Goal: Task Accomplishment & Management: Manage account settings

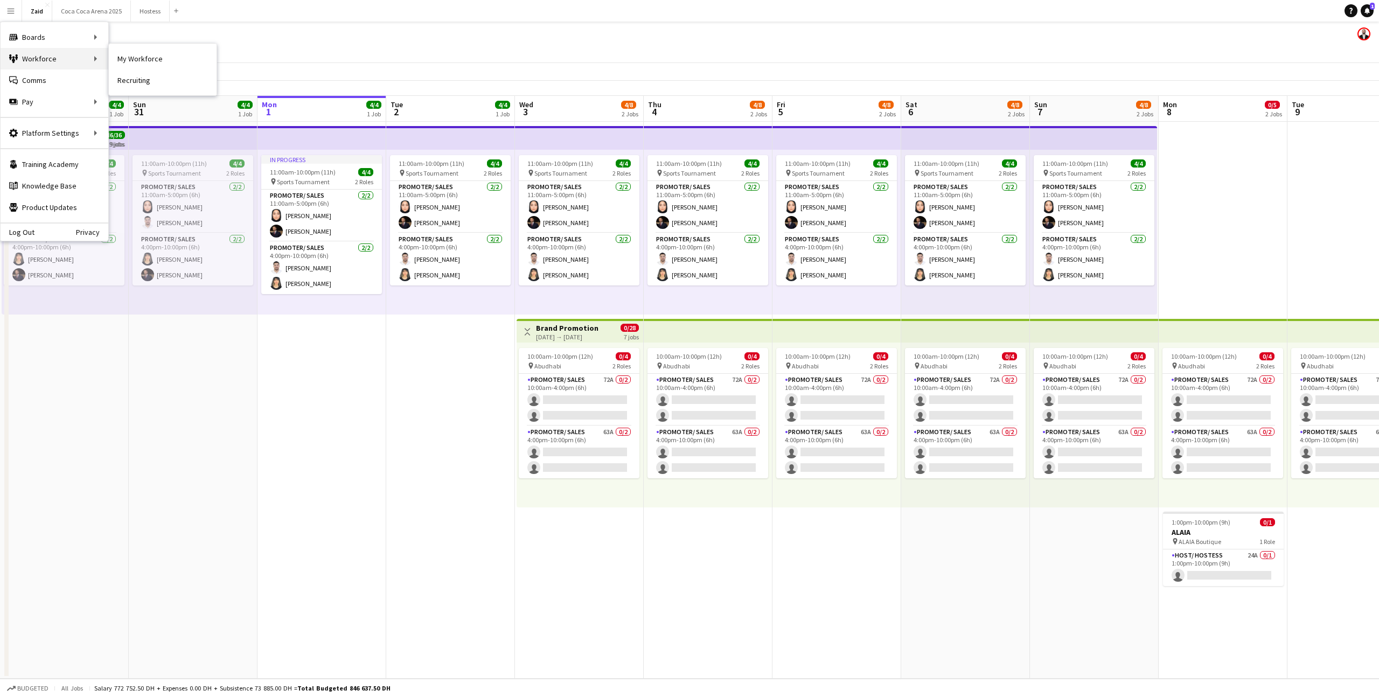
scroll to position [0, 347]
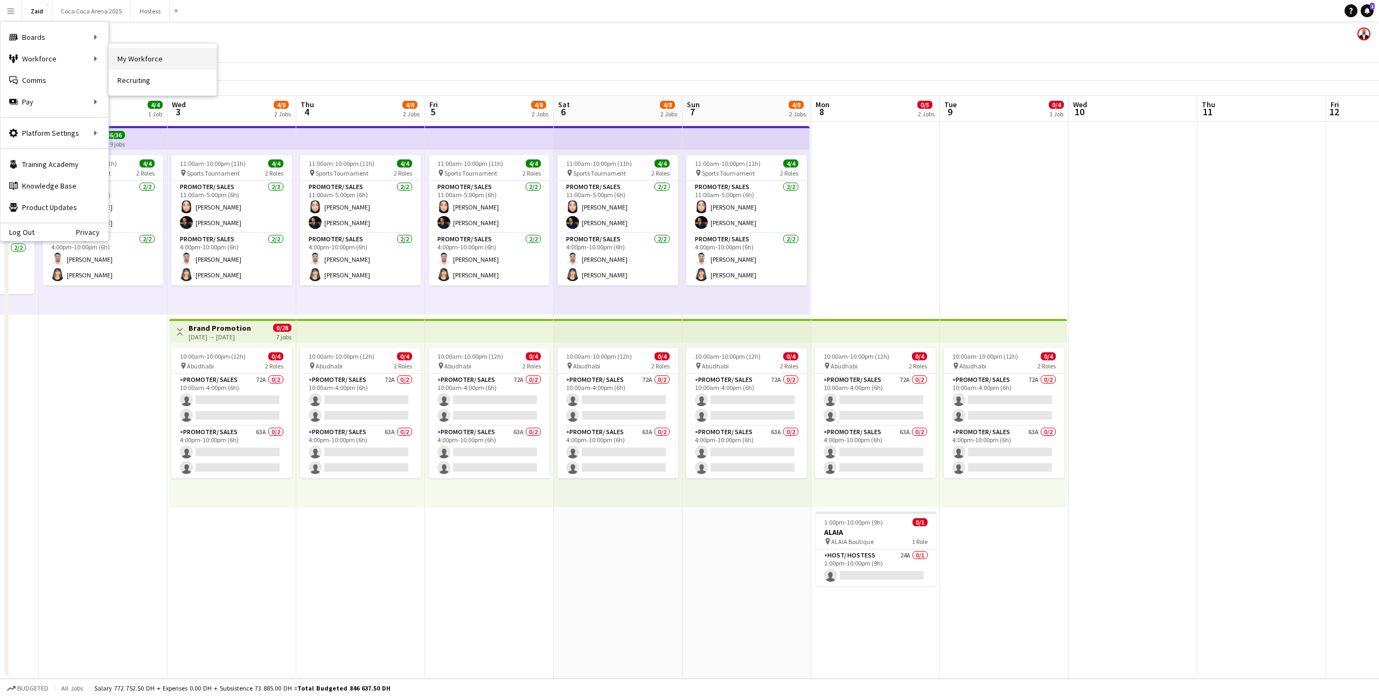
click at [137, 60] on link "My Workforce" at bounding box center [163, 59] width 108 height 22
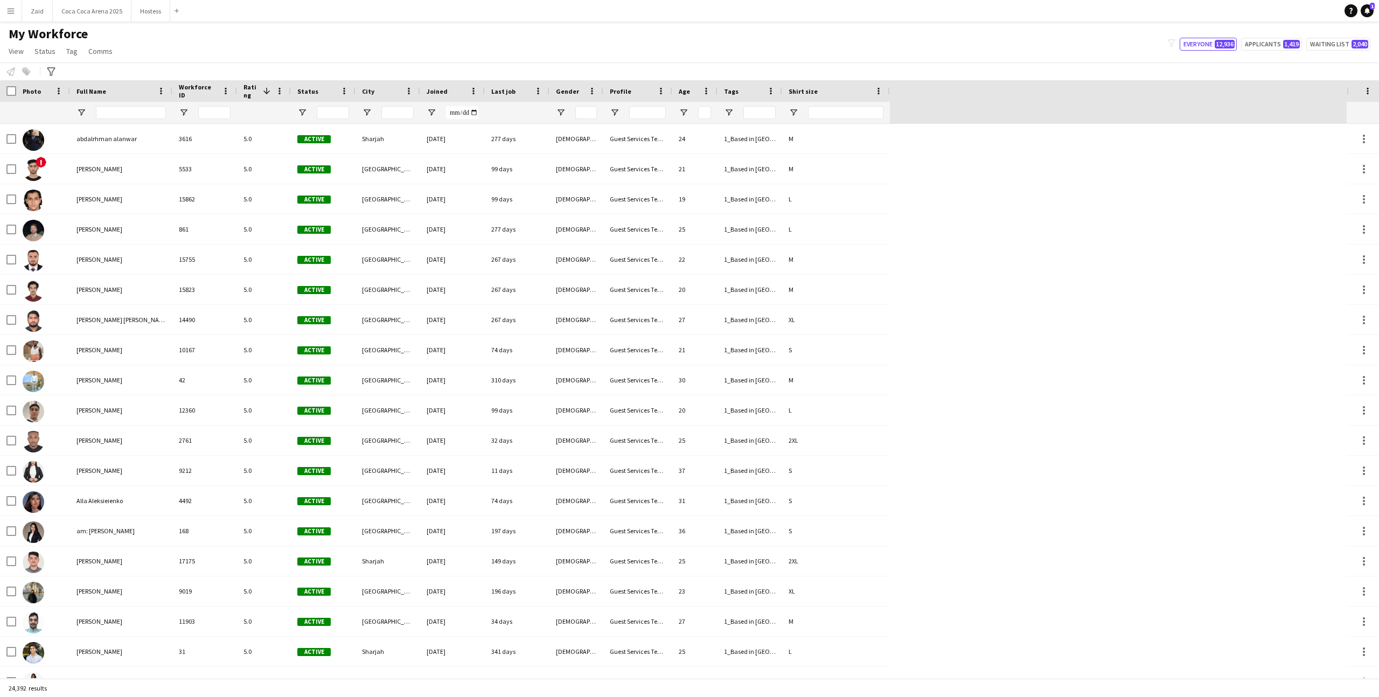
click at [133, 105] on div at bounding box center [131, 113] width 70 height 22
click at [133, 109] on input "Full Name Filter Input" at bounding box center [131, 112] width 70 height 13
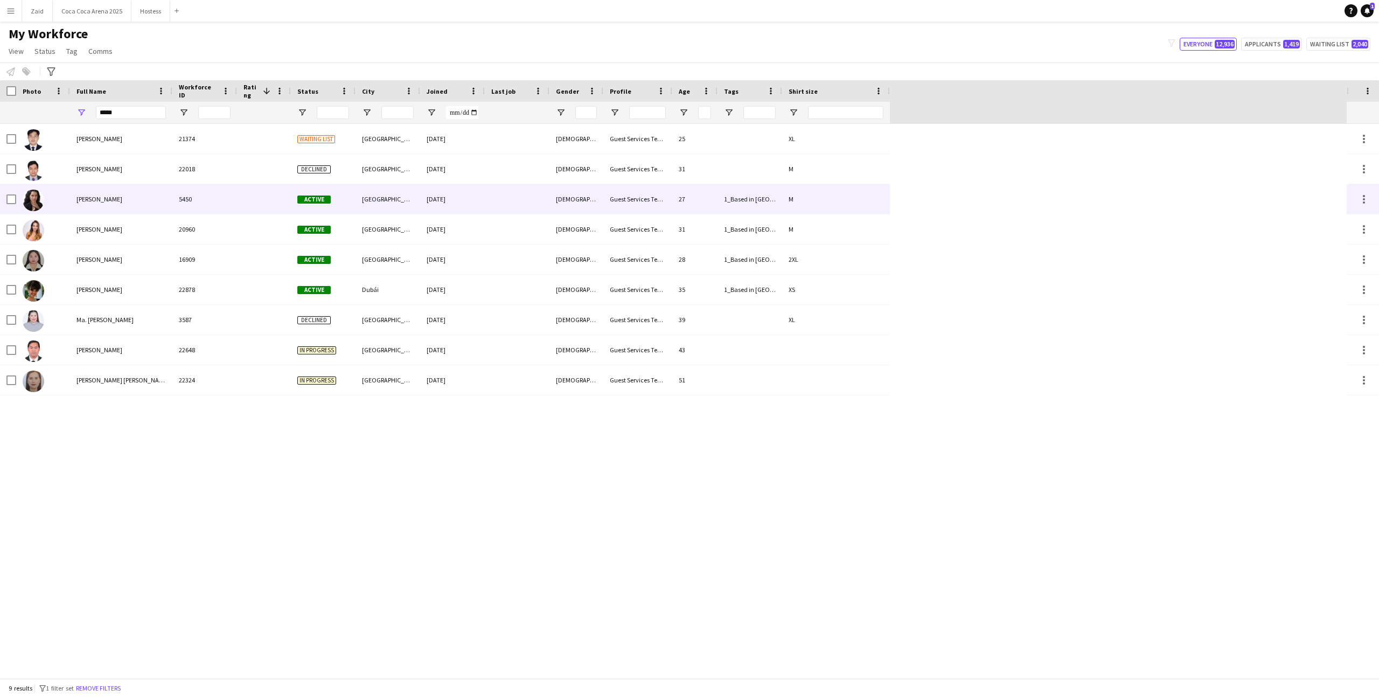
click at [194, 193] on div "5450" at bounding box center [204, 199] width 65 height 30
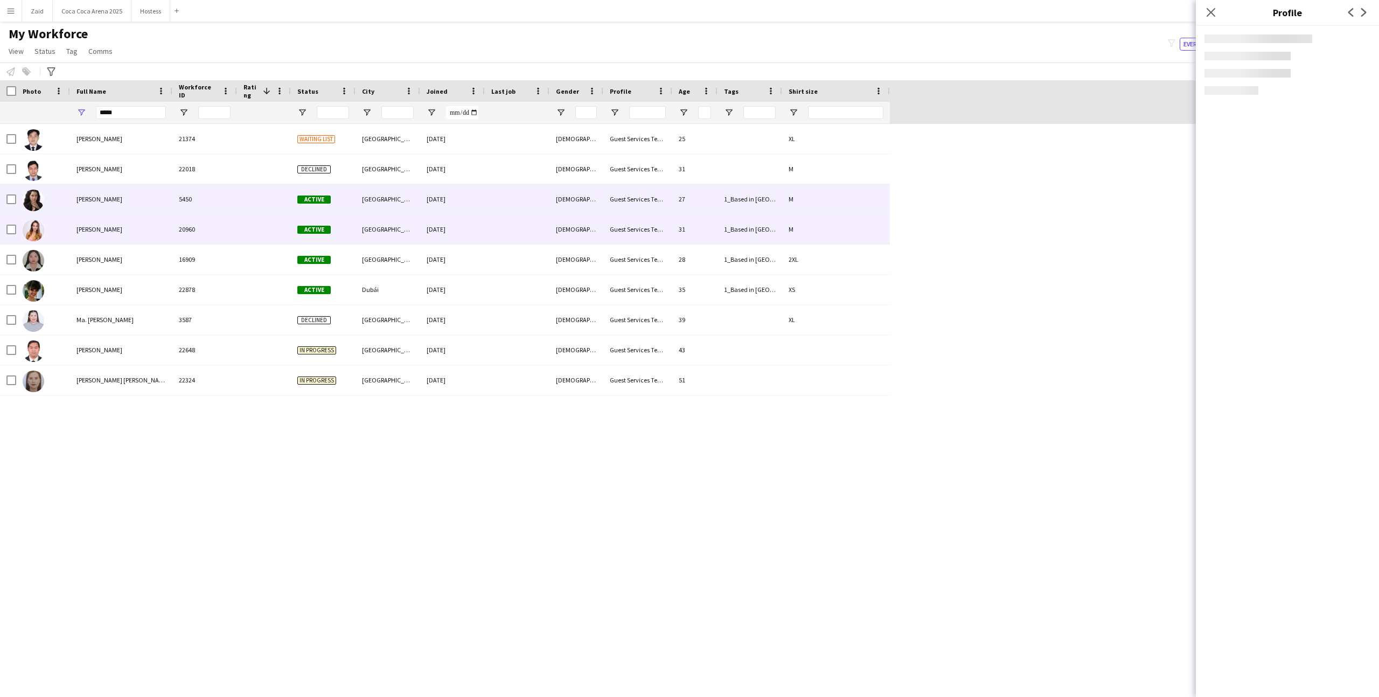
click at [199, 219] on div "20960" at bounding box center [204, 229] width 65 height 30
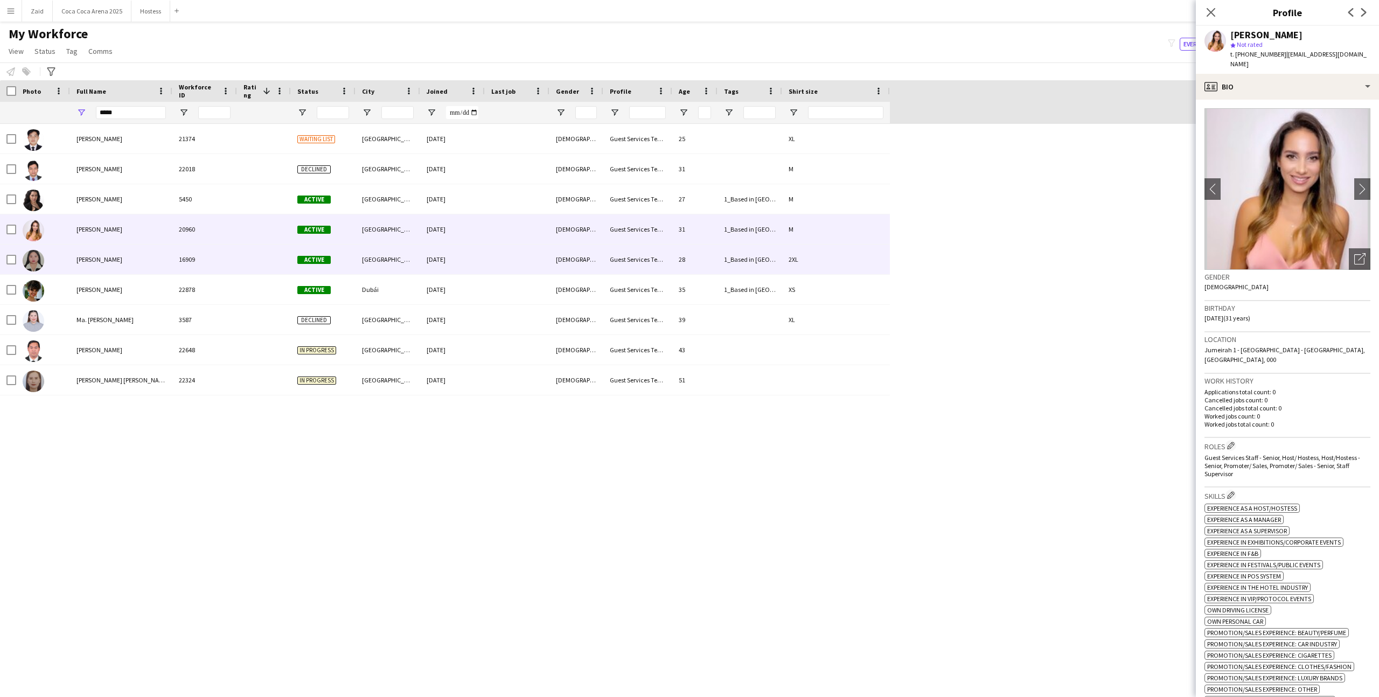
click at [242, 246] on div at bounding box center [264, 260] width 54 height 30
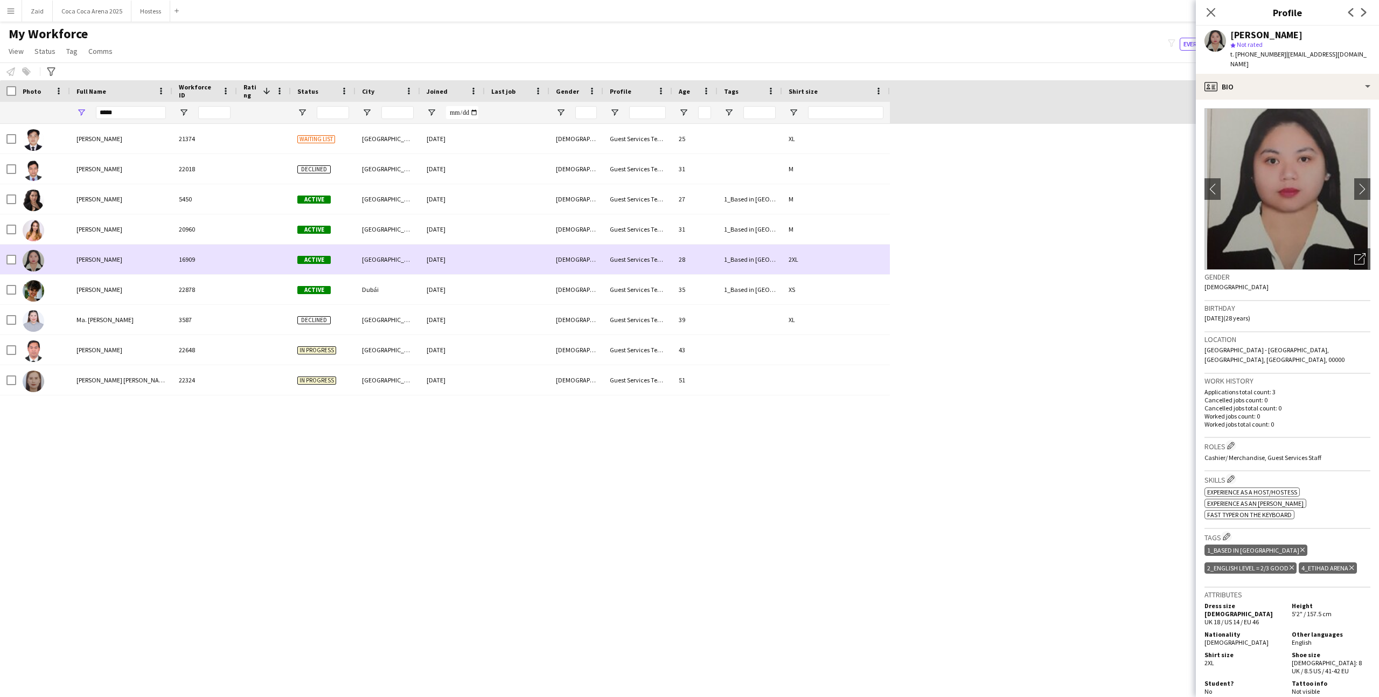
click at [243, 263] on div at bounding box center [264, 260] width 54 height 30
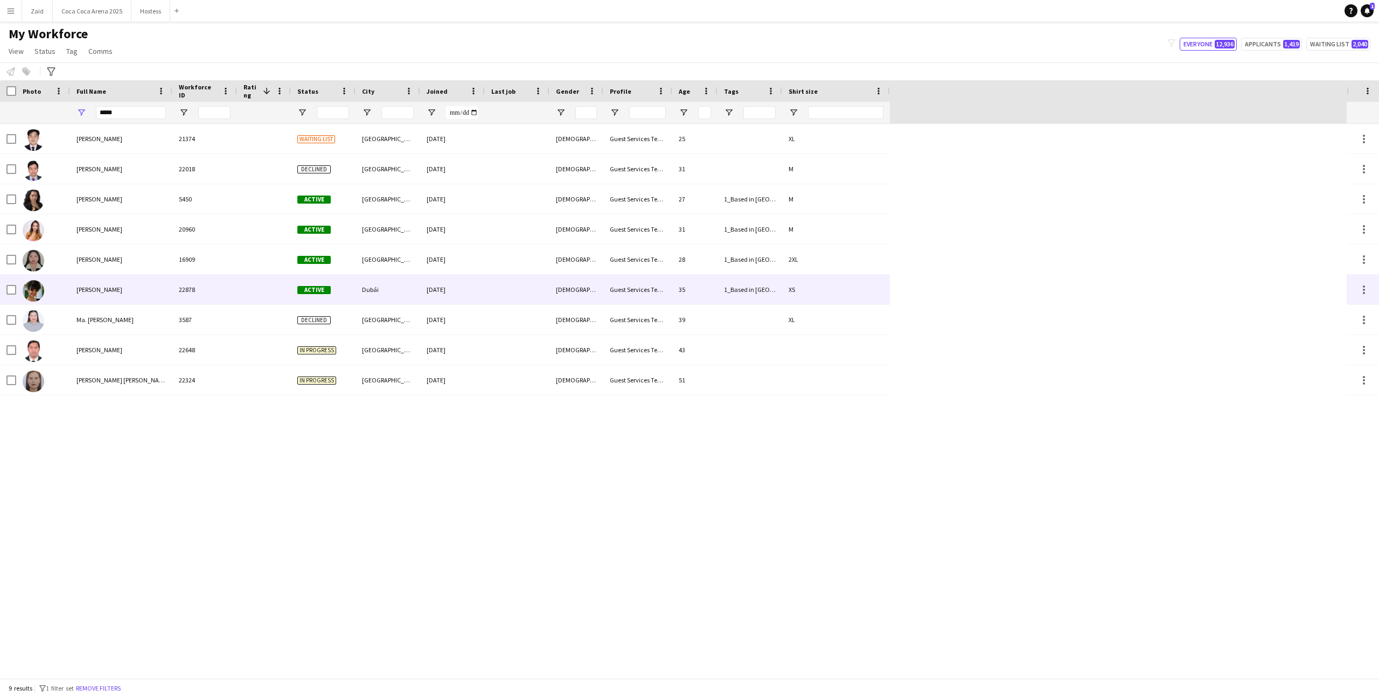
click at [249, 280] on div at bounding box center [264, 290] width 54 height 30
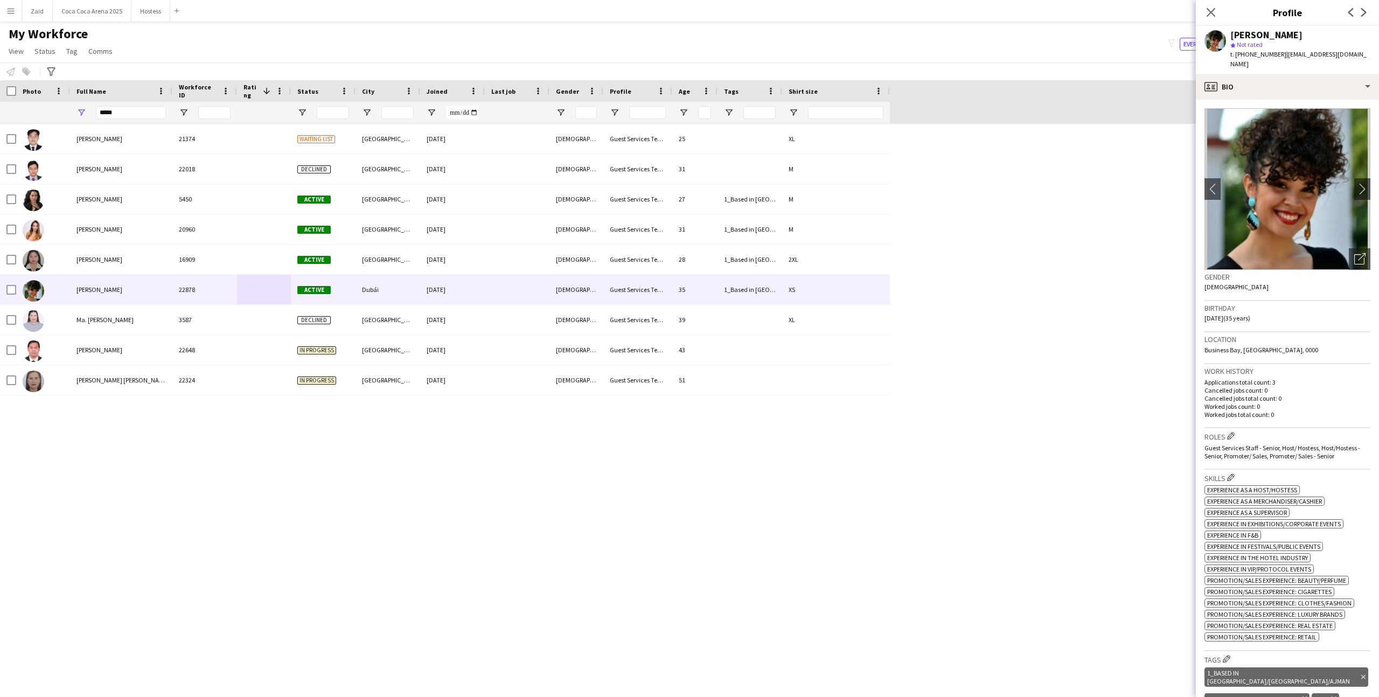
click at [142, 123] on div "*****" at bounding box center [131, 113] width 70 height 22
click at [137, 112] on input "*****" at bounding box center [131, 112] width 70 height 13
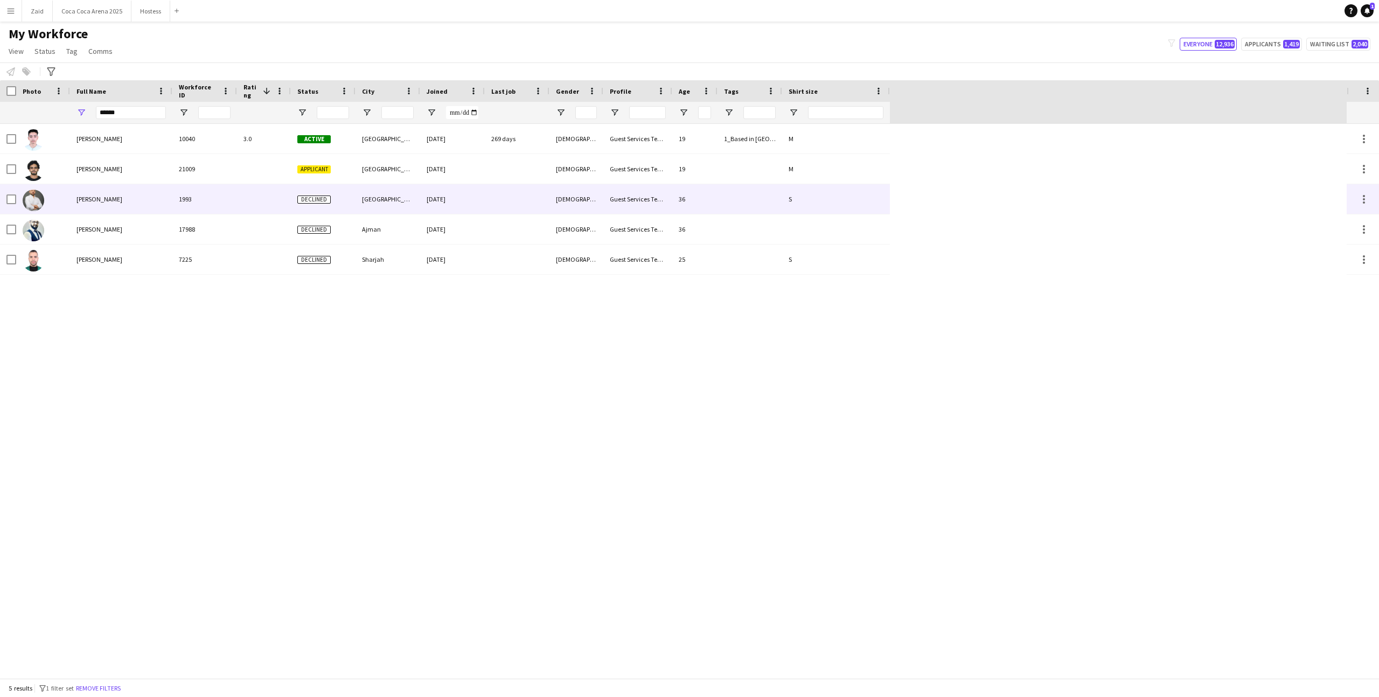
click at [195, 186] on div "1993" at bounding box center [204, 199] width 65 height 30
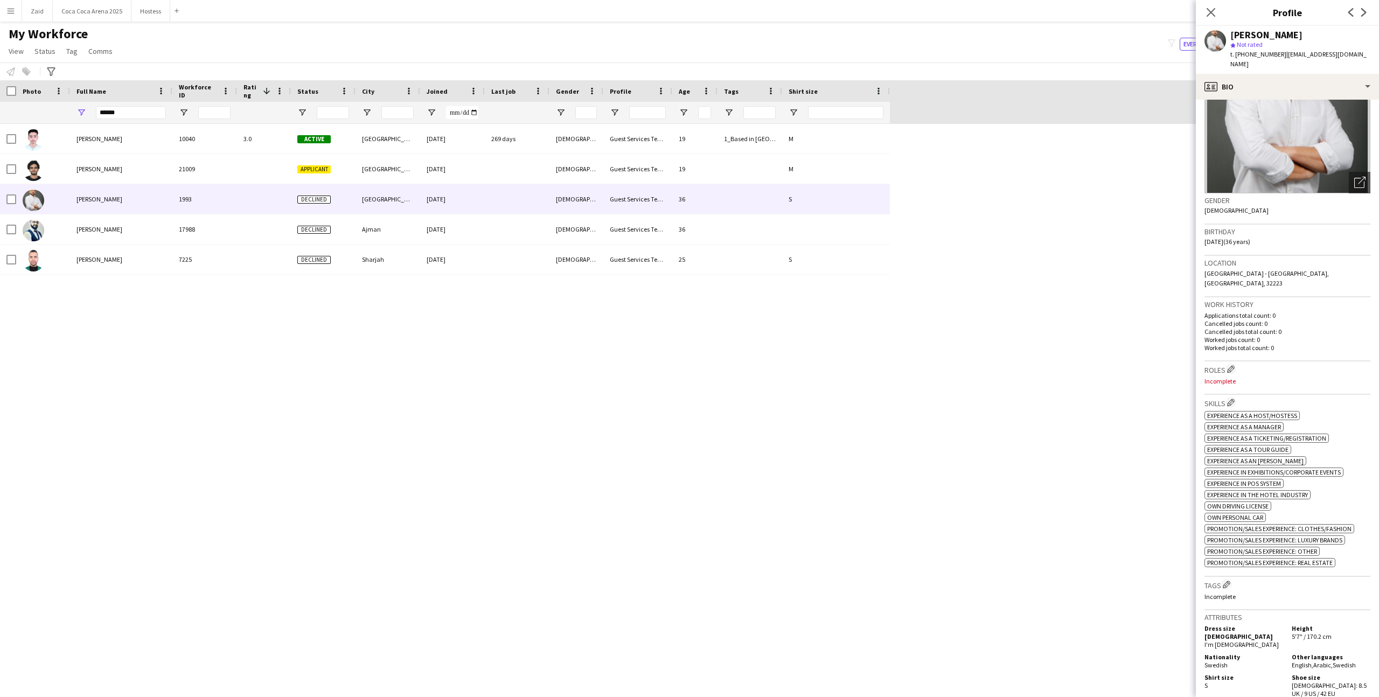
scroll to position [65, 0]
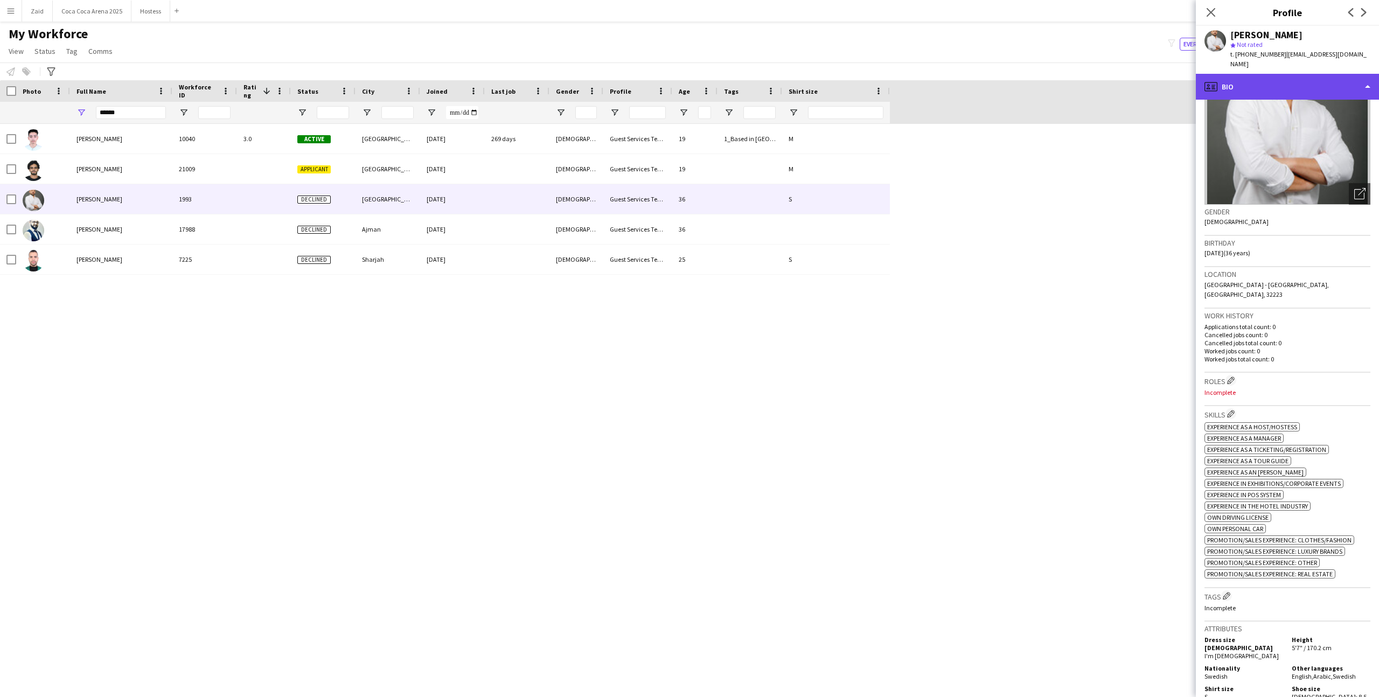
click at [1276, 83] on div "profile Bio" at bounding box center [1287, 87] width 183 height 26
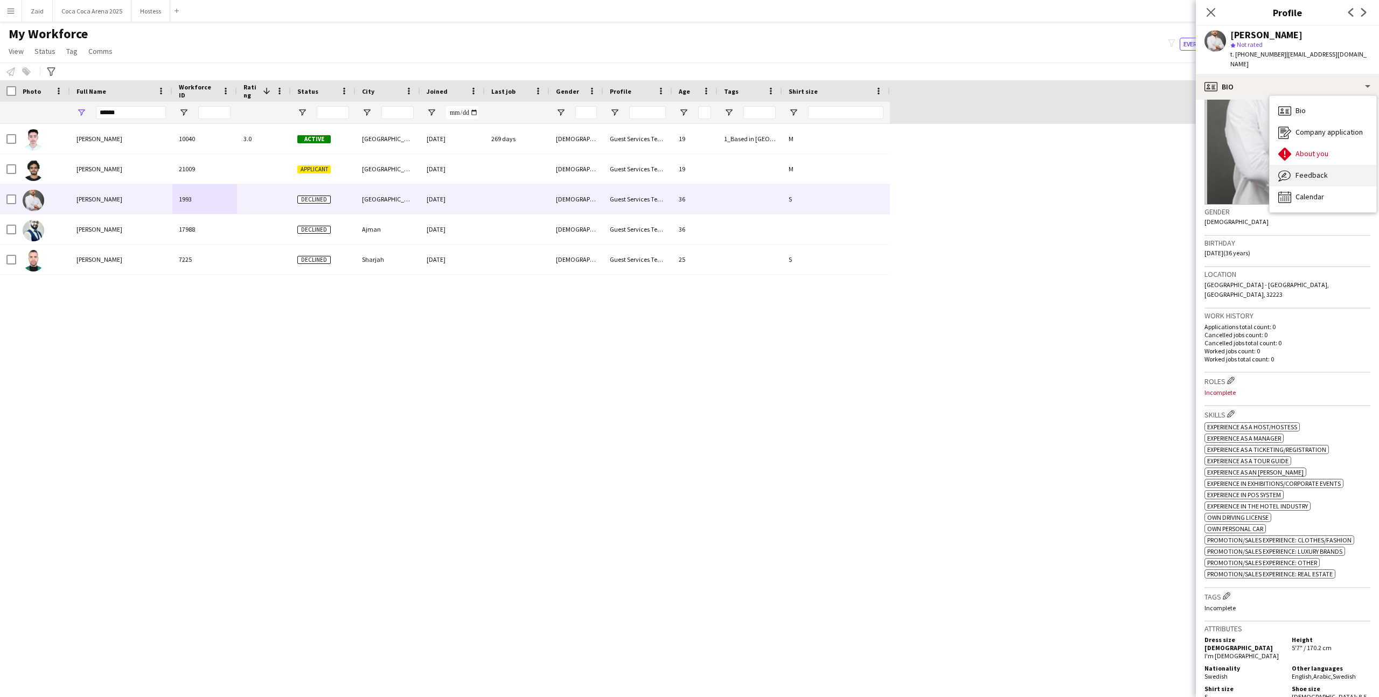
click at [1330, 165] on div "Feedback Feedback" at bounding box center [1323, 176] width 107 height 22
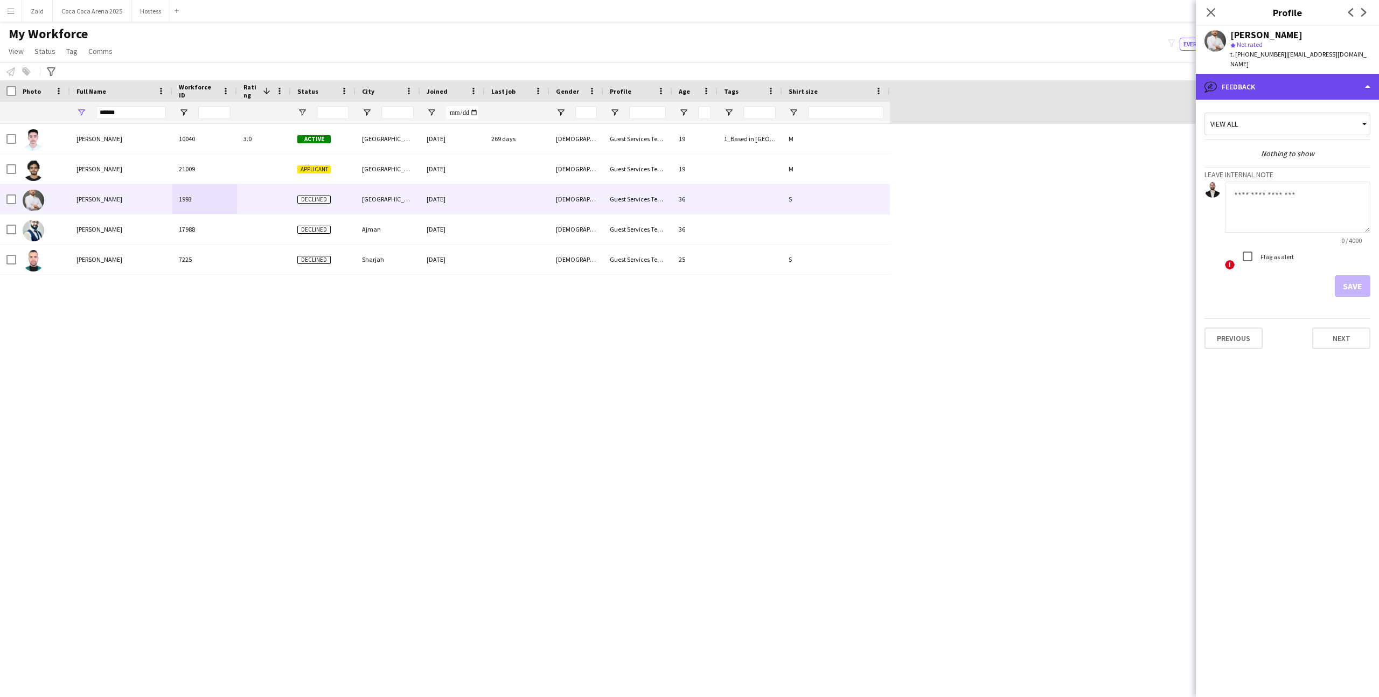
click at [1319, 83] on div "bubble-pencil Feedback" at bounding box center [1287, 87] width 183 height 26
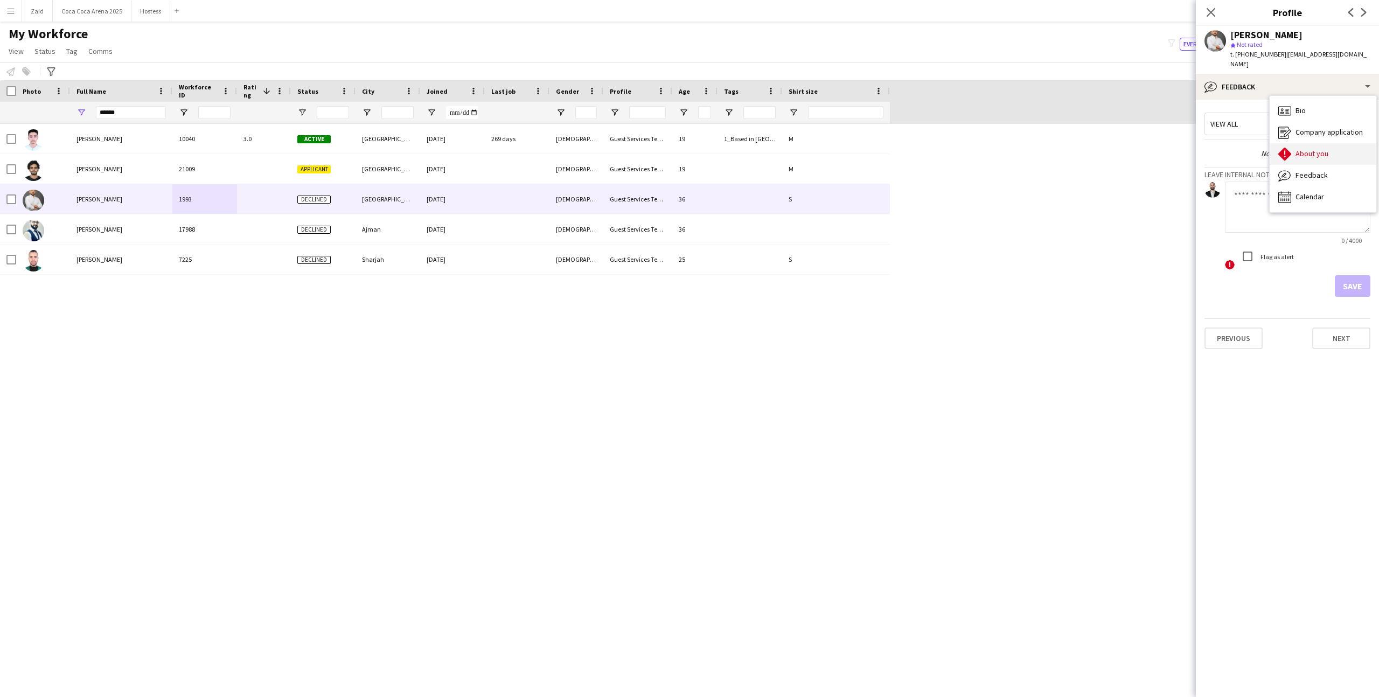
click at [1334, 143] on div "About you About you" at bounding box center [1323, 154] width 107 height 22
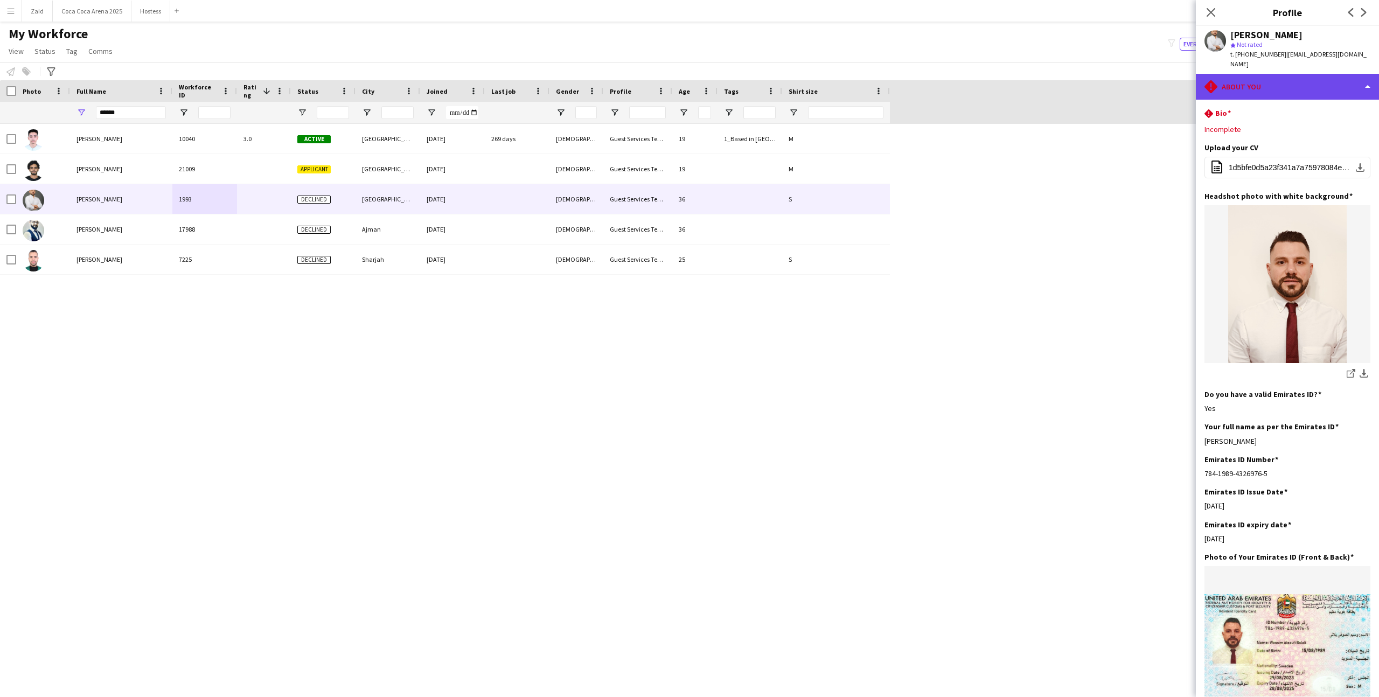
click at [1312, 81] on div "rhombus-alert About you" at bounding box center [1287, 87] width 183 height 26
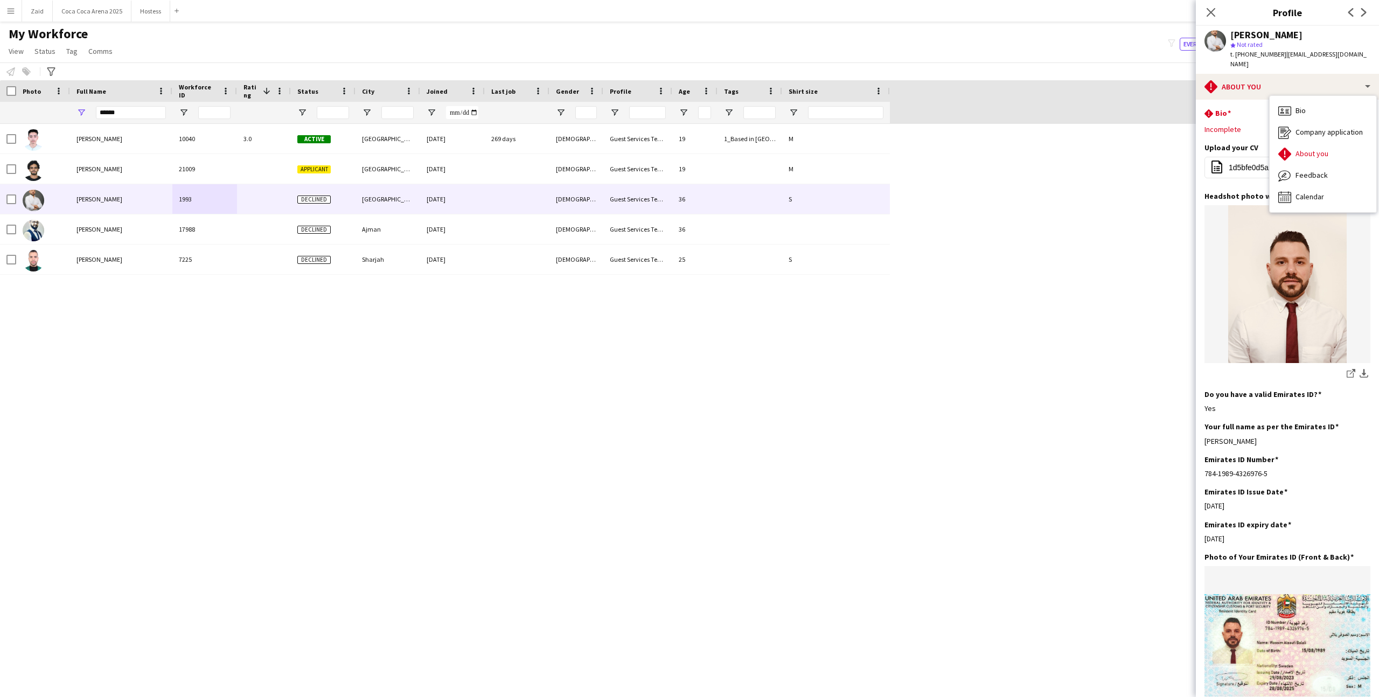
click at [1243, 124] on div "Incomplete" at bounding box center [1287, 129] width 166 height 10
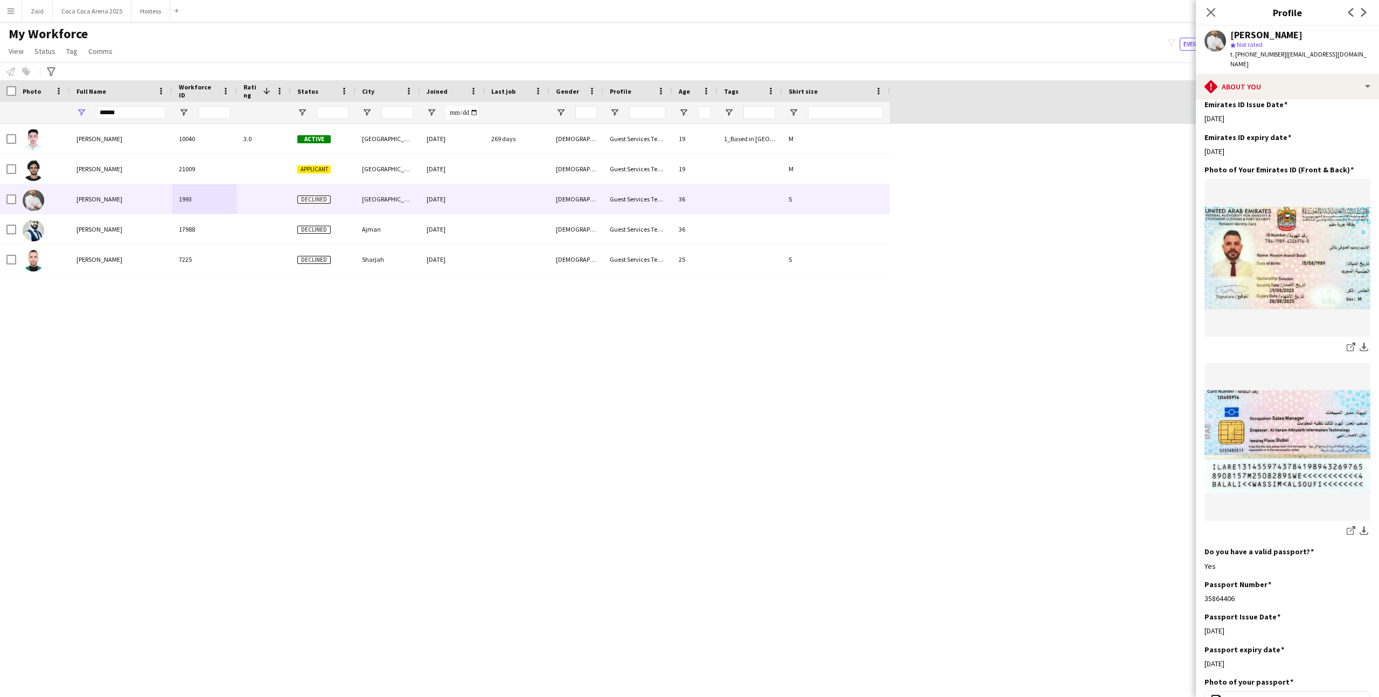
scroll to position [393, 0]
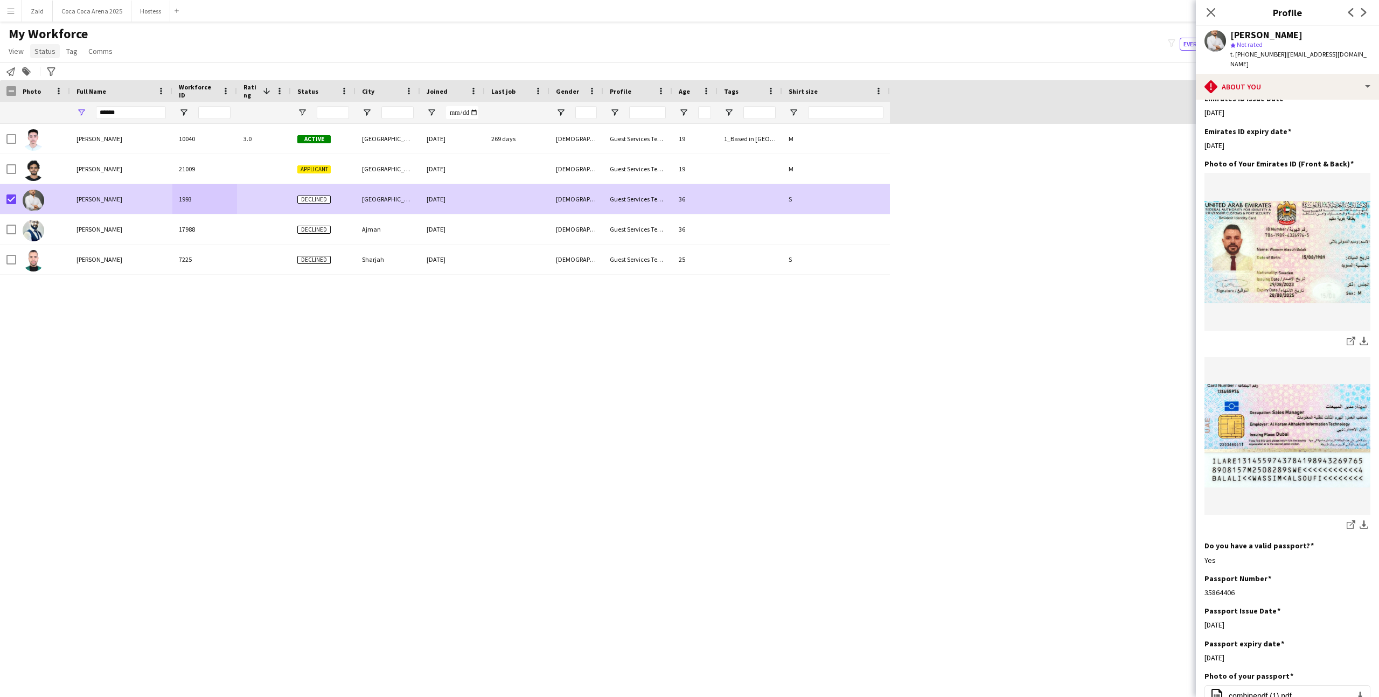
click at [53, 52] on span "Status" at bounding box center [44, 51] width 21 height 10
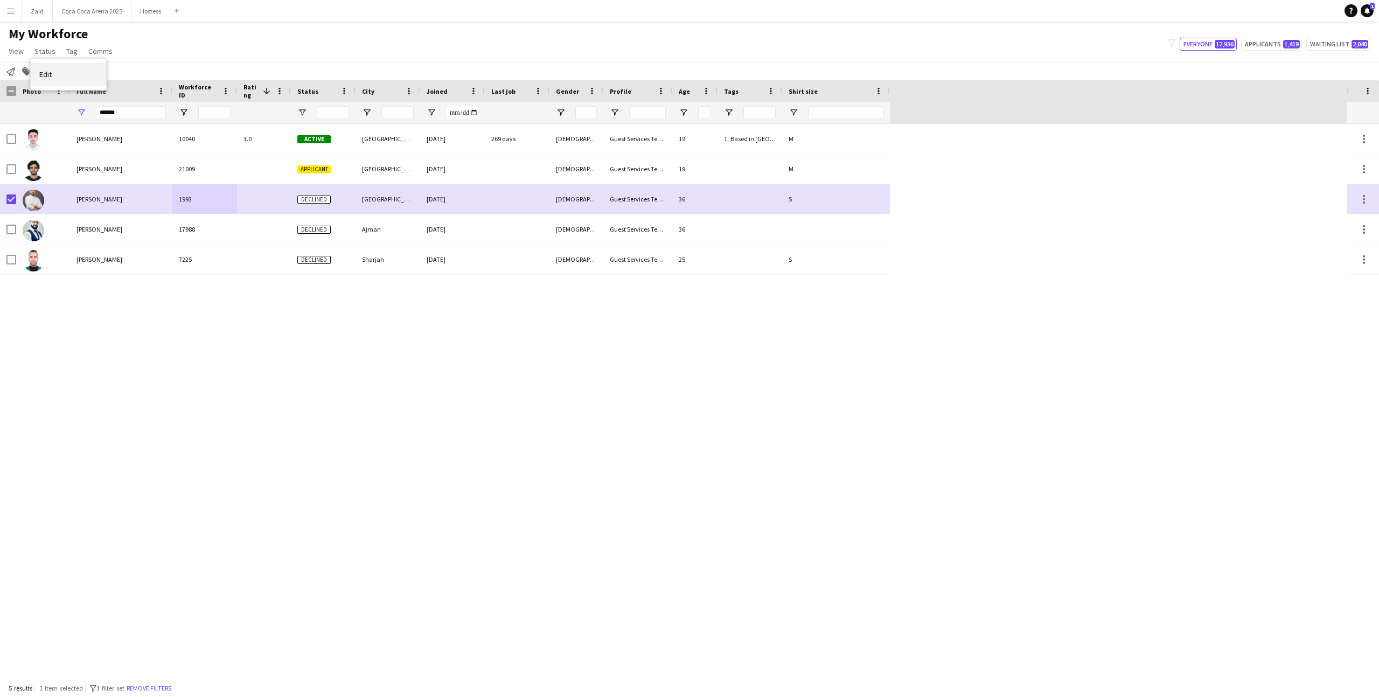
click at [66, 74] on link "Edit" at bounding box center [68, 74] width 75 height 23
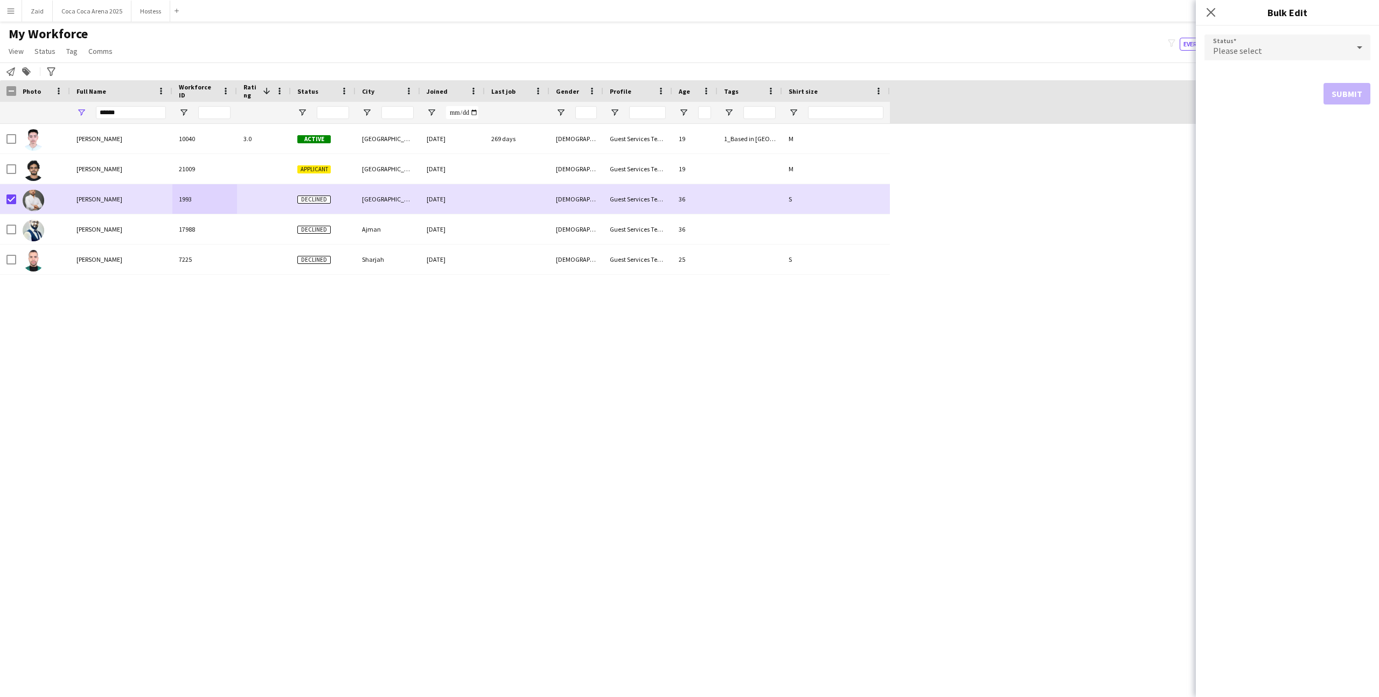
click at [1236, 55] on span "Please select" at bounding box center [1237, 50] width 49 height 11
click at [1253, 109] on span "Applicant" at bounding box center [1287, 105] width 149 height 10
click at [1338, 131] on button "Submit" at bounding box center [1347, 131] width 47 height 22
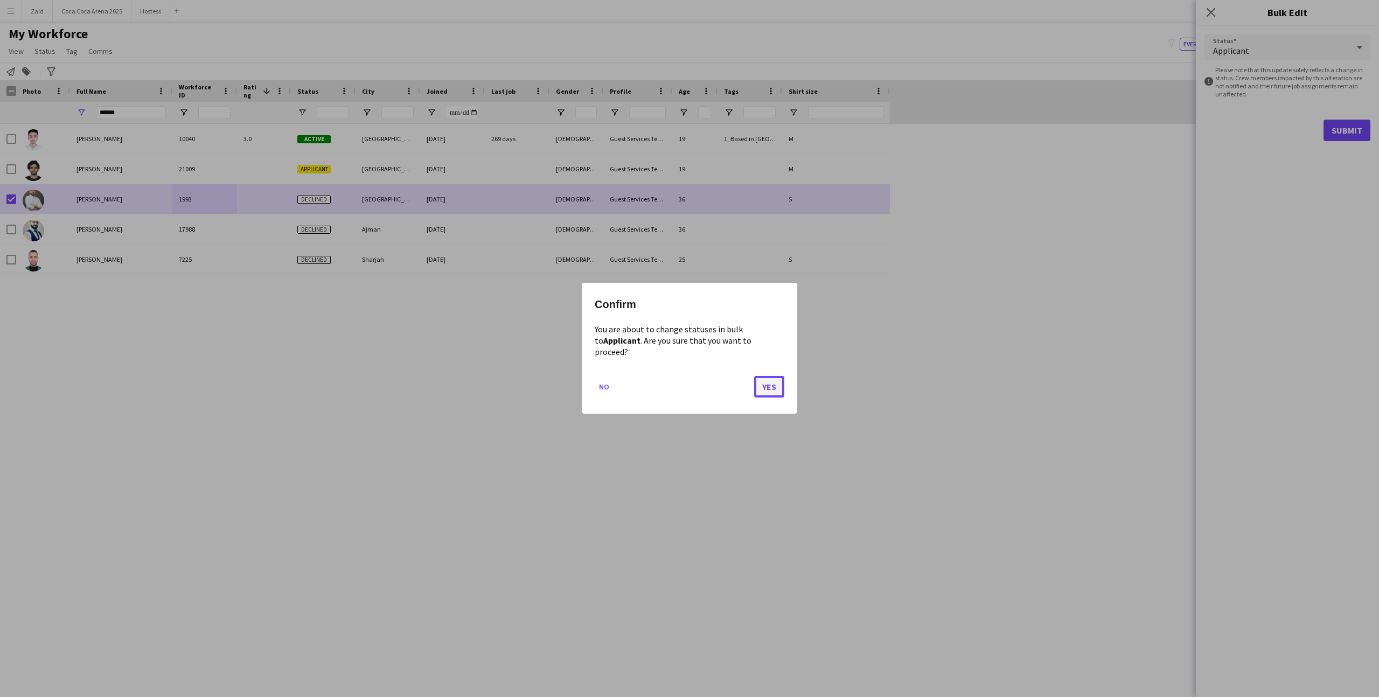
click at [772, 387] on button "Yes" at bounding box center [769, 388] width 30 height 22
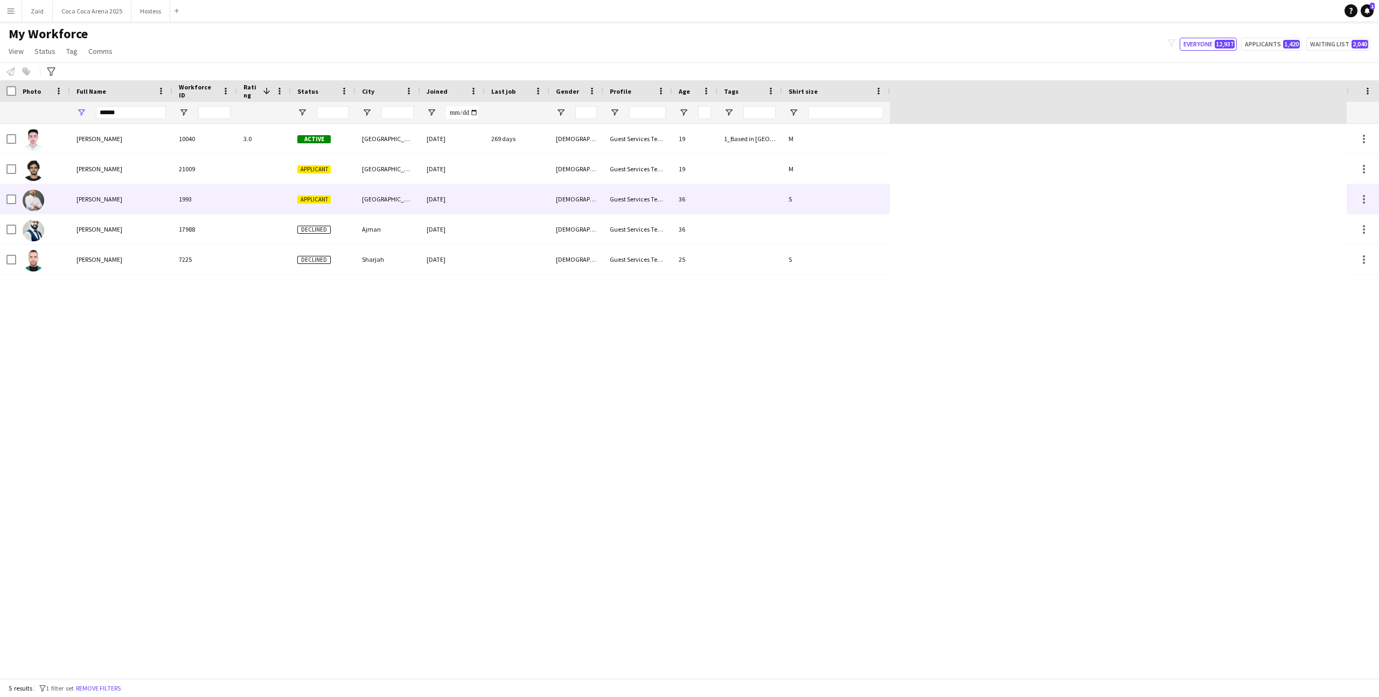
drag, startPoint x: 178, startPoint y: 199, endPoint x: 194, endPoint y: 199, distance: 16.2
click at [194, 199] on div "1993" at bounding box center [204, 199] width 65 height 30
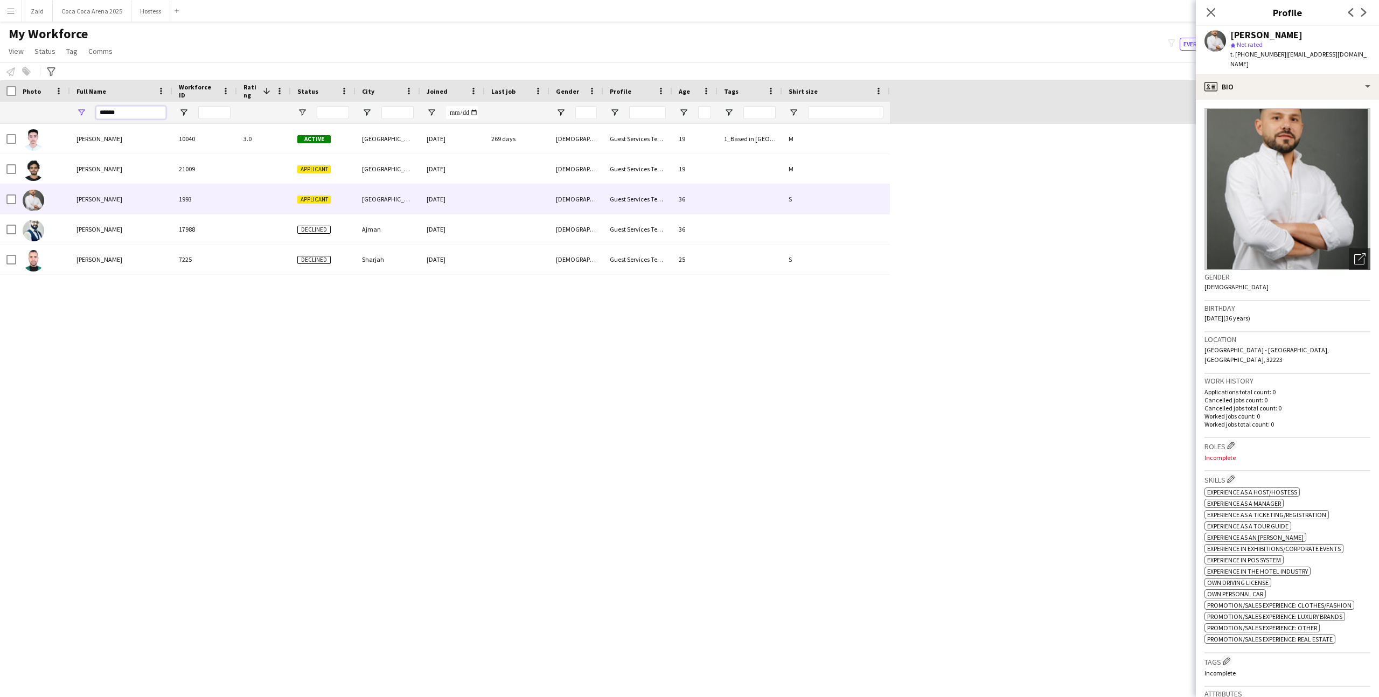
click at [132, 115] on input "******" at bounding box center [131, 112] width 70 height 13
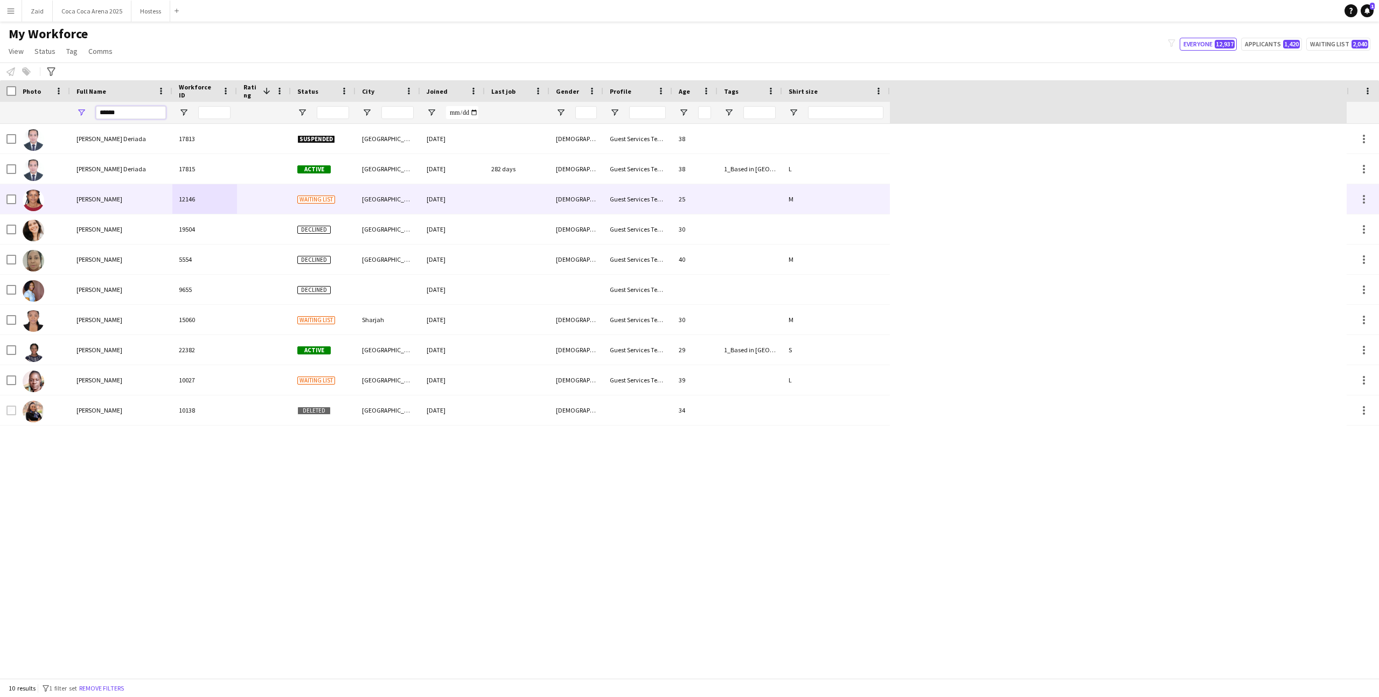
type input "******"
click at [208, 195] on div "12146" at bounding box center [204, 199] width 65 height 30
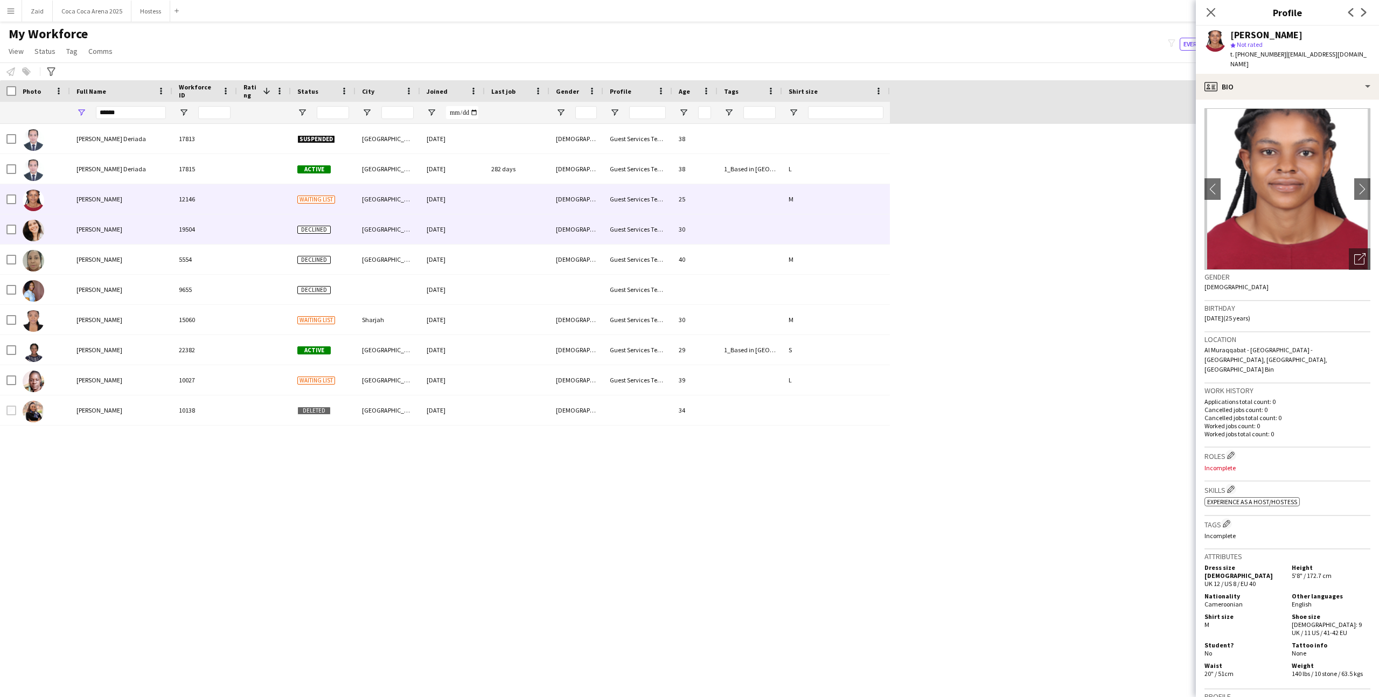
click at [272, 221] on div at bounding box center [264, 229] width 54 height 30
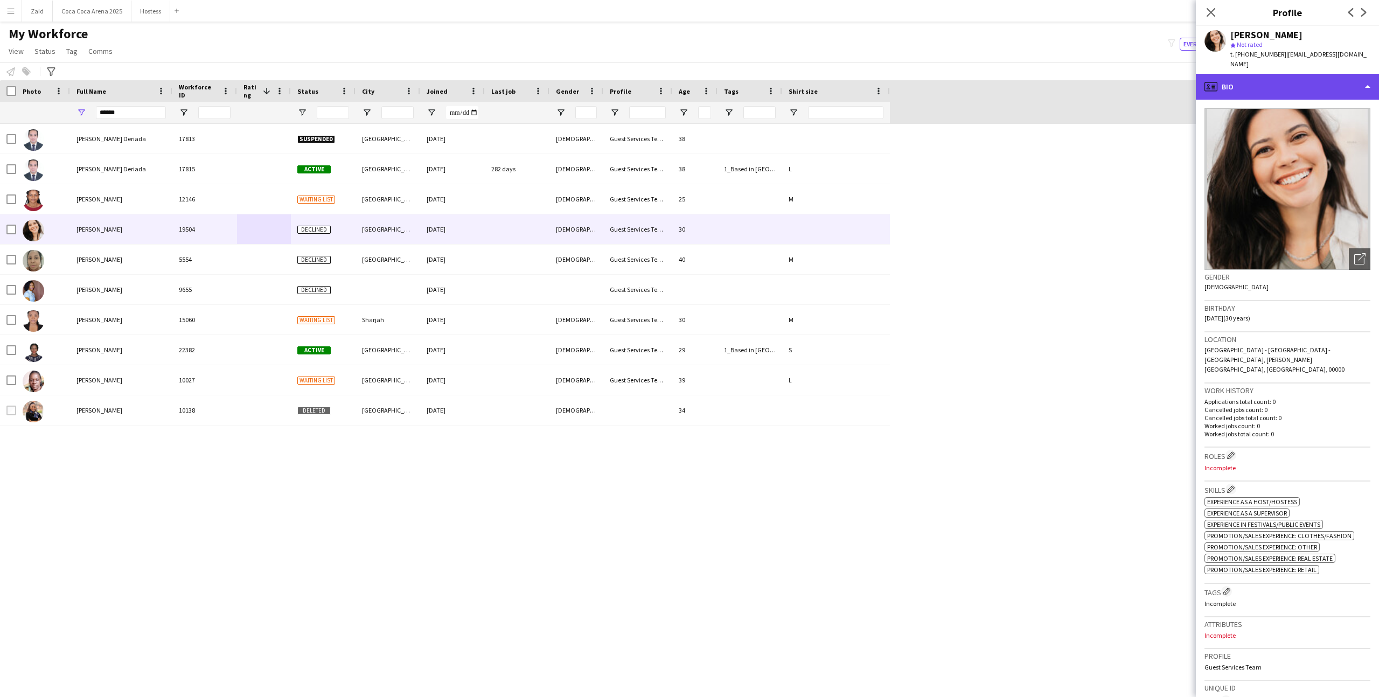
click at [1303, 74] on div "profile Bio" at bounding box center [1287, 87] width 183 height 26
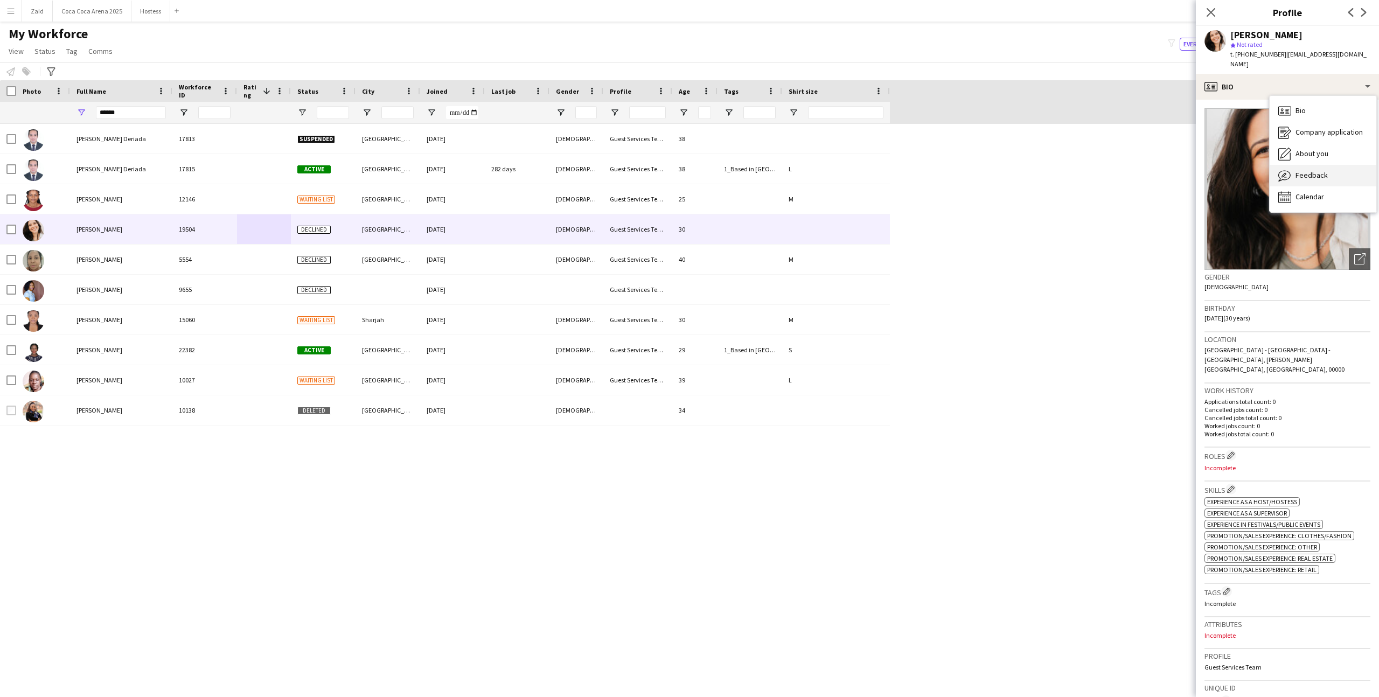
click at [1307, 170] on span "Feedback" at bounding box center [1312, 175] width 32 height 10
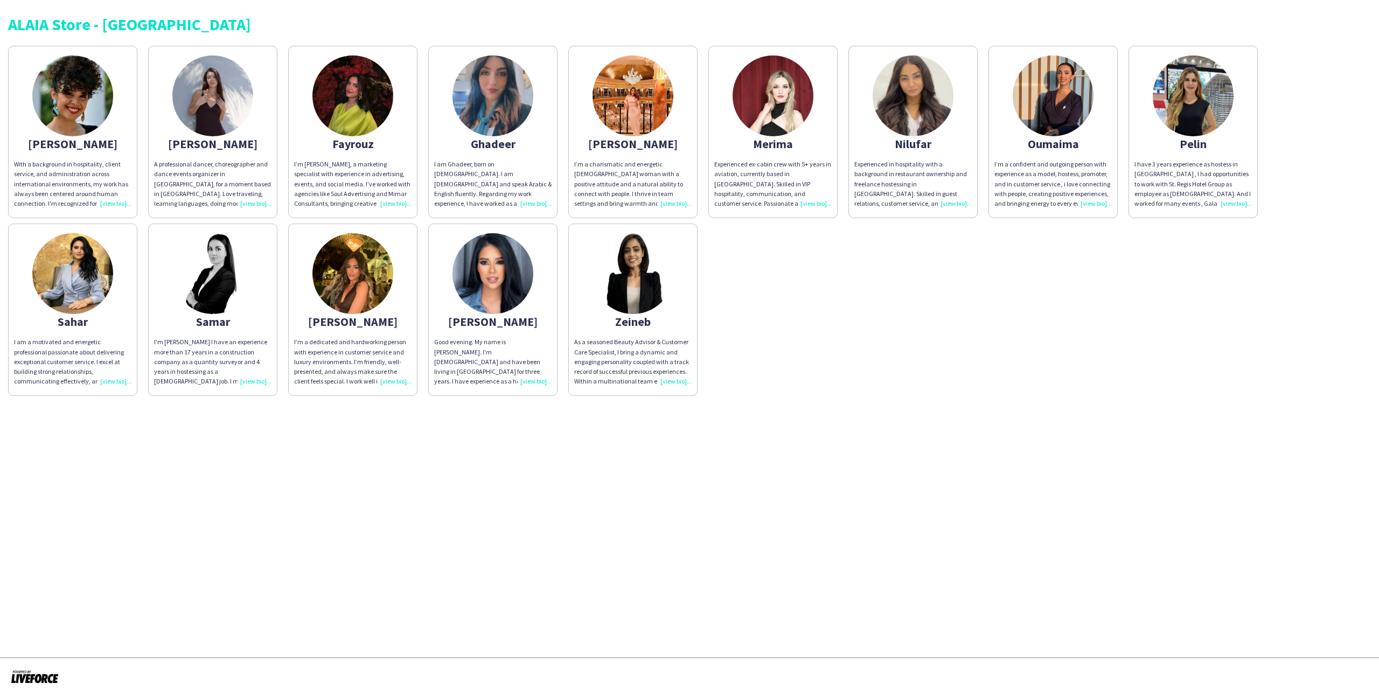
click at [106, 132] on app-share-pages-crew-card "Carla With a background in hospitality, client service, and administration acro…" at bounding box center [72, 132] width 129 height 172
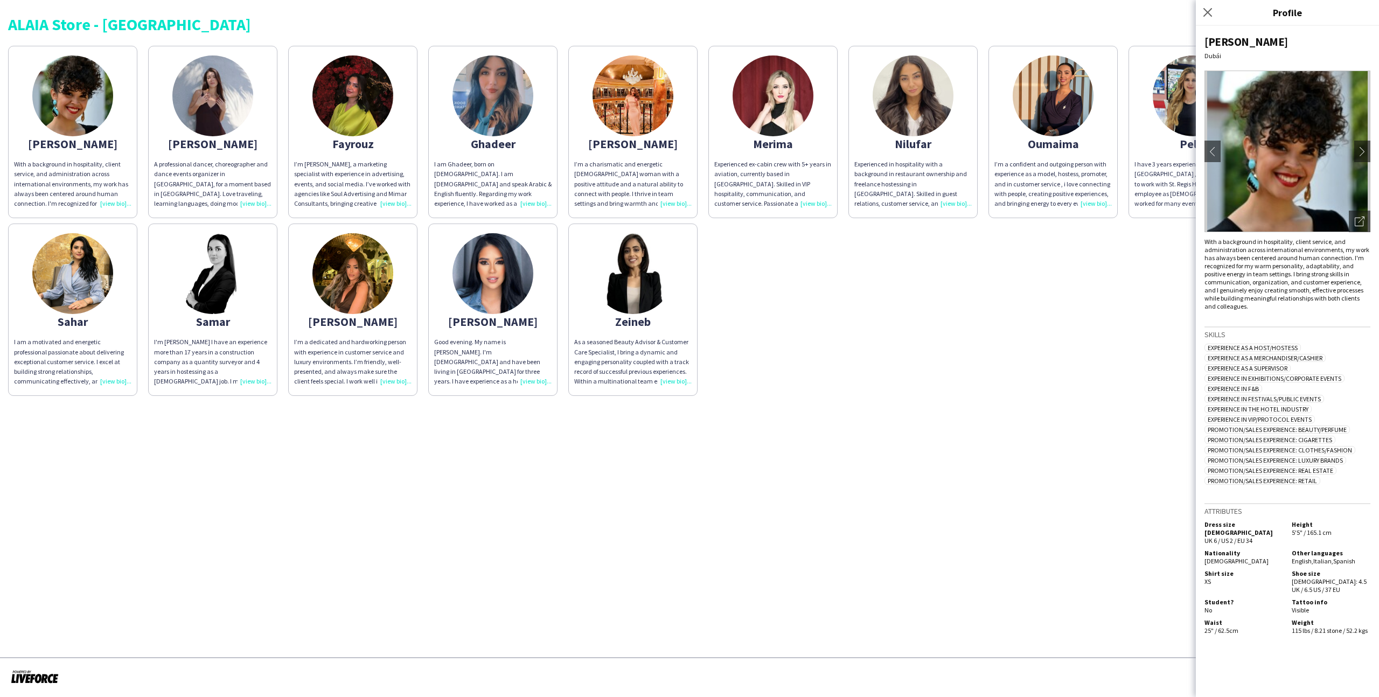
click at [1356, 206] on img at bounding box center [1287, 152] width 166 height 162
click at [1373, 218] on div "Carla Dubái chevron-left chevron-right Open photos pop-in With a background in …" at bounding box center [1287, 361] width 183 height 671
click at [1366, 218] on div "Open photos pop-in" at bounding box center [1360, 222] width 22 height 22
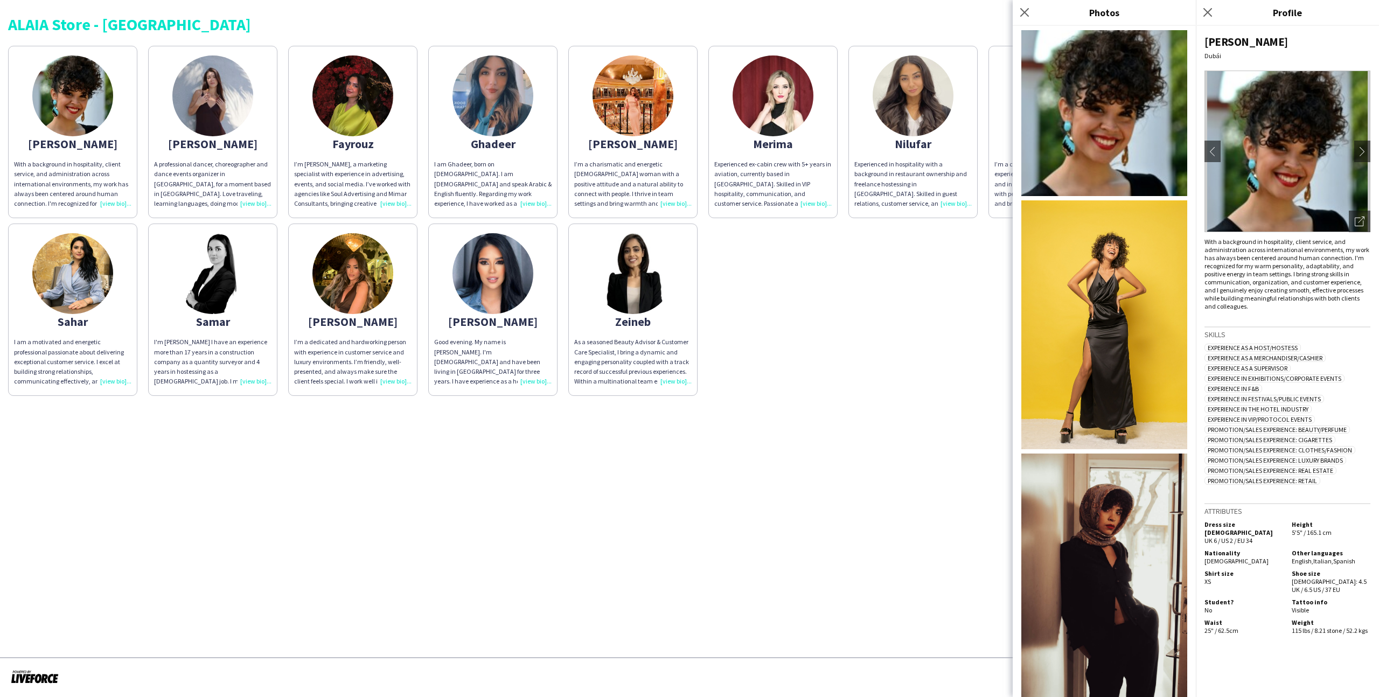
scroll to position [259, 0]
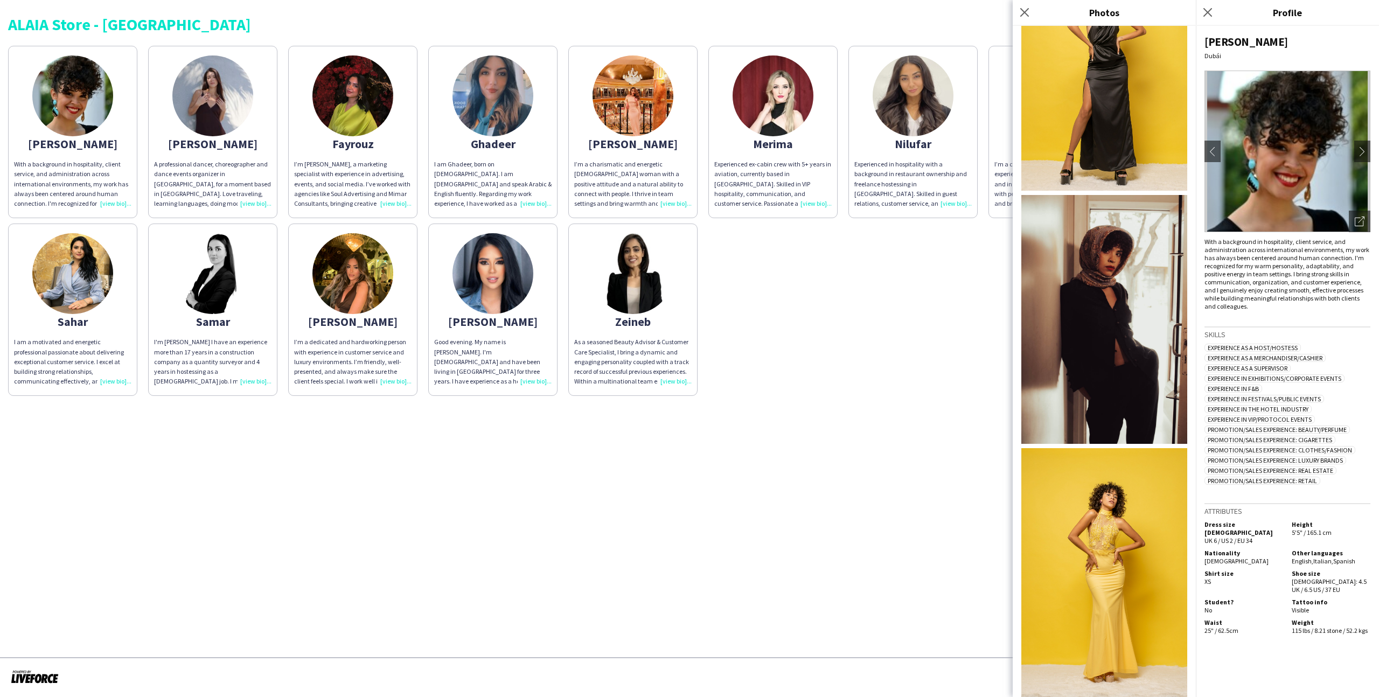
click at [927, 401] on div "ALAIA Store - Dubai Mall Carla With a background in hospitality, client service…" at bounding box center [689, 202] width 1379 height 404
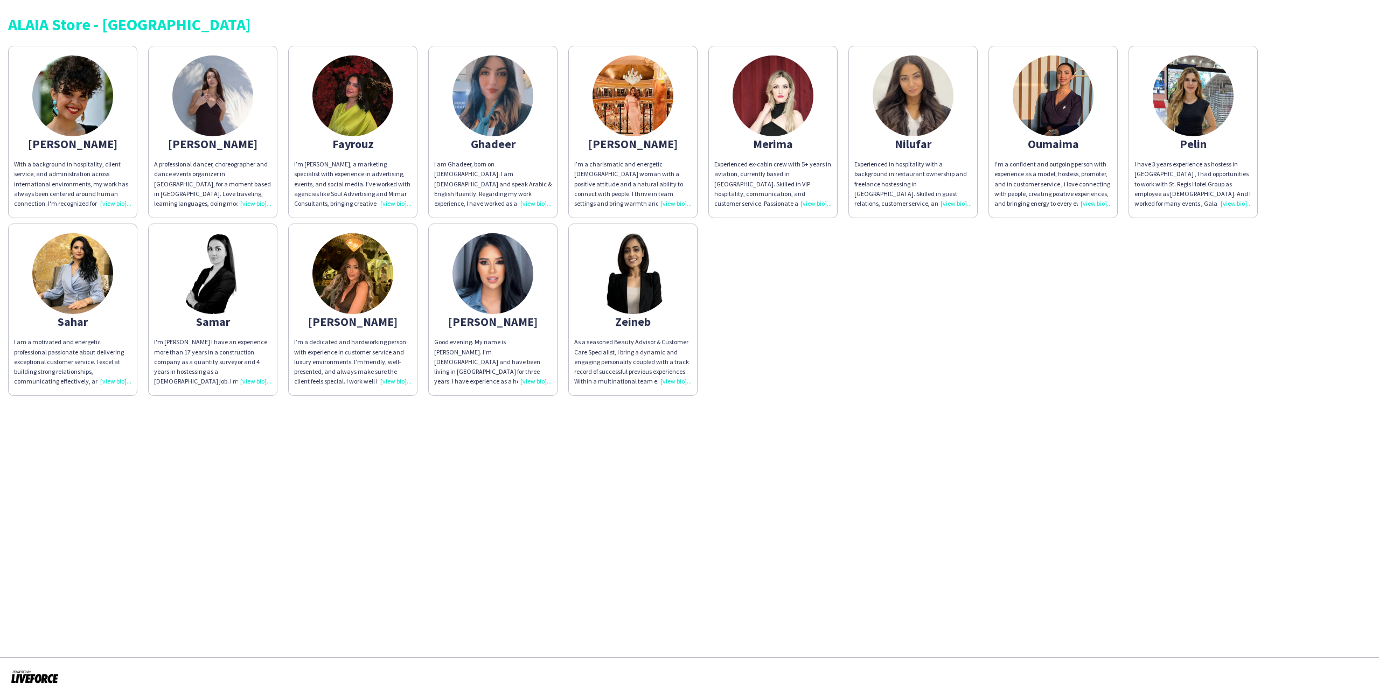
click at [662, 161] on div "I’m a charismatic and energetic Latin American woman with a positive attitude a…" at bounding box center [632, 183] width 117 height 49
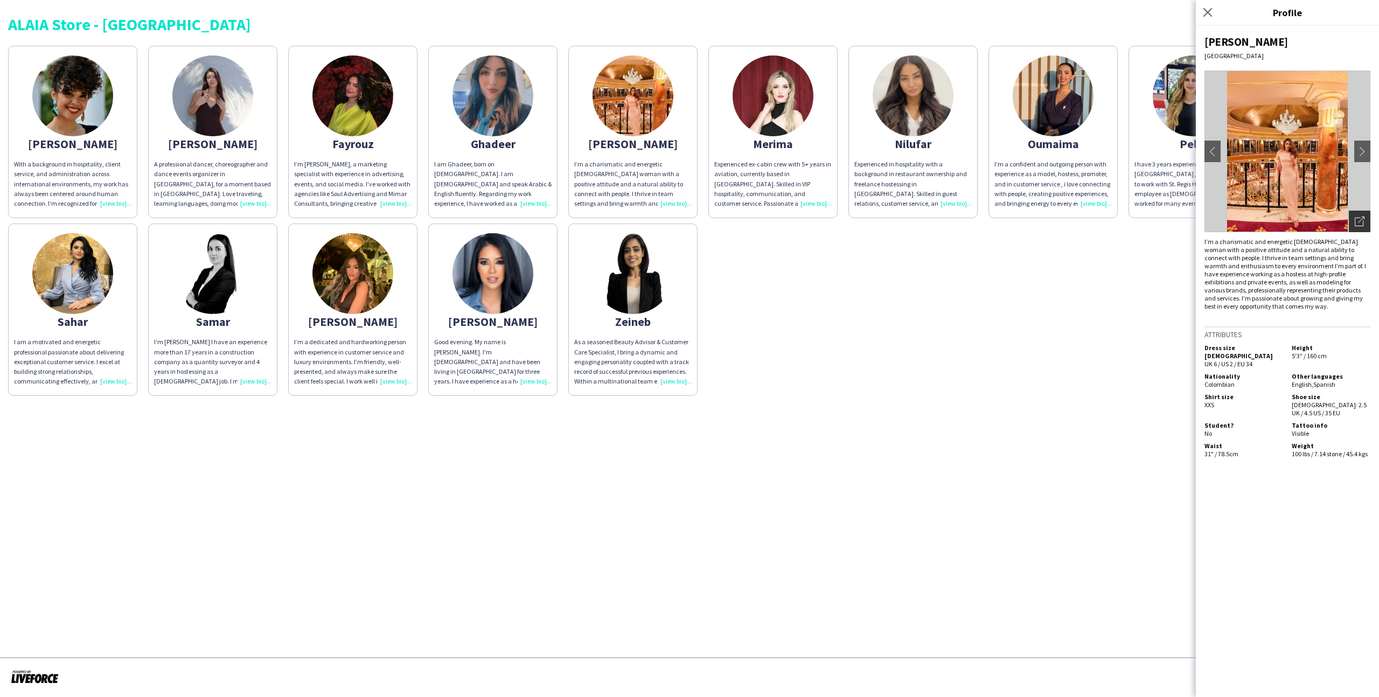
click at [1362, 218] on icon "Open photos pop-in" at bounding box center [1360, 222] width 10 height 10
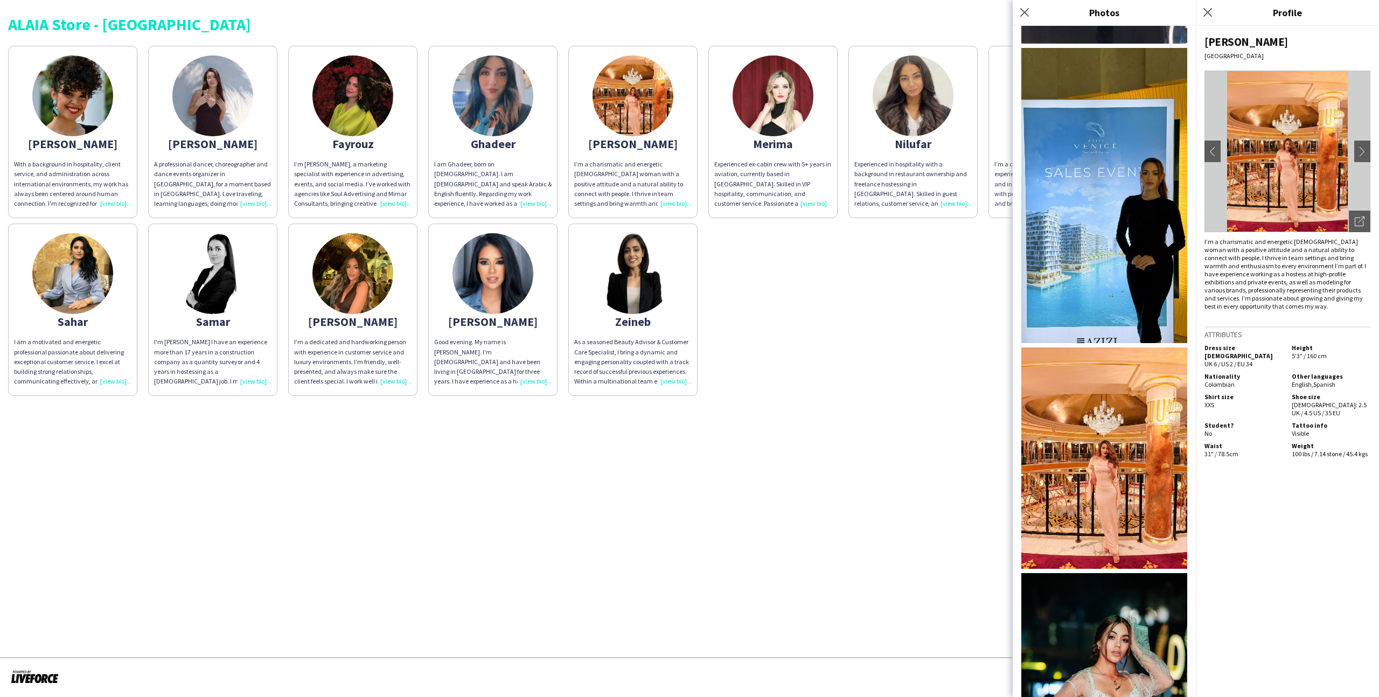
scroll to position [1160, 0]
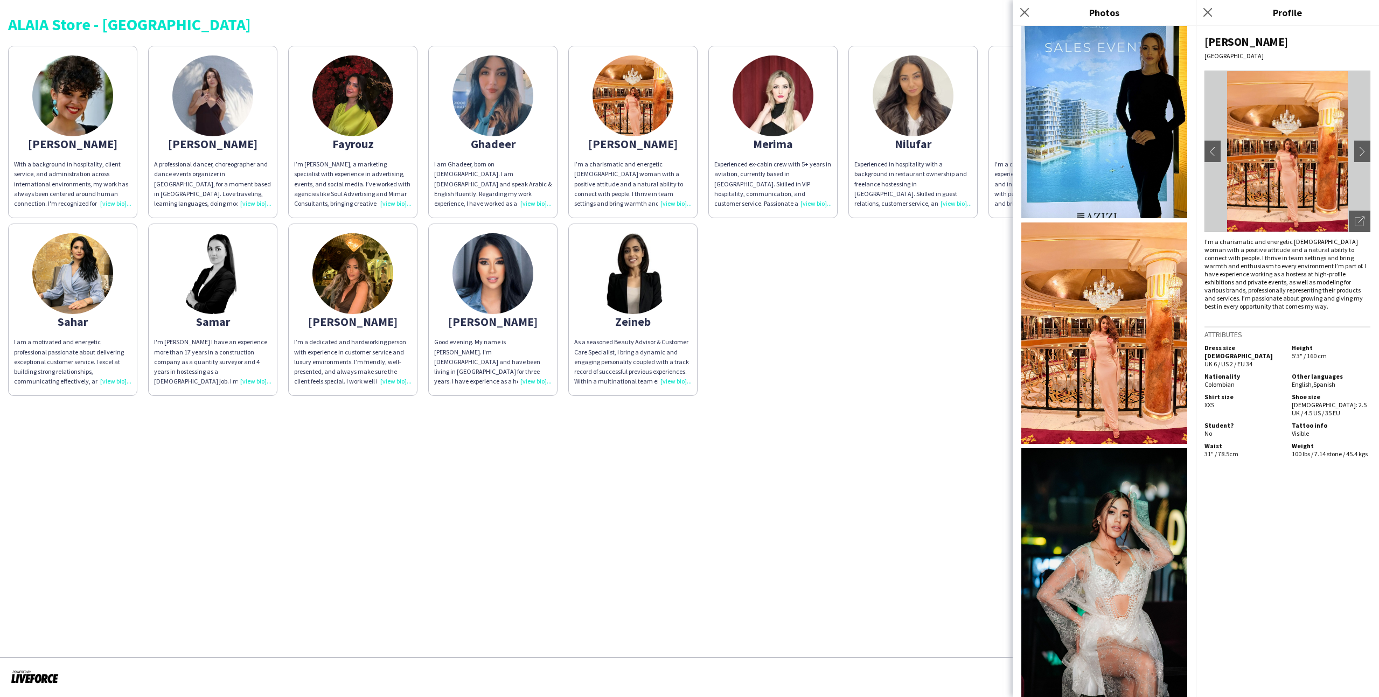
click at [853, 179] on app-share-pages-crew-card "Nilufar Experienced in hospitality with a background in restaurant ownership an…" at bounding box center [912, 132] width 129 height 172
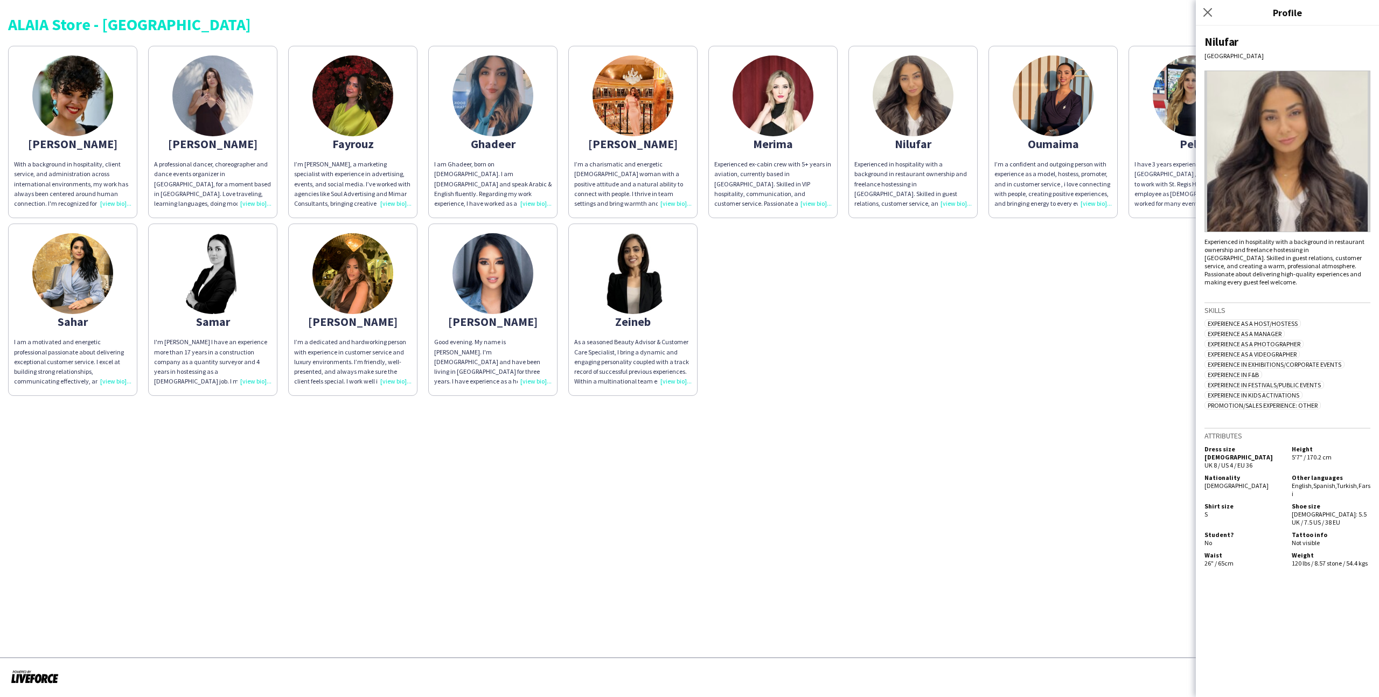
click at [1084, 170] on div "I’m a confident and outgoing person with experience as a model, hostess, promot…" at bounding box center [1052, 183] width 117 height 49
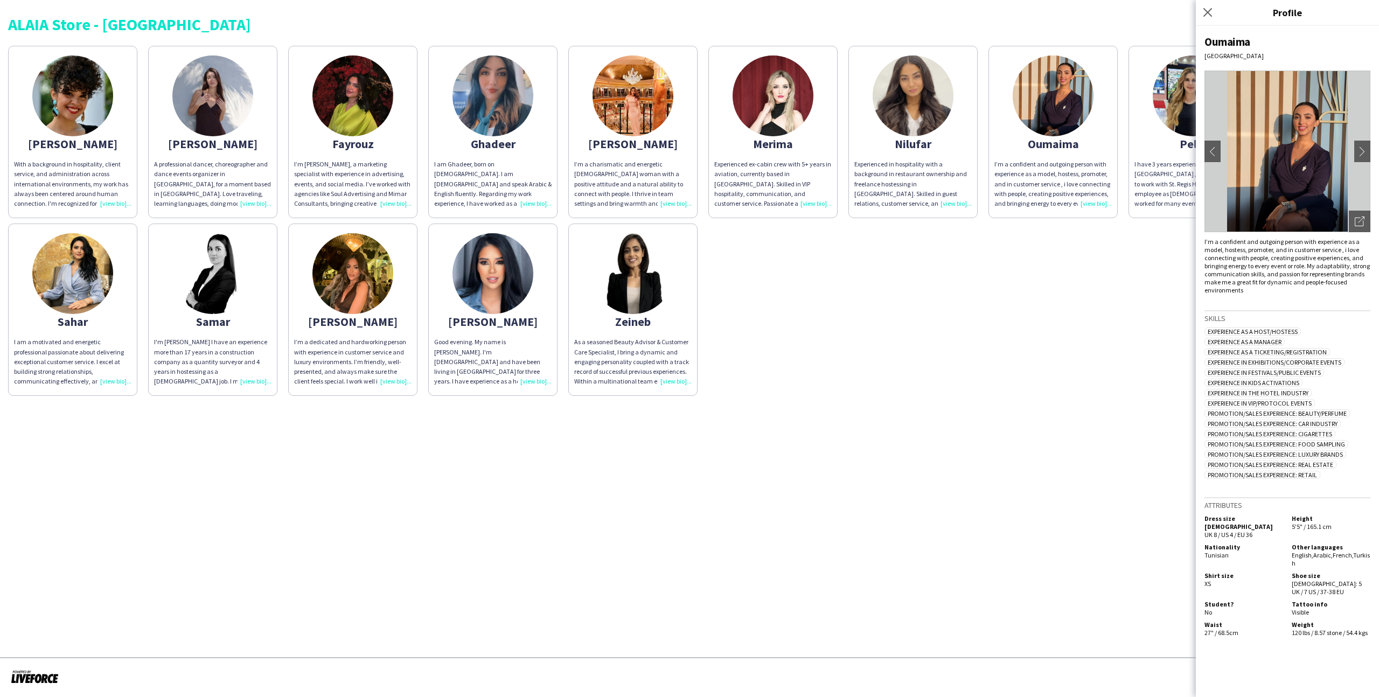
click at [1347, 223] on img at bounding box center [1287, 152] width 166 height 162
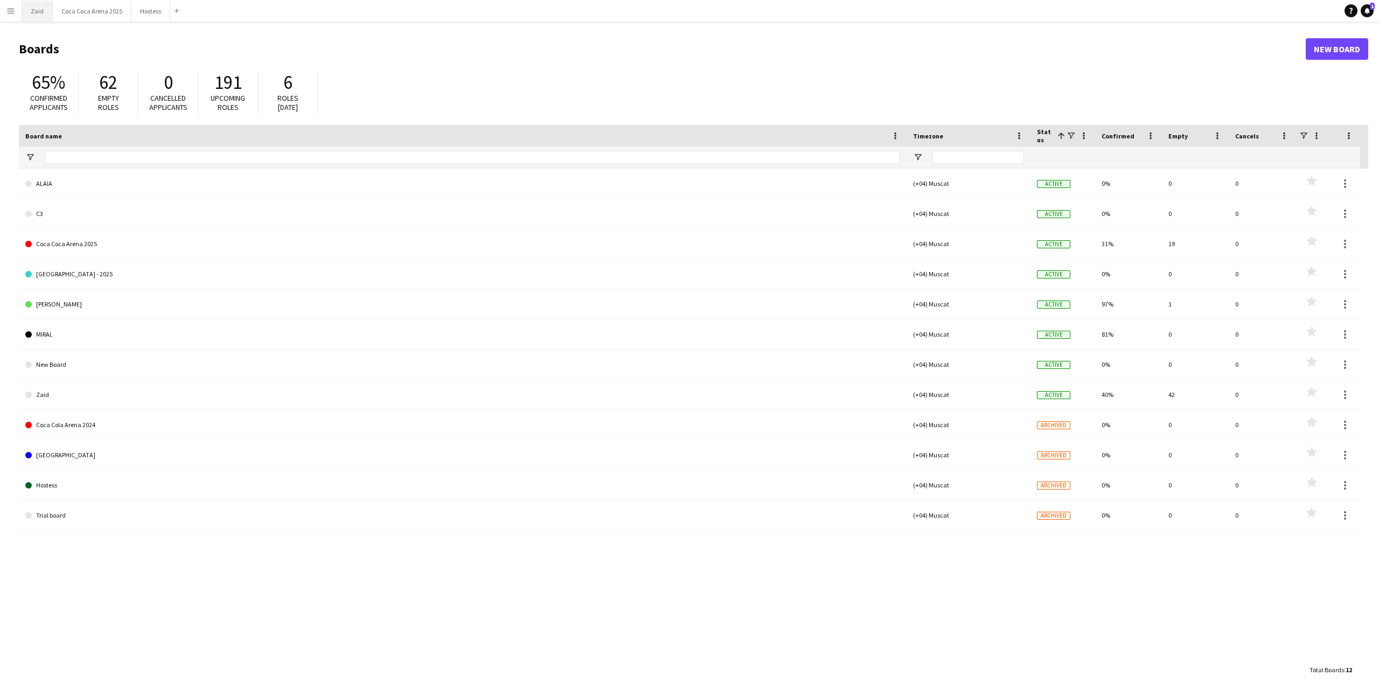
click at [33, 16] on button "Zaid Close" at bounding box center [37, 11] width 31 height 21
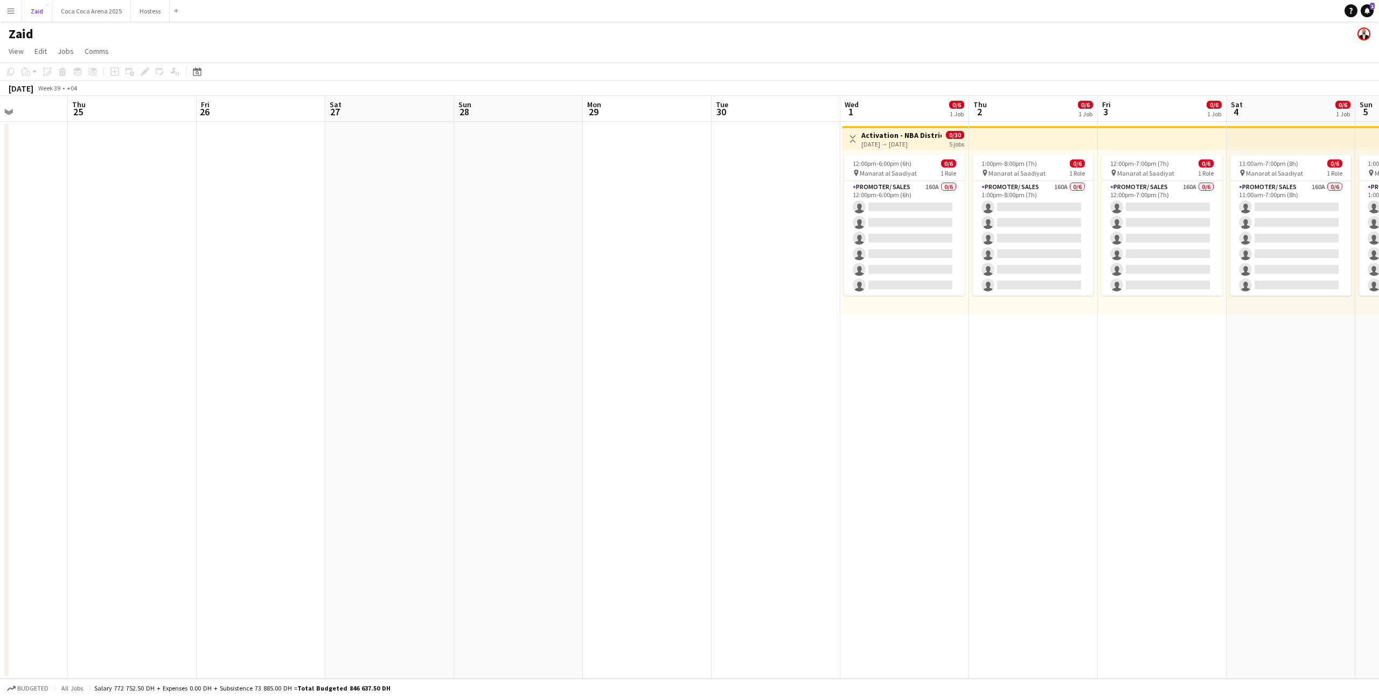
scroll to position [0, 321]
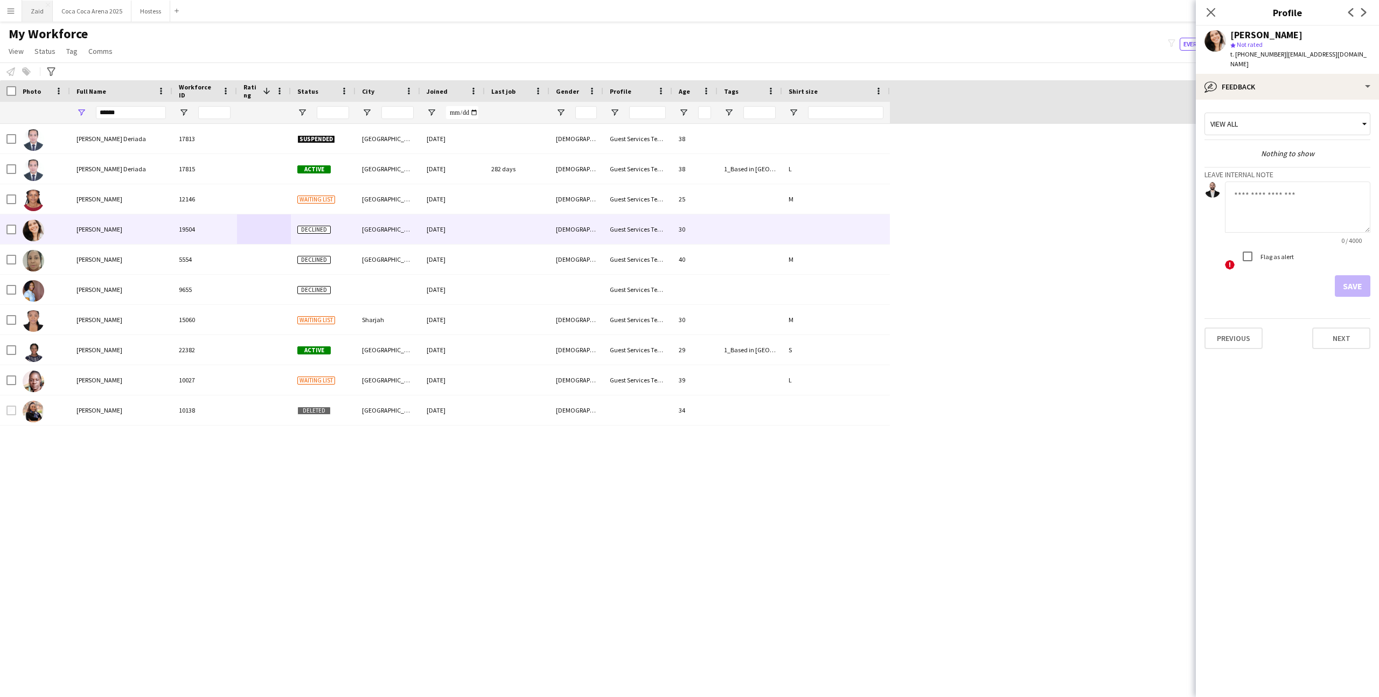
click at [40, 12] on button "Zaid Close" at bounding box center [37, 11] width 31 height 21
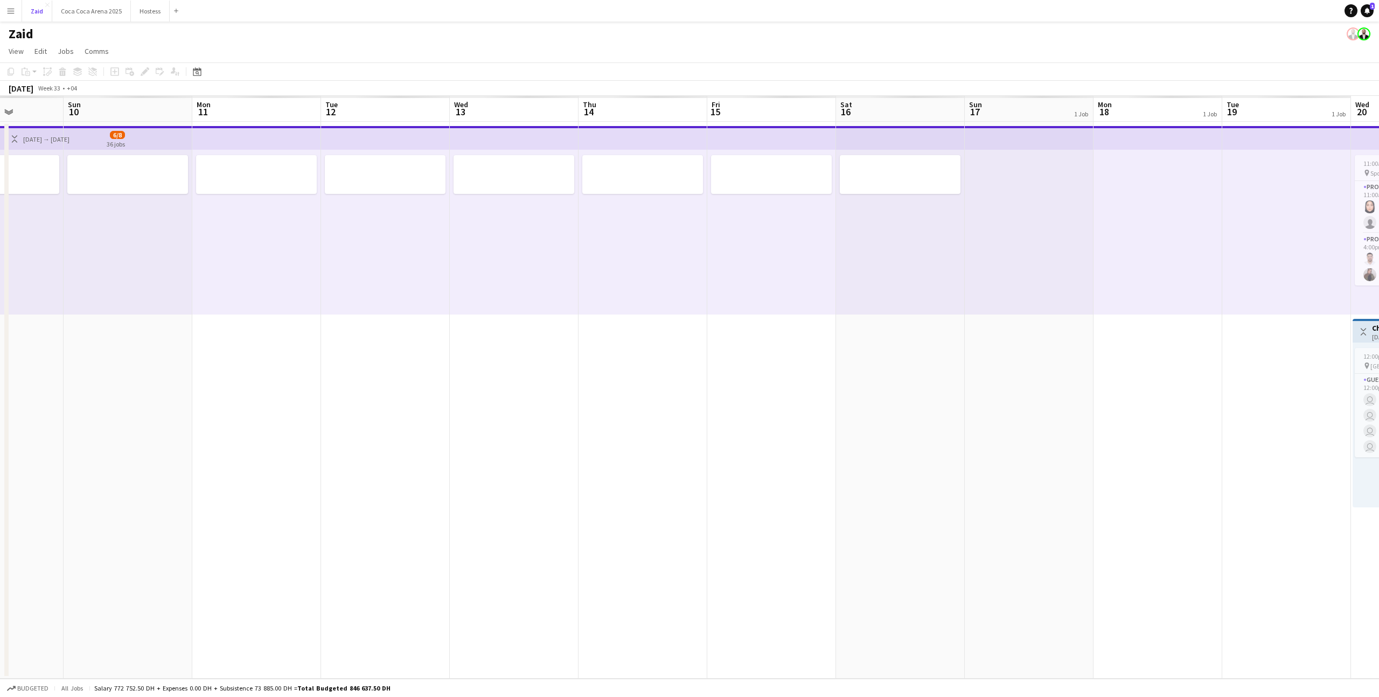
scroll to position [0, 322]
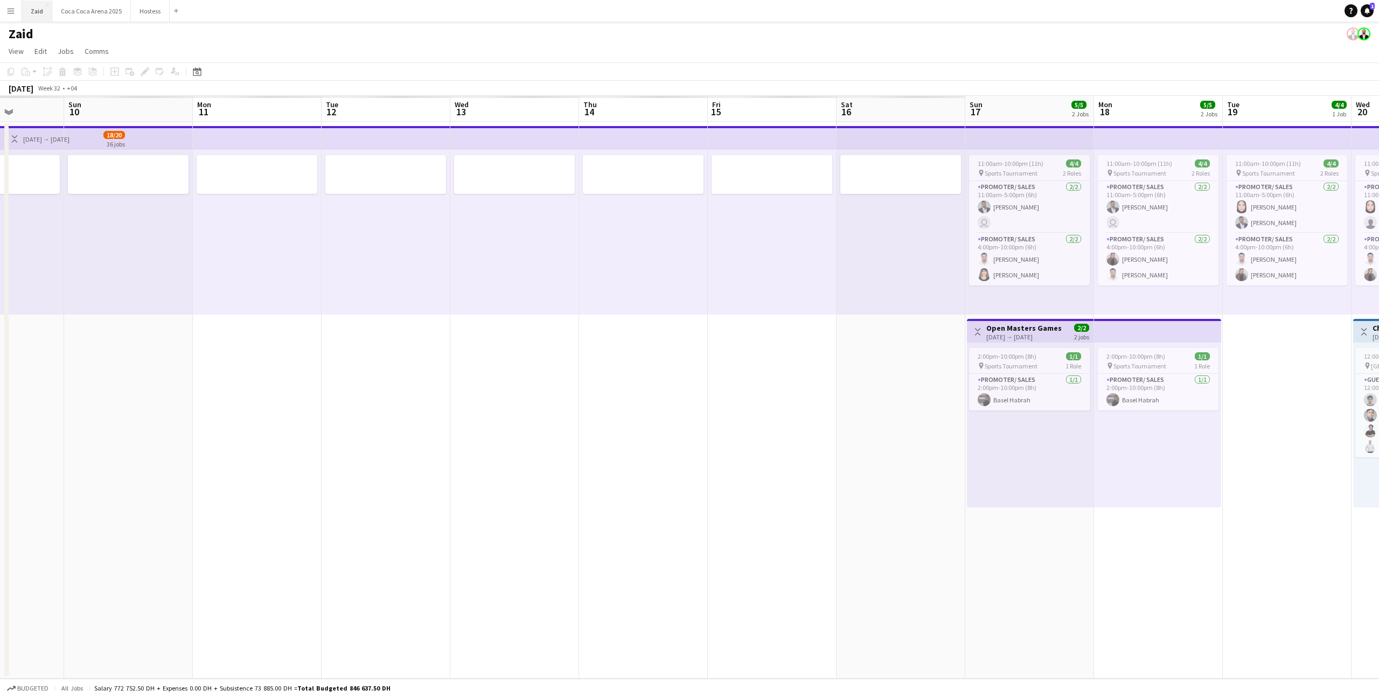
click at [23, 15] on button "Zaid Close" at bounding box center [37, 11] width 30 height 21
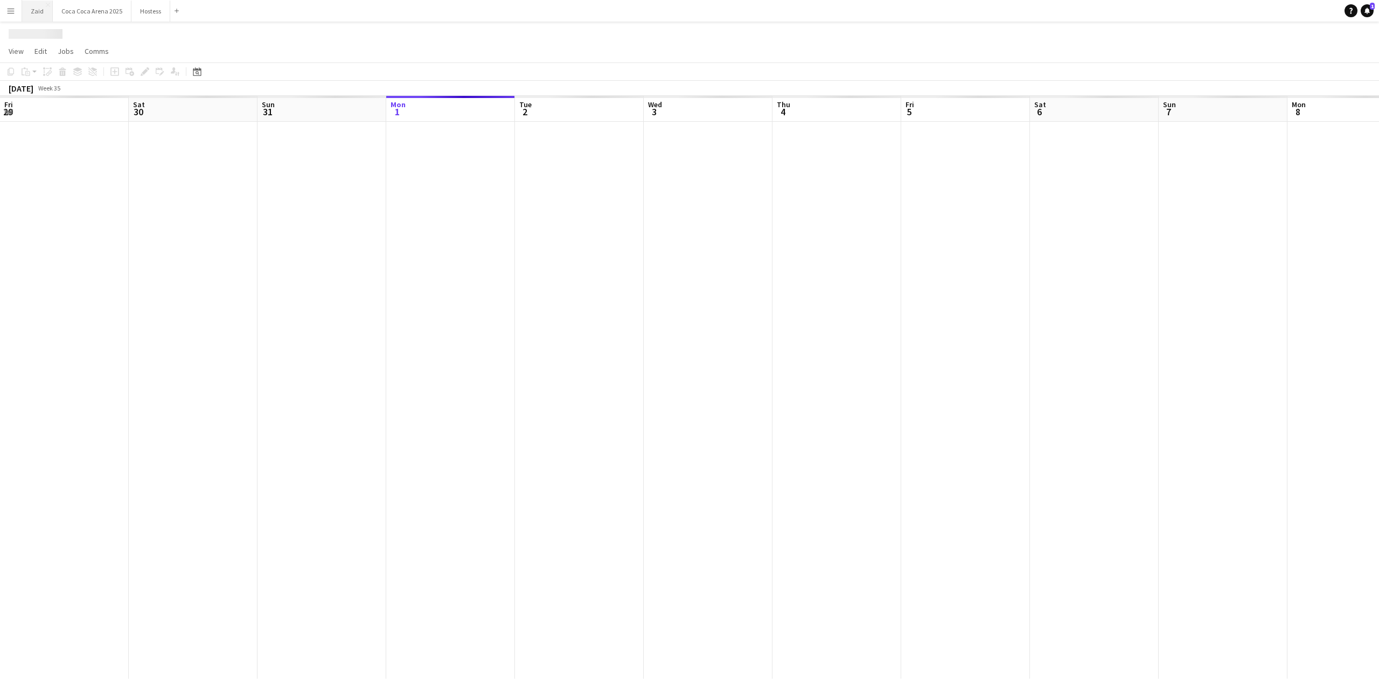
scroll to position [0, 257]
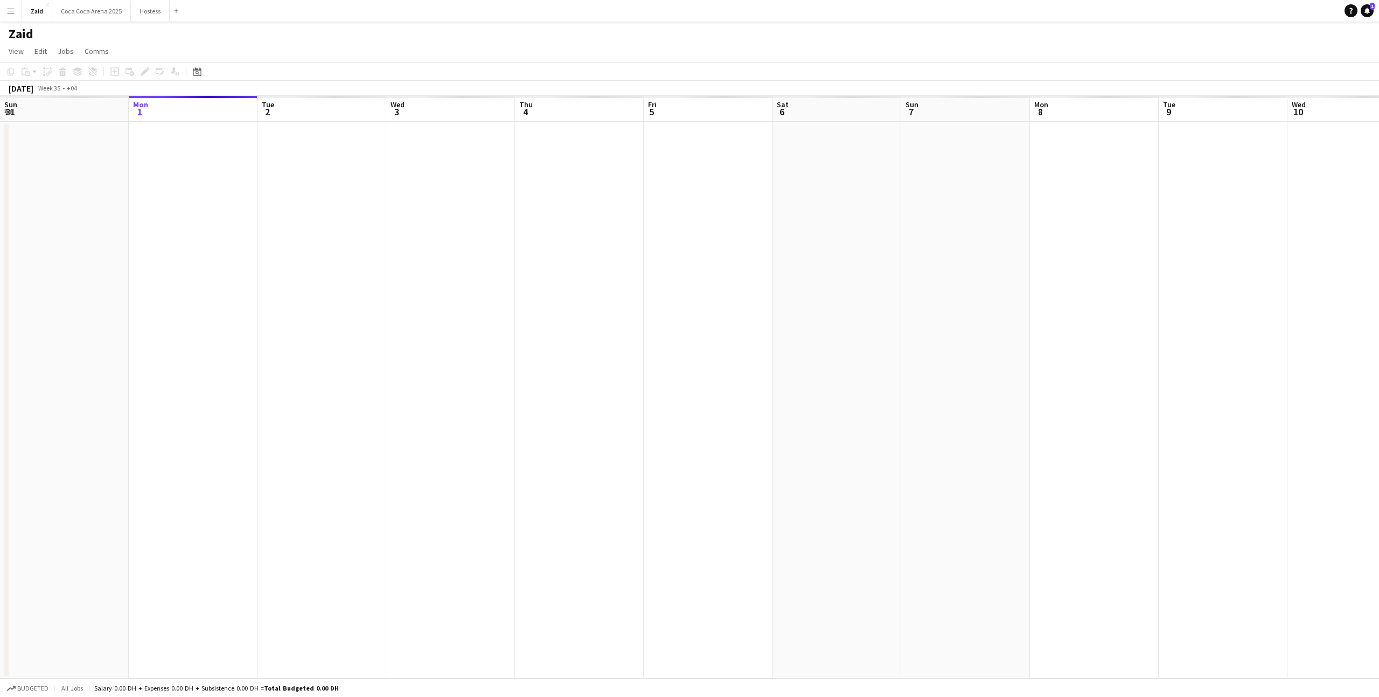
click at [10, 16] on button "Menu" at bounding box center [11, 11] width 22 height 22
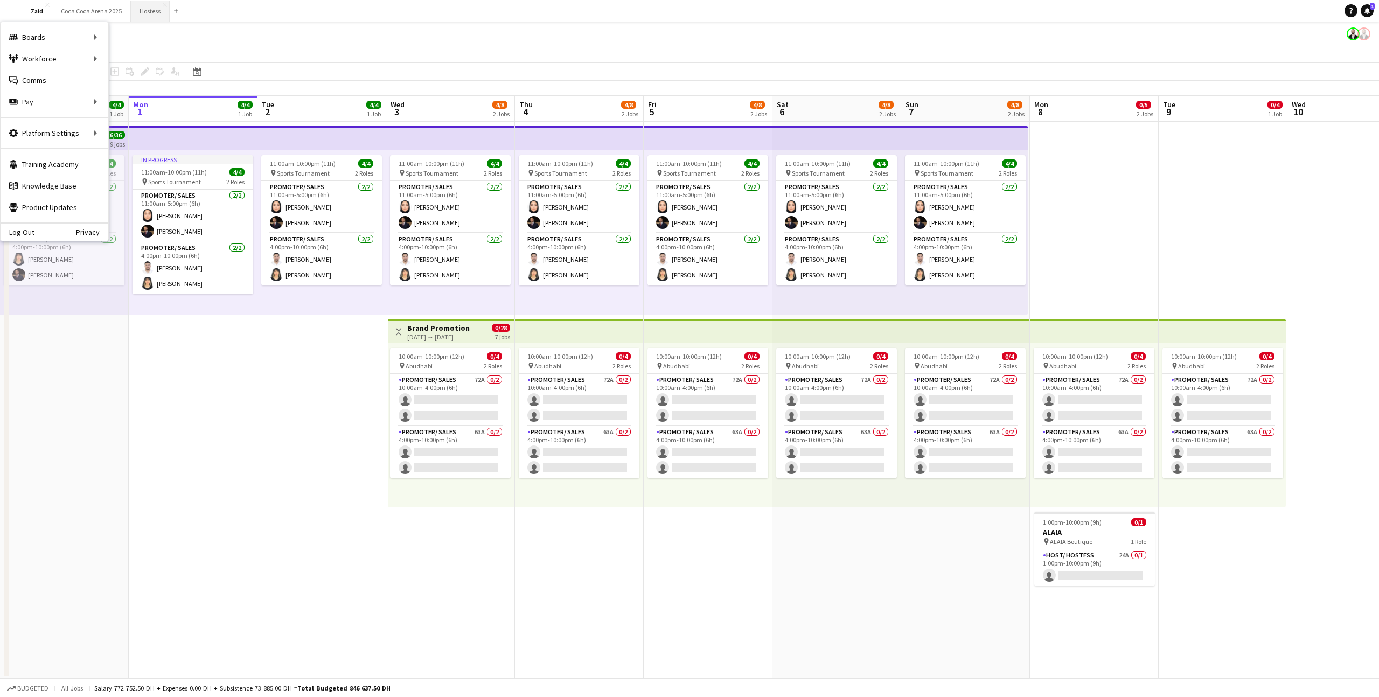
click at [150, 3] on button "Hostess Close" at bounding box center [150, 11] width 39 height 21
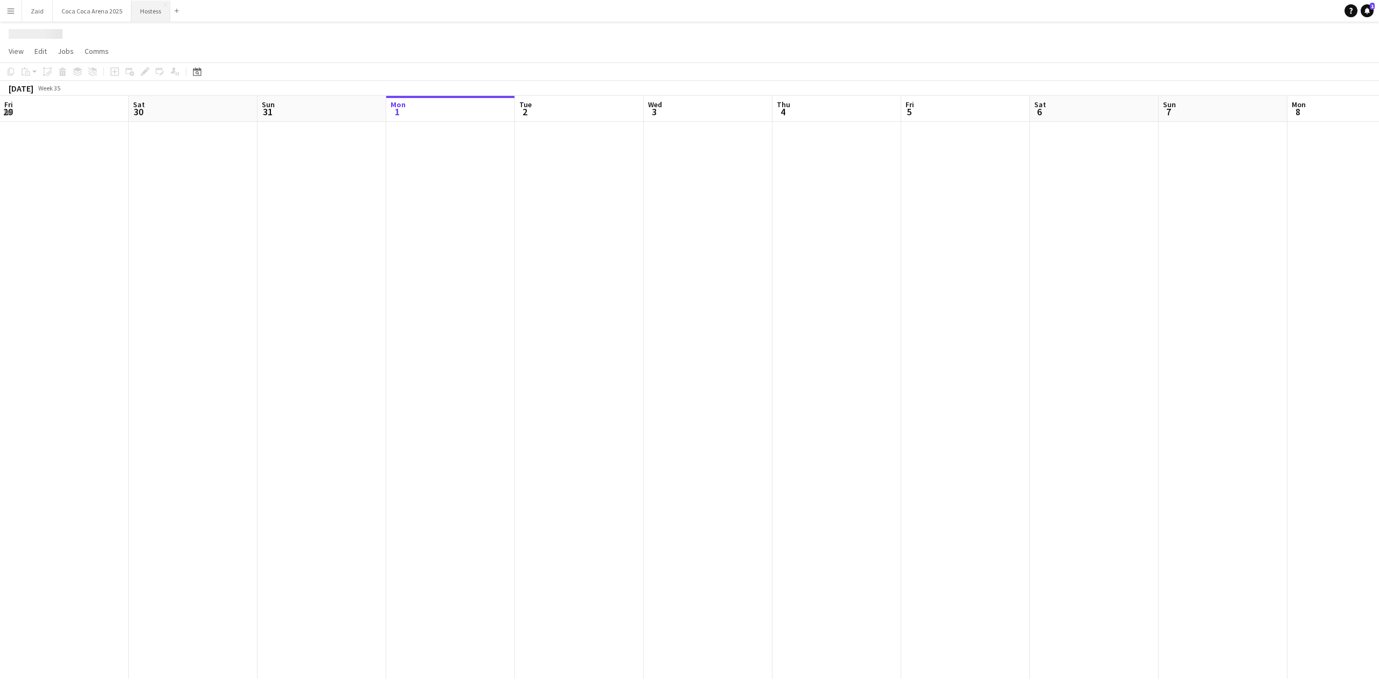
scroll to position [0, 257]
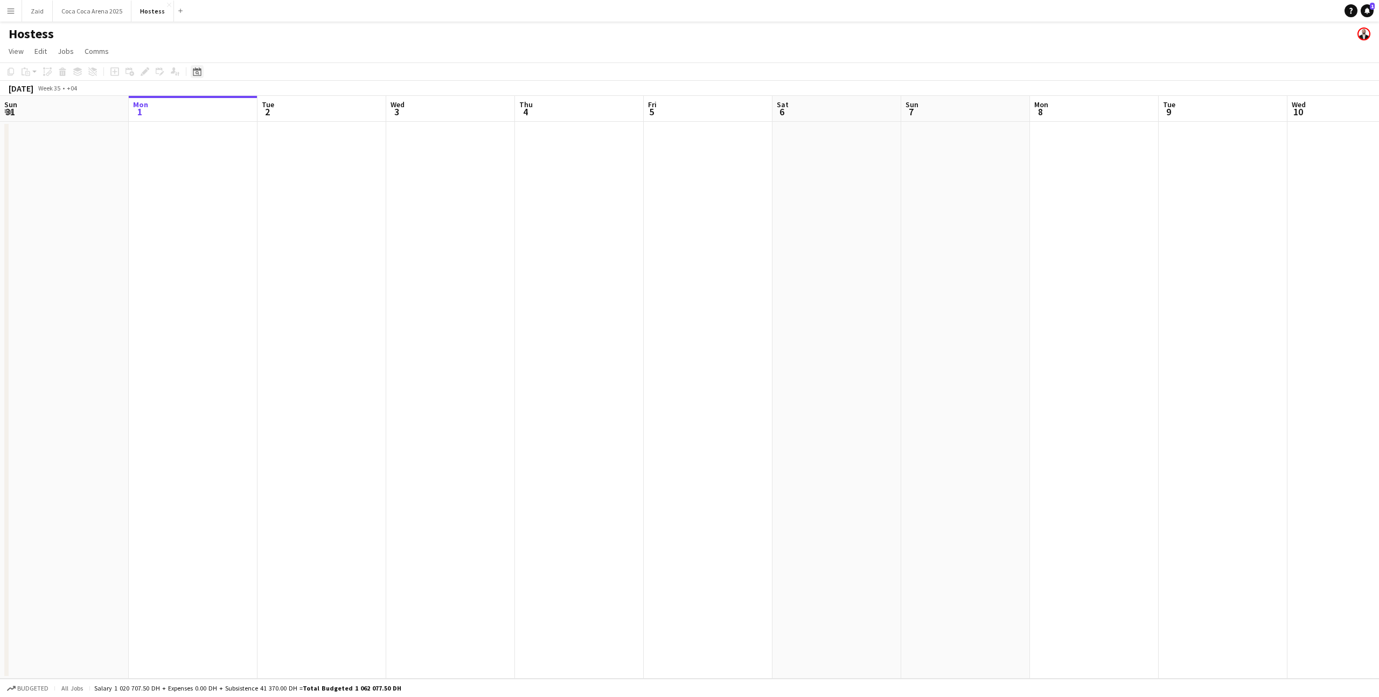
click at [192, 74] on div "Date picker" at bounding box center [197, 71] width 13 height 13
click at [215, 106] on span "[DATE]" at bounding box center [207, 109] width 20 height 10
click at [233, 161] on span "2025" at bounding box center [229, 164] width 22 height 13
click at [210, 146] on span "JAN" at bounding box center [204, 150] width 22 height 13
click at [230, 165] on span "1" at bounding box center [227, 164] width 13 height 13
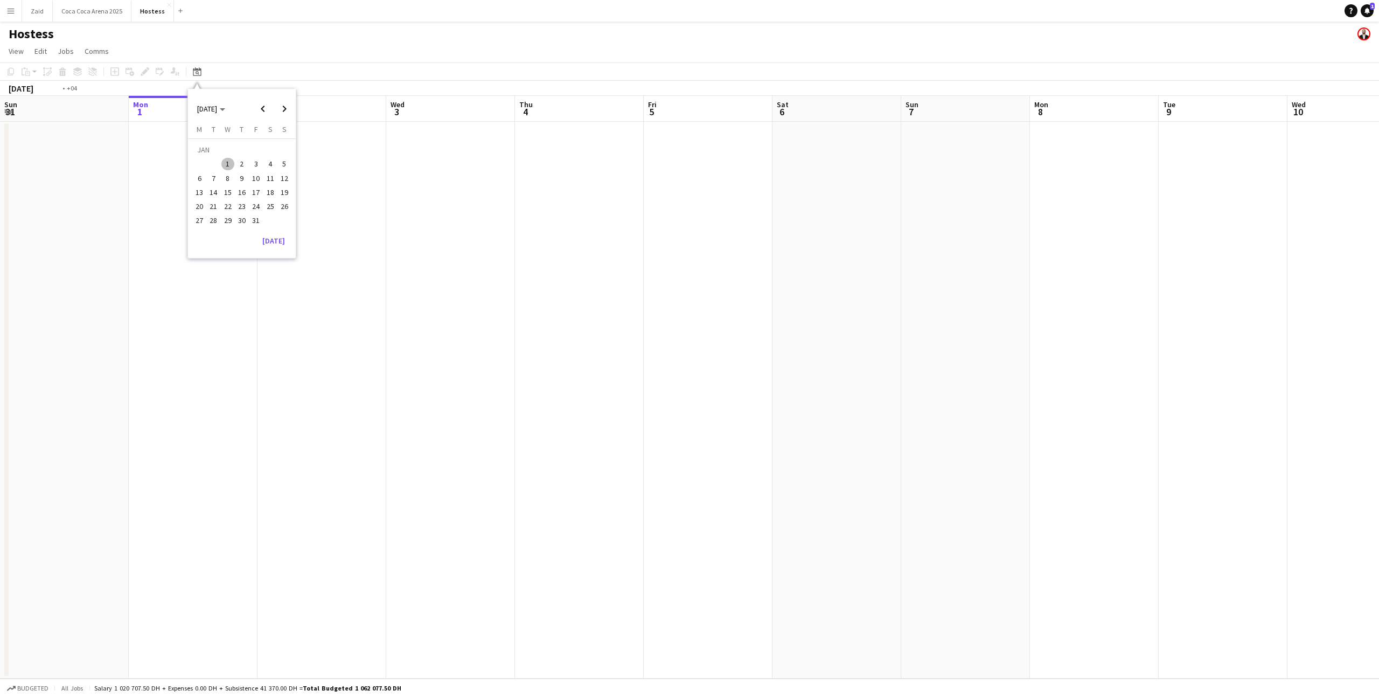
scroll to position [0, 370]
click at [593, 350] on app-date-cell at bounding box center [569, 462] width 129 height 680
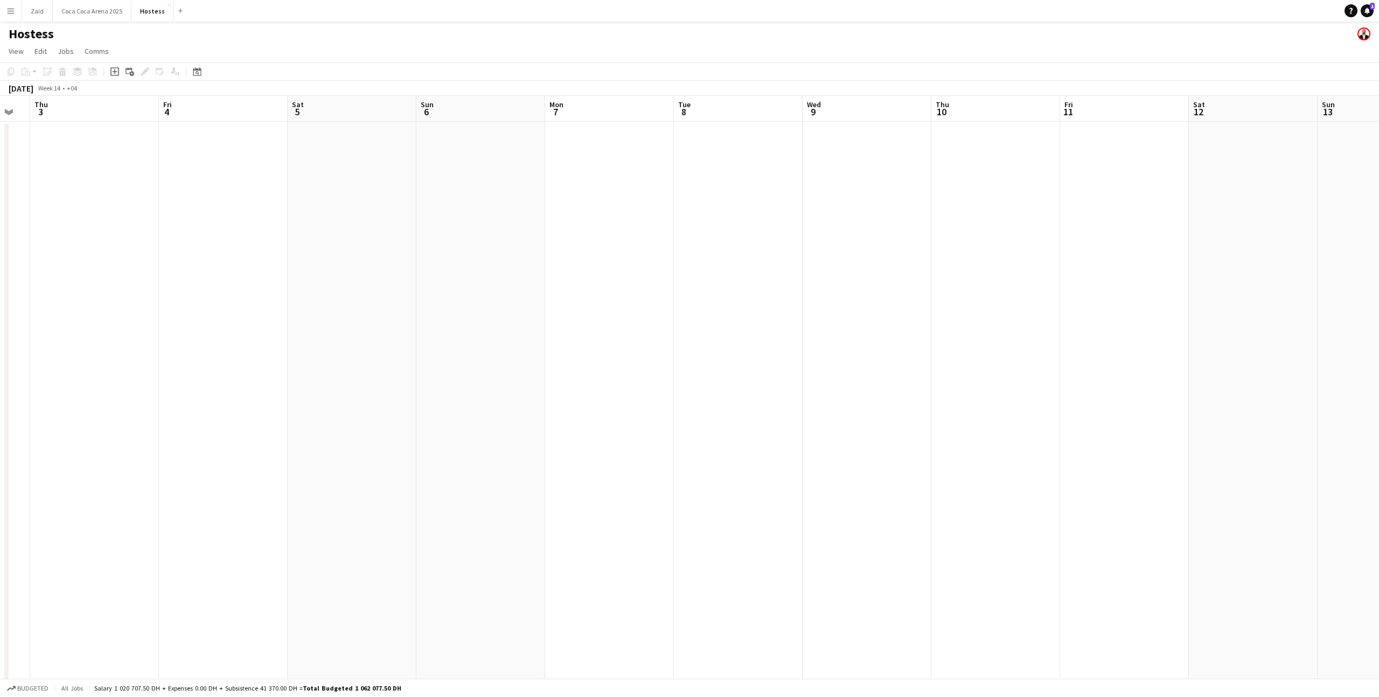
scroll to position [0, 355]
click at [552, 333] on app-date-cell at bounding box center [610, 462] width 129 height 680
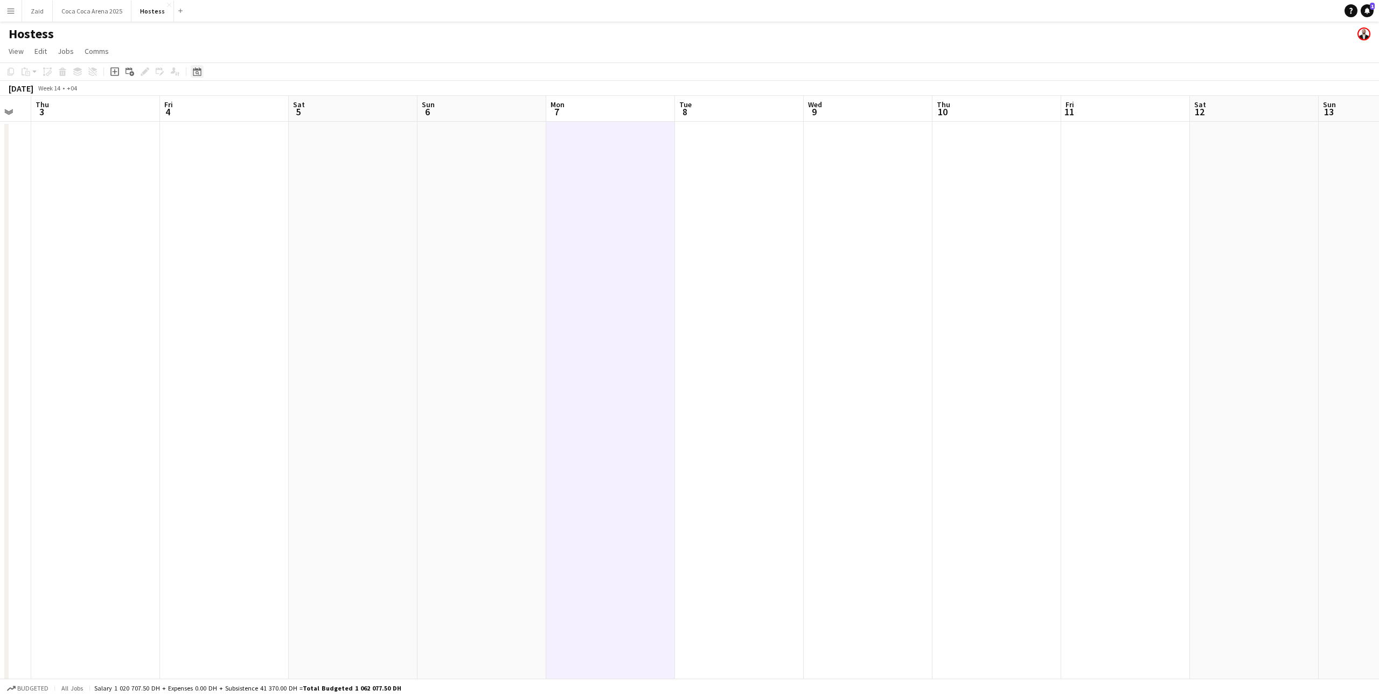
click at [199, 75] on icon "Date picker" at bounding box center [197, 71] width 9 height 9
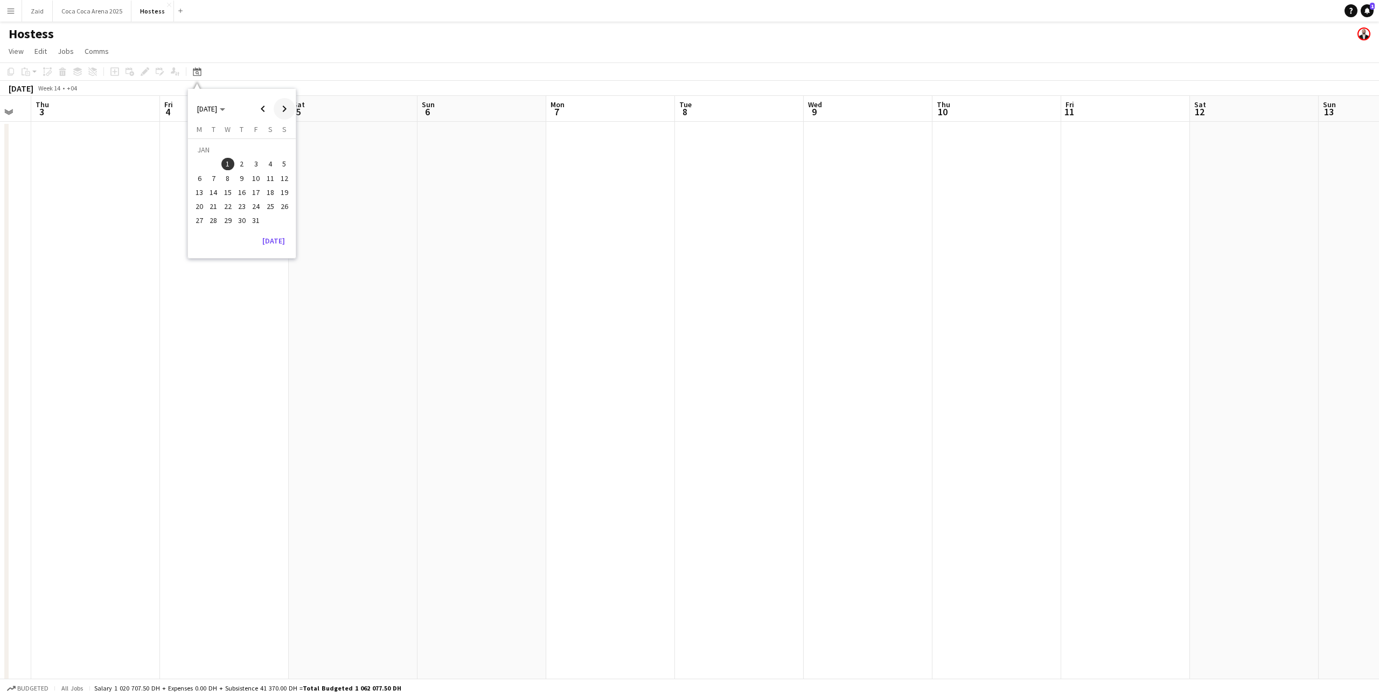
click at [275, 107] on span "Next month" at bounding box center [285, 109] width 22 height 22
click at [267, 107] on span "Previous month" at bounding box center [263, 109] width 22 height 22
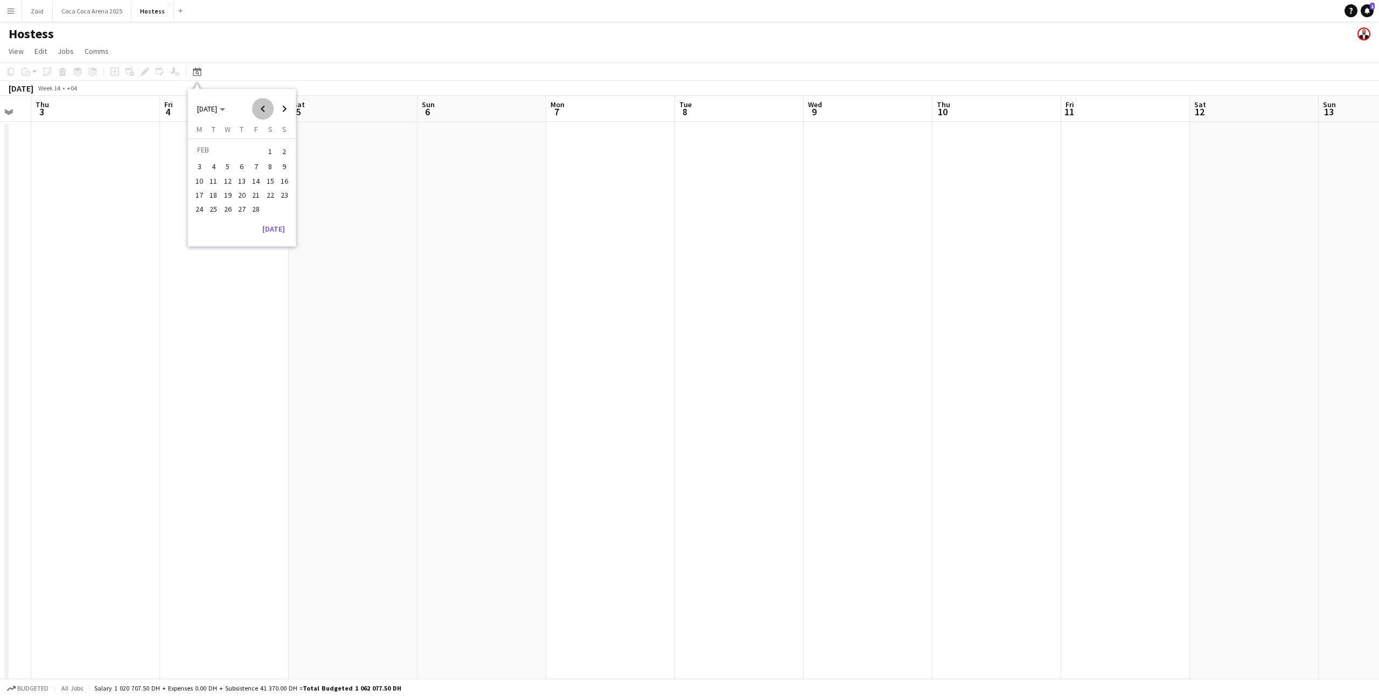
click at [267, 107] on span "Previous month" at bounding box center [263, 109] width 22 height 22
click at [366, 173] on app-date-cell at bounding box center [353, 462] width 129 height 680
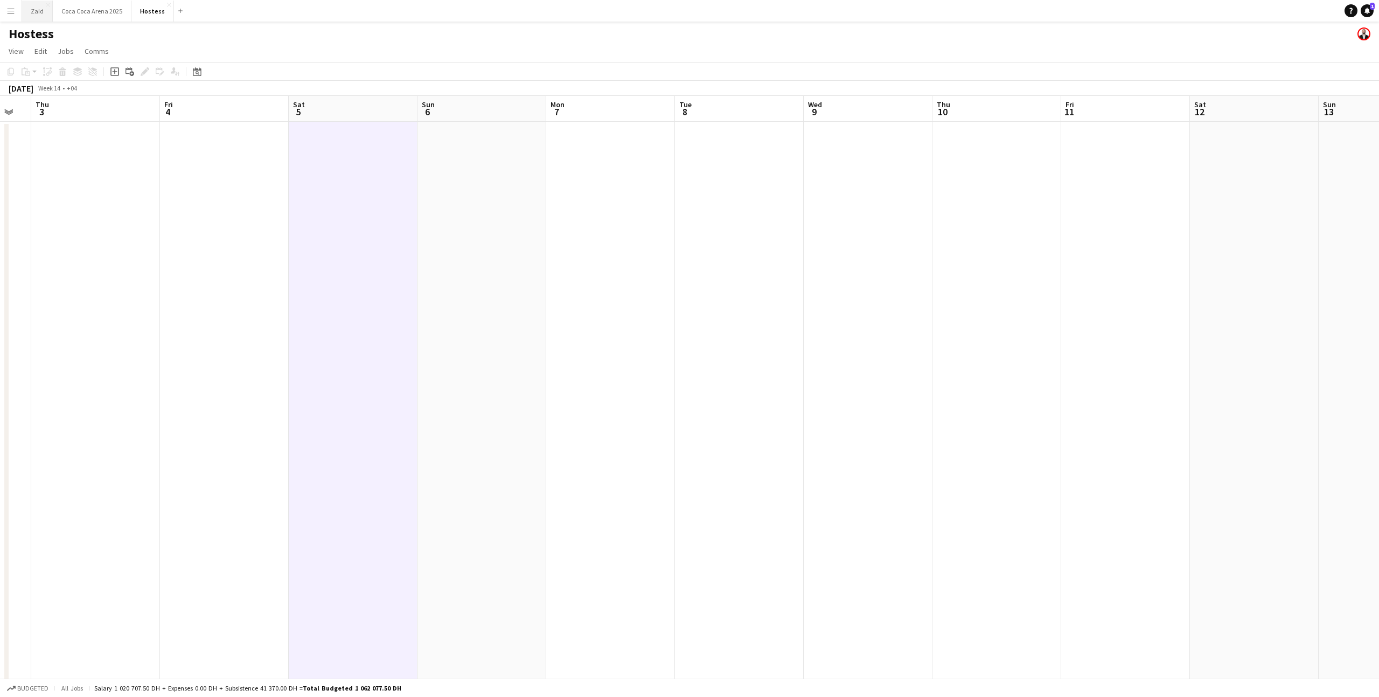
click at [36, 18] on button "Zaid Close" at bounding box center [37, 11] width 31 height 21
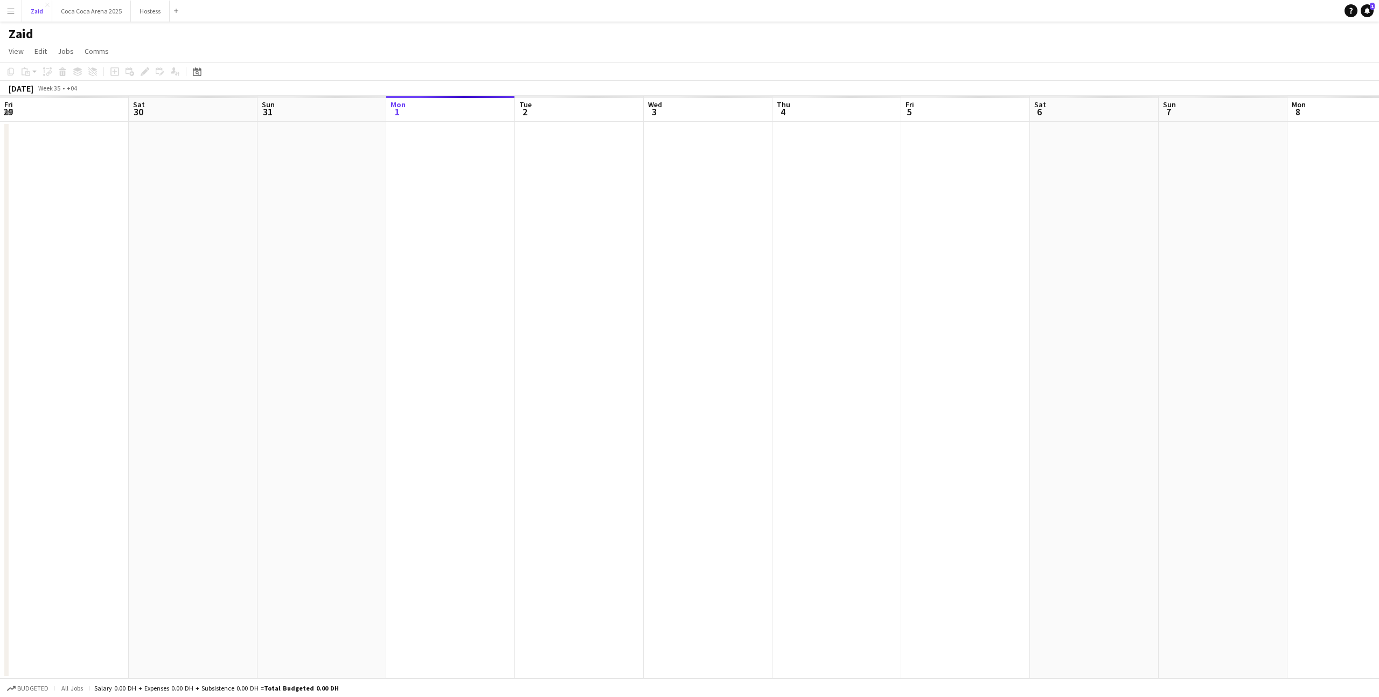
scroll to position [0, 257]
click at [190, 71] on div "Date picker SEP 2025 SEP 2025 Monday M Tuesday T Wednesday W Thursday T Friday …" at bounding box center [194, 71] width 24 height 13
click at [193, 72] on icon at bounding box center [197, 71] width 8 height 9
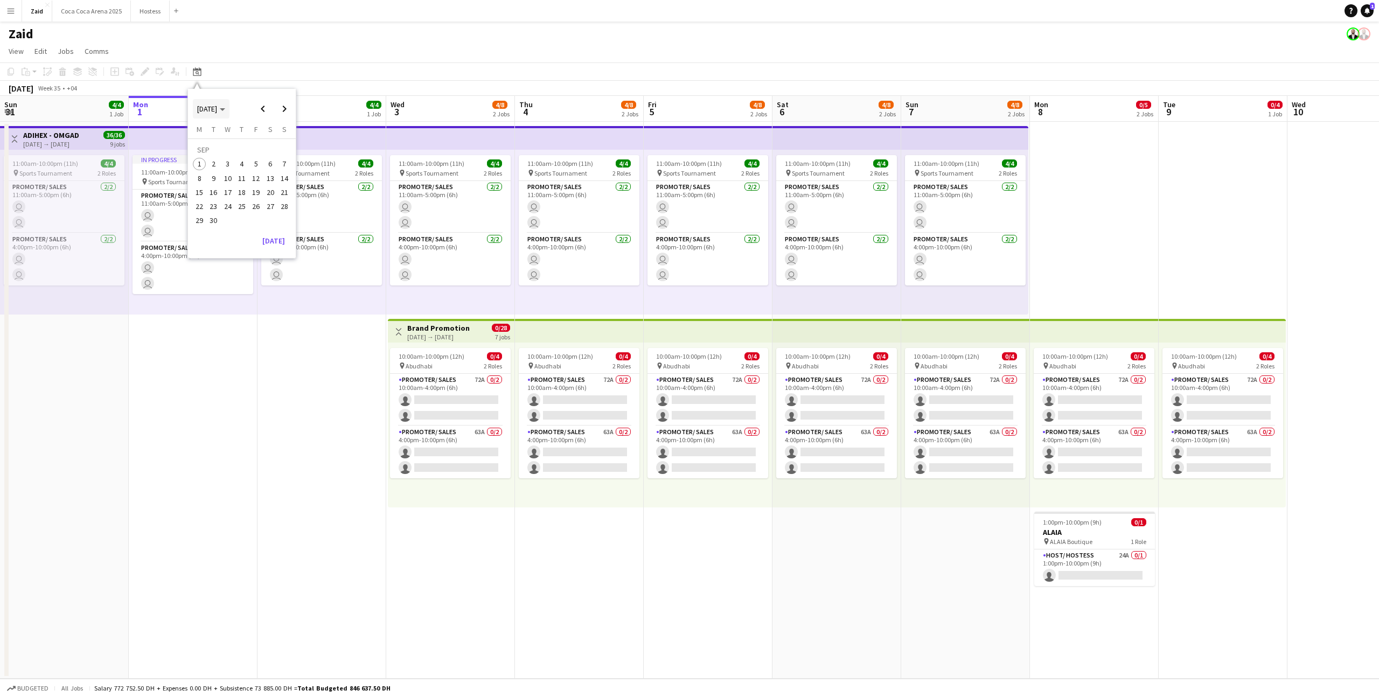
click at [225, 111] on span "[DATE]" at bounding box center [211, 109] width 28 height 10
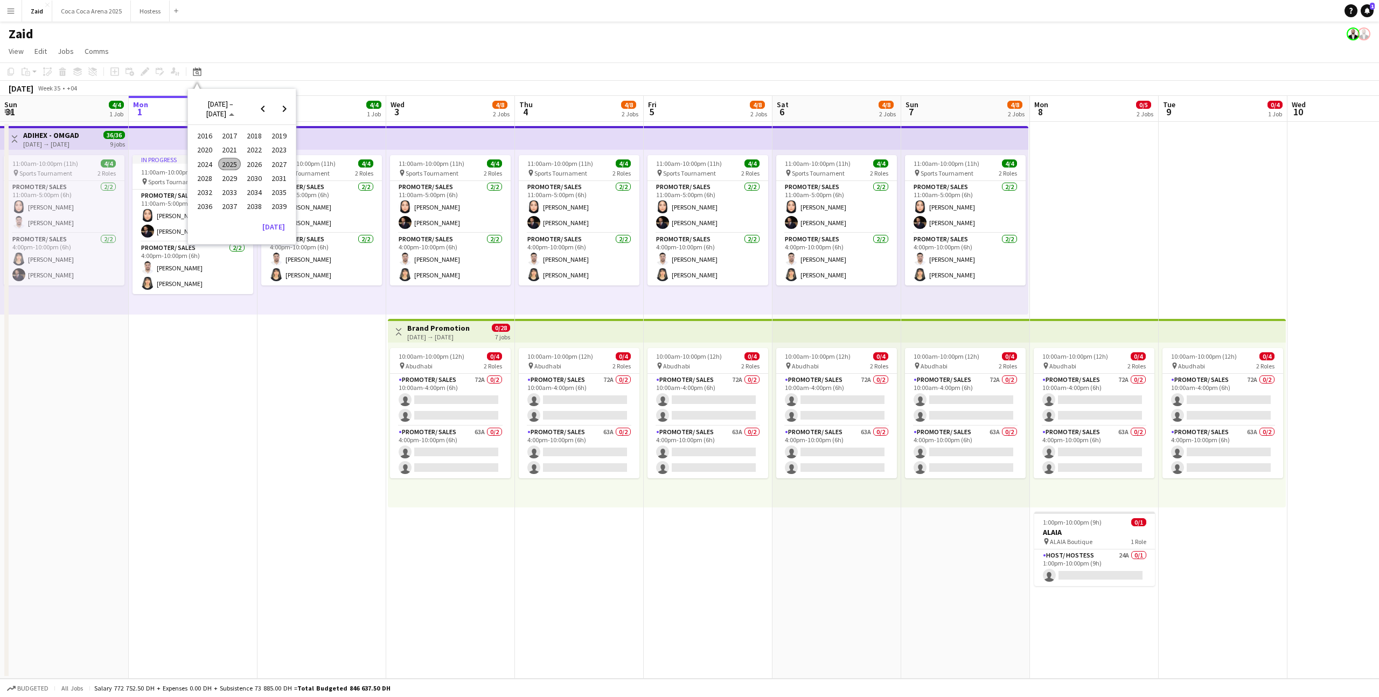
click at [232, 162] on span "2025" at bounding box center [229, 164] width 22 height 13
click at [210, 152] on span "JAN" at bounding box center [204, 150] width 22 height 13
click at [228, 166] on span "1" at bounding box center [227, 164] width 13 height 13
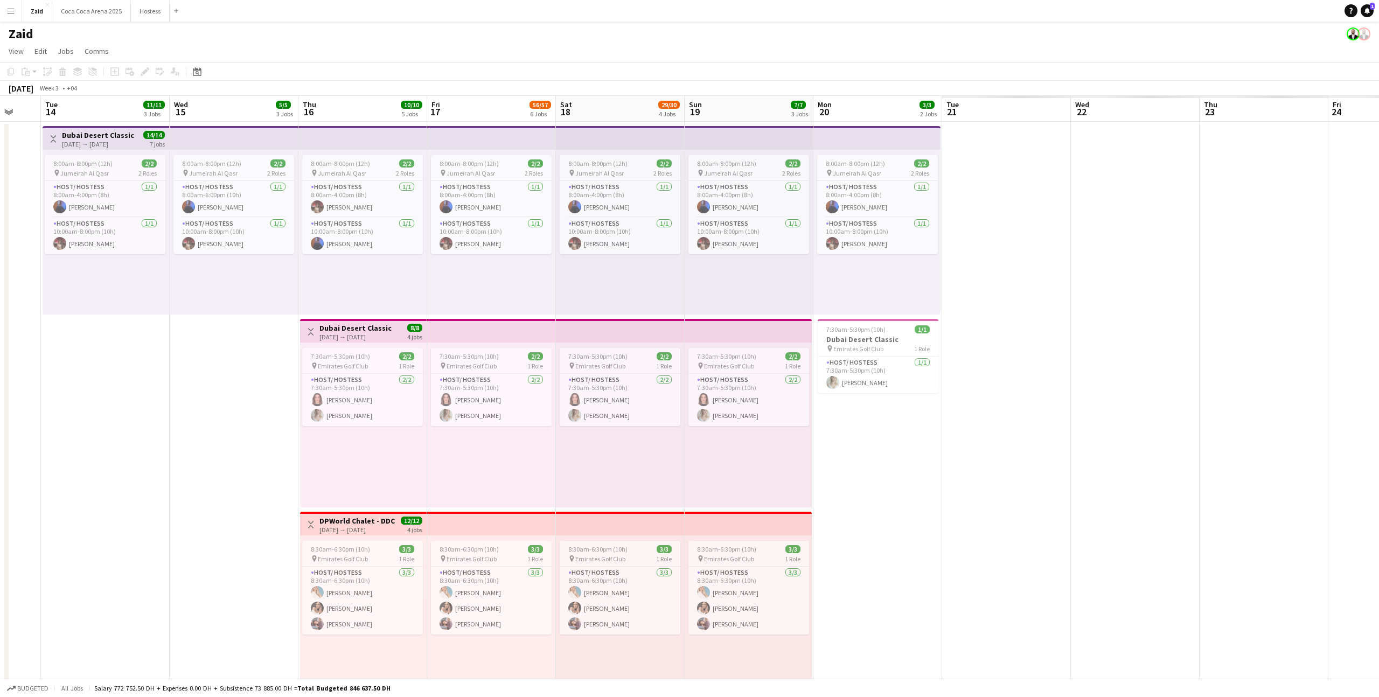
scroll to position [0, 319]
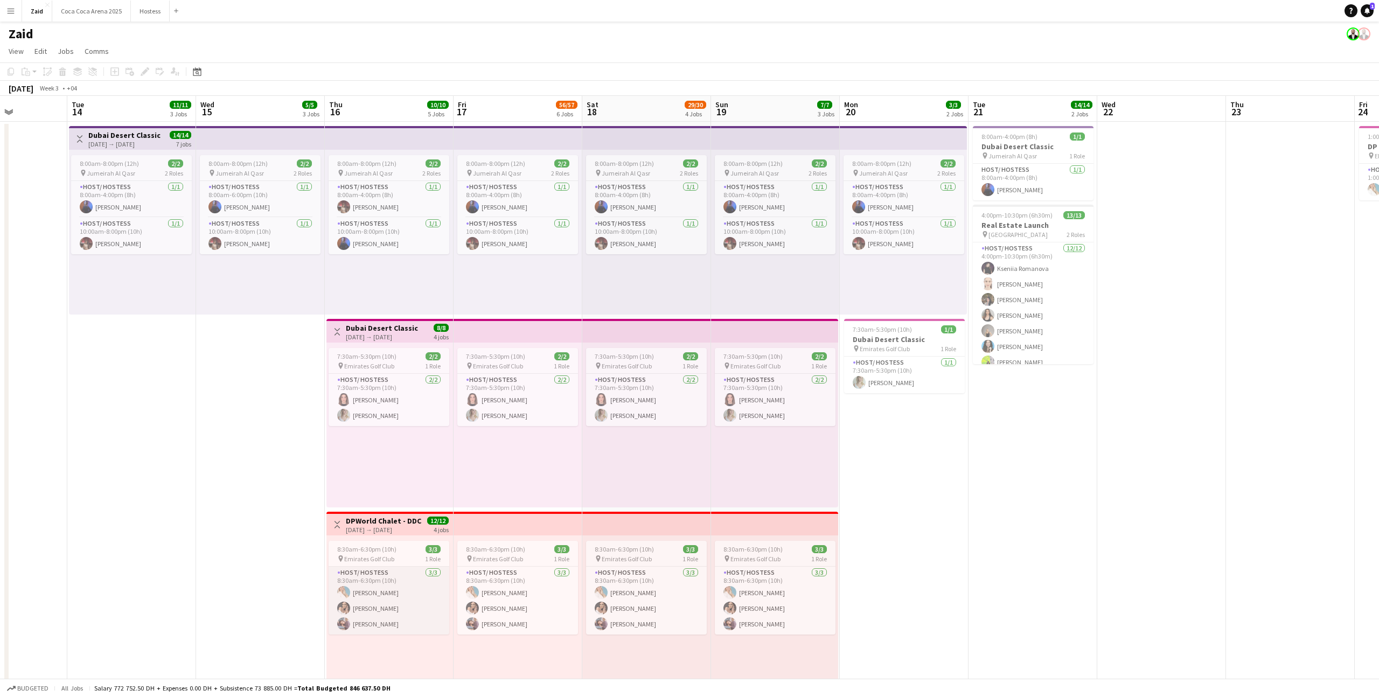
click at [424, 591] on app-card-role "Host/ Hostess 3/3 8:30am-6:30pm (10h) Leanne McDowell Eliza Budu Sabrina Akkouc…" at bounding box center [389, 601] width 121 height 68
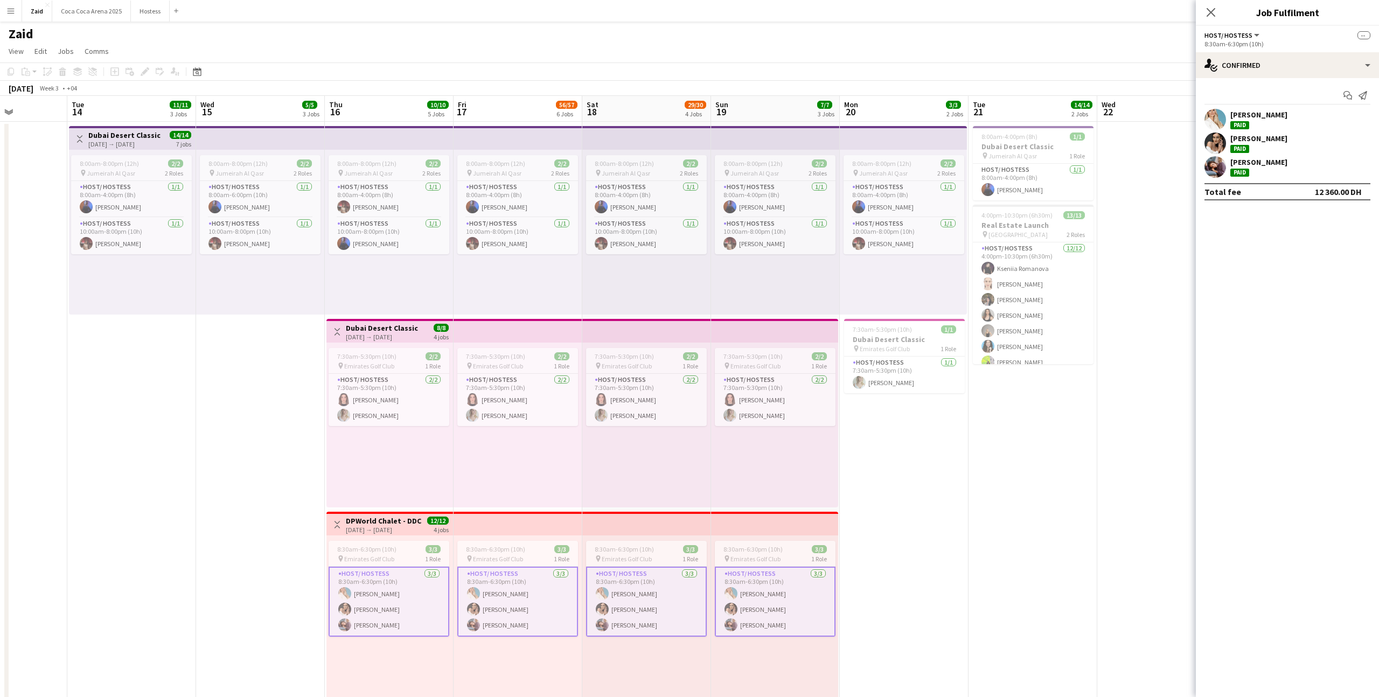
click at [848, 542] on app-date-cell "8:00am-8:00pm (12h) 2/2 pin Jumeirah Al Qasr 2 Roles Host/ Hostess 1/1 8:00am-4…" at bounding box center [904, 671] width 129 height 1099
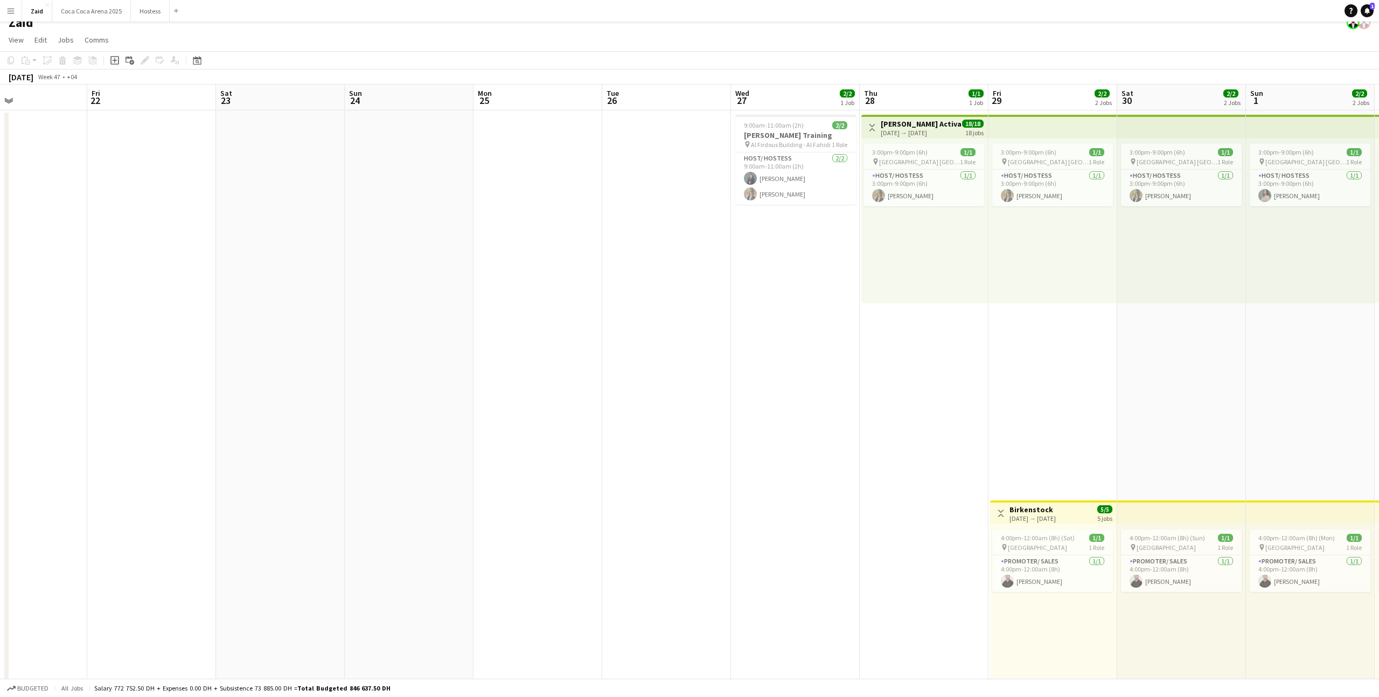
scroll to position [0, 327]
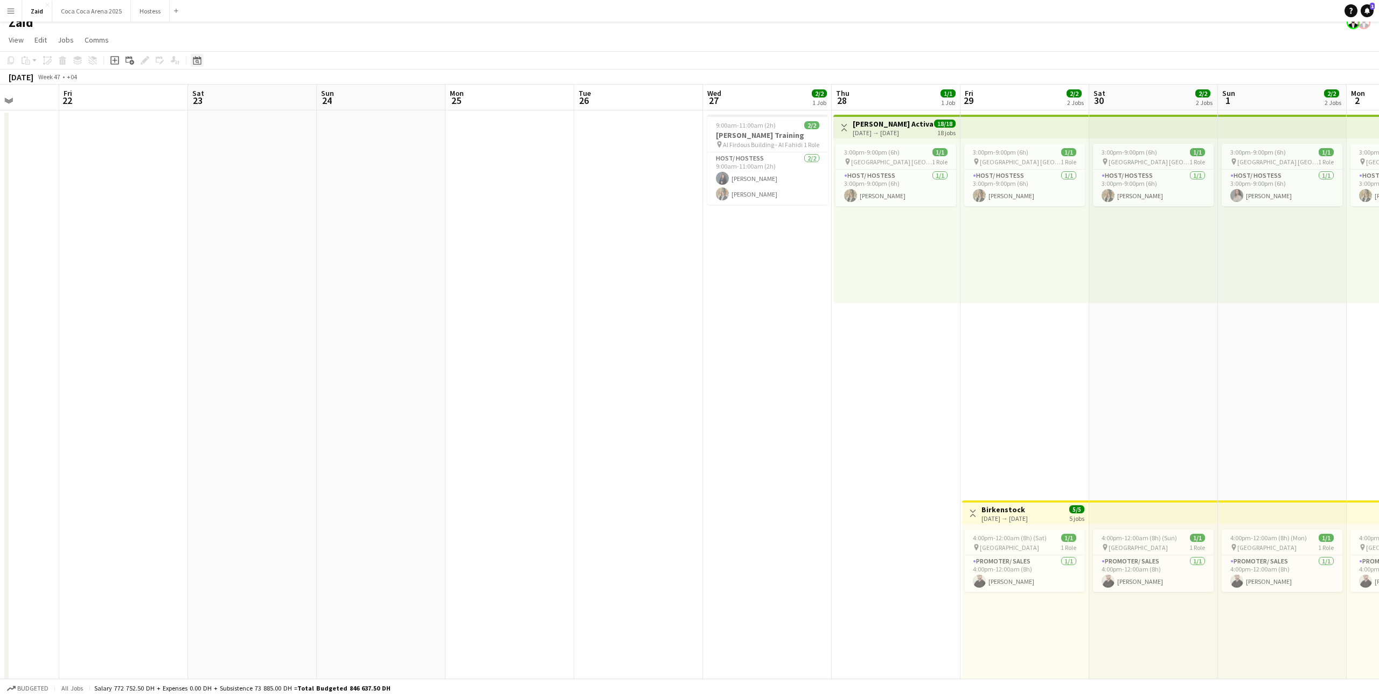
click at [199, 60] on icon "Date picker" at bounding box center [197, 60] width 9 height 9
click at [281, 231] on button "[DATE]" at bounding box center [273, 229] width 31 height 17
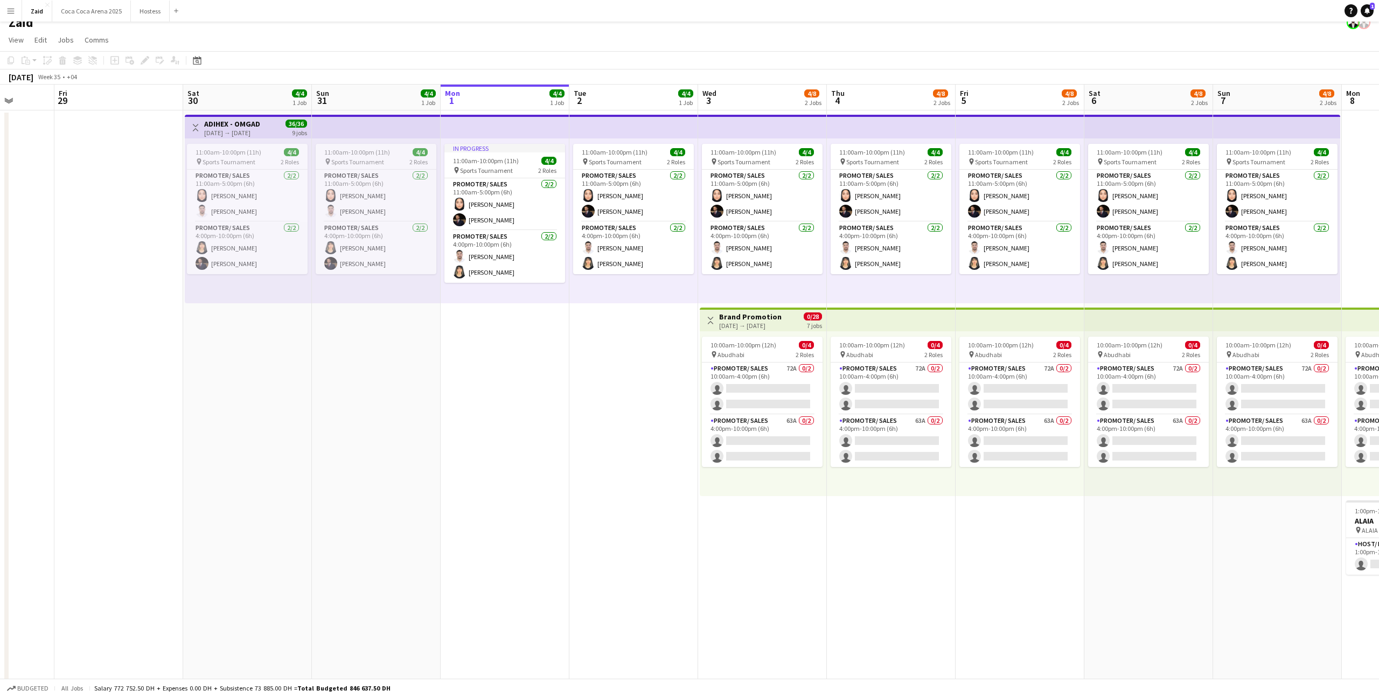
scroll to position [0, 460]
click at [250, 196] on app-card-role "Promoter/ Sales 2/2 11:00am-5:00pm (6h) Leen Salim Mohanad Abumousa" at bounding box center [247, 196] width 121 height 52
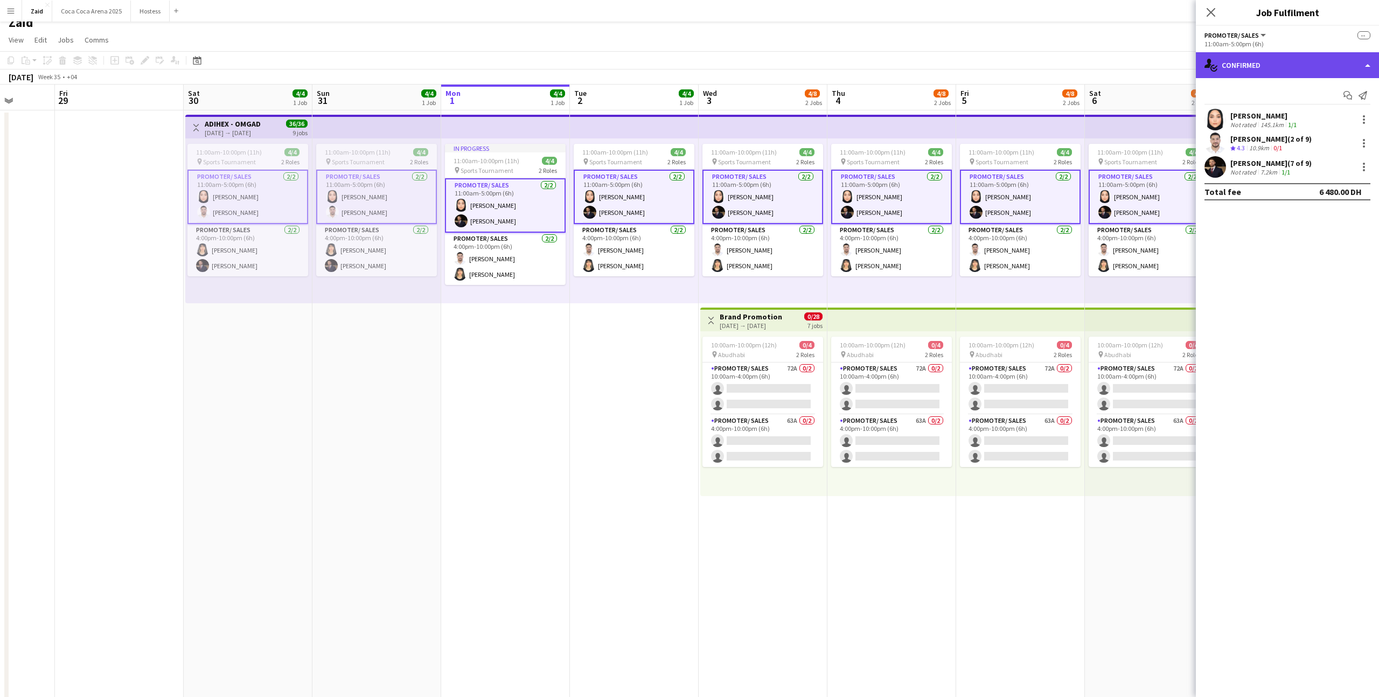
click at [1242, 72] on div "single-neutral-actions-check-2 Confirmed" at bounding box center [1287, 65] width 183 height 26
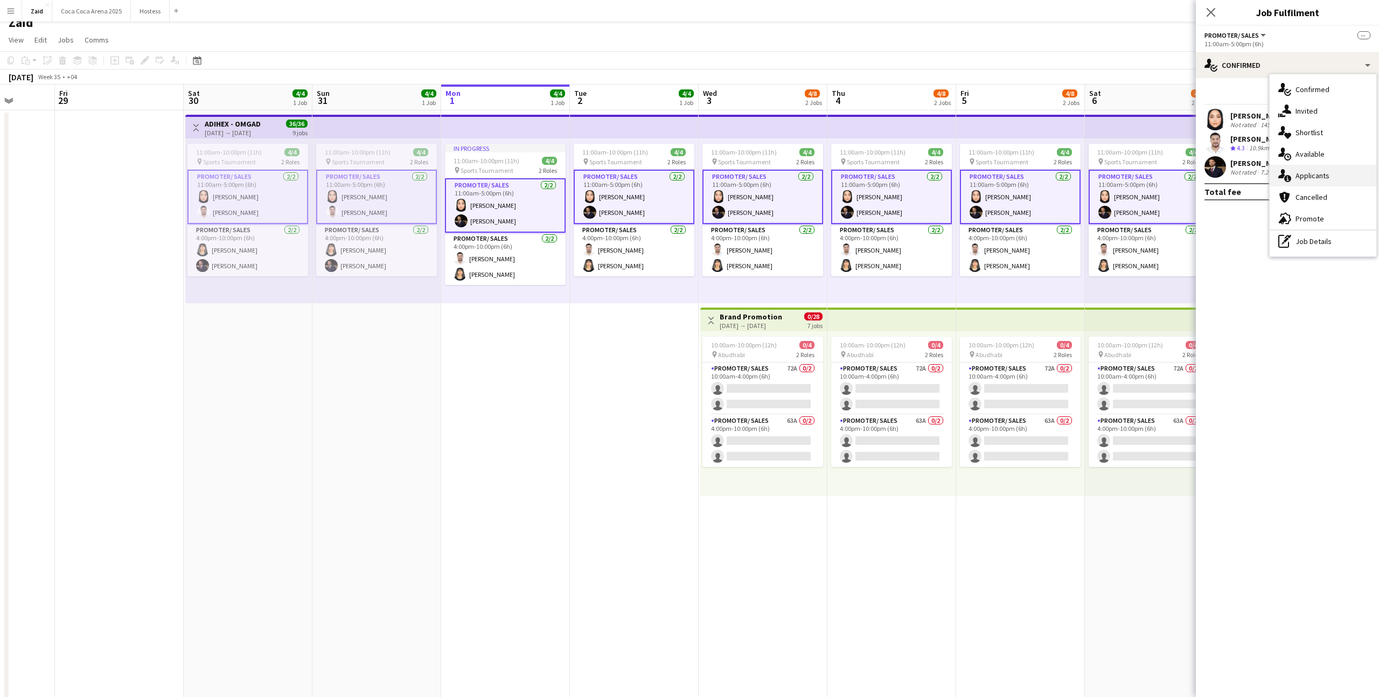
click at [1326, 172] on div "single-neutral-actions-information Applicants" at bounding box center [1323, 176] width 107 height 22
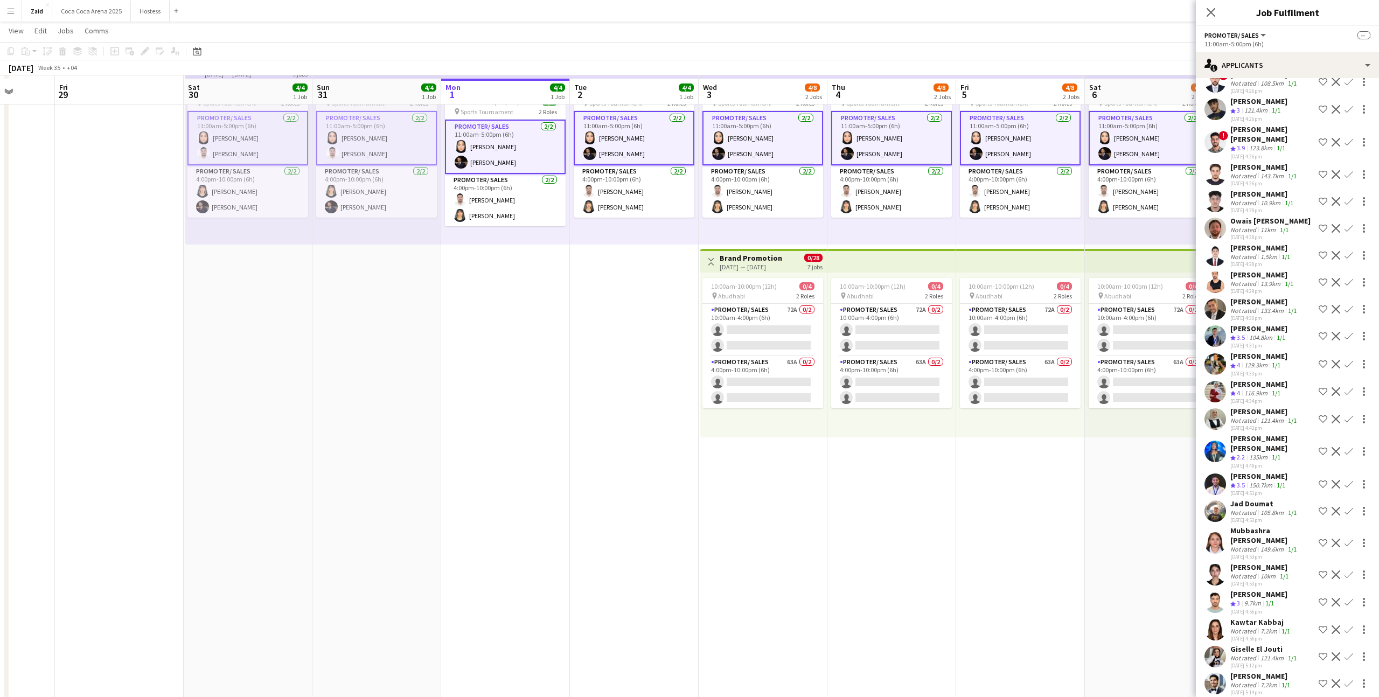
scroll to position [72, 0]
click at [1266, 617] on div "Kawtar Kabbaj" at bounding box center [1261, 622] width 62 height 10
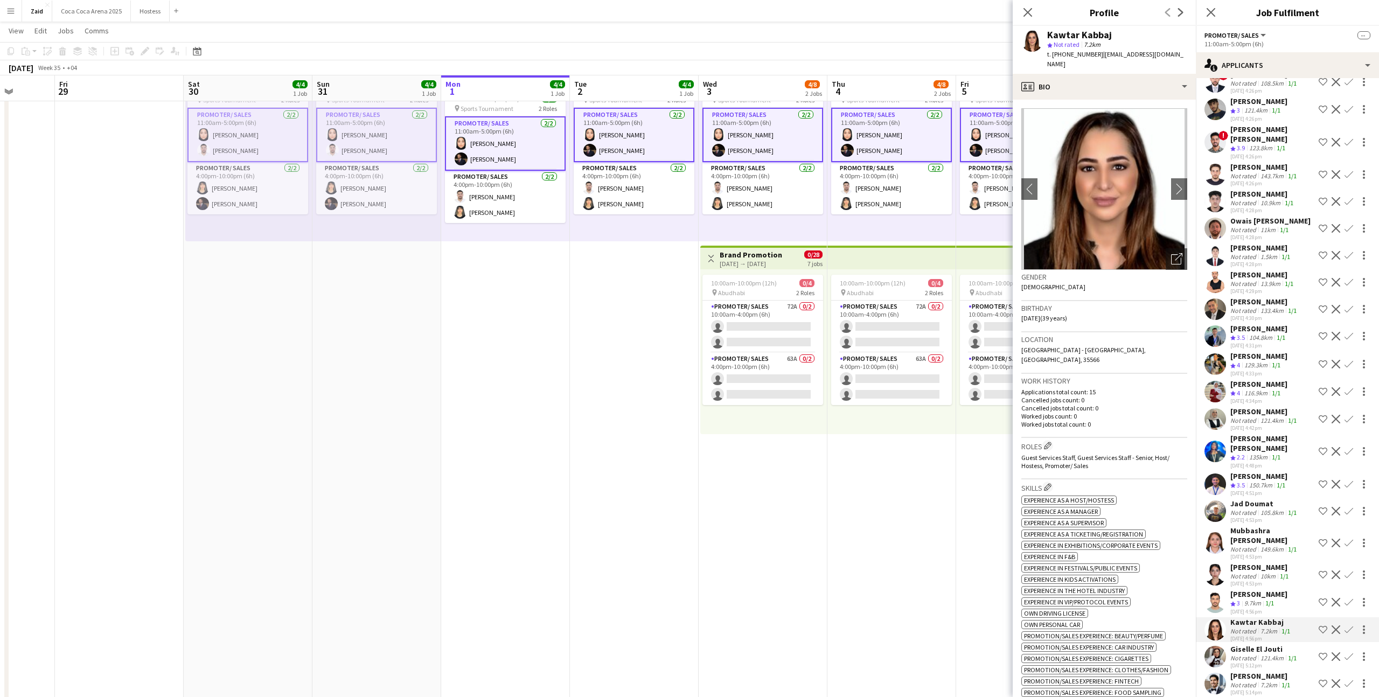
click at [1279, 654] on div "121.4km" at bounding box center [1271, 658] width 27 height 8
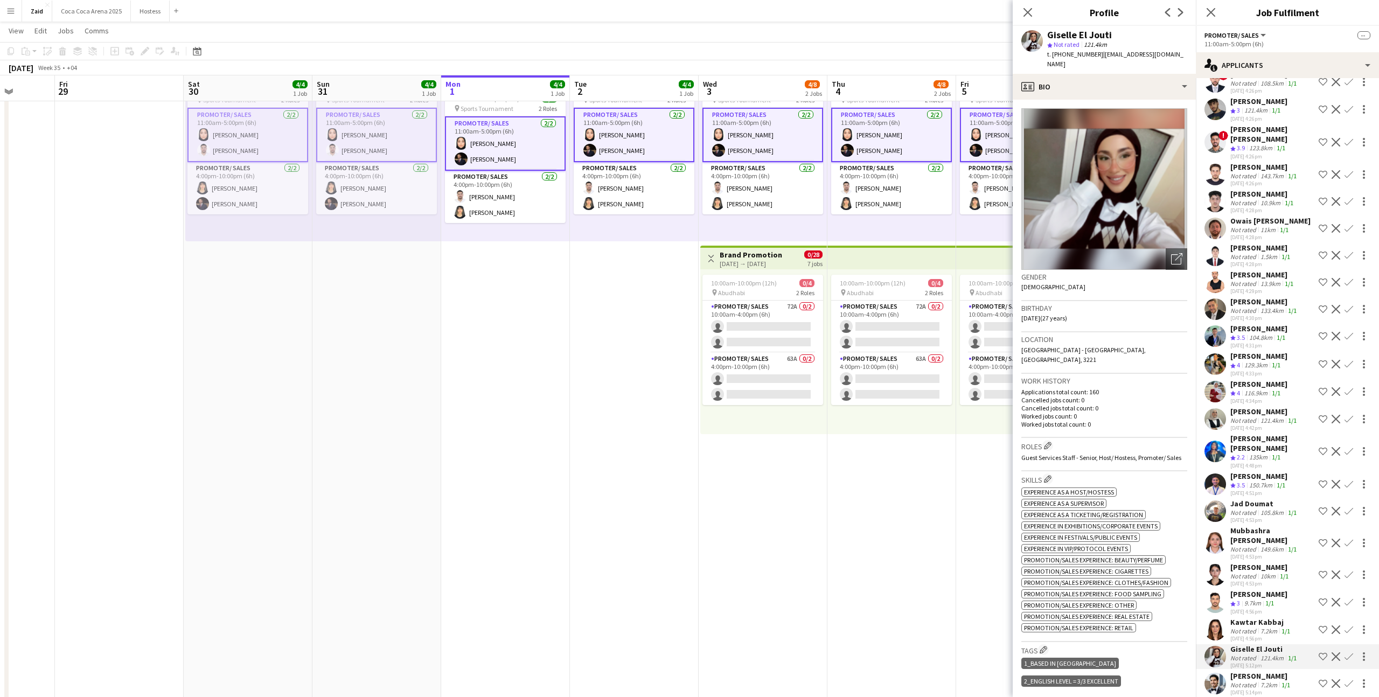
click at [1271, 562] on div "[PERSON_NAME]" at bounding box center [1260, 567] width 60 height 10
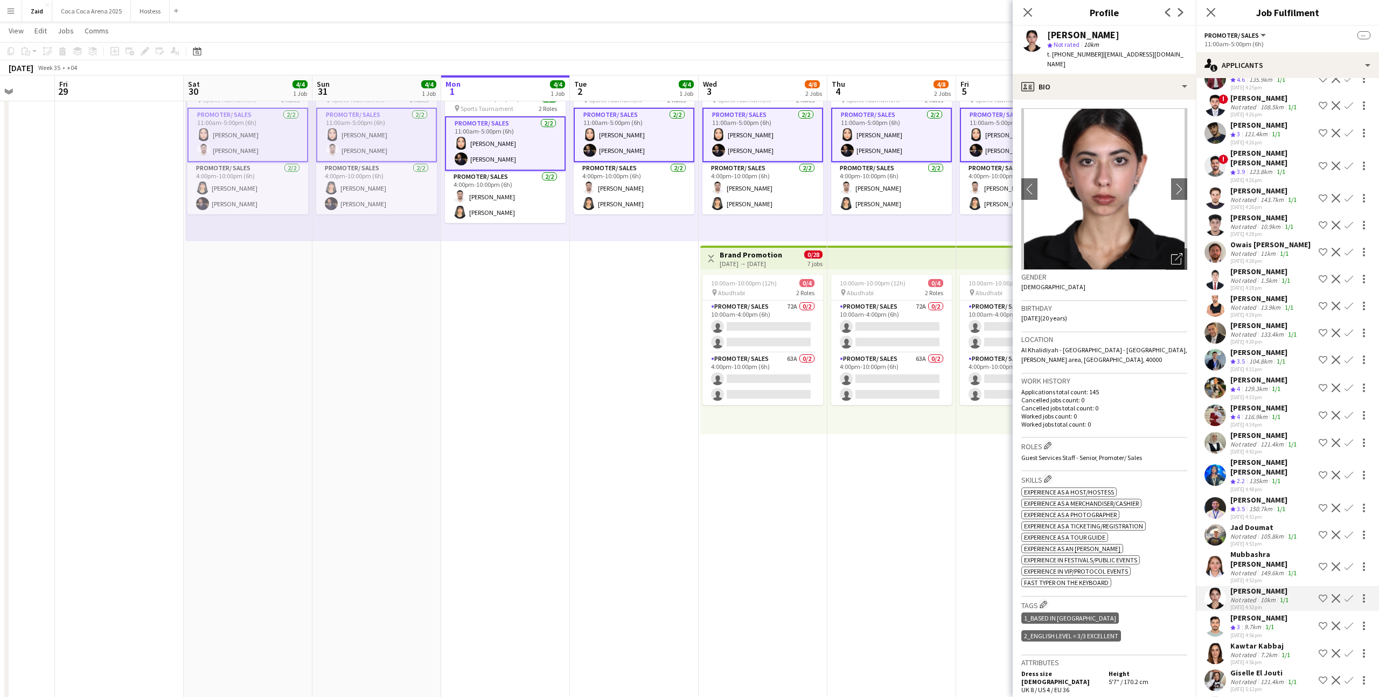
click at [1271, 556] on div "Mubbashra [PERSON_NAME]" at bounding box center [1272, 558] width 84 height 19
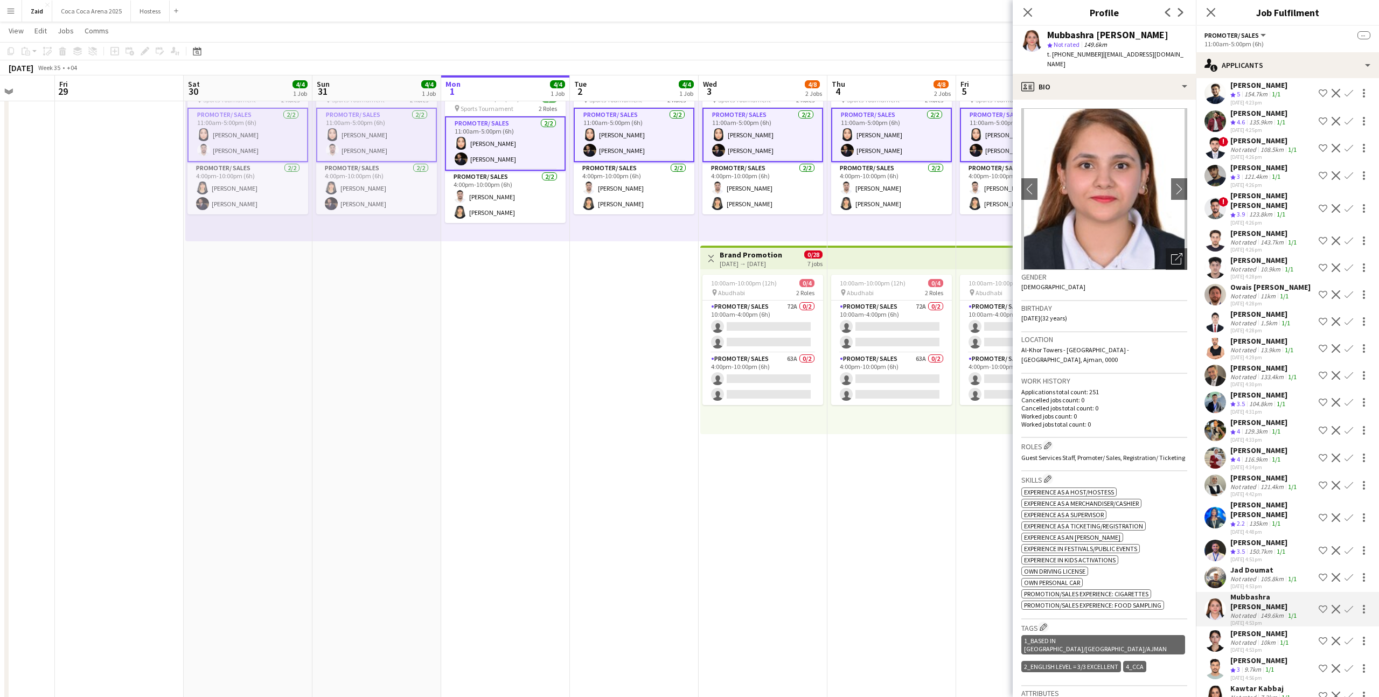
click at [1271, 556] on div "21-08-2025 4:51pm" at bounding box center [1258, 559] width 57 height 7
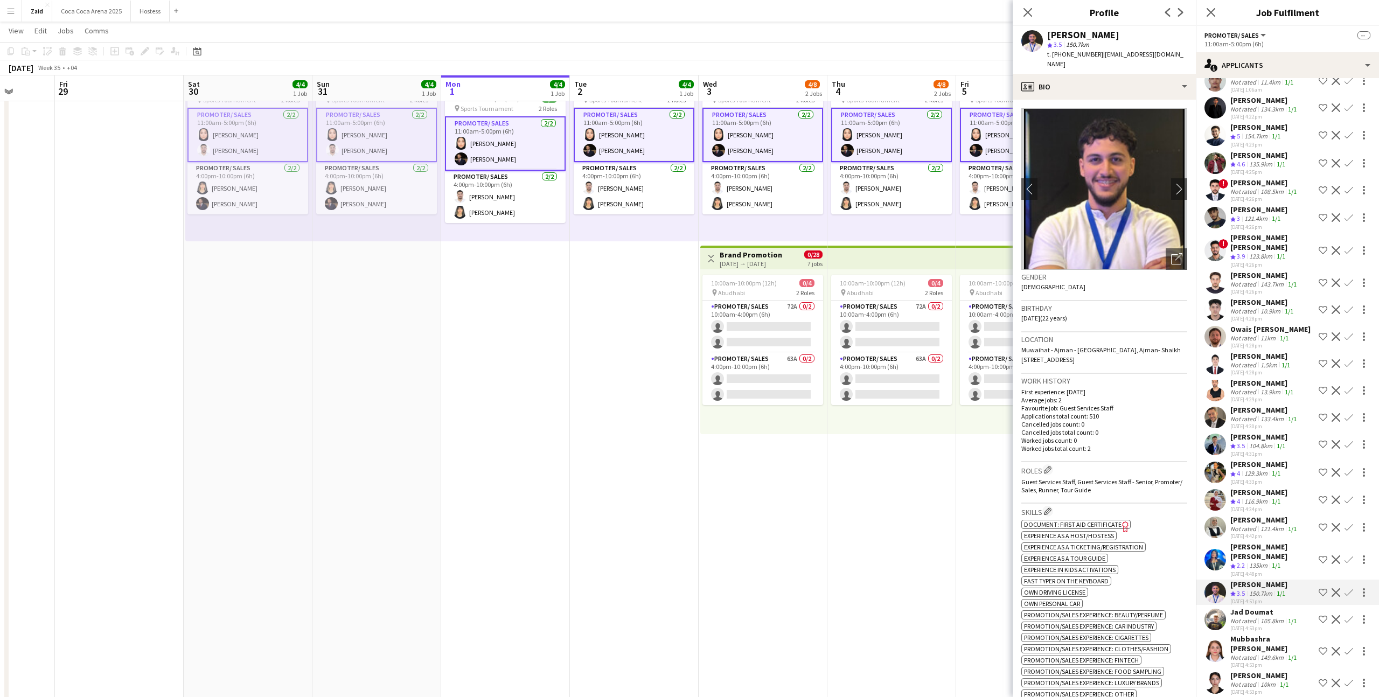
click at [1271, 556] on div "[PERSON_NAME] [PERSON_NAME]" at bounding box center [1272, 551] width 84 height 19
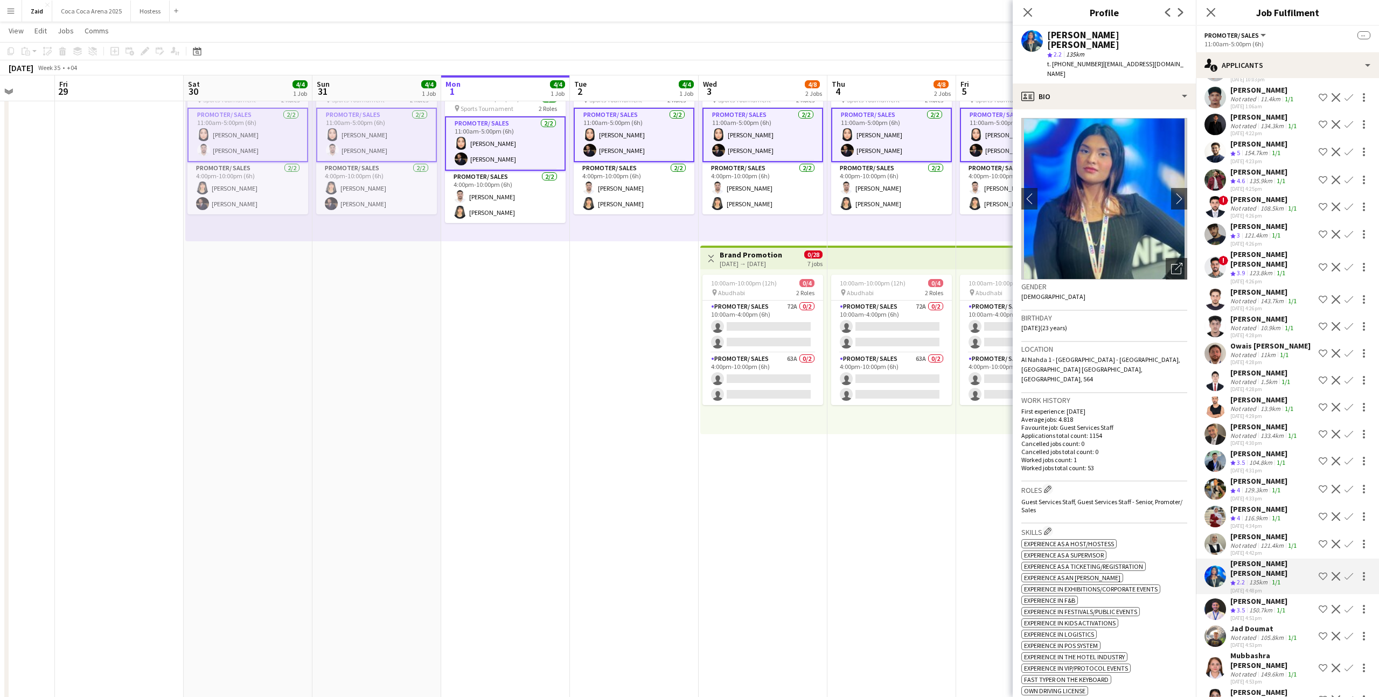
scroll to position [65, 0]
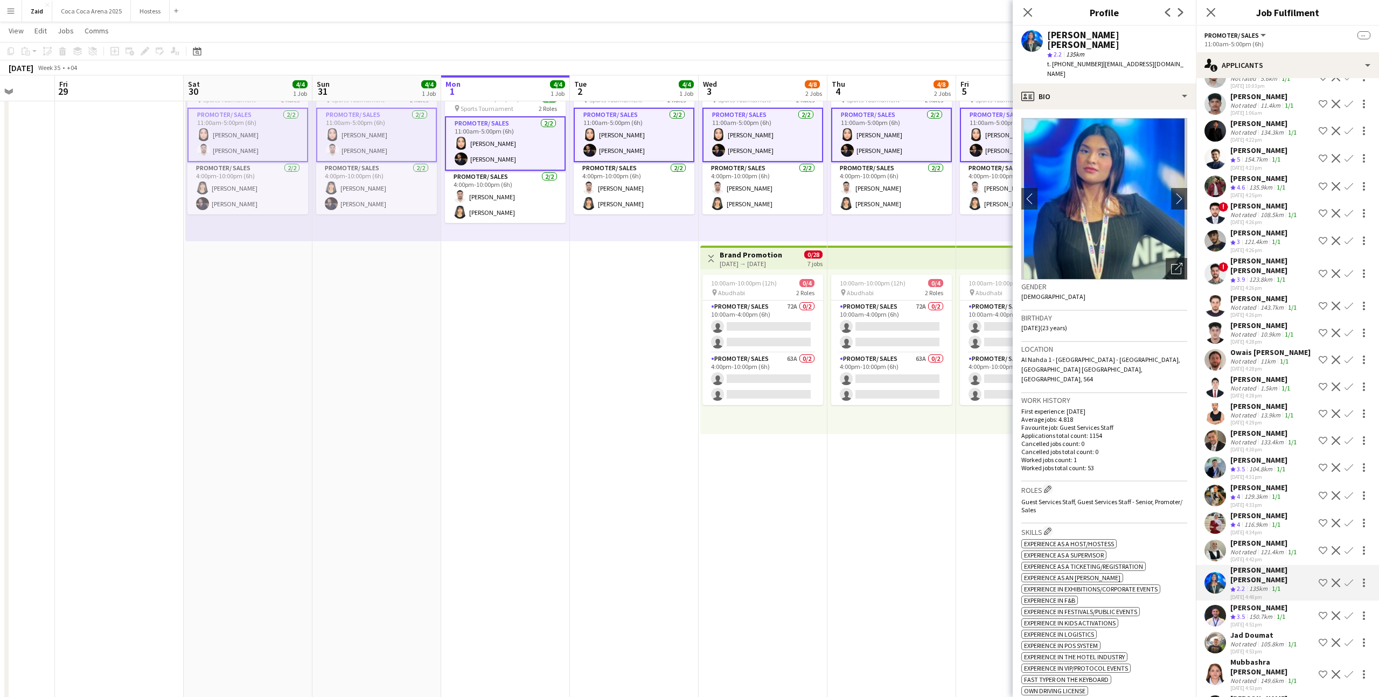
click at [1271, 556] on div "21-08-2025 4:42pm" at bounding box center [1264, 559] width 68 height 7
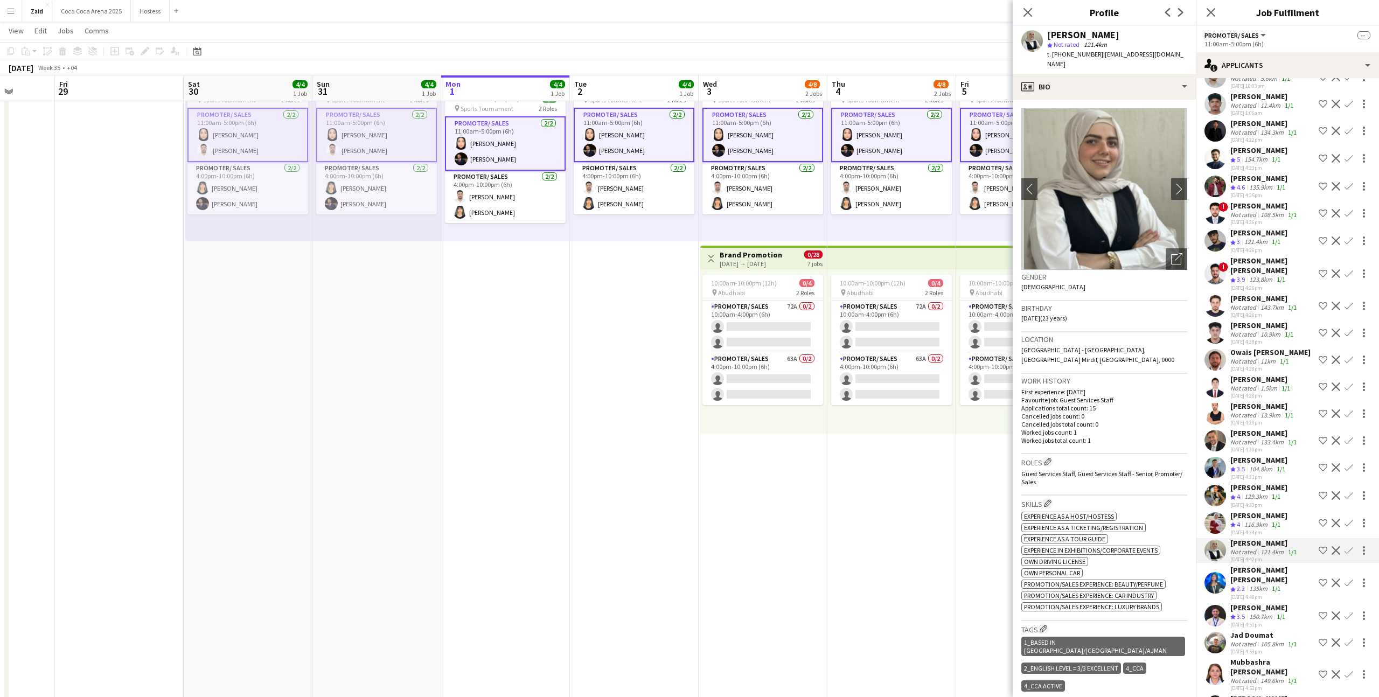
click at [1261, 523] on div "116.9km" at bounding box center [1255, 524] width 27 height 9
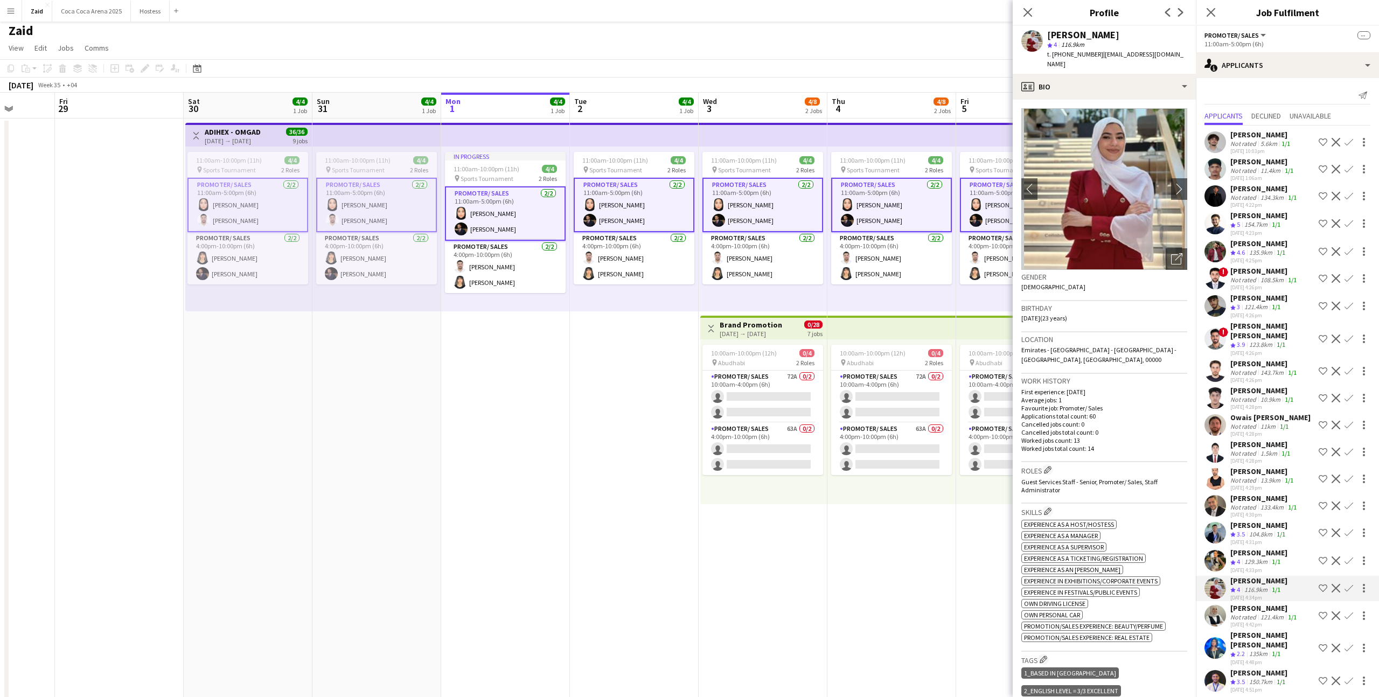
scroll to position [0, 0]
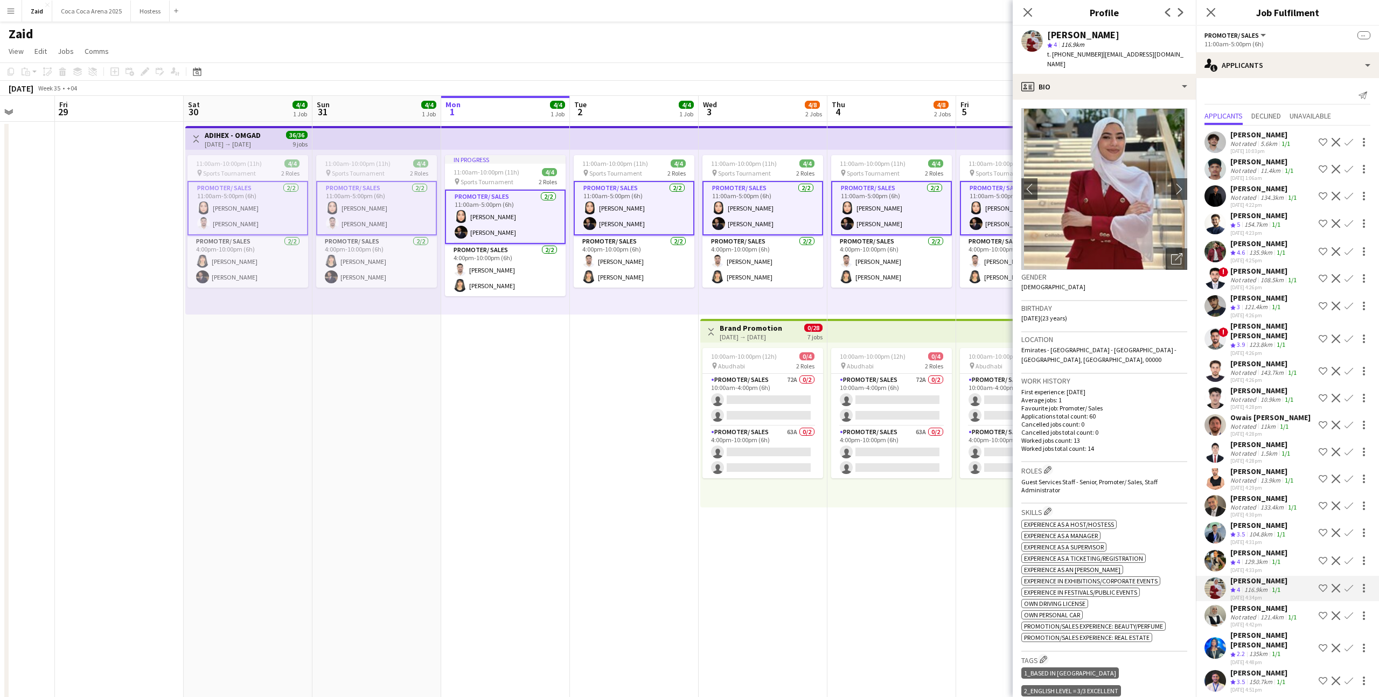
click at [1259, 433] on div "21-08-2025 4:28pm" at bounding box center [1270, 433] width 80 height 7
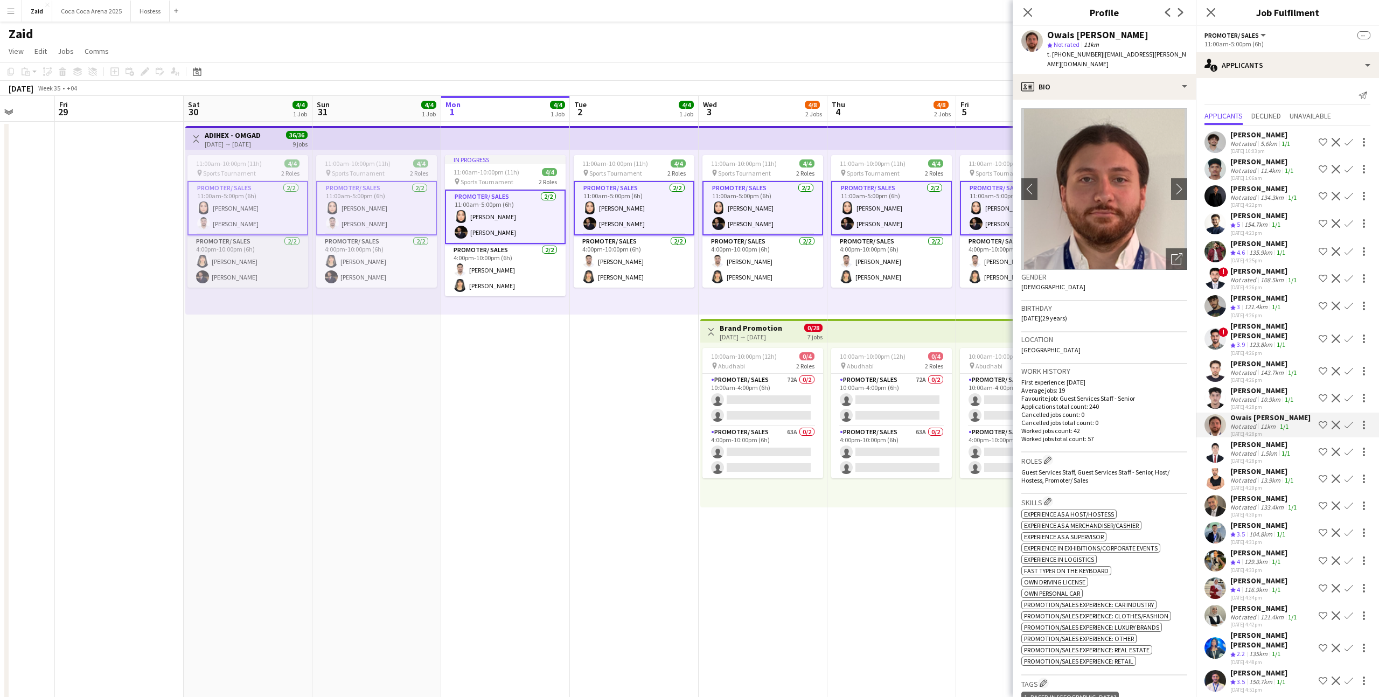
click at [265, 273] on app-card-role "Promoter/ Sales 2/2 4:00pm-10:00pm (6h) Esraa Eshagh Osama Nour" at bounding box center [247, 261] width 121 height 52
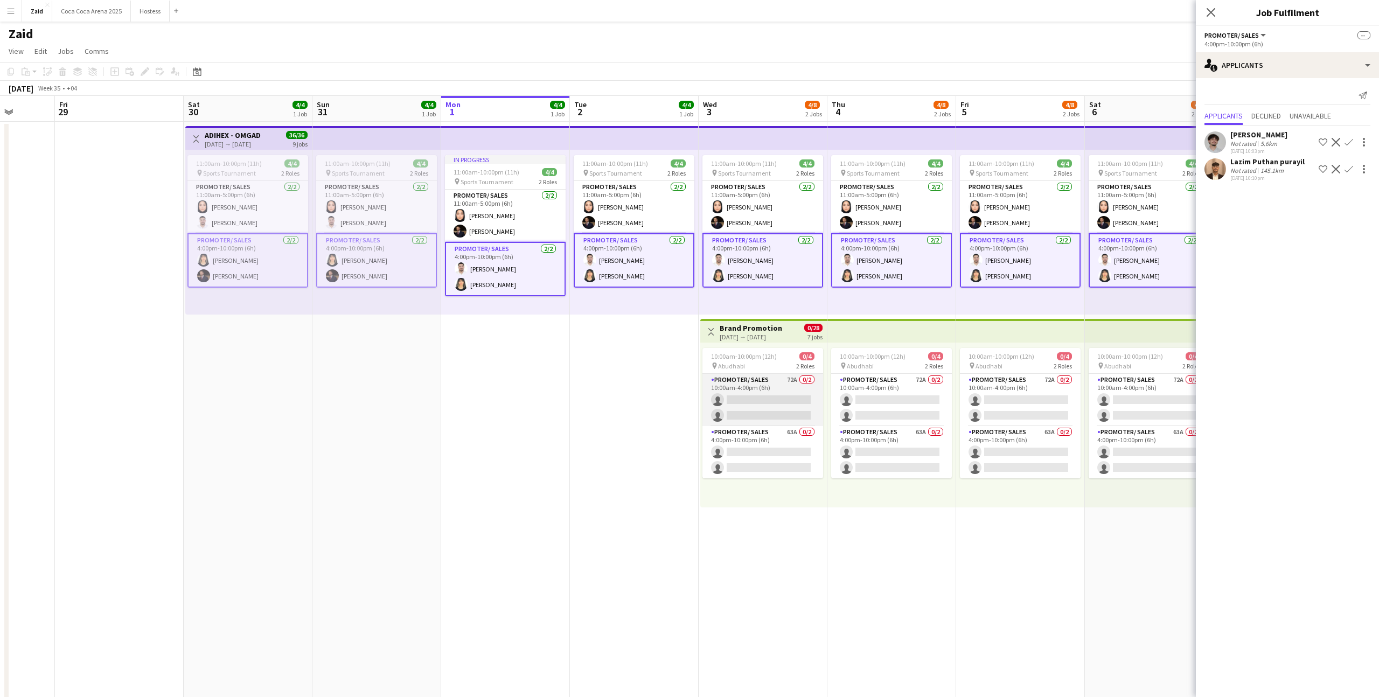
click at [804, 397] on app-card-role "Promoter/ Sales 72A 0/2 10:00am-4:00pm (6h) single-neutral-actions single-neutr…" at bounding box center [762, 400] width 121 height 52
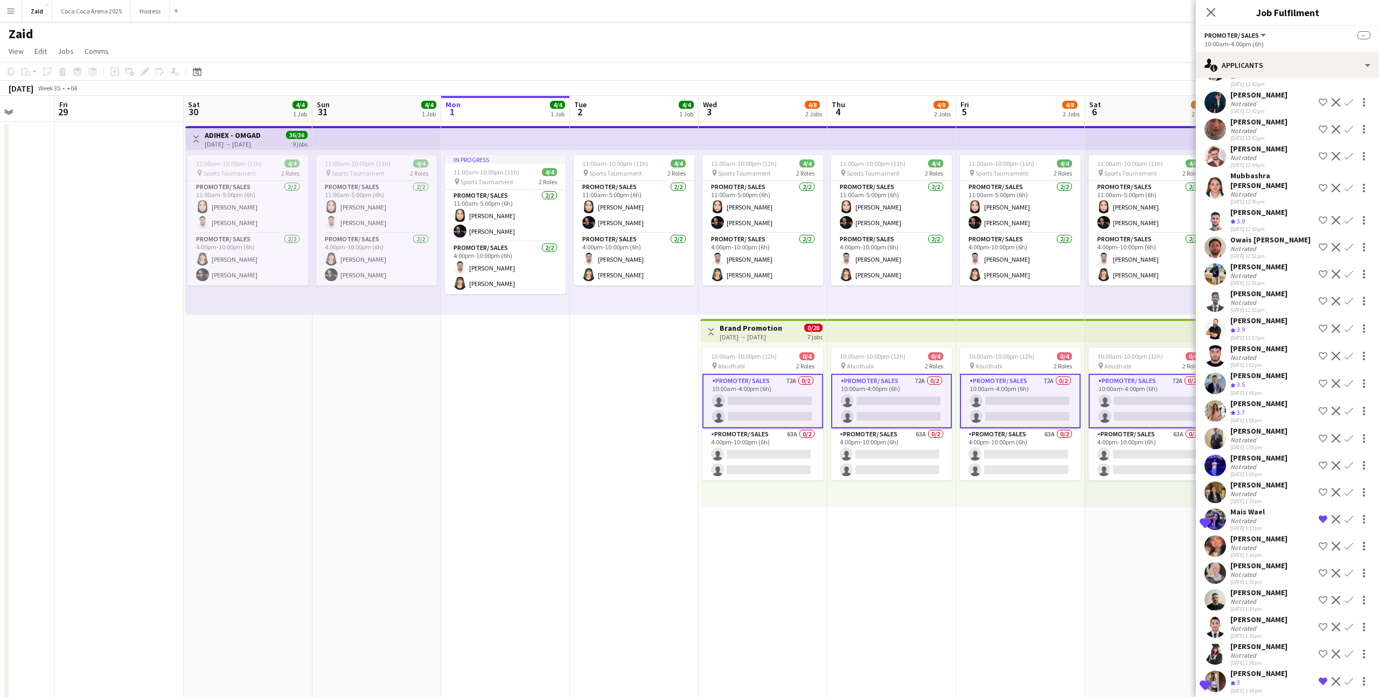
click at [1282, 480] on div "[PERSON_NAME]" at bounding box center [1258, 485] width 57 height 10
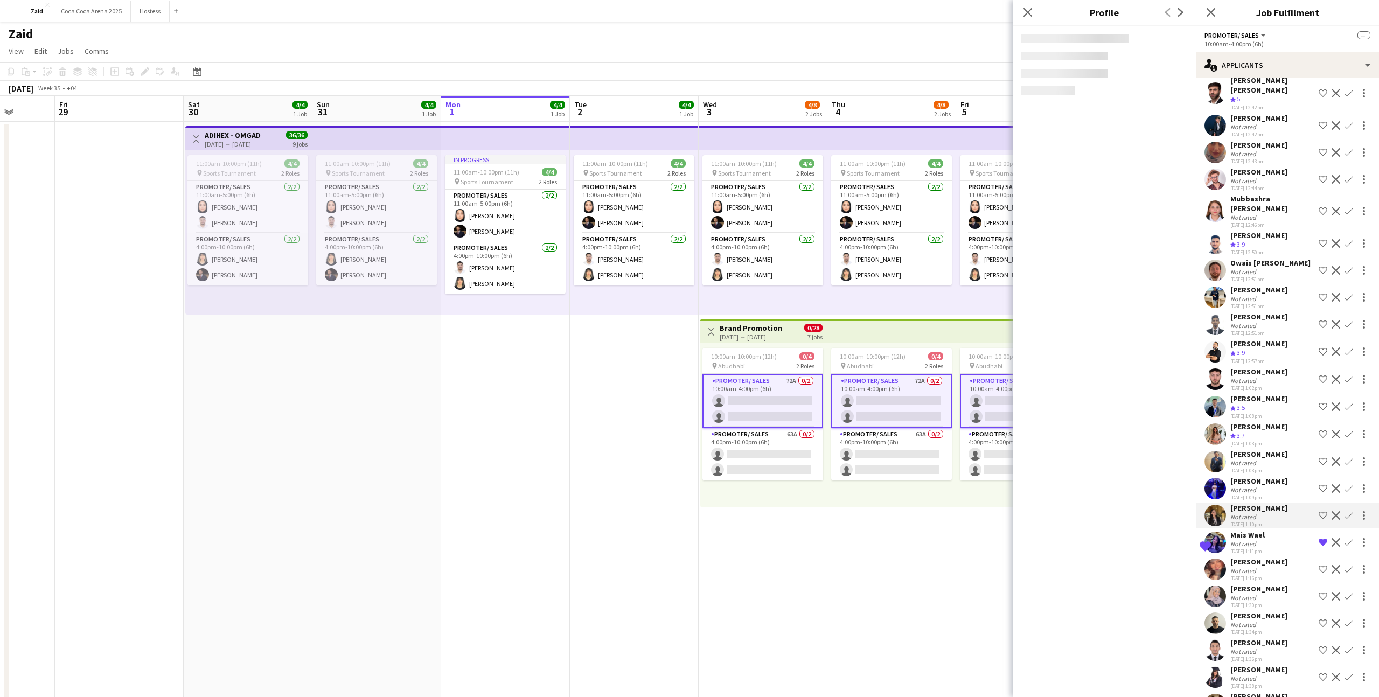
click at [1281, 486] on div "Not rated" at bounding box center [1258, 490] width 57 height 8
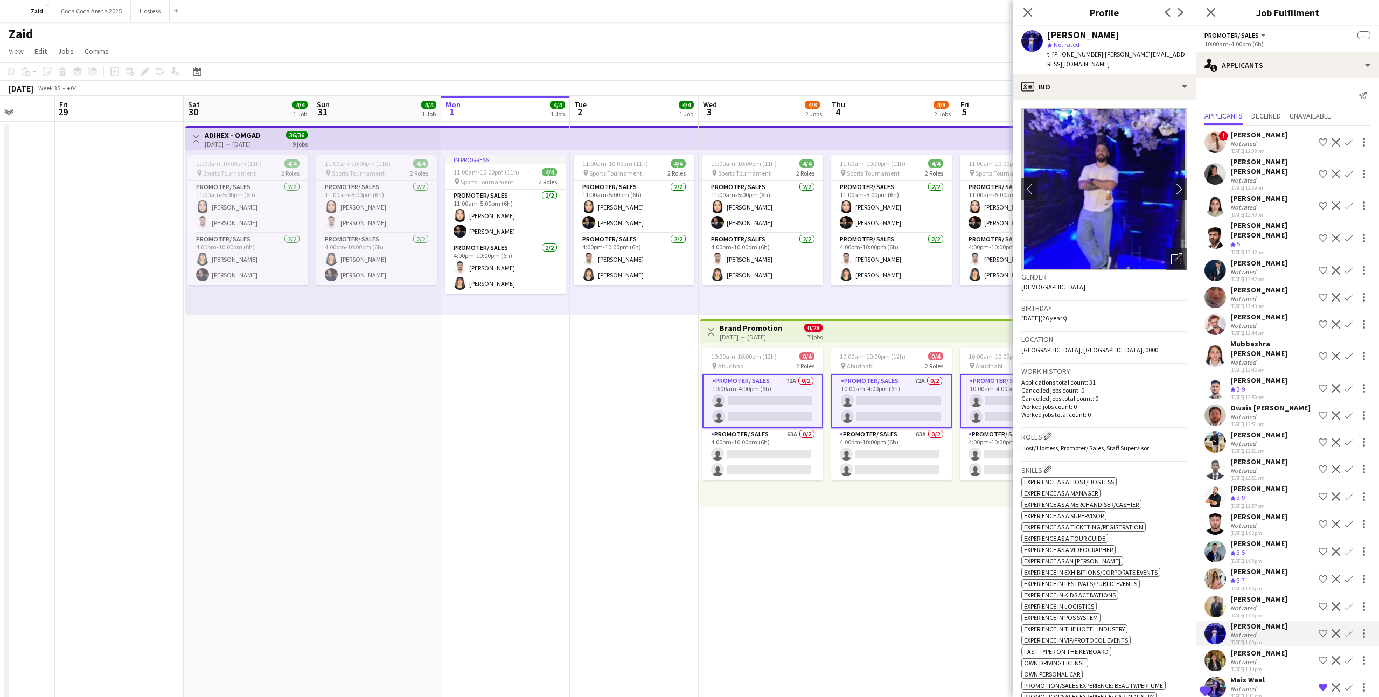
click at [1285, 220] on div "[PERSON_NAME] [PERSON_NAME]" at bounding box center [1272, 229] width 84 height 19
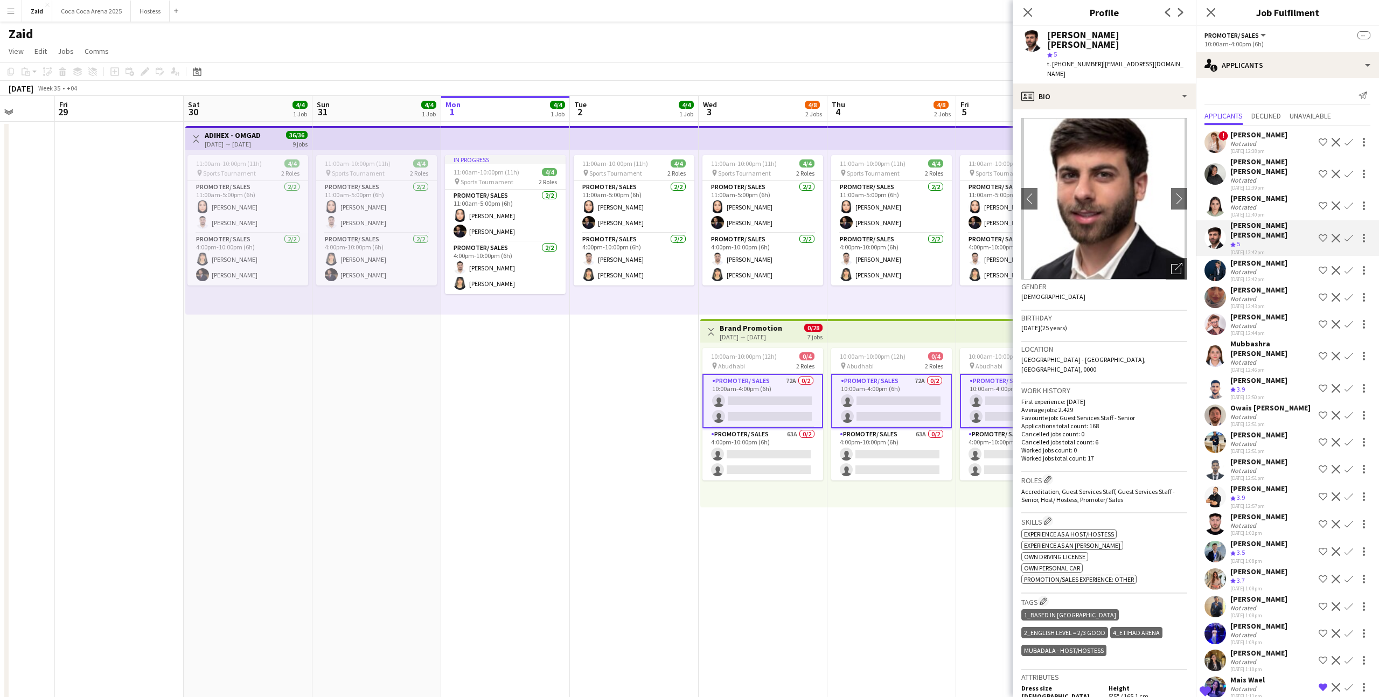
click at [1280, 184] on div "[DATE] 12:39pm" at bounding box center [1272, 187] width 84 height 7
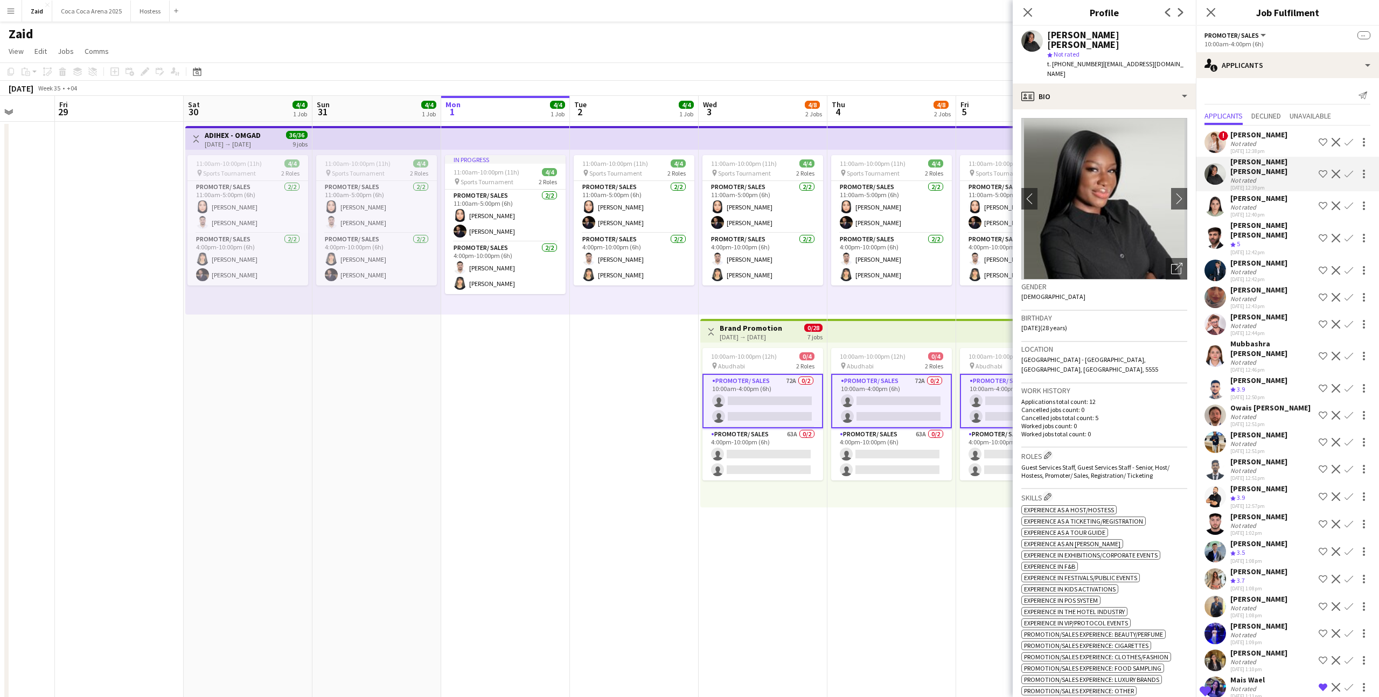
click at [1276, 176] on div "Not rated" at bounding box center [1272, 180] width 84 height 8
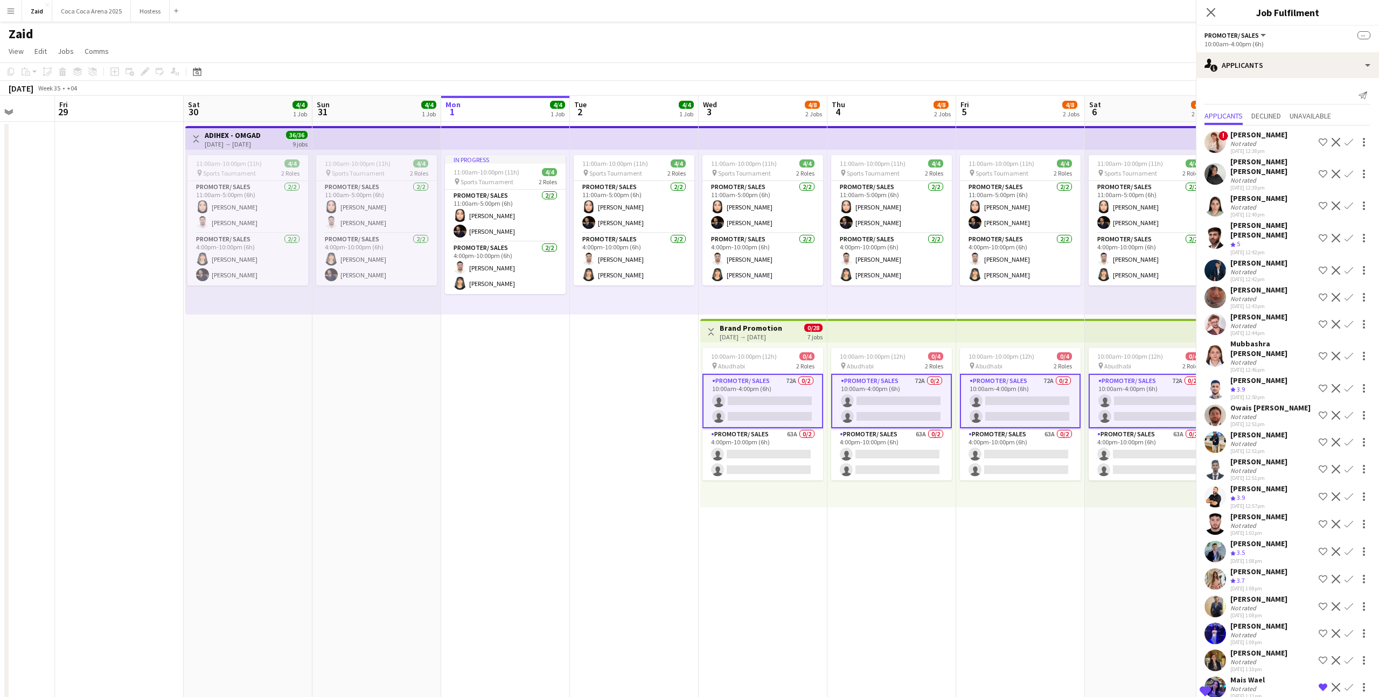
click at [1268, 144] on div "Not rated" at bounding box center [1258, 144] width 57 height 8
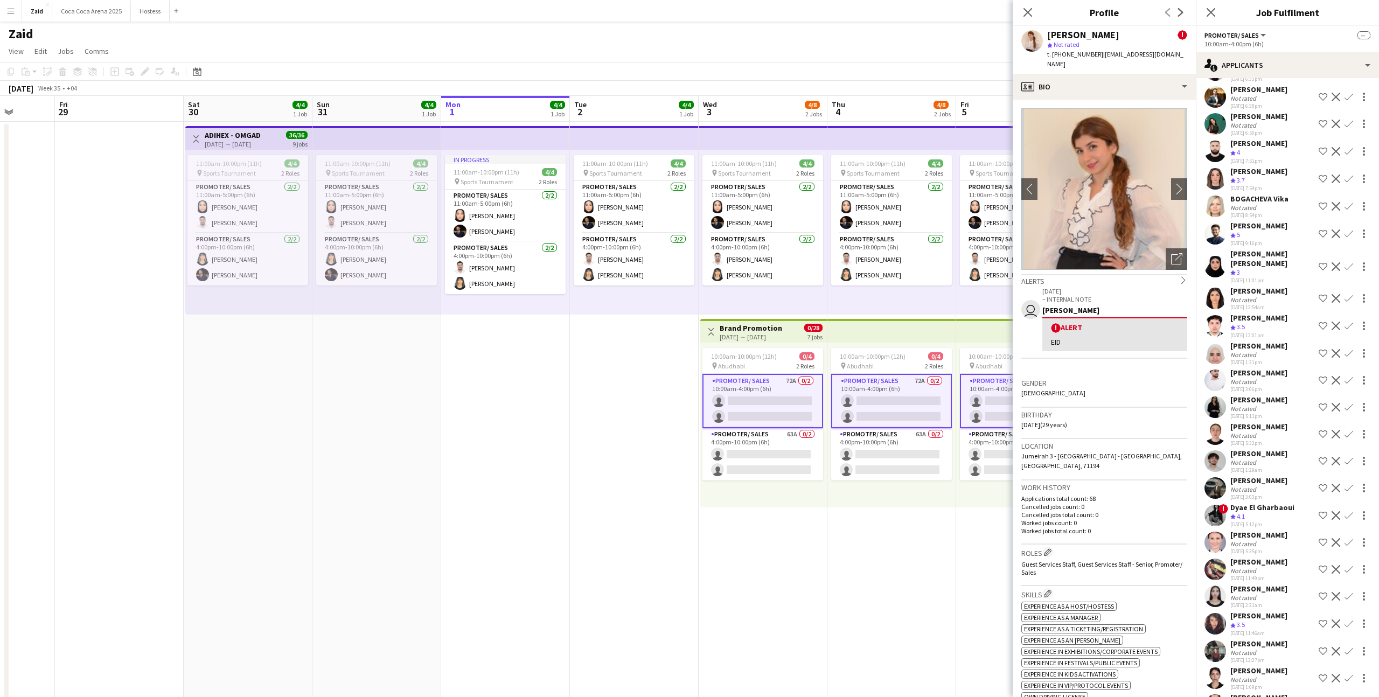
scroll to position [1388, 0]
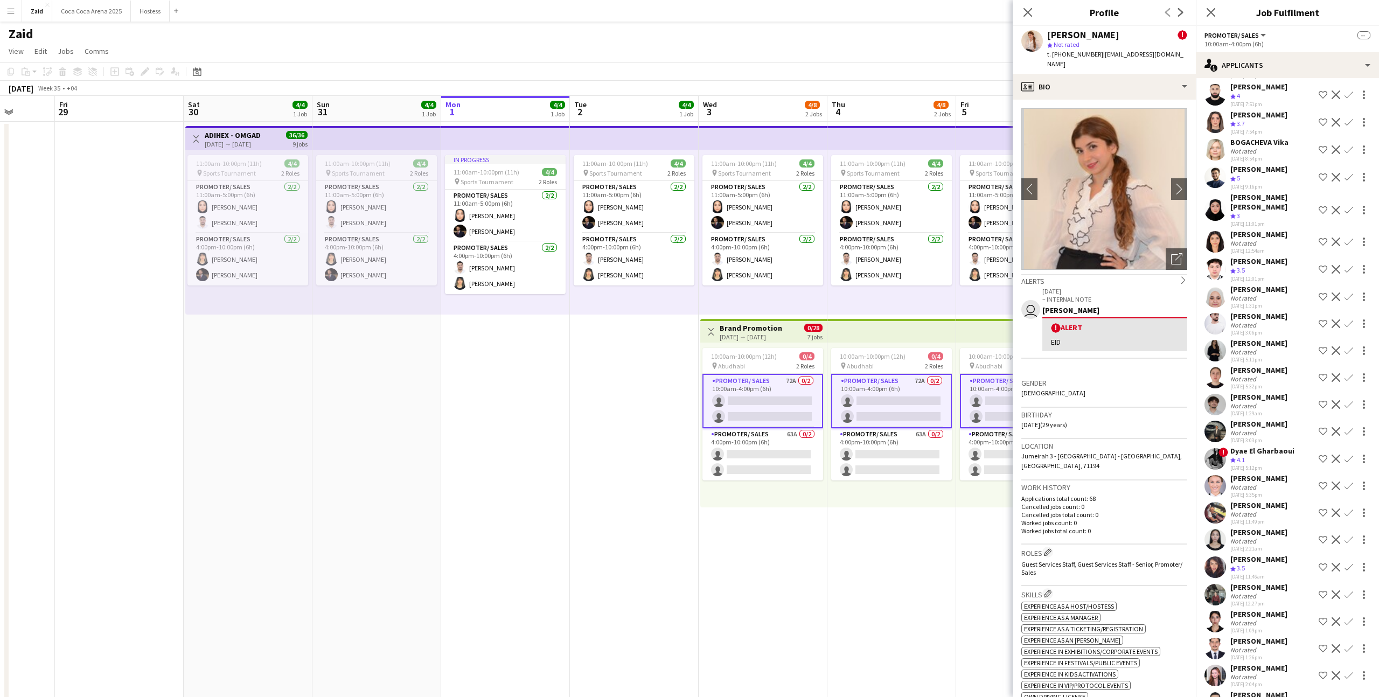
click at [1252, 356] on div "[DATE] 5:11pm" at bounding box center [1258, 359] width 57 height 7
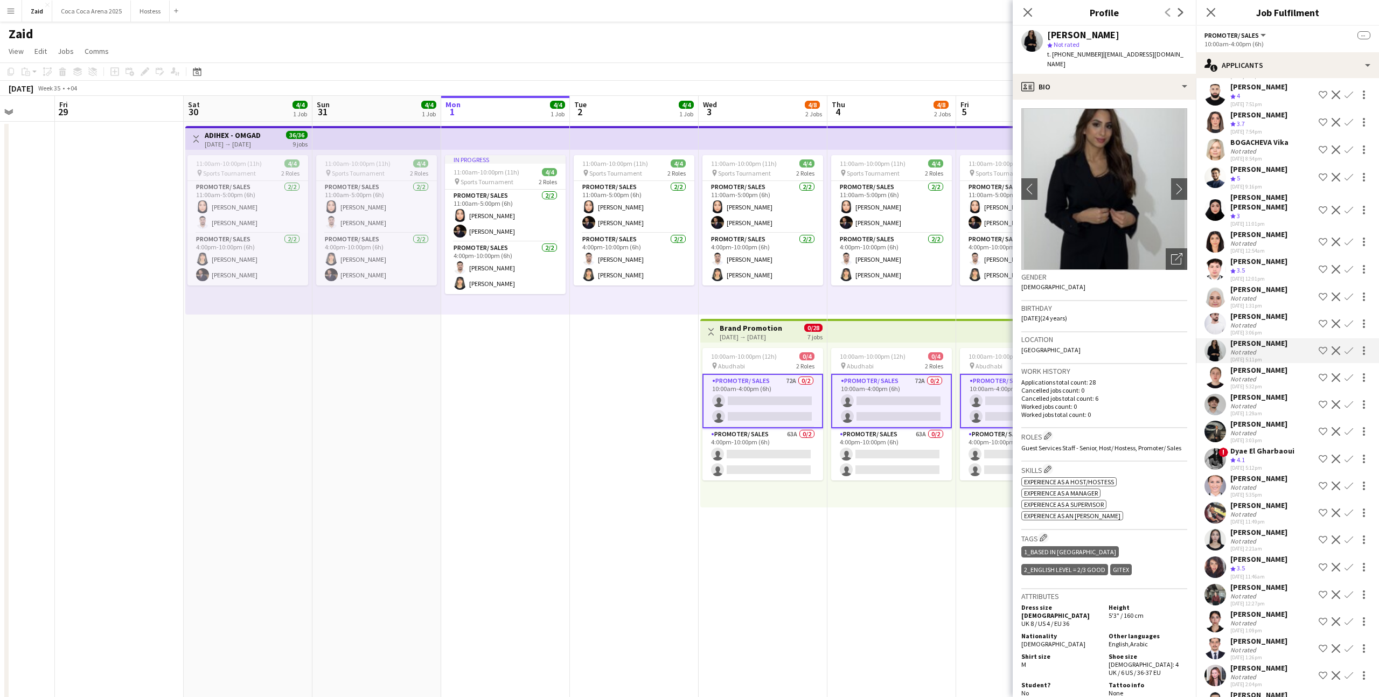
click at [1266, 311] on div "[PERSON_NAME]" at bounding box center [1258, 316] width 57 height 10
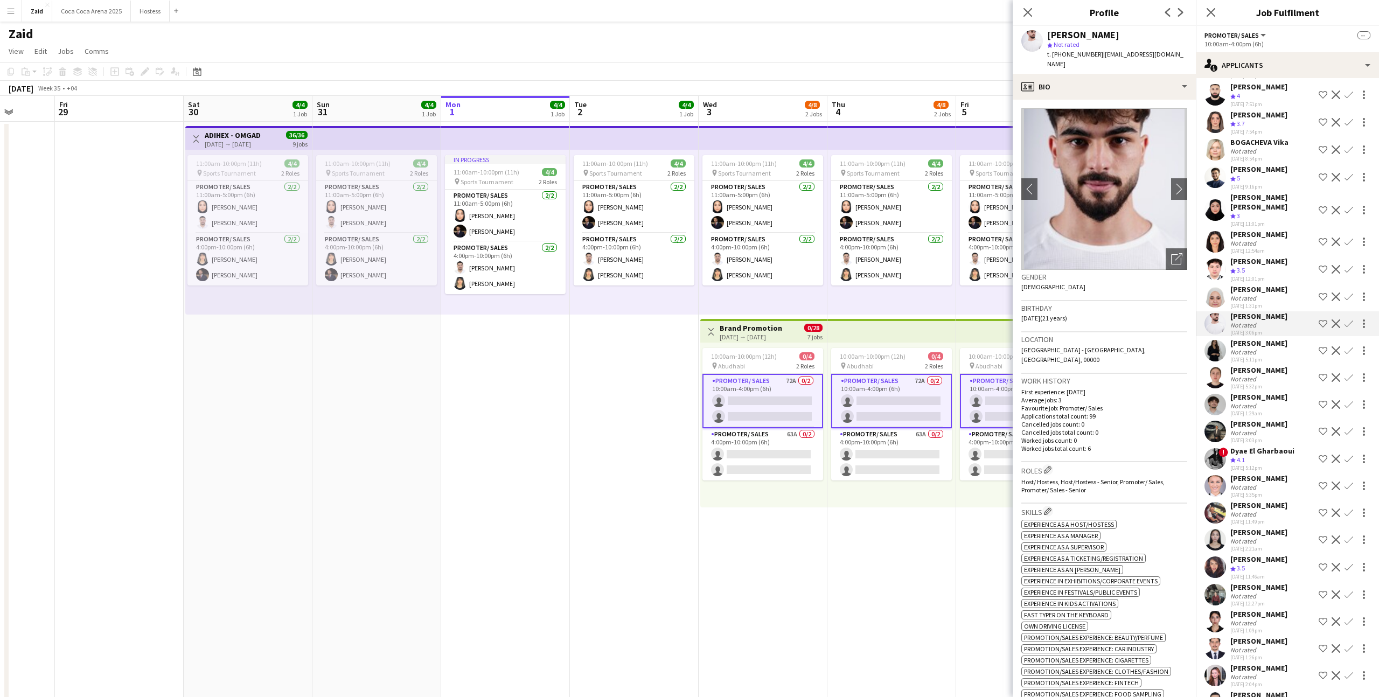
click at [1274, 338] on div "[PERSON_NAME]" at bounding box center [1258, 343] width 57 height 10
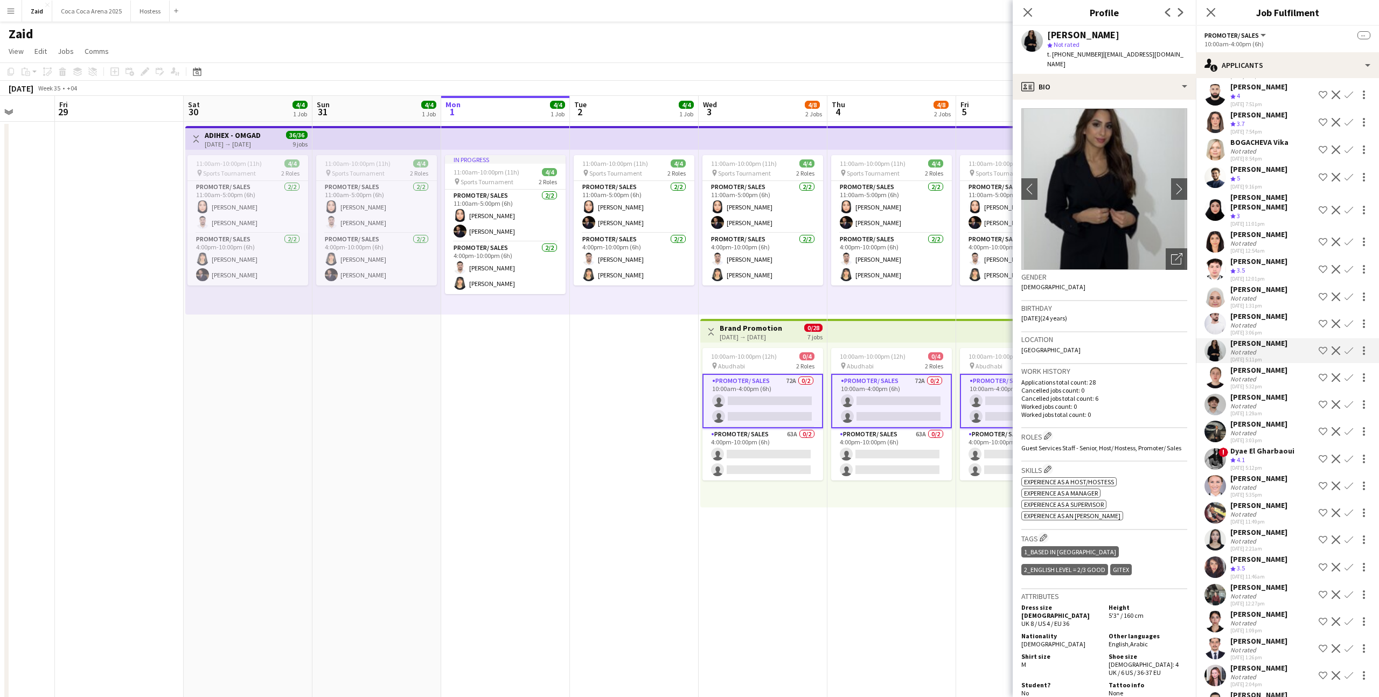
click at [1251, 663] on div "[PERSON_NAME]" at bounding box center [1258, 668] width 57 height 10
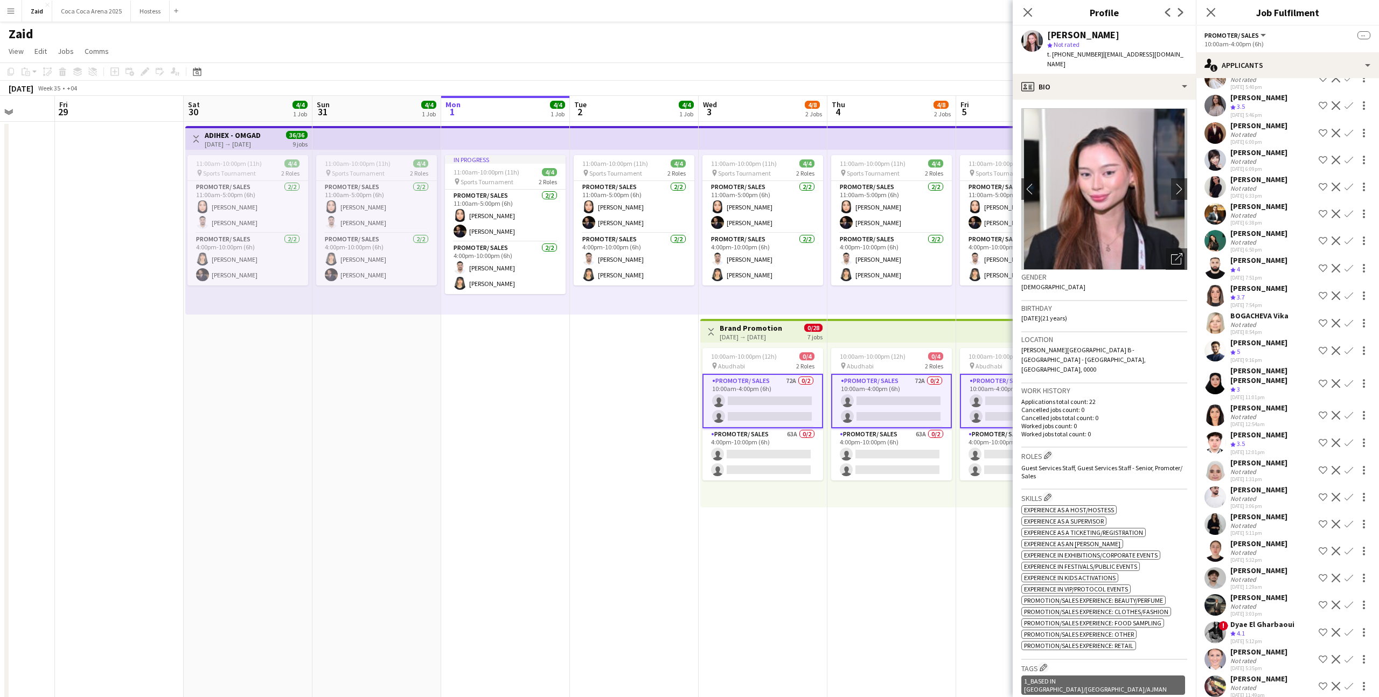
scroll to position [1211, 0]
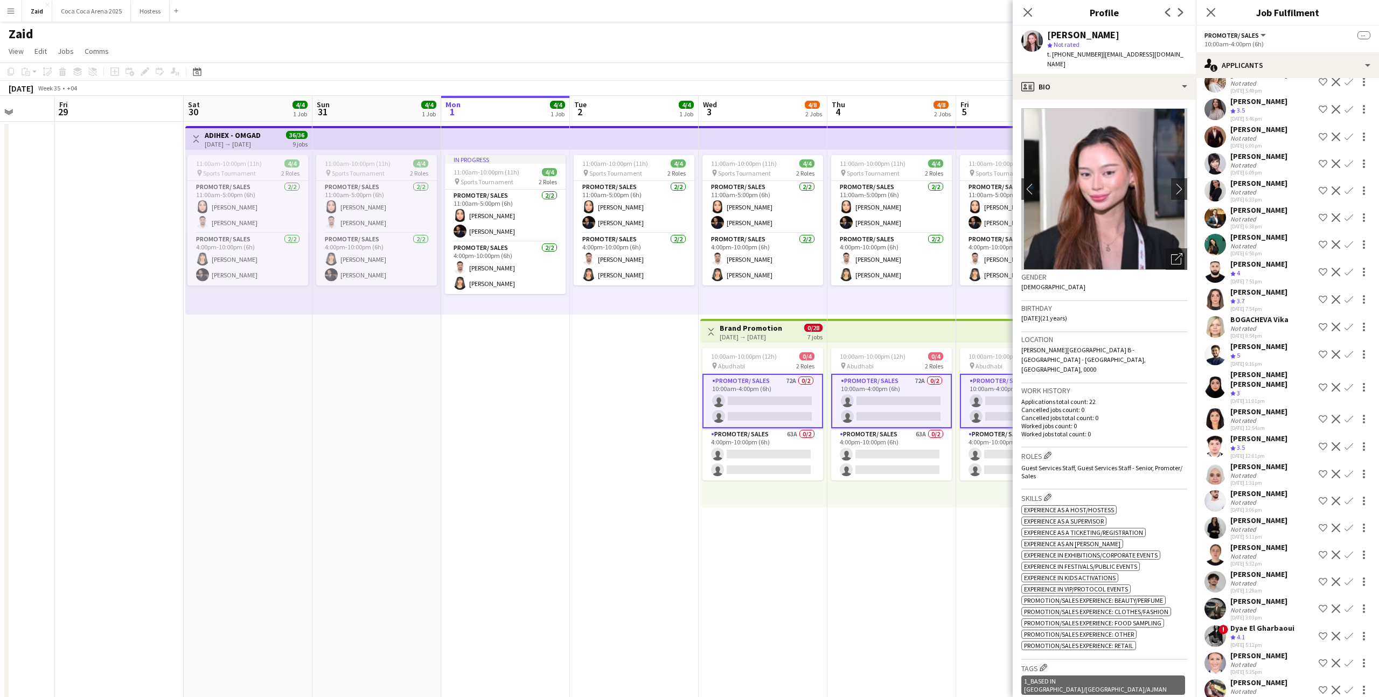
click at [1273, 424] on div "[DATE] 12:54am" at bounding box center [1258, 427] width 57 height 7
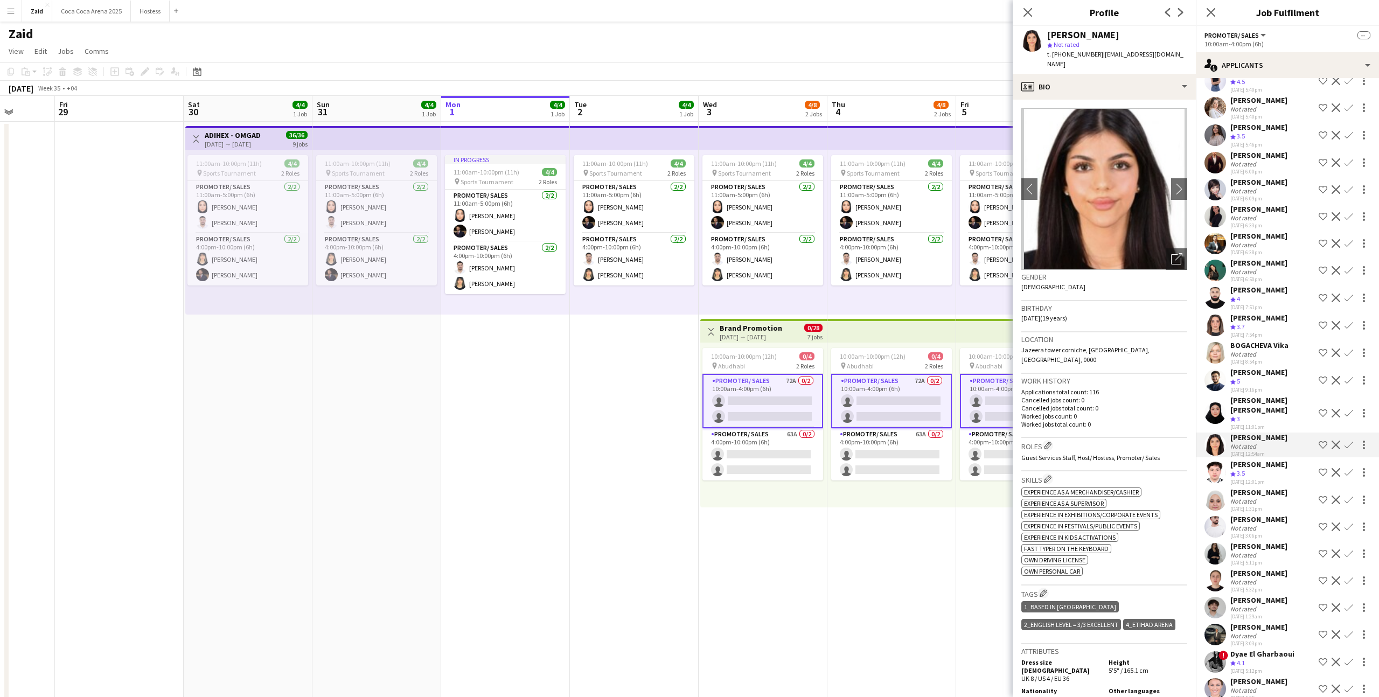
click at [1273, 423] on div "[DATE] 11:01pm" at bounding box center [1272, 426] width 84 height 7
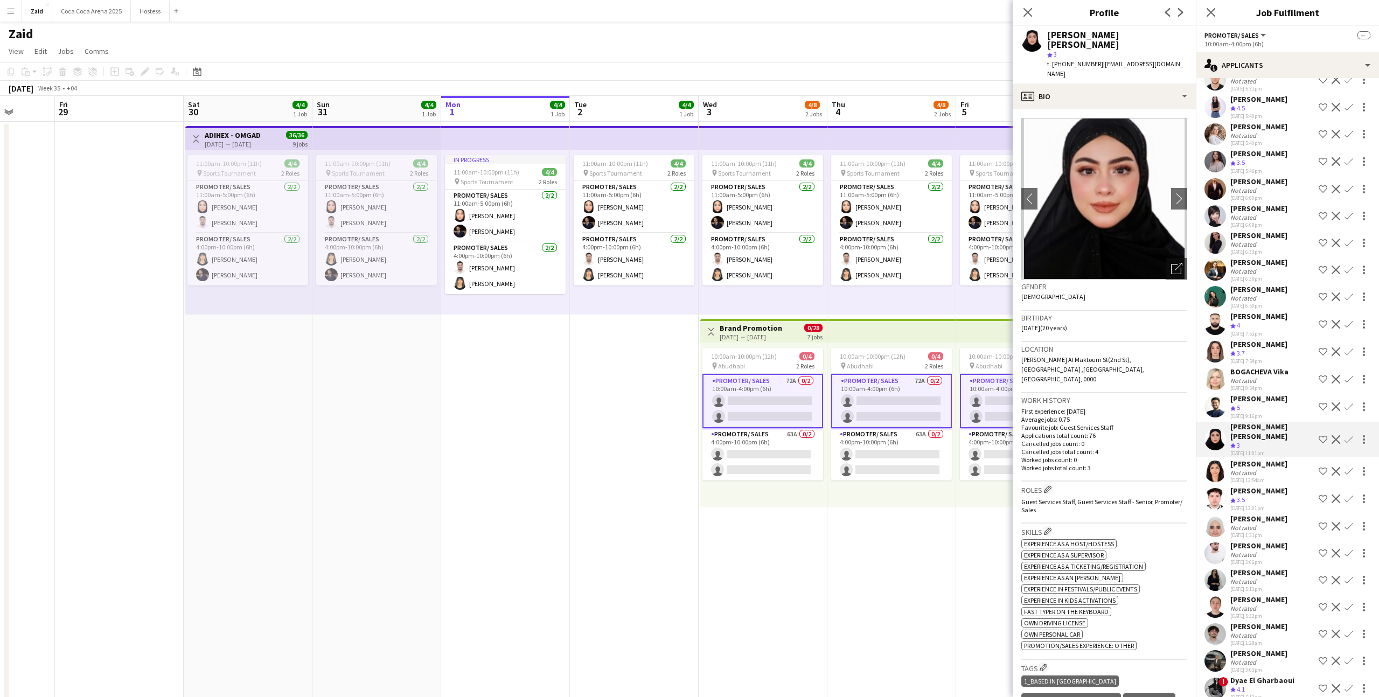
scroll to position [1158, 0]
click at [1273, 413] on div "[DATE] 9:16pm" at bounding box center [1258, 416] width 57 height 7
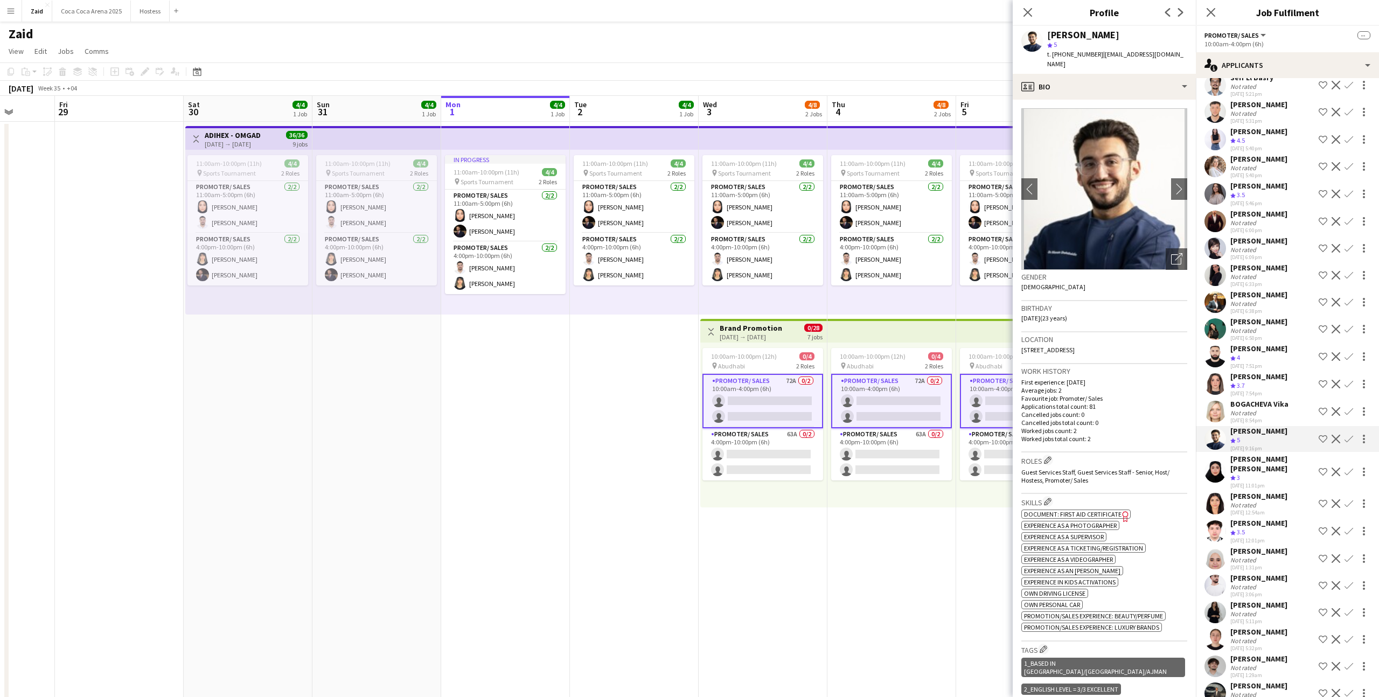
click at [1273, 417] on div "[DATE] 8:54pm" at bounding box center [1259, 420] width 58 height 7
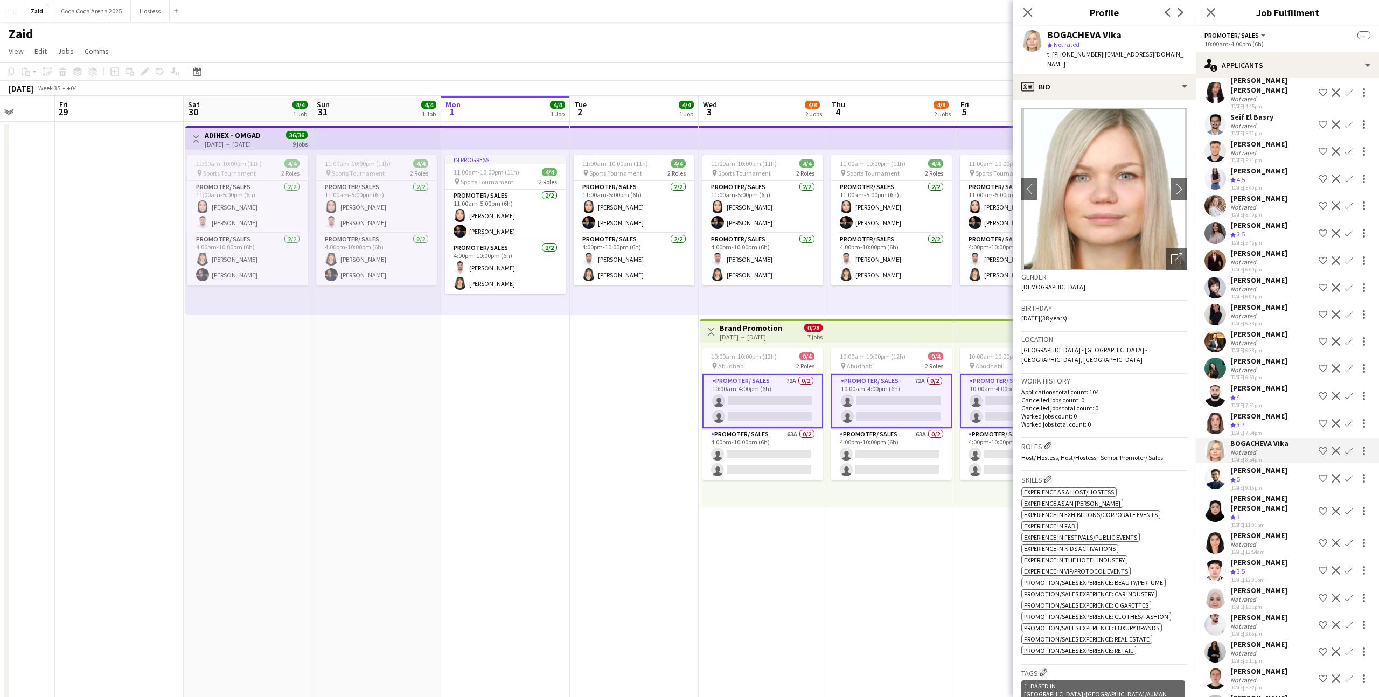
scroll to position [1077, 0]
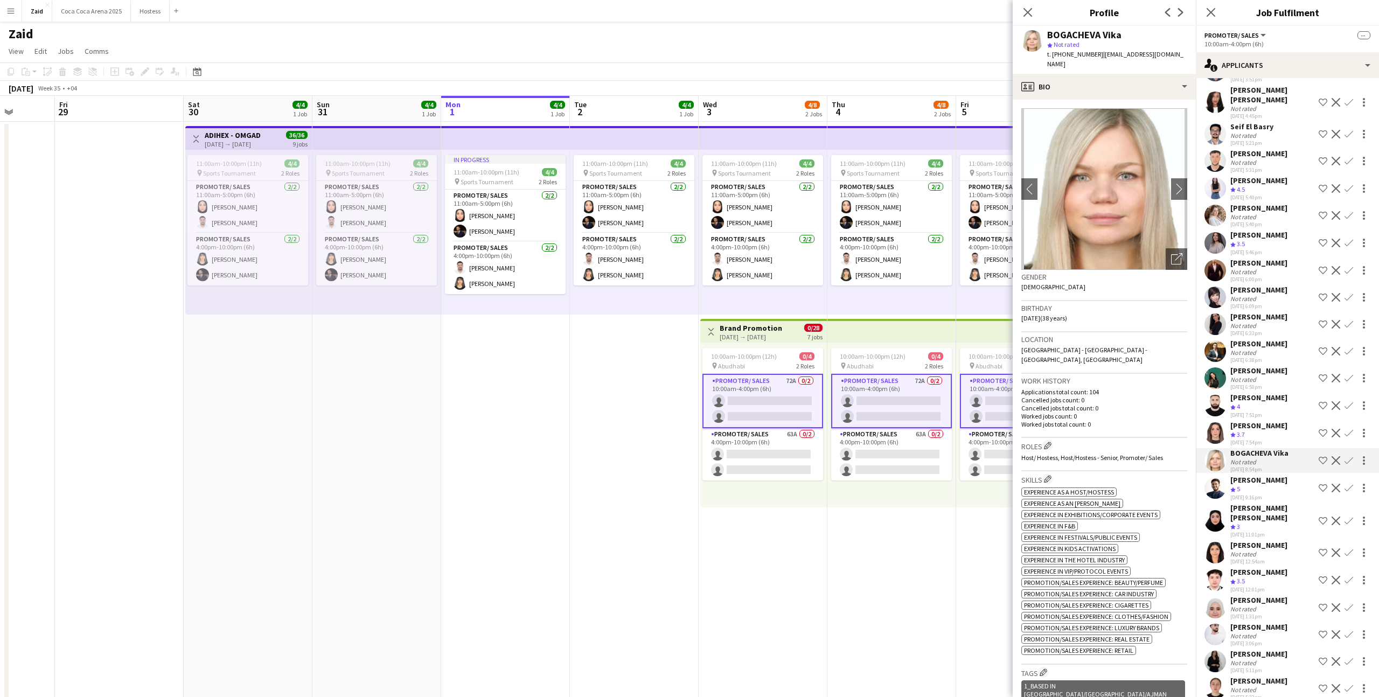
click at [1273, 366] on div "[PERSON_NAME]" at bounding box center [1258, 371] width 57 height 10
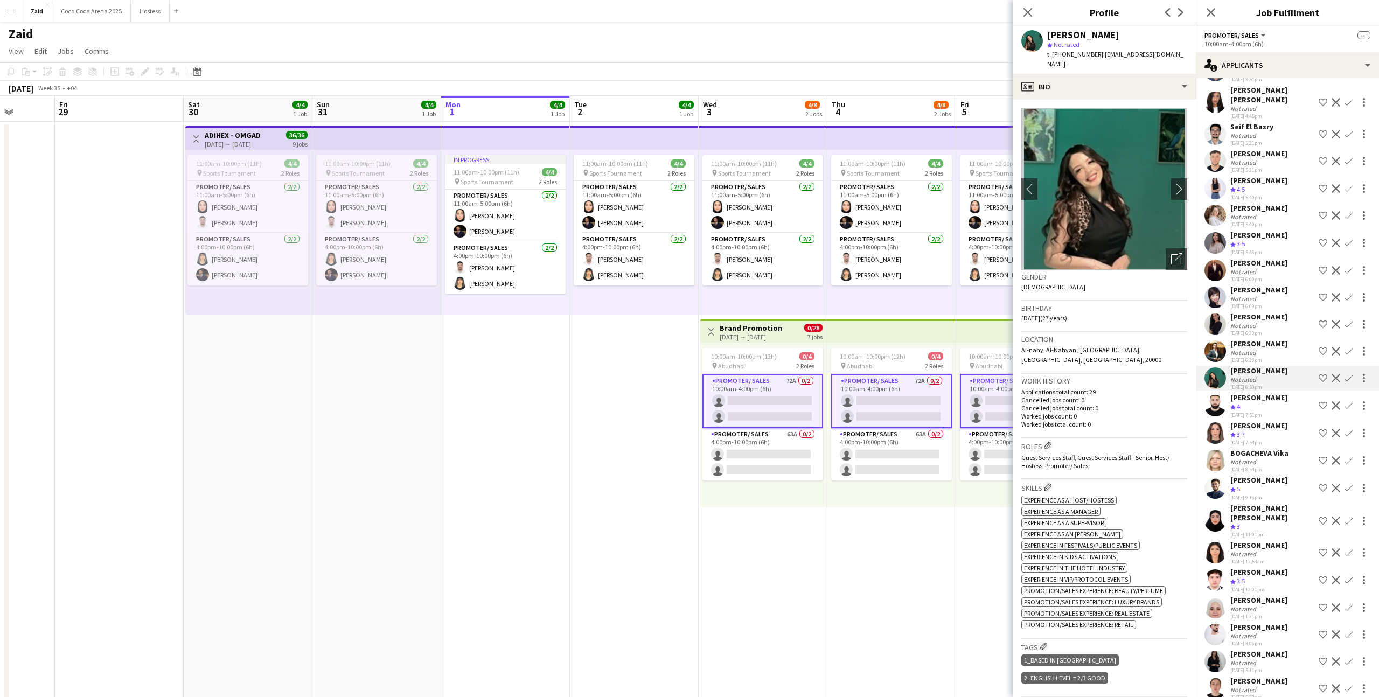
click at [1265, 230] on div "[PERSON_NAME]" at bounding box center [1258, 235] width 57 height 10
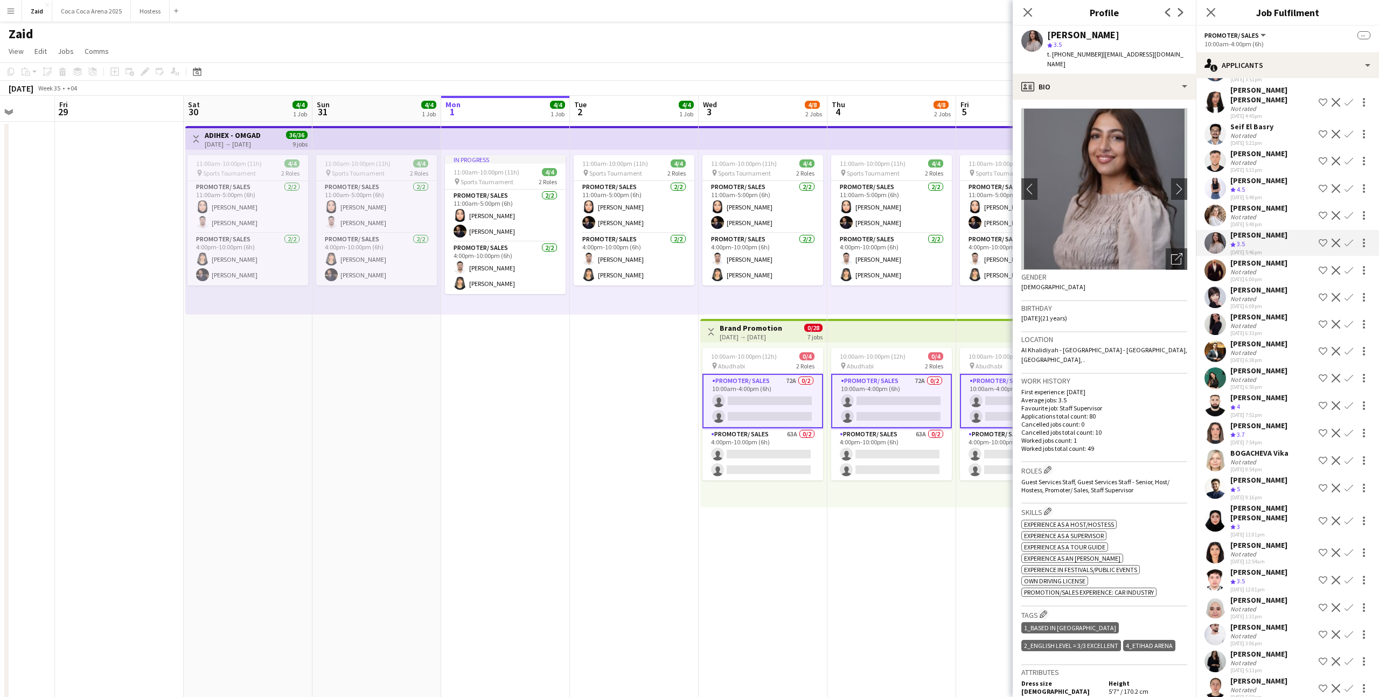
click at [1256, 203] on div "[PERSON_NAME]" at bounding box center [1258, 208] width 57 height 10
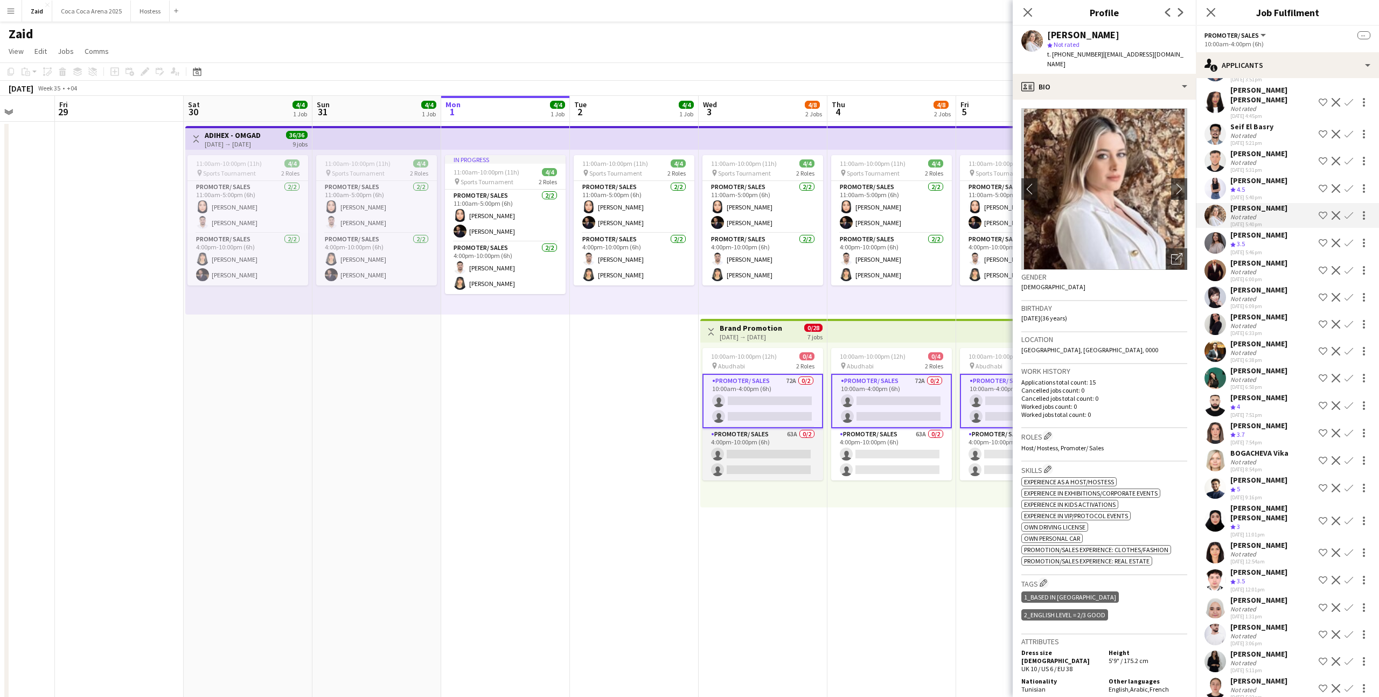
click at [772, 456] on app-card-role "Promoter/ Sales 63A 0/2 4:00pm-10:00pm (6h) single-neutral-actions single-neutr…" at bounding box center [762, 454] width 121 height 52
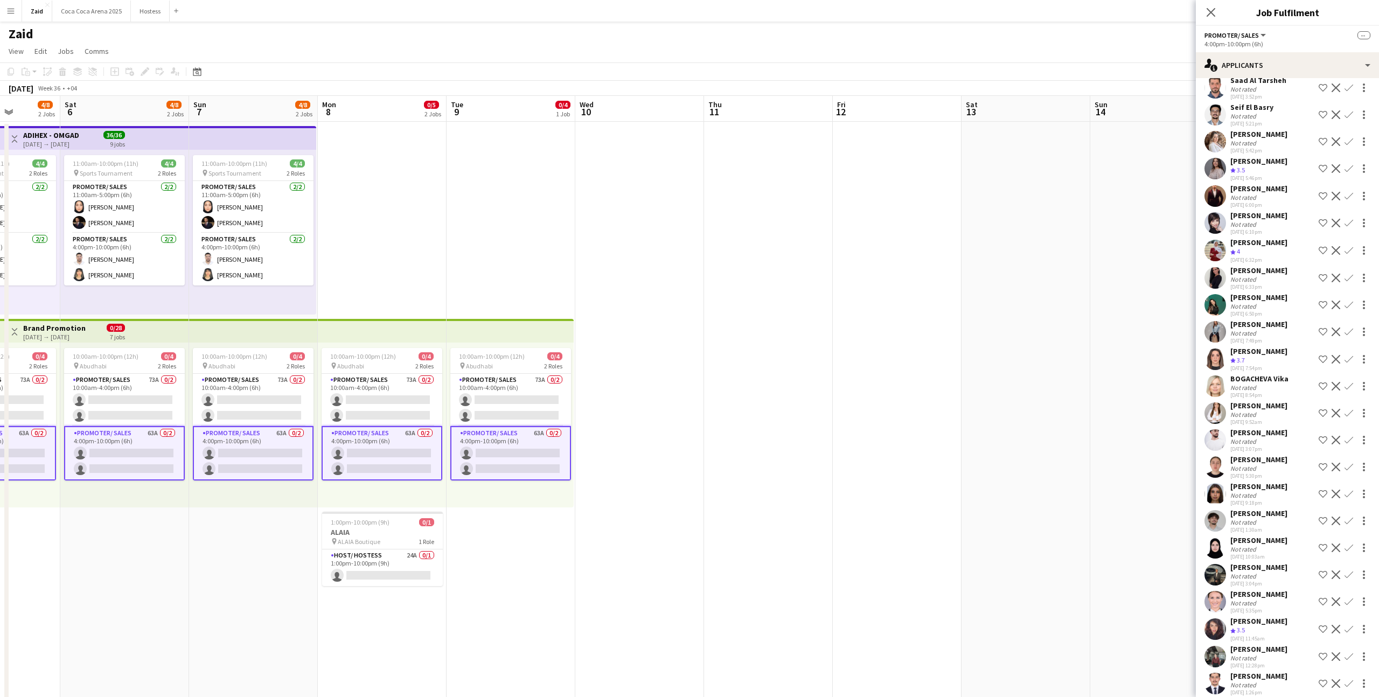
scroll to position [0, 337]
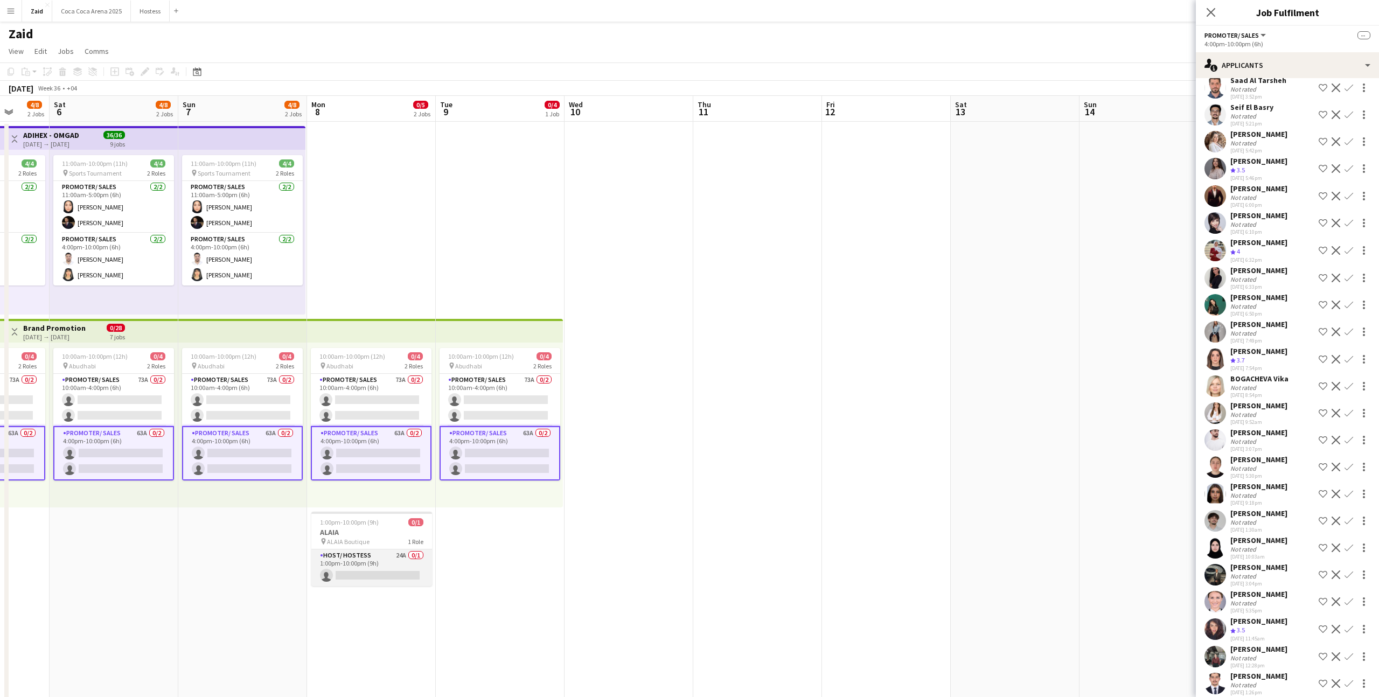
click at [357, 574] on app-card-role "Host/ Hostess 24A 0/1 1:00pm-10:00pm (9h) single-neutral-actions" at bounding box center [371, 567] width 121 height 37
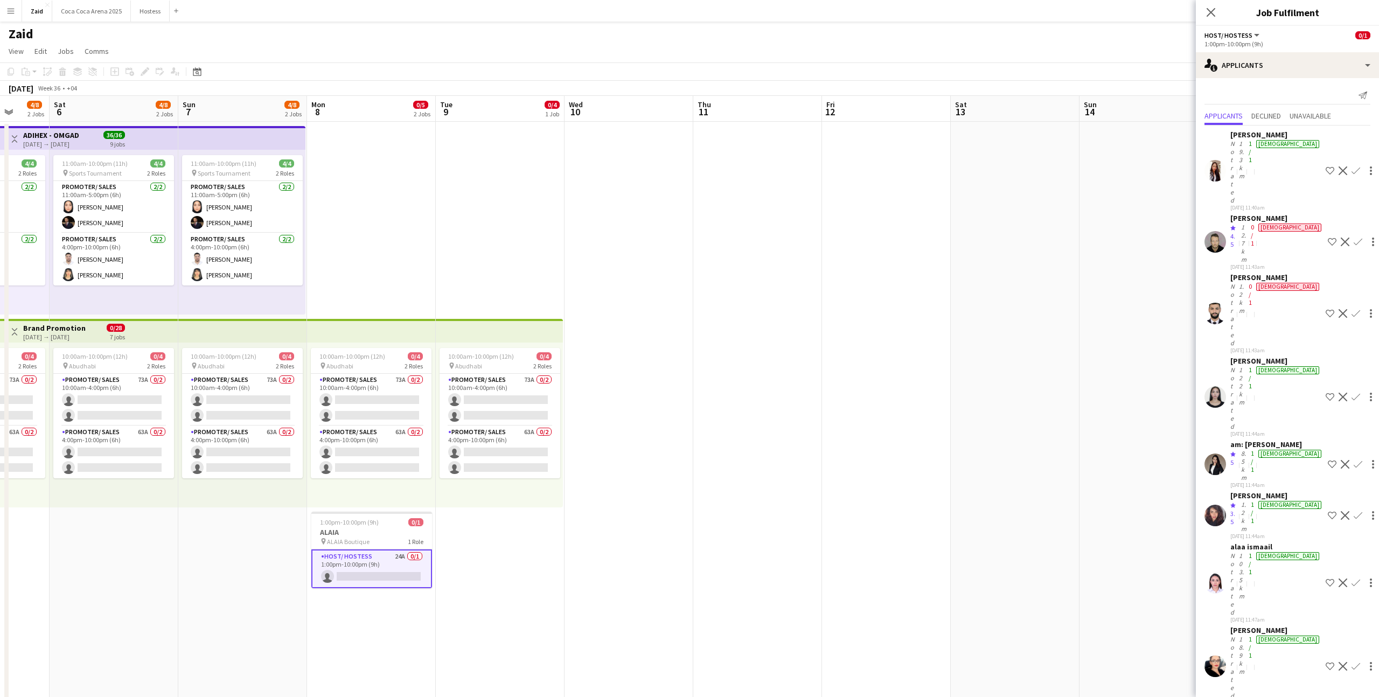
scroll to position [216, 0]
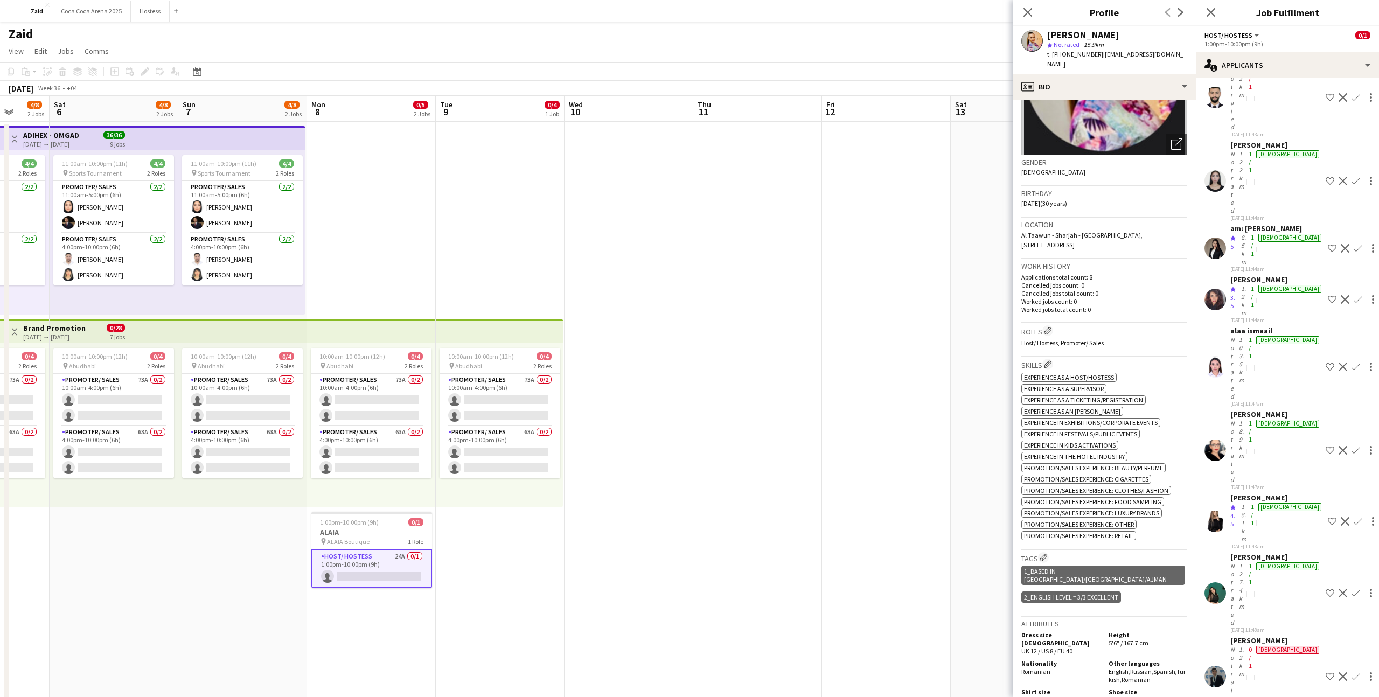
scroll to position [119, 0]
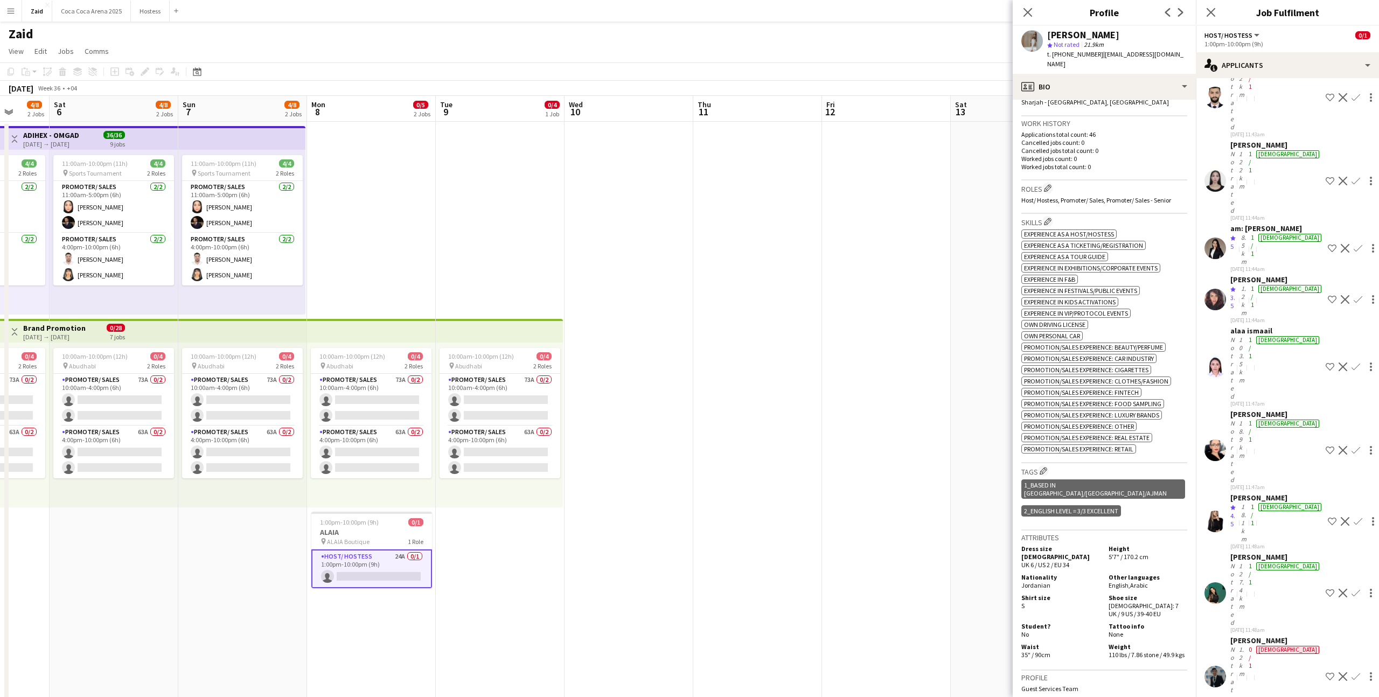
scroll to position [249, 0]
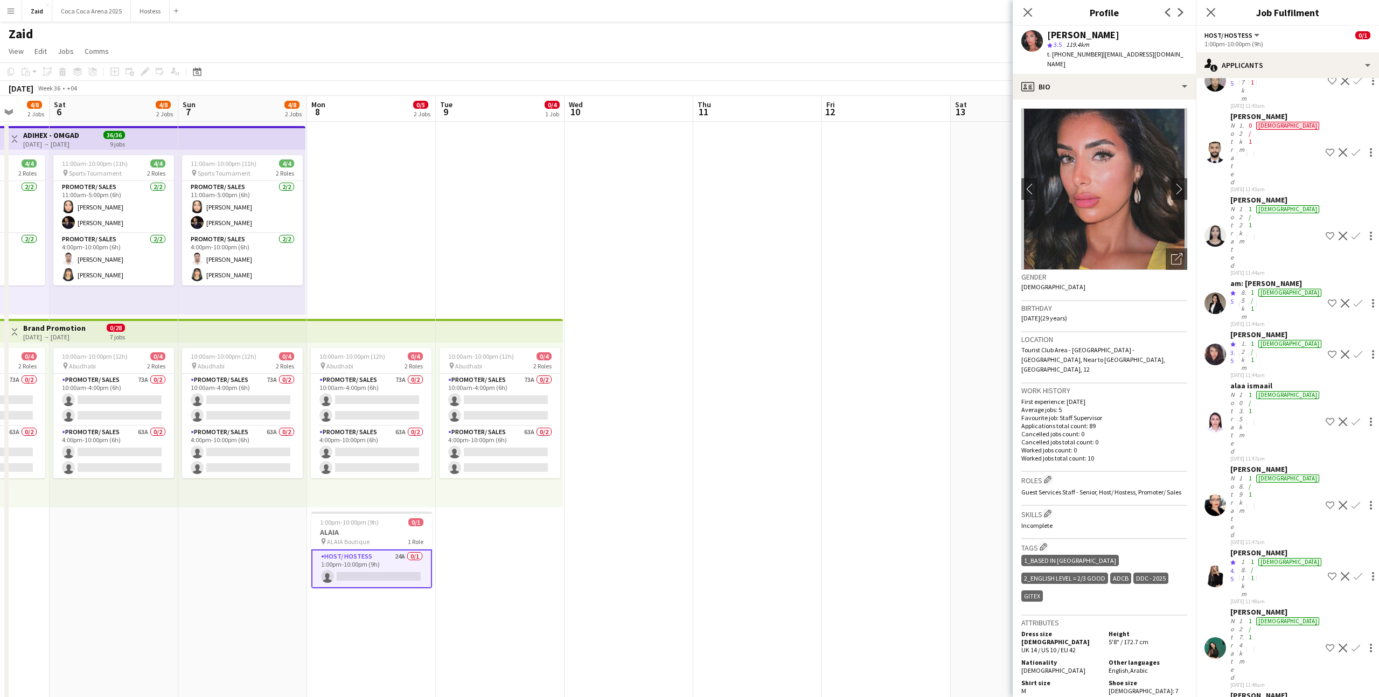
scroll to position [161, 0]
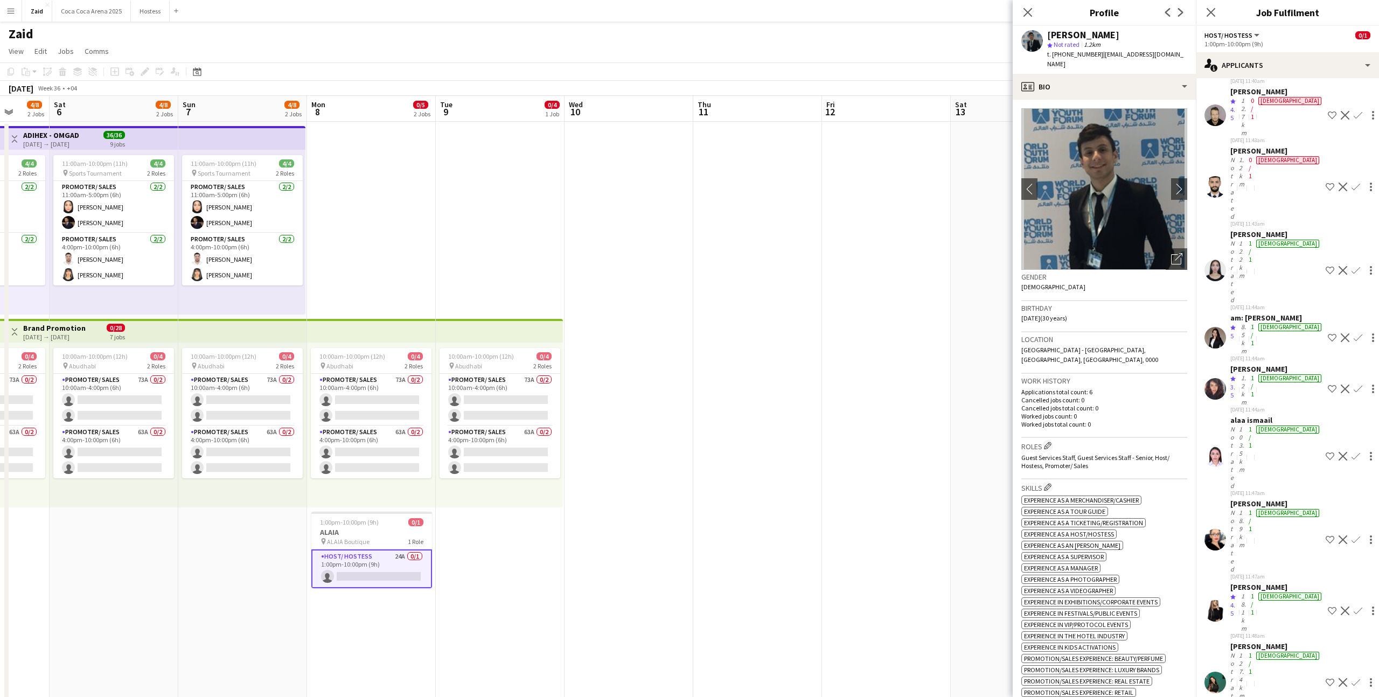
click at [1233, 642] on div "[PERSON_NAME]" at bounding box center [1275, 647] width 91 height 10
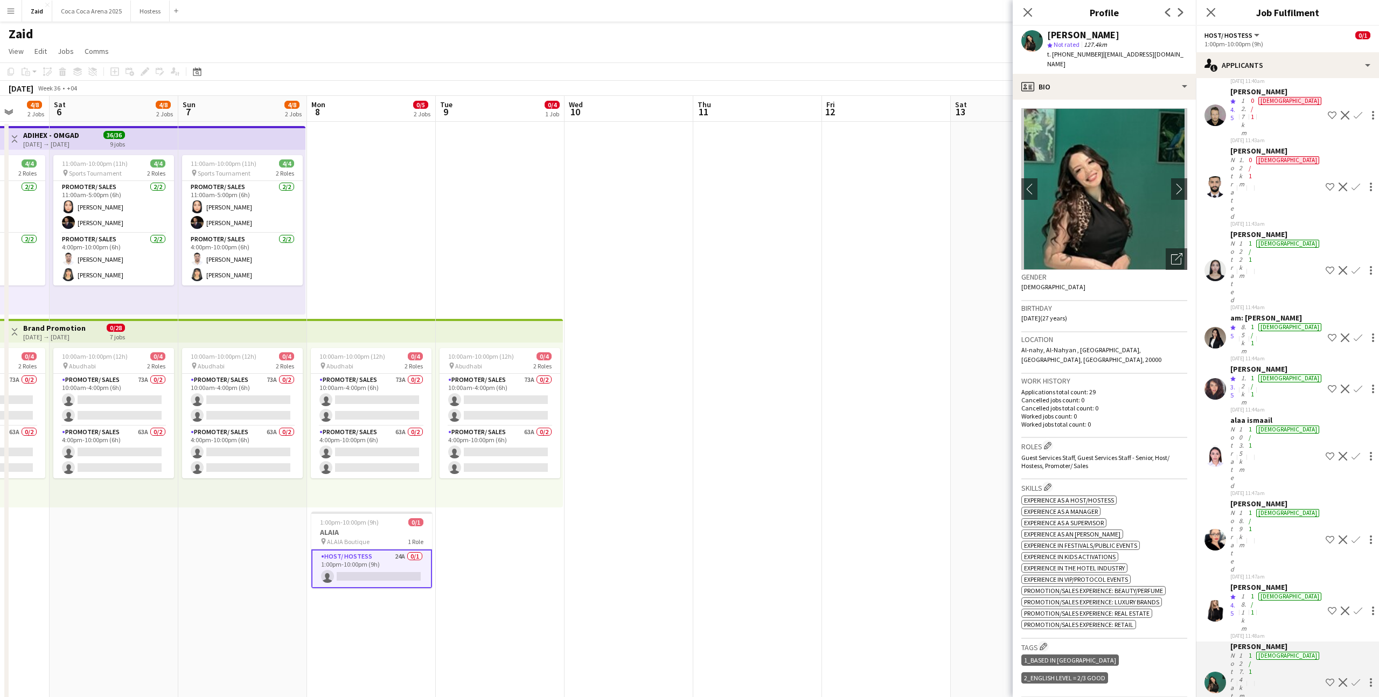
click at [880, 367] on app-date-cell at bounding box center [886, 671] width 129 height 1099
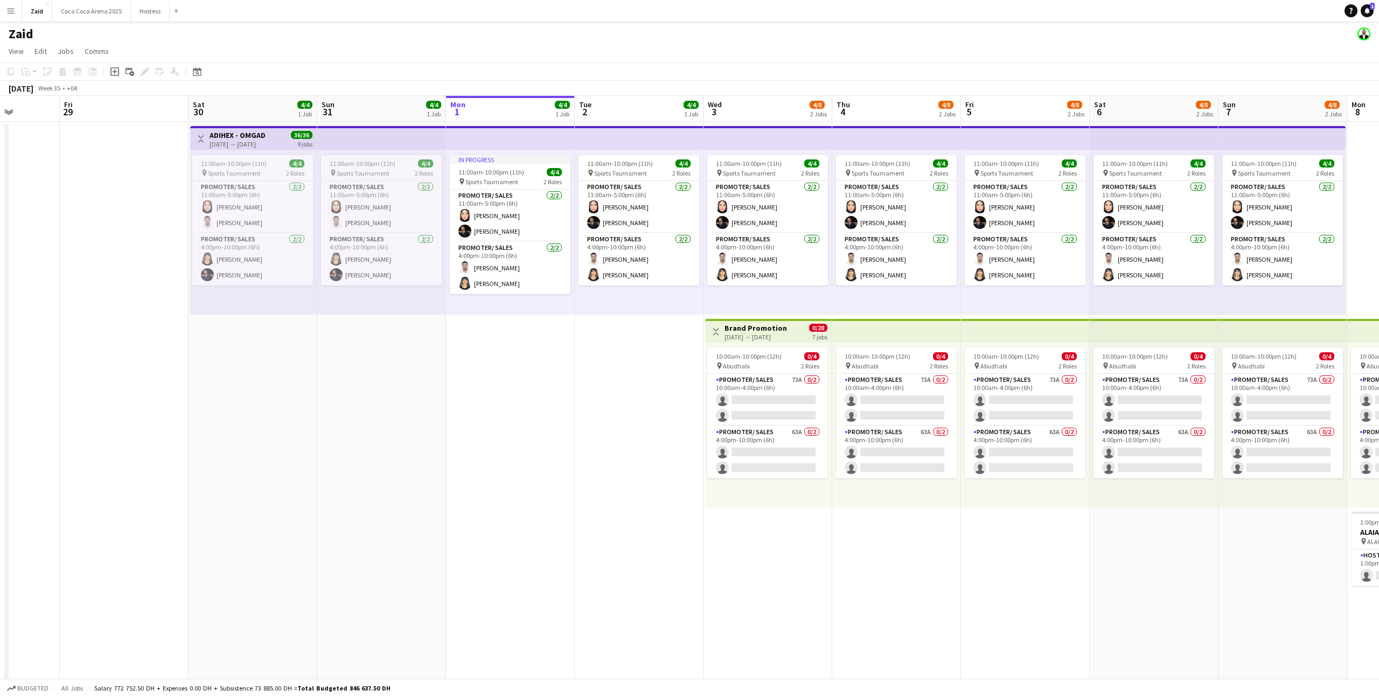
scroll to position [0, 311]
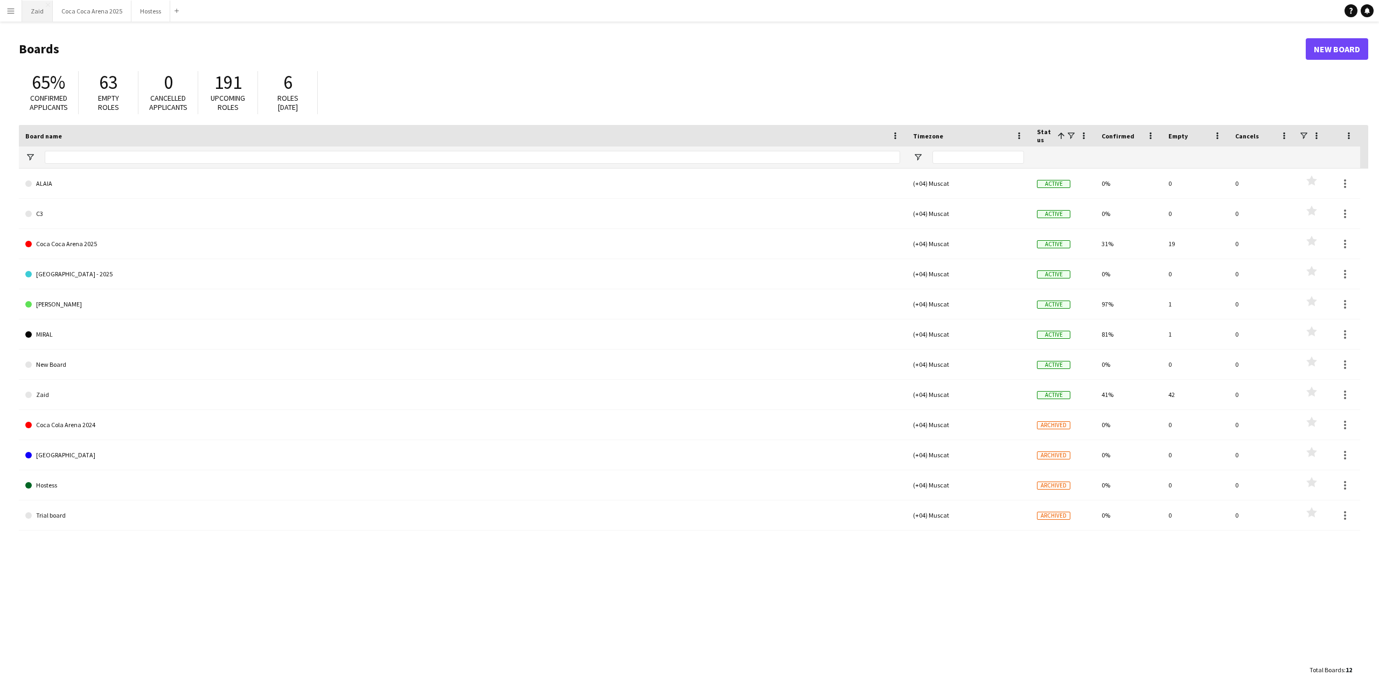
click at [43, 10] on button "Zaid Close" at bounding box center [37, 11] width 31 height 21
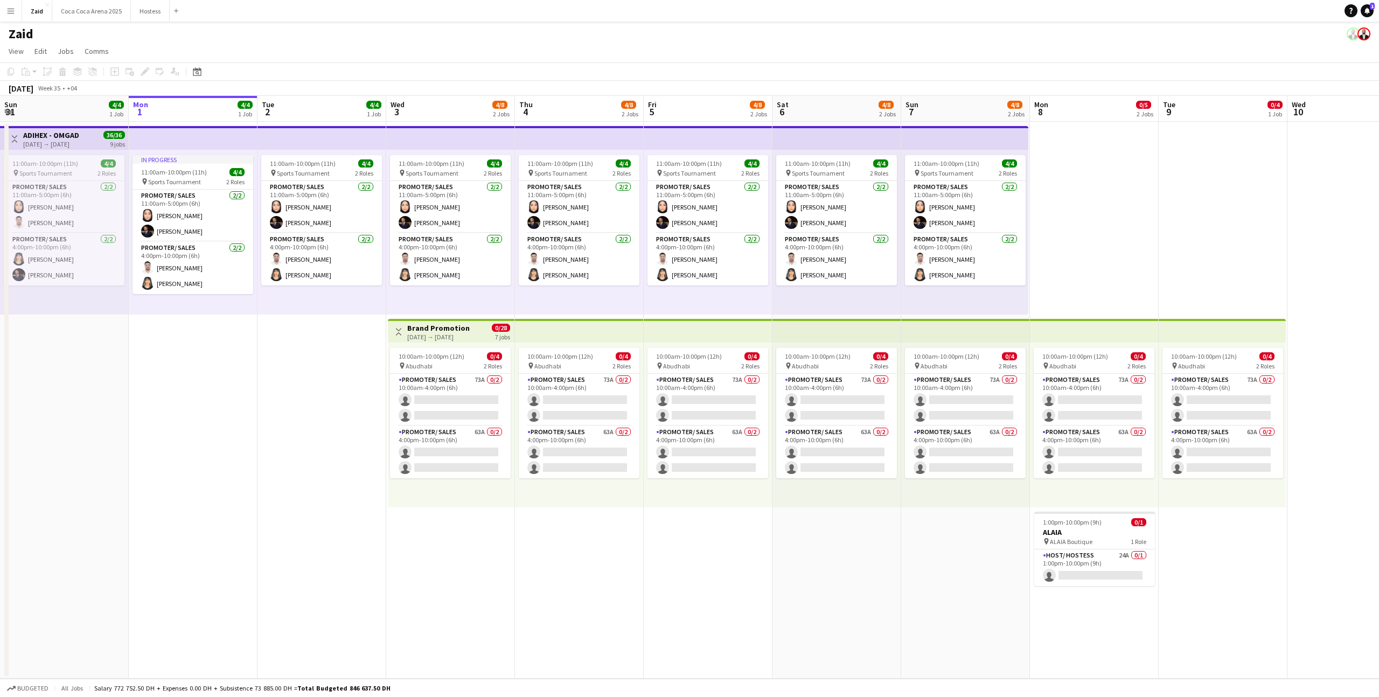
click at [451, 325] on h3 "Brand Promotion" at bounding box center [438, 328] width 62 height 10
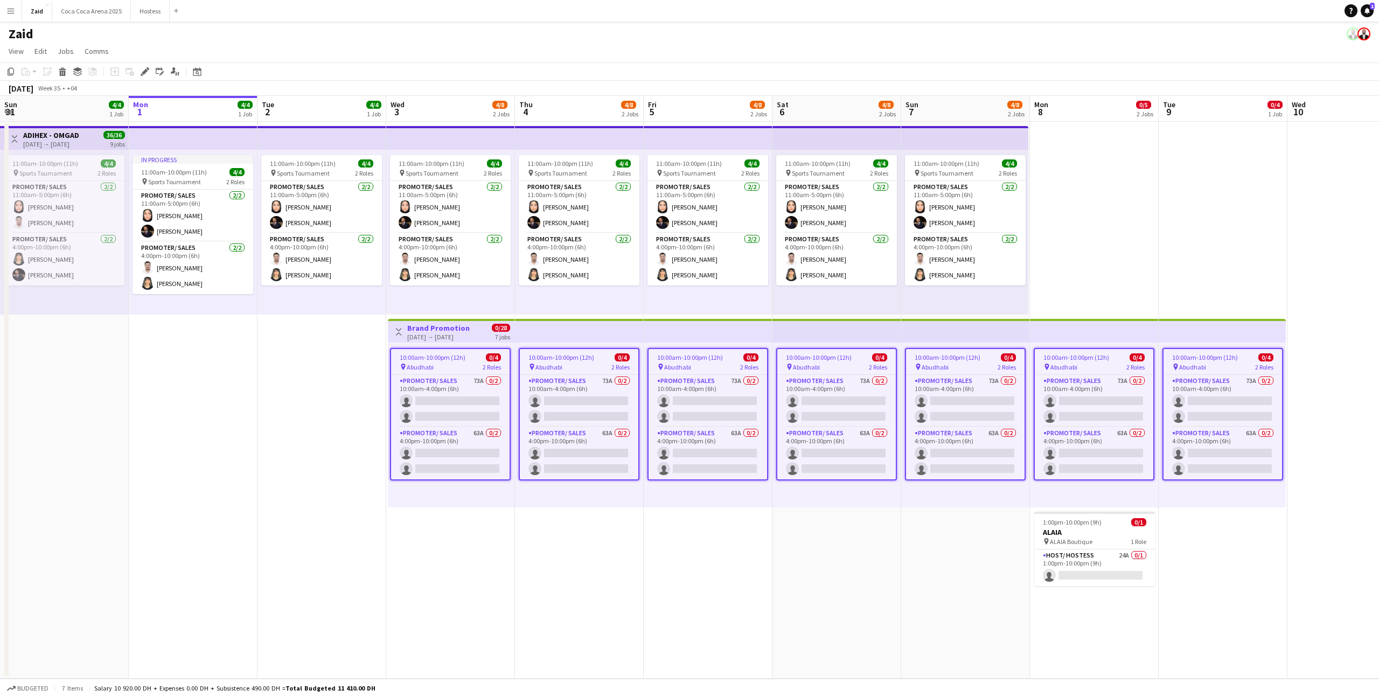
click at [490, 361] on app-job-card "10:00am-10:00pm (12h) 0/4 pin Abudhabi 2 Roles Promoter/ Sales 73A 0/2 10:00am-…" at bounding box center [450, 414] width 121 height 133
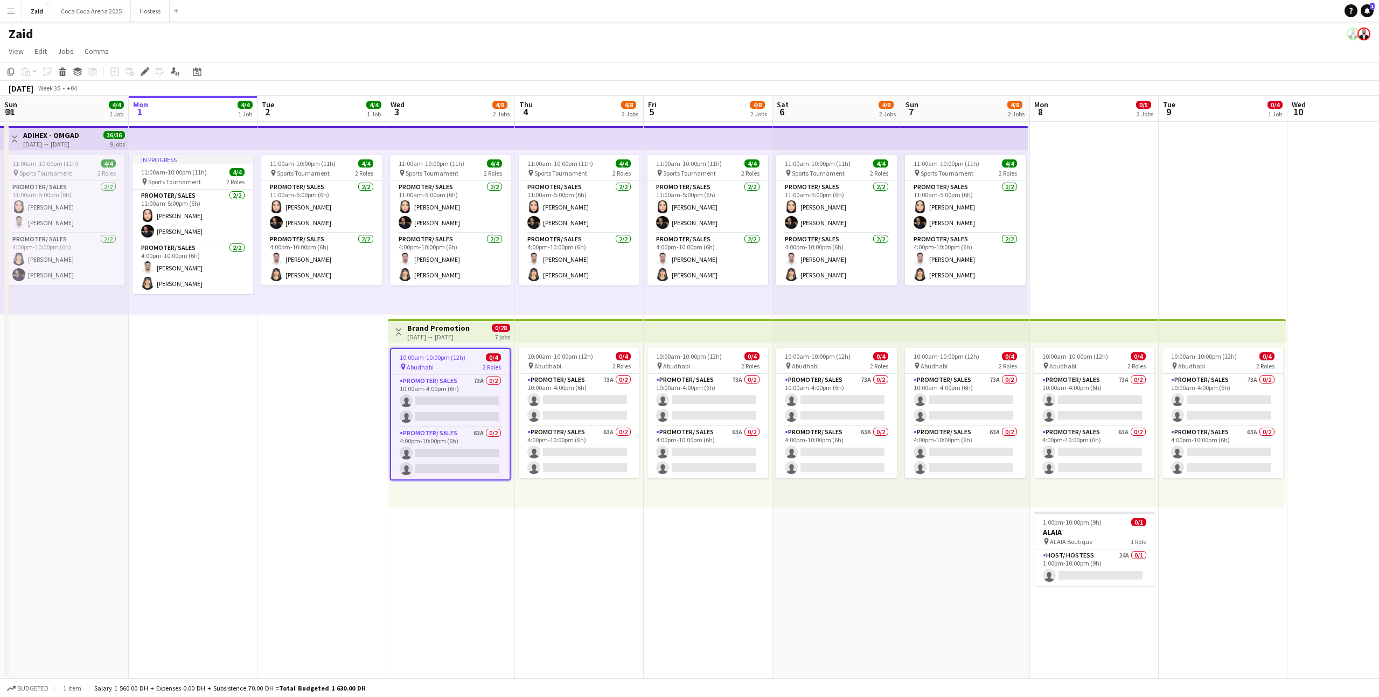
click at [510, 399] on app-job-card "10:00am-10:00pm (12h) 0/4 pin Abudhabi 2 Roles Promoter/ Sales 73A 0/2 10:00am-…" at bounding box center [450, 414] width 121 height 133
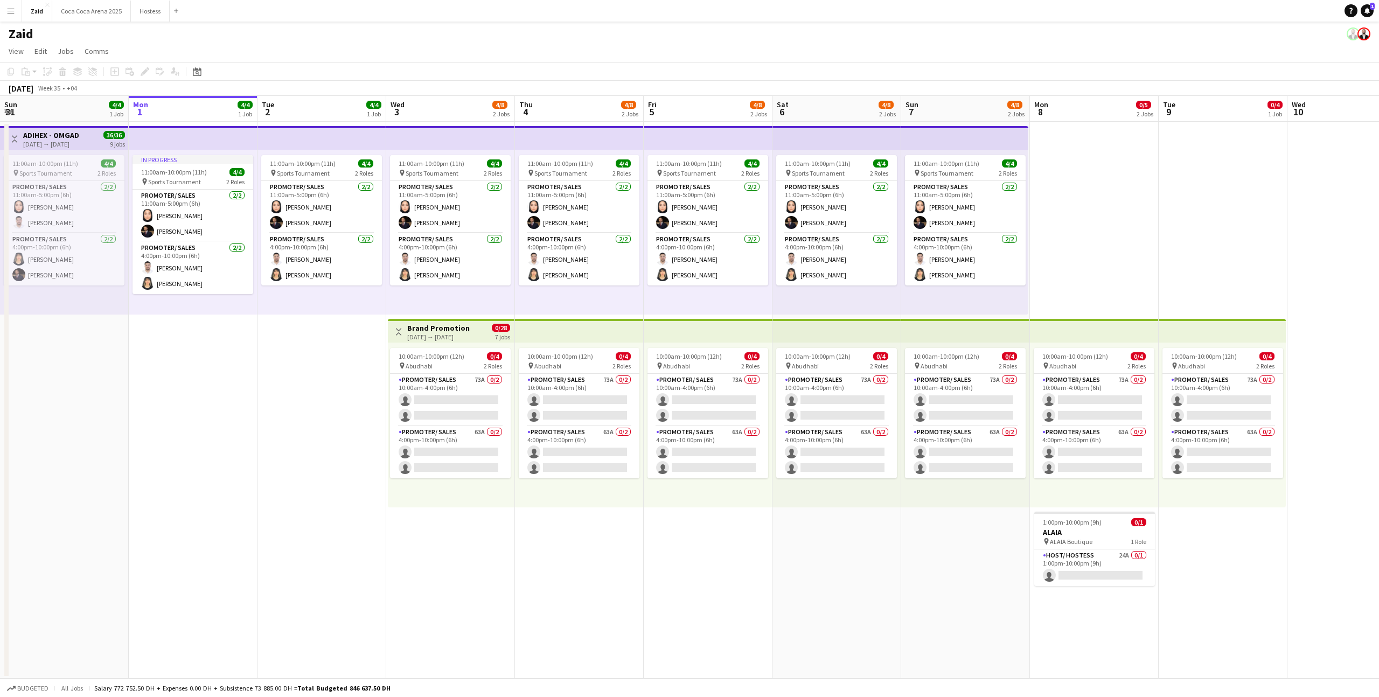
click at [489, 289] on div "11:00am-10:00pm (11h) 4/4 pin Sports Tournament 2 Roles Promoter/ Sales [DATE] …" at bounding box center [450, 232] width 129 height 165
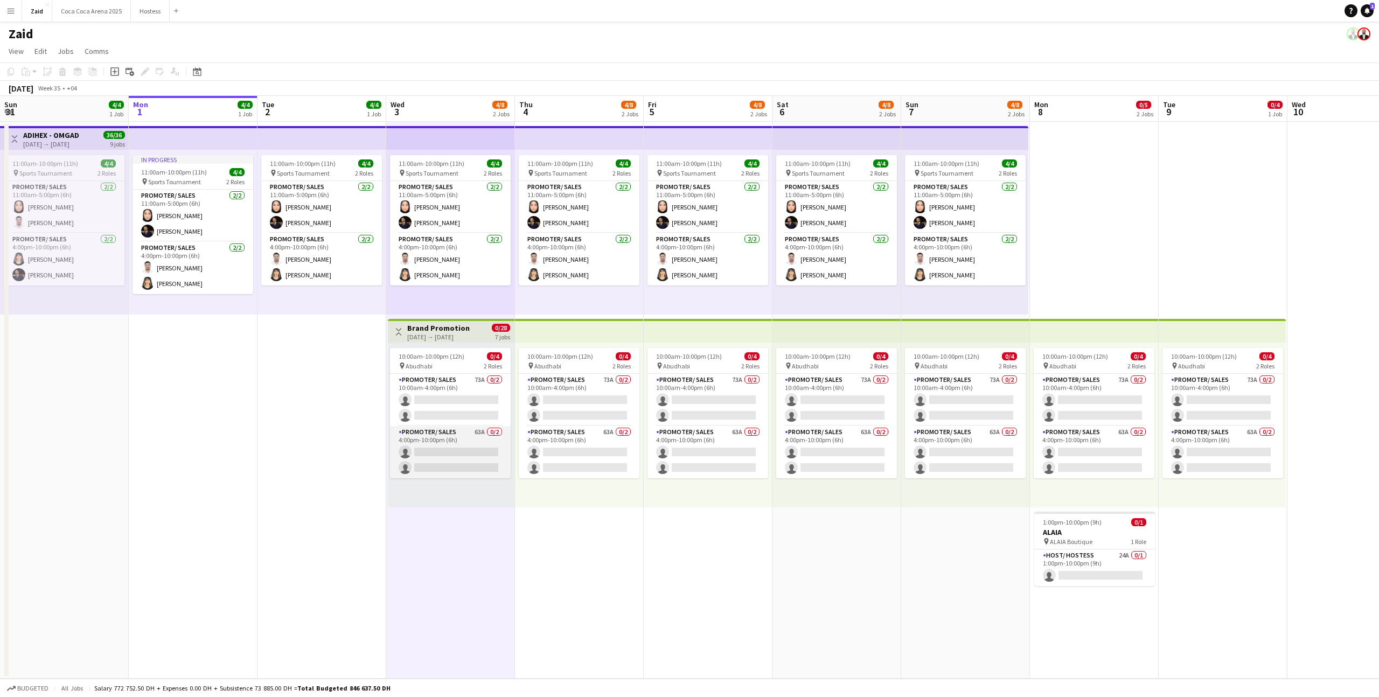
click at [465, 448] on app-card-role "Promoter/ Sales 63A 0/2 4:00pm-10:00pm (6h) single-neutral-actions single-neutr…" at bounding box center [450, 452] width 121 height 52
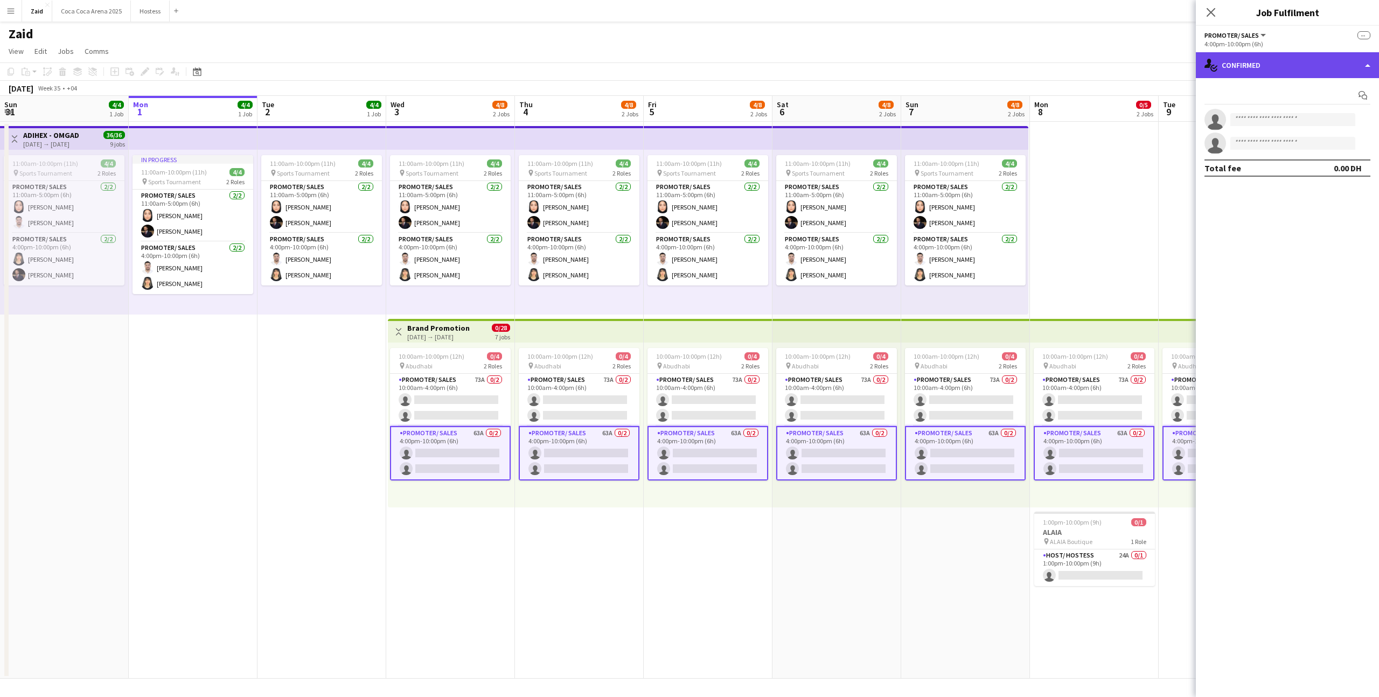
click at [1236, 61] on div "single-neutral-actions-check-2 Confirmed" at bounding box center [1287, 65] width 183 height 26
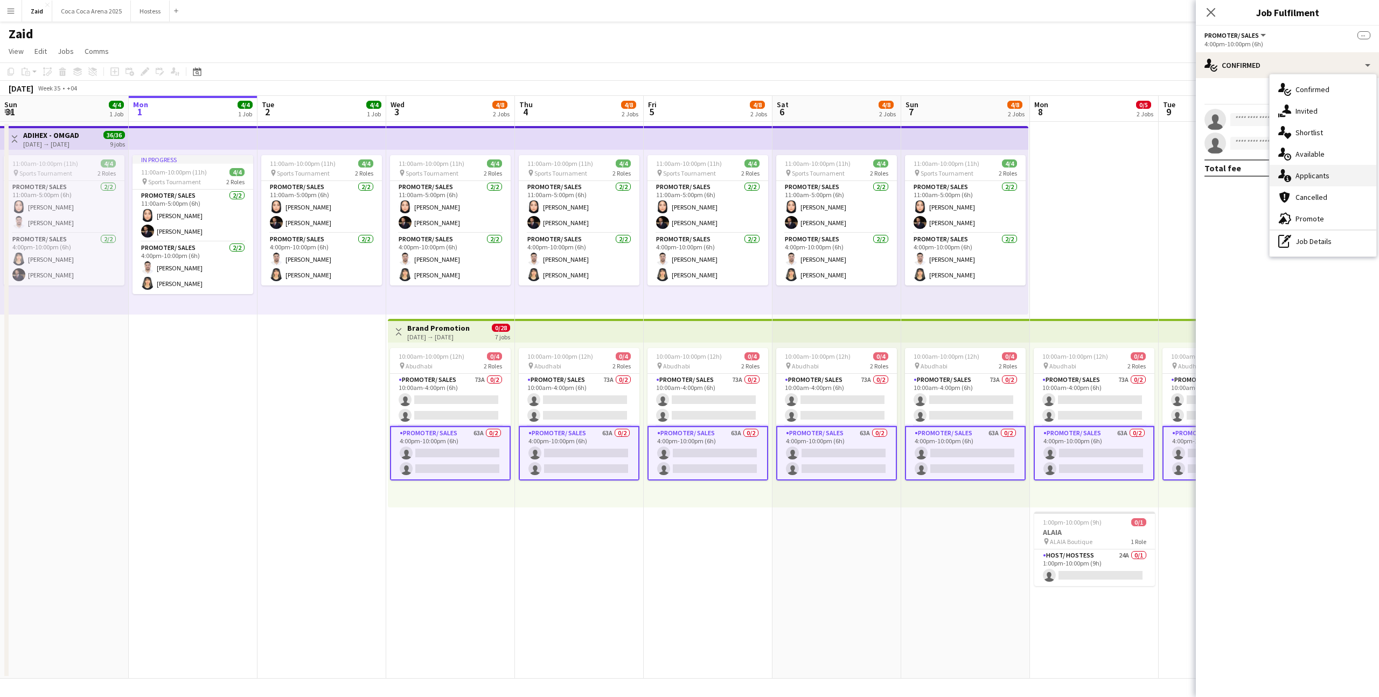
click at [1326, 178] on div "single-neutral-actions-information Applicants" at bounding box center [1323, 176] width 107 height 22
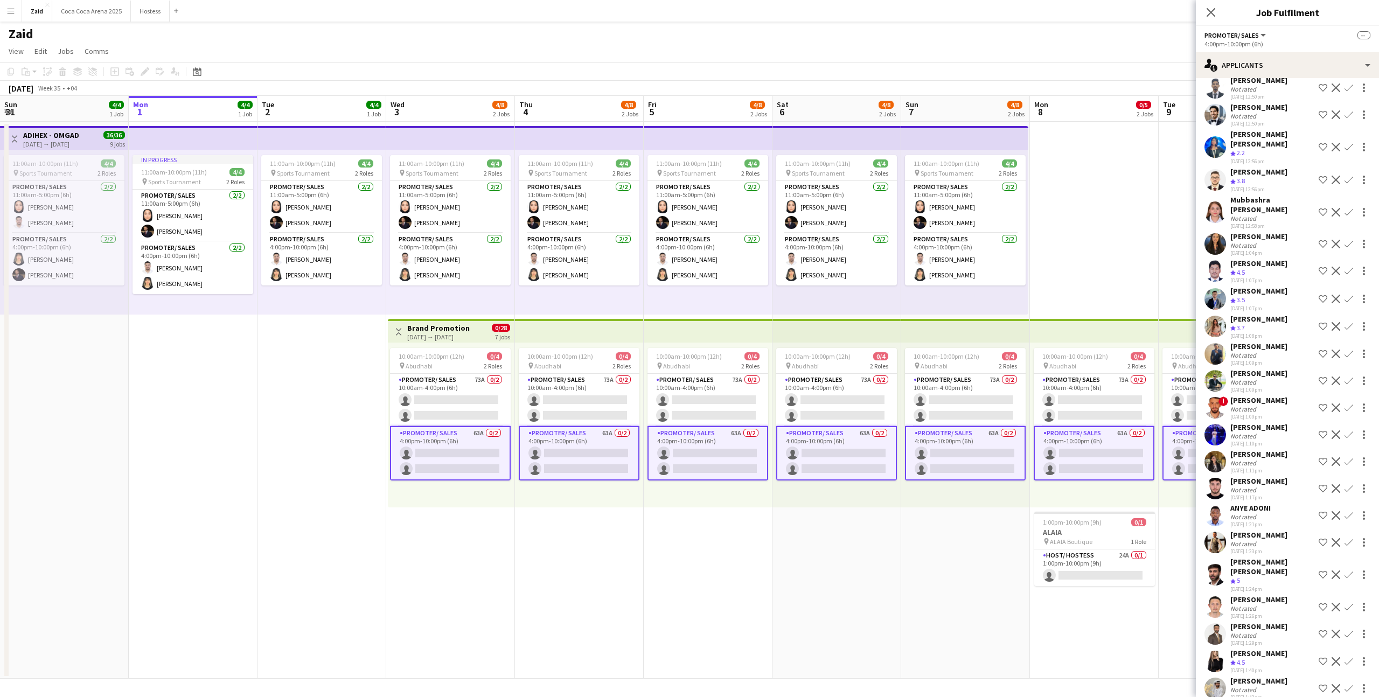
scroll to position [282, 0]
click at [1276, 351] on div "Not rated" at bounding box center [1258, 355] width 57 height 8
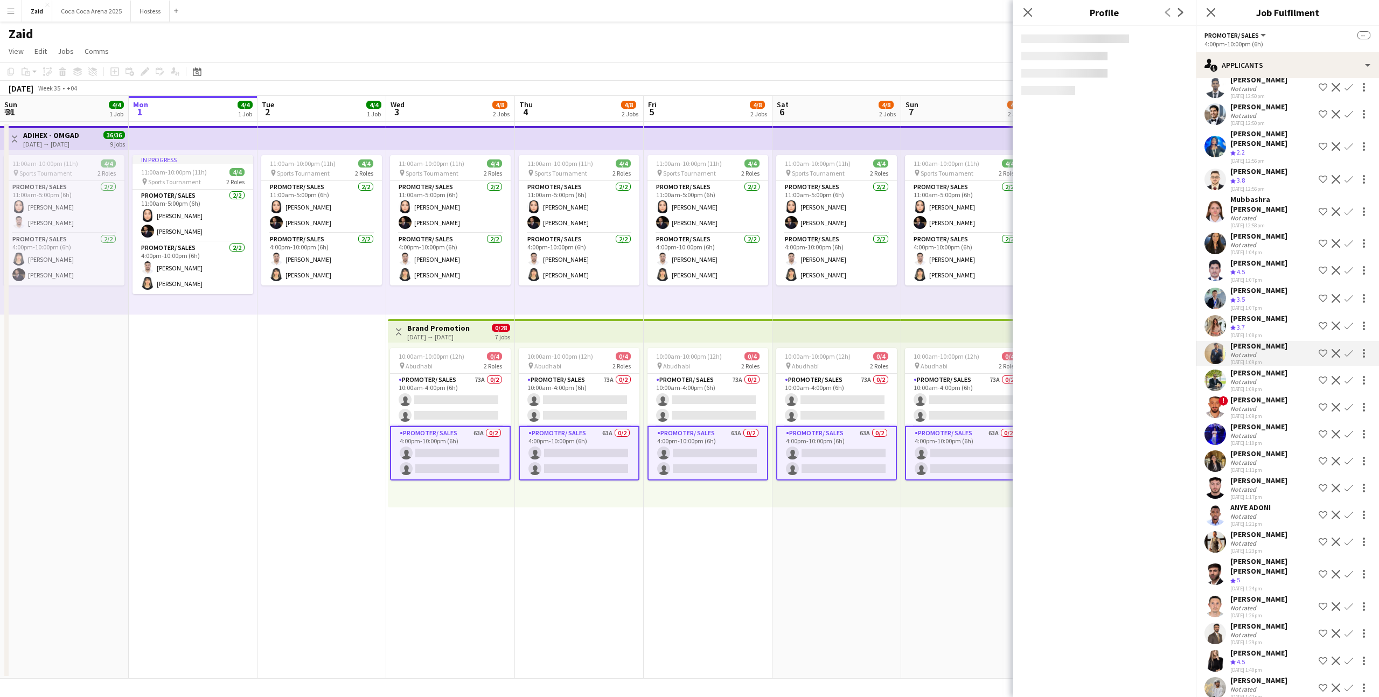
click at [1268, 323] on div "Crew rating 3.7" at bounding box center [1258, 327] width 57 height 9
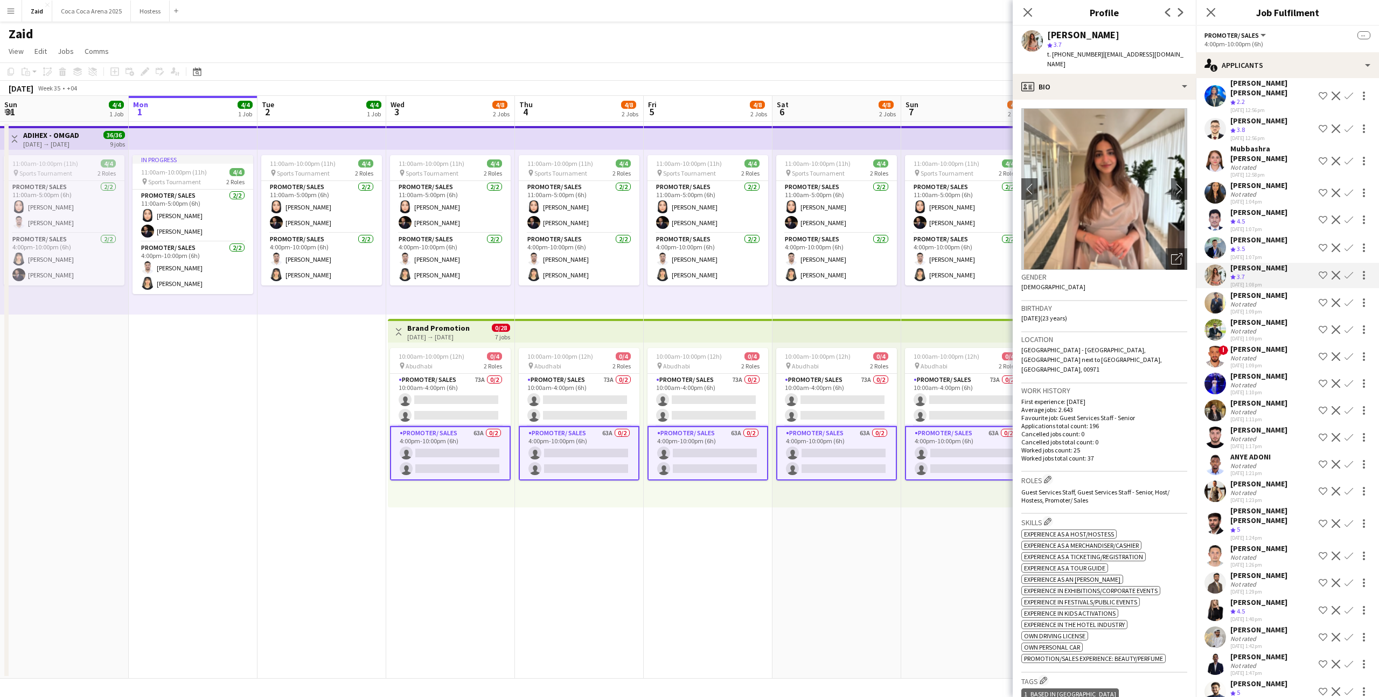
scroll to position [333, 0]
click at [1272, 388] on div "[DATE] 1:10pm" at bounding box center [1258, 391] width 57 height 7
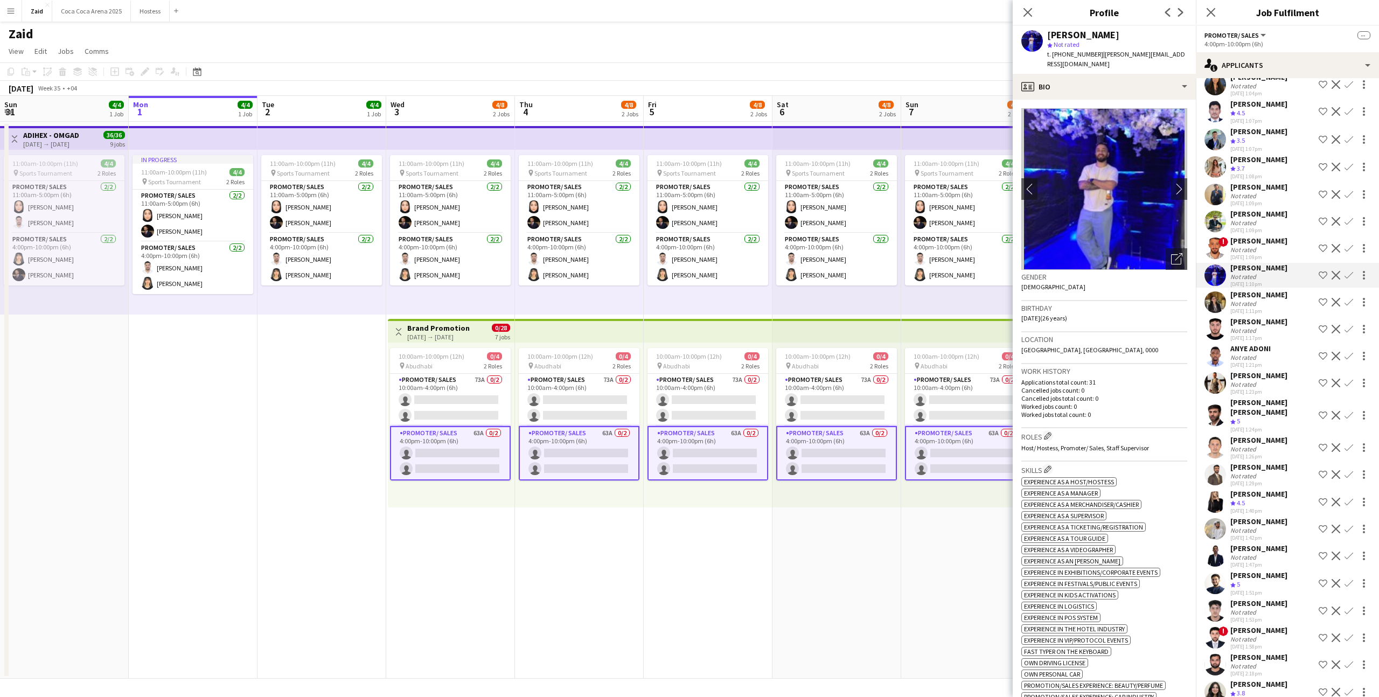
scroll to position [441, 0]
click at [1272, 388] on div "[DATE] 1:23pm" at bounding box center [1258, 391] width 57 height 7
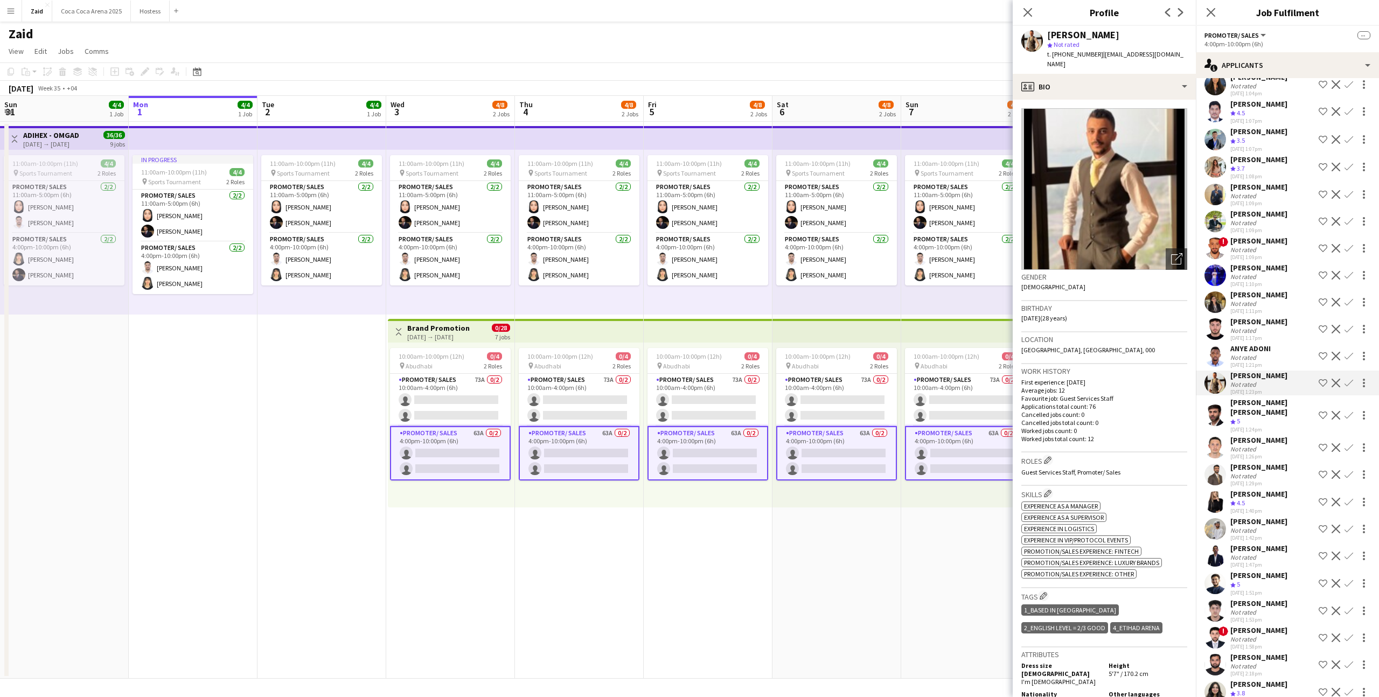
click at [1280, 417] on div "Crew rating 5" at bounding box center [1272, 421] width 84 height 9
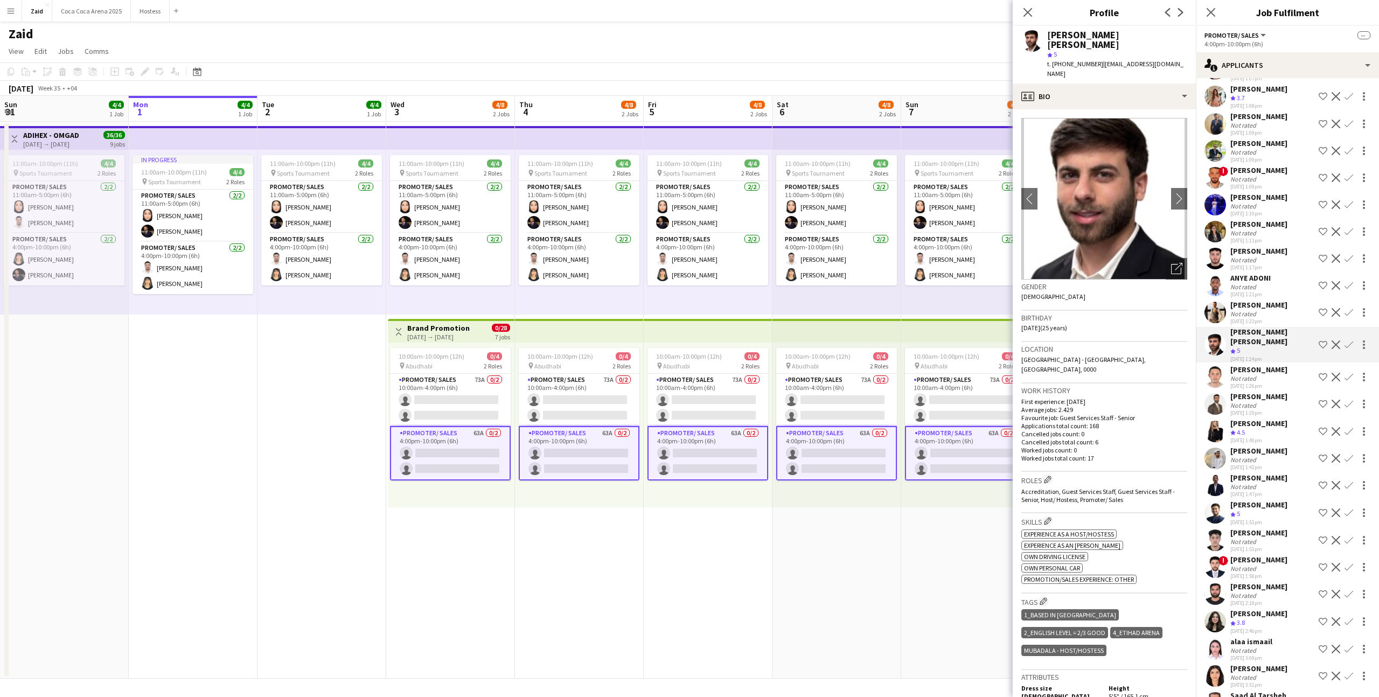
scroll to position [511, 0]
click at [1280, 398] on div "[PERSON_NAME] Crew rating 4.8 [DATE] 12:39pm Shortlist crew Decline Confirm [PE…" at bounding box center [1287, 464] width 183 height 1699
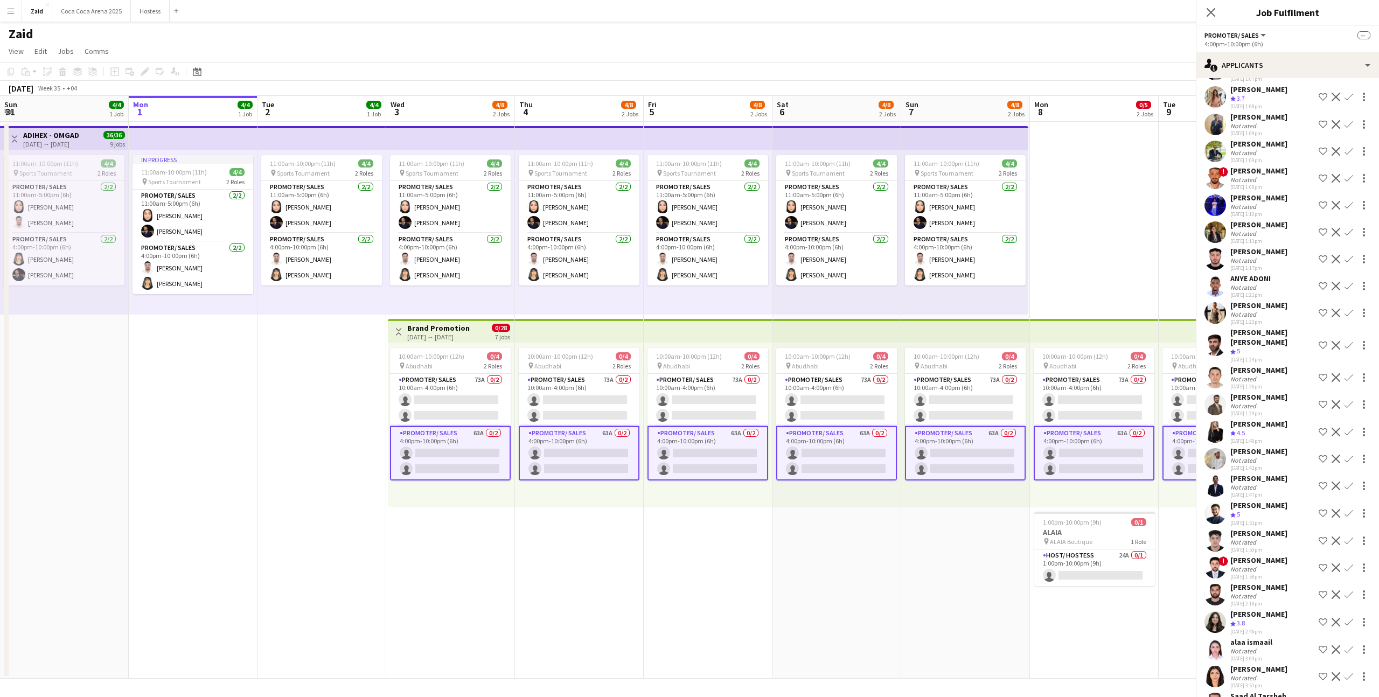
click at [1278, 419] on div "[PERSON_NAME] Crew rating 4.5 [DATE] 1:40pm Shortlist crew Decline Confirm" at bounding box center [1287, 432] width 183 height 26
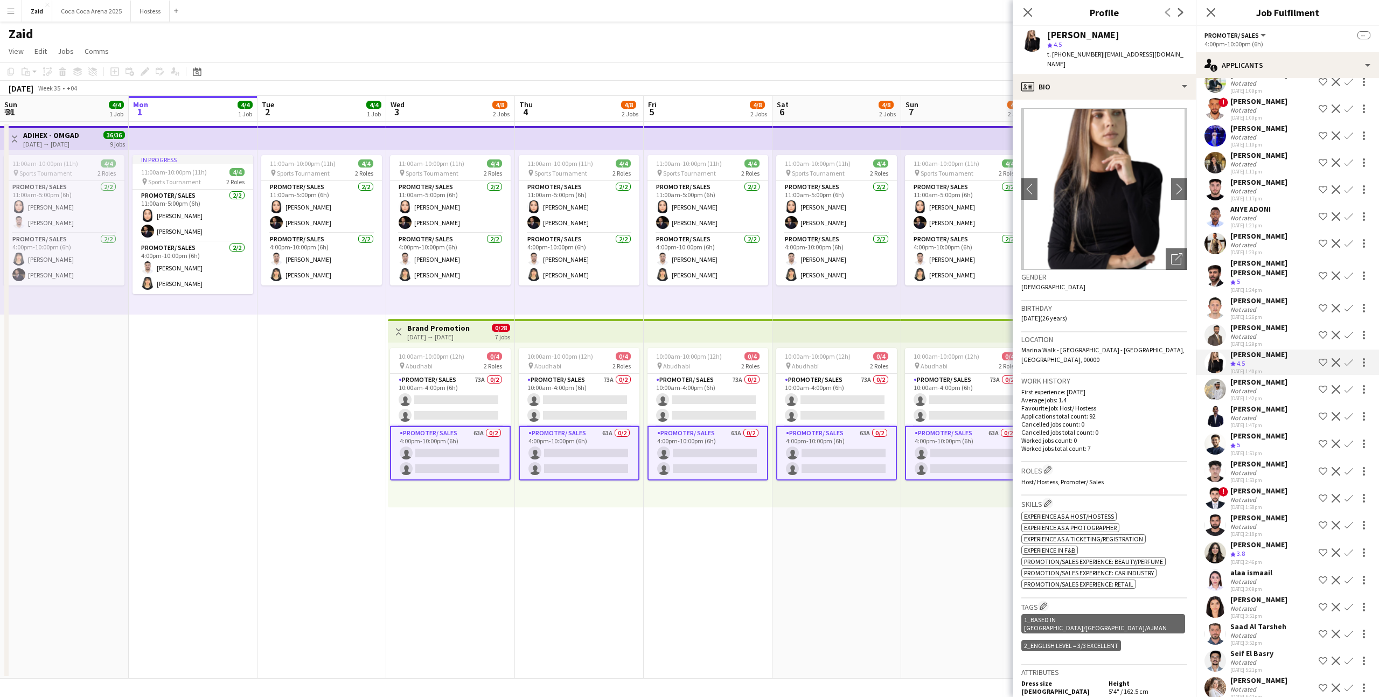
click at [1278, 404] on div "[PERSON_NAME] Not rated [DATE] 1:47pm Shortlist crew Decline Confirm" at bounding box center [1287, 416] width 183 height 25
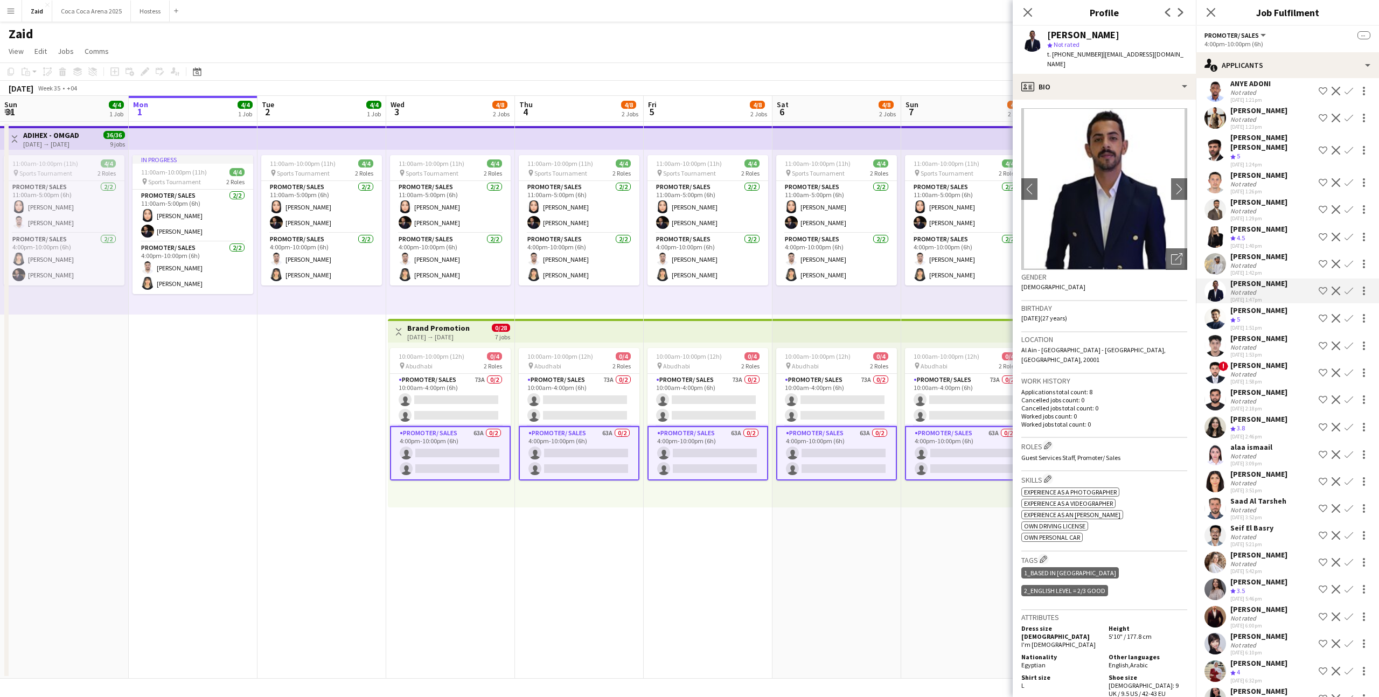
click at [1278, 414] on div "[PERSON_NAME] Crew rating 3.8 [DATE] 2:46pm Shortlist crew Decline Confirm" at bounding box center [1287, 427] width 183 height 26
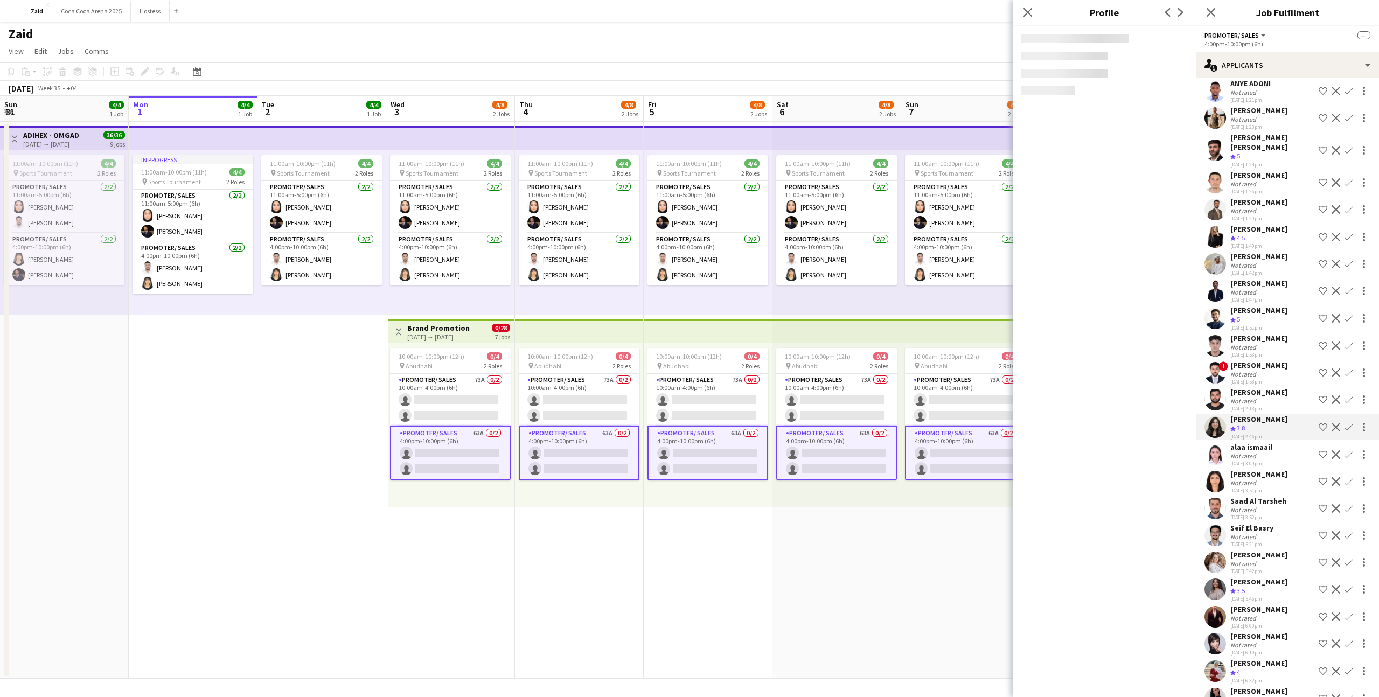
scroll to position [751, 0]
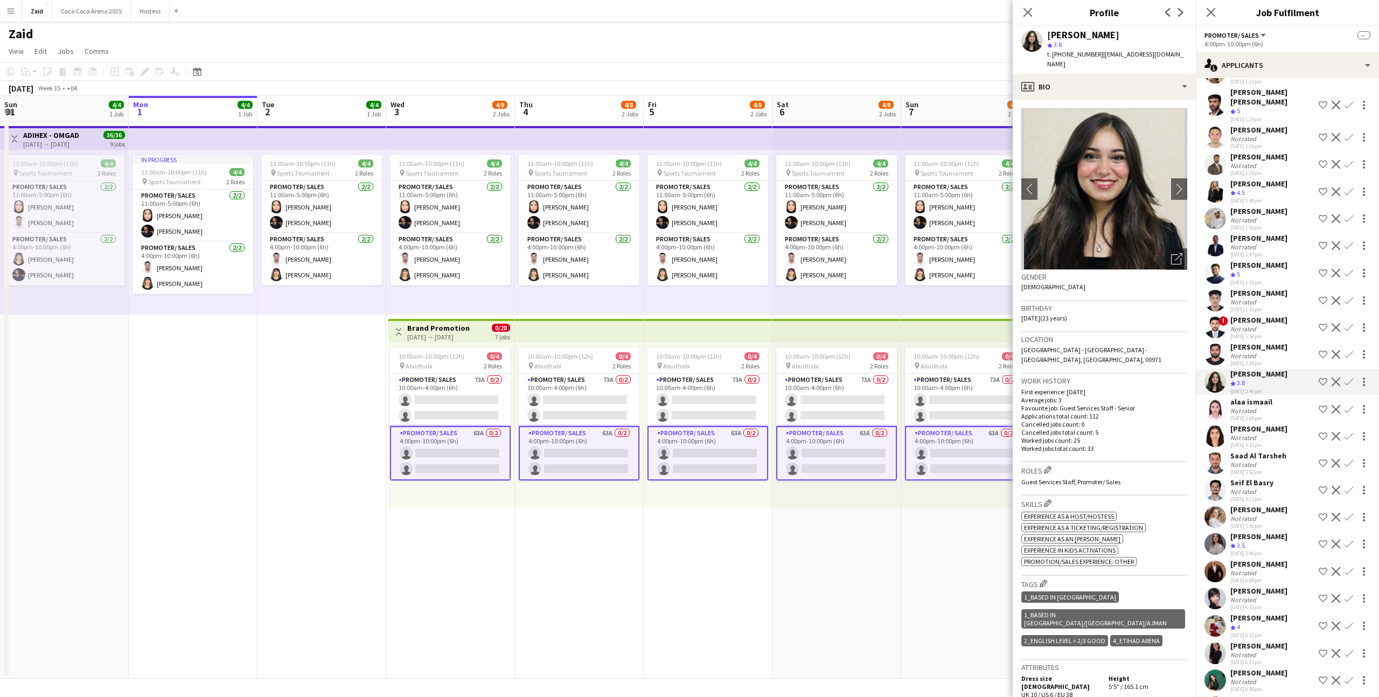
click at [1278, 402] on div "[PERSON_NAME] Crew rating 4.8 [DATE] 12:39pm Shortlist crew Decline Confirm [PE…" at bounding box center [1287, 224] width 183 height 1699
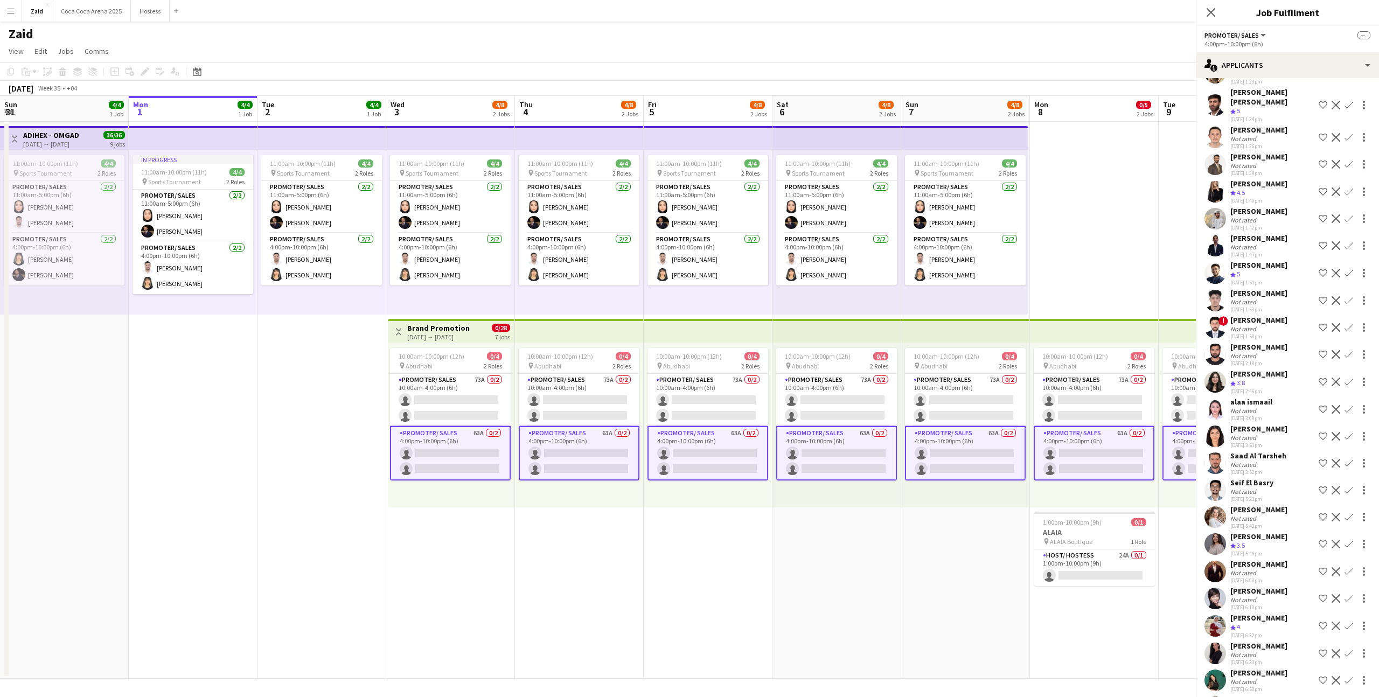
click at [1269, 407] on div "Not rated" at bounding box center [1251, 411] width 42 height 8
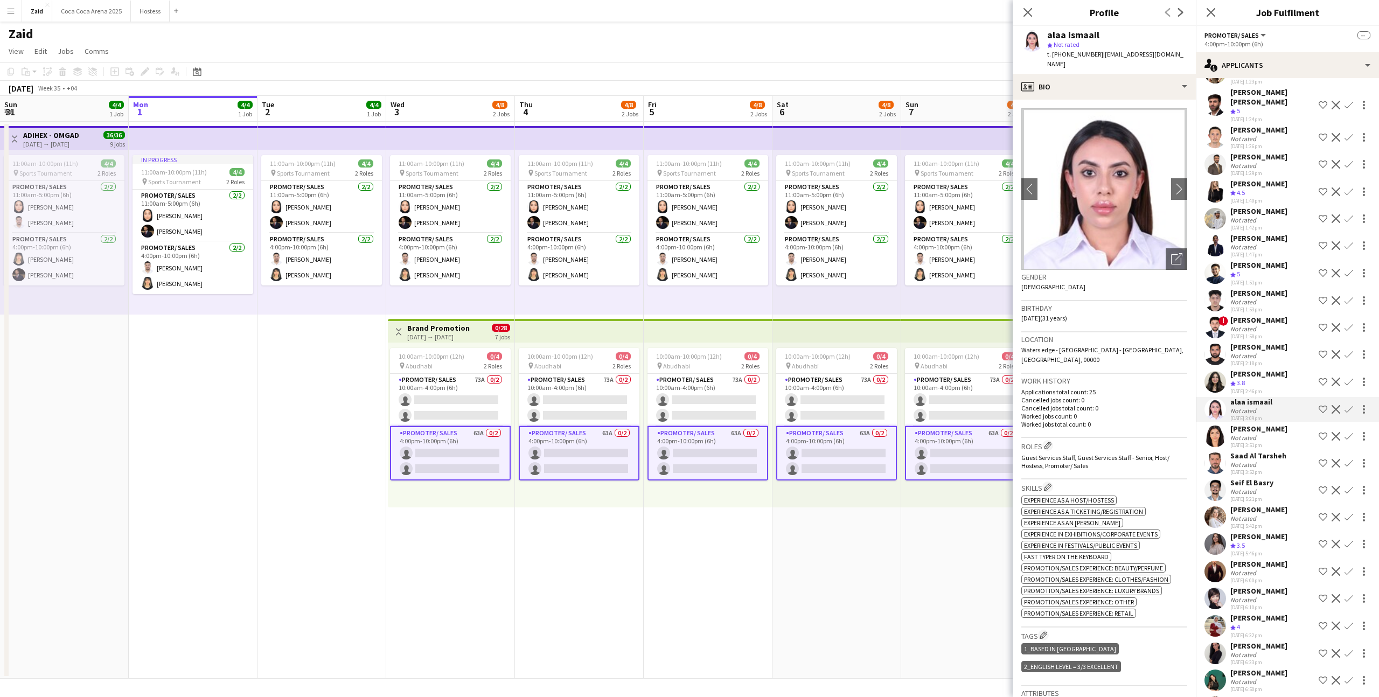
click at [1300, 430] on div "[PERSON_NAME] Crew rating 4.8 [DATE] 12:39pm Shortlist crew Decline Confirm [PE…" at bounding box center [1287, 224] width 183 height 1699
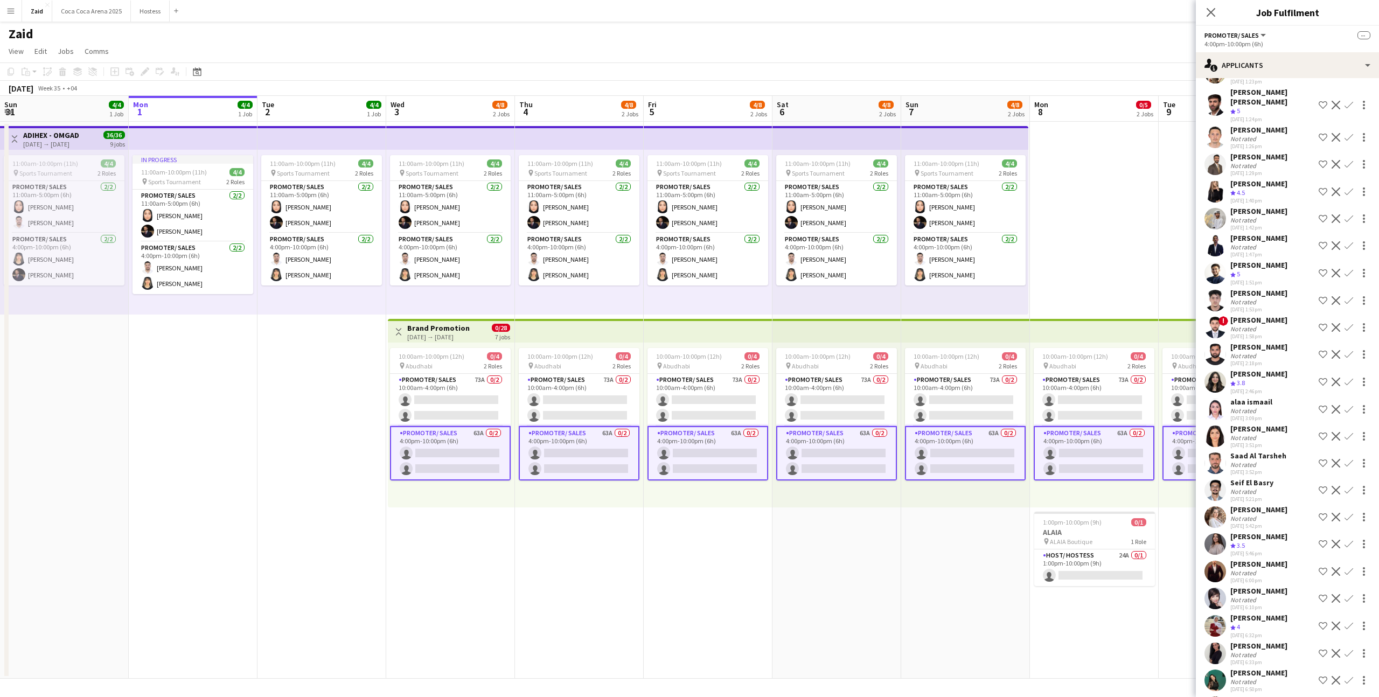
click at [1292, 429] on div "[PERSON_NAME] Crew rating 4.8 [DATE] 12:39pm Shortlist crew Decline Confirm [PE…" at bounding box center [1287, 224] width 183 height 1699
click at [1283, 424] on div "[PERSON_NAME] Not rated [DATE] 3:51pm Shortlist crew Decline Confirm" at bounding box center [1287, 436] width 183 height 25
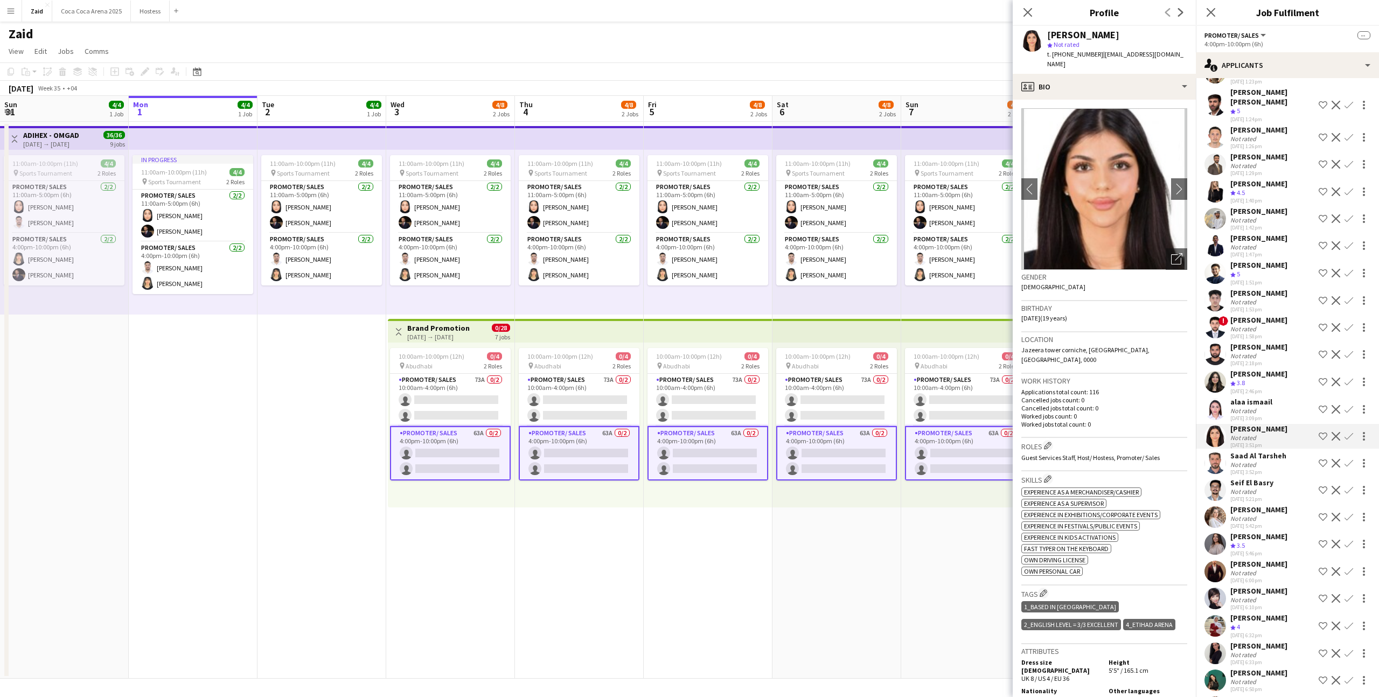
click at [1288, 451] on div "[PERSON_NAME] Not rated [DATE] 3:52pm Shortlist crew Decline Confirm" at bounding box center [1287, 463] width 183 height 25
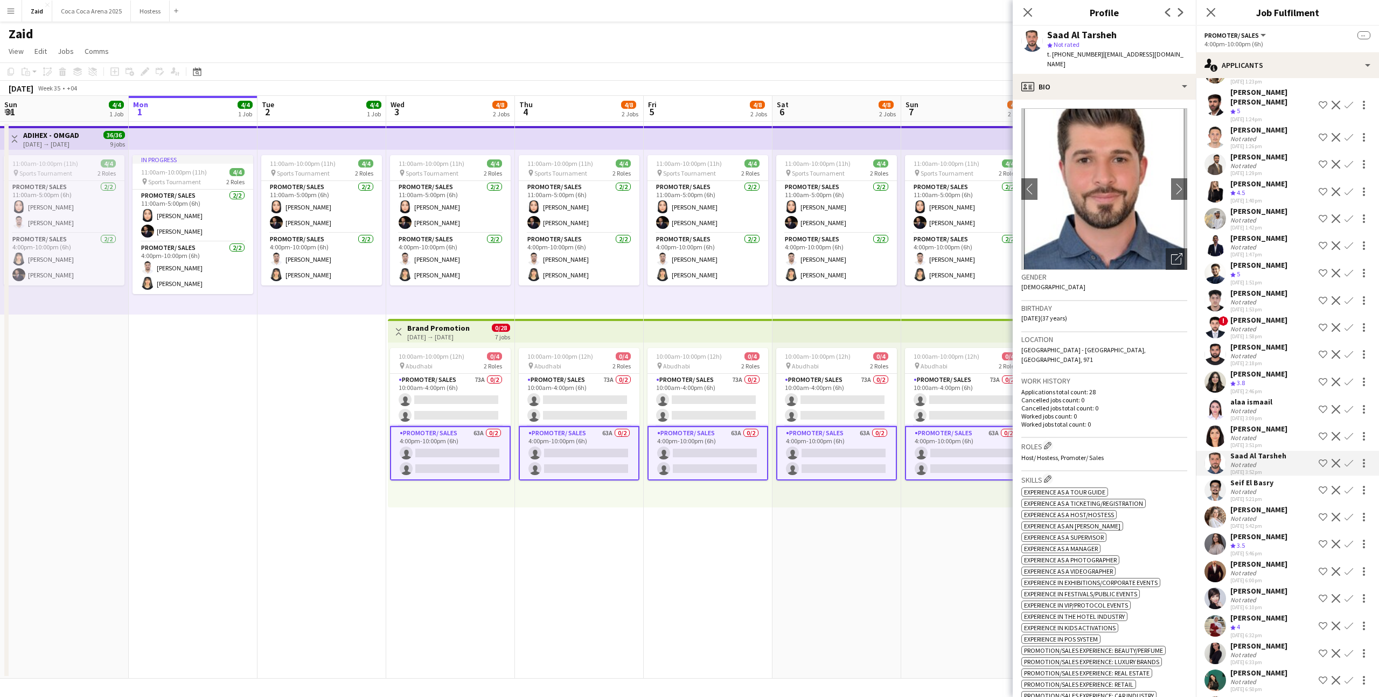
click at [1284, 478] on div "Seif El Basry Not rated [DATE] 5:21pm Shortlist crew Decline Confirm" at bounding box center [1287, 490] width 183 height 25
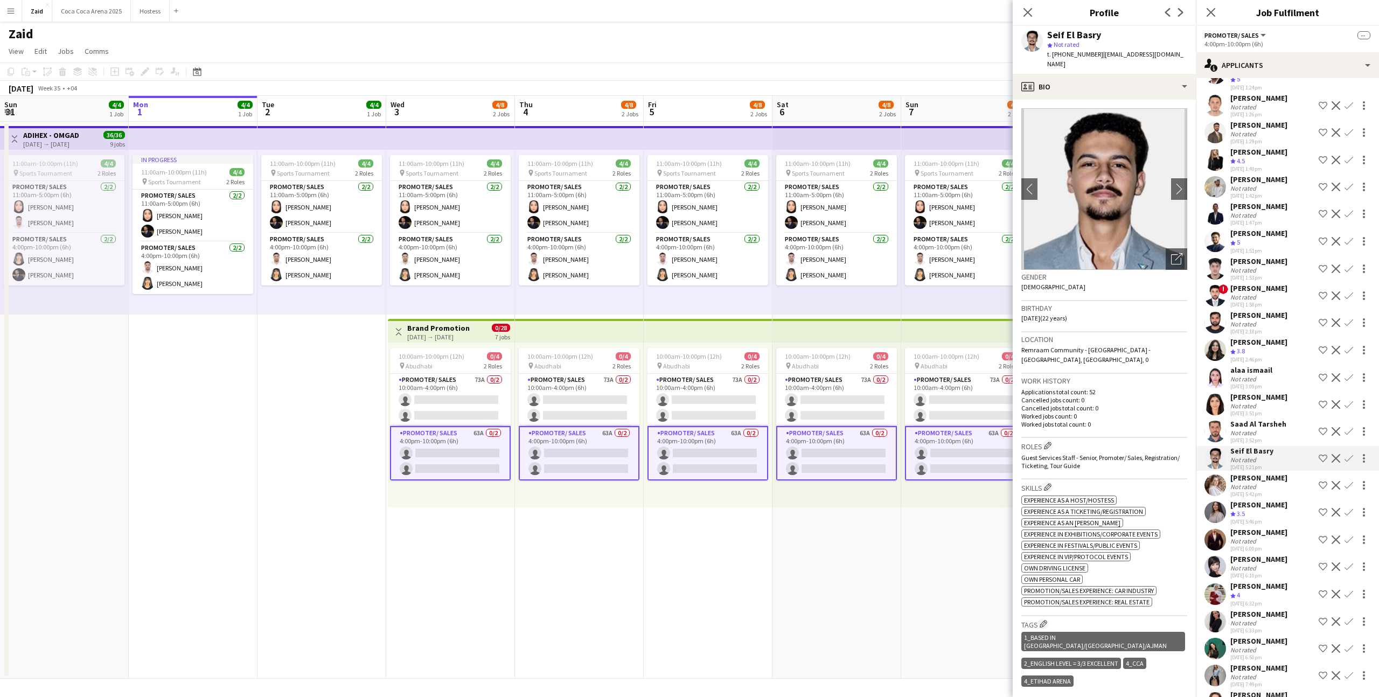
click at [1282, 473] on div "[PERSON_NAME] Not rated [DATE] 5:42pm Shortlist crew Decline Confirm" at bounding box center [1287, 485] width 183 height 25
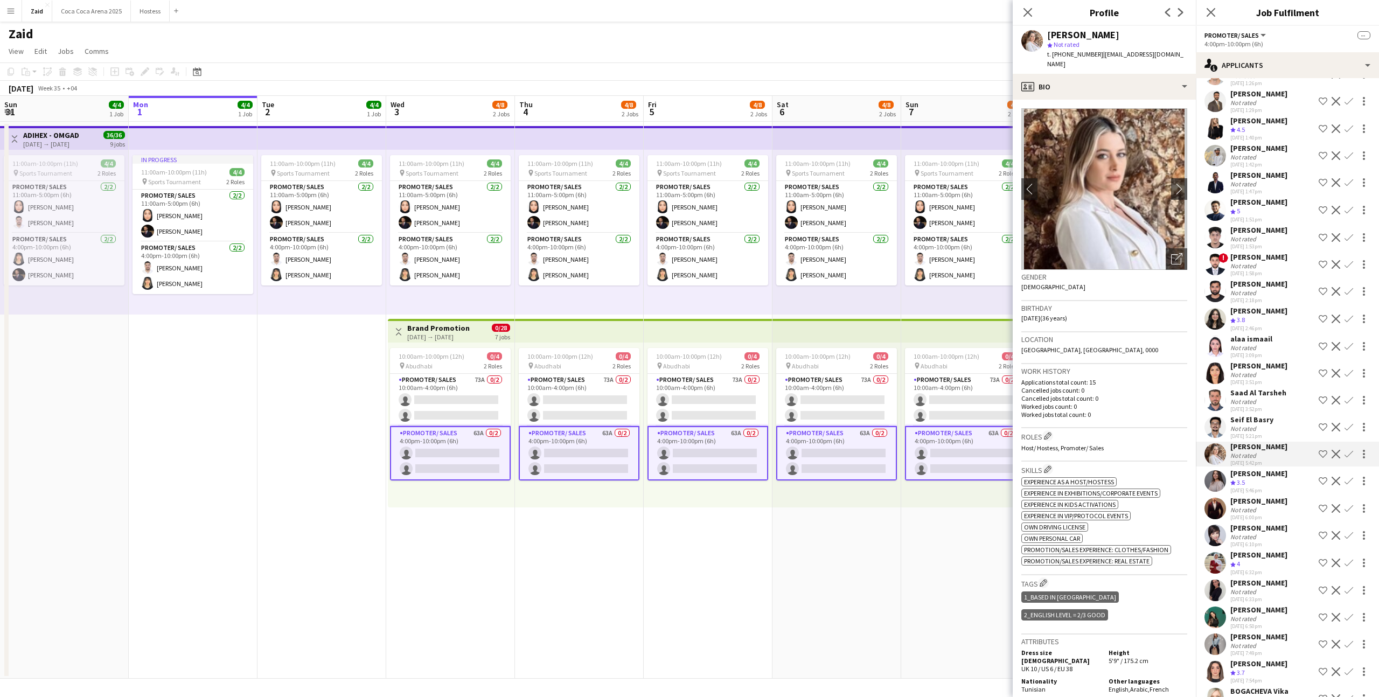
scroll to position [817, 0]
click at [1180, 253] on icon "Open photos pop-in" at bounding box center [1176, 258] width 11 height 11
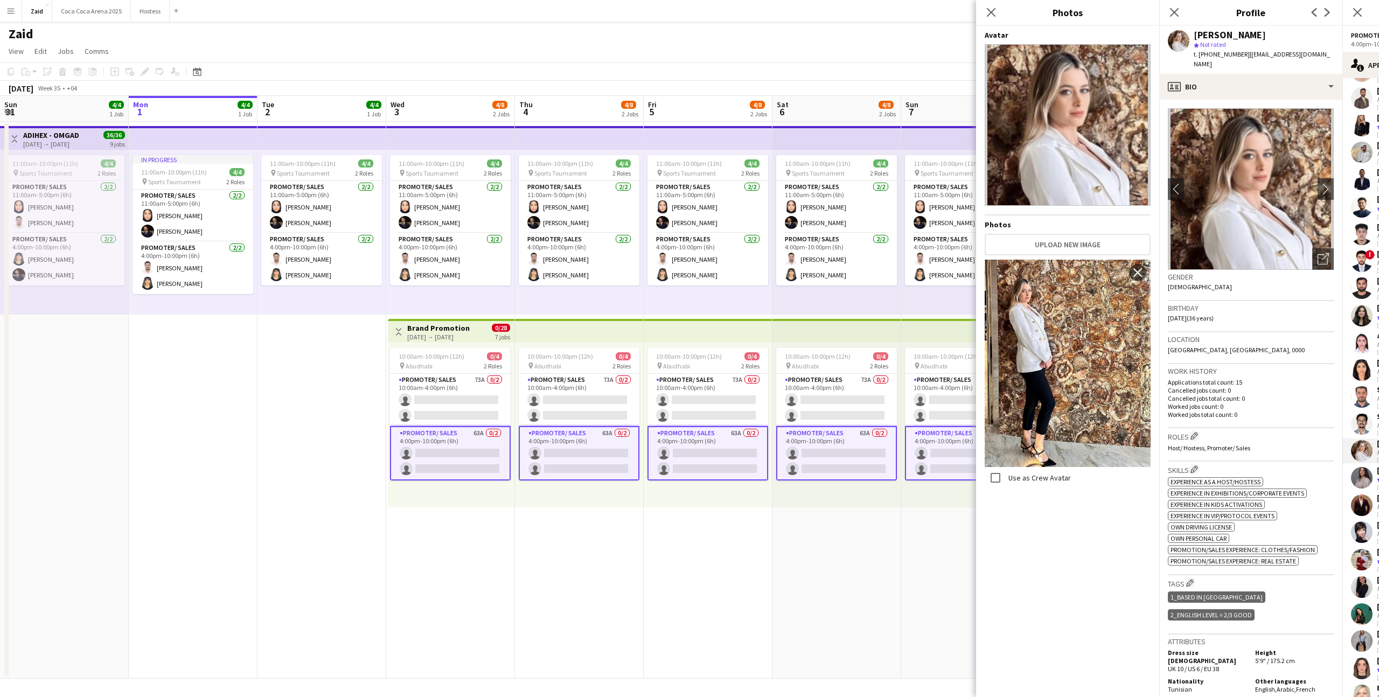
click at [1263, 402] on p "Worked jobs count: 0" at bounding box center [1251, 406] width 166 height 8
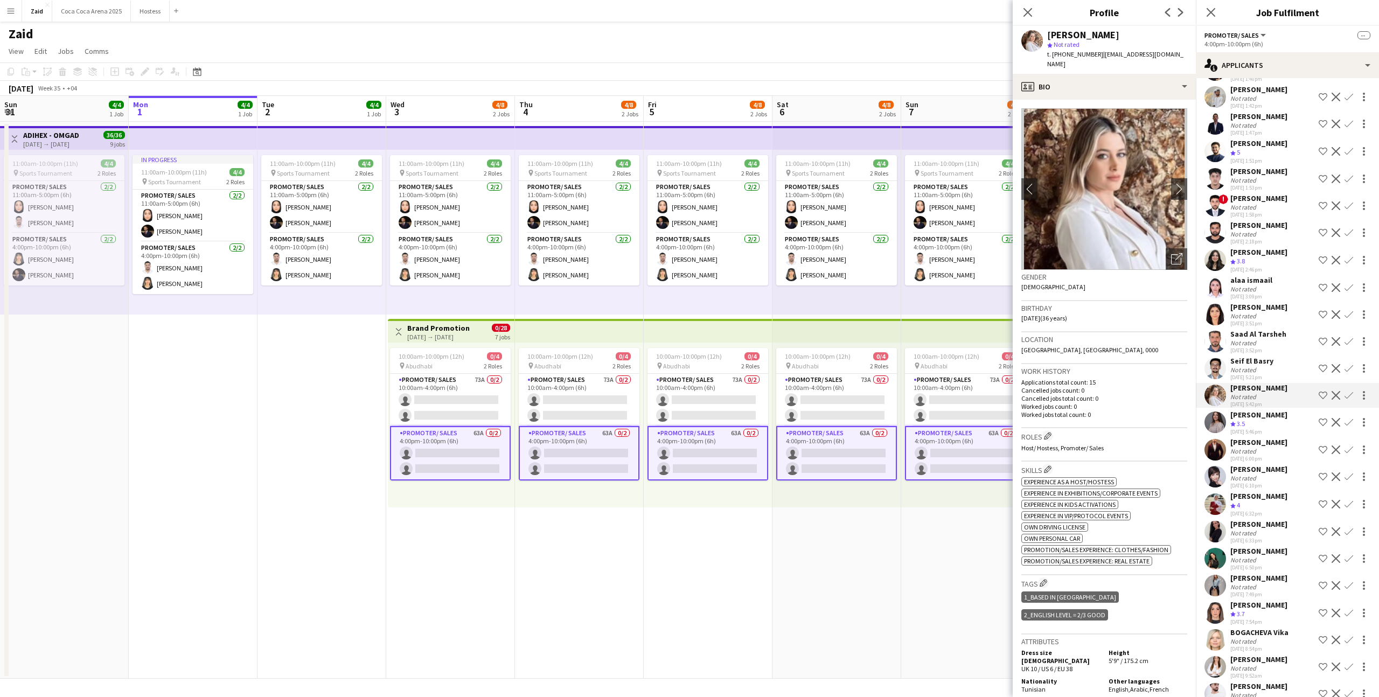
scroll to position [872, 0]
click at [1243, 429] on div "[DATE] 5:46pm" at bounding box center [1258, 432] width 57 height 7
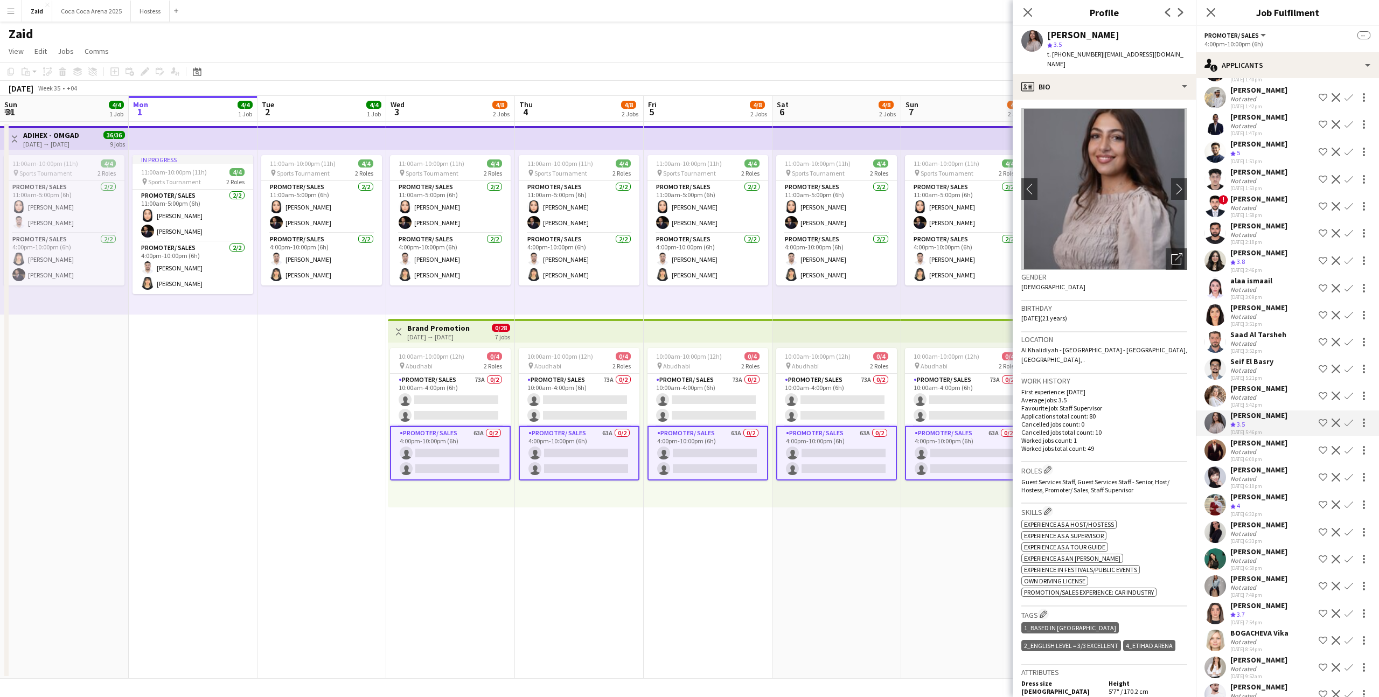
scroll to position [891, 0]
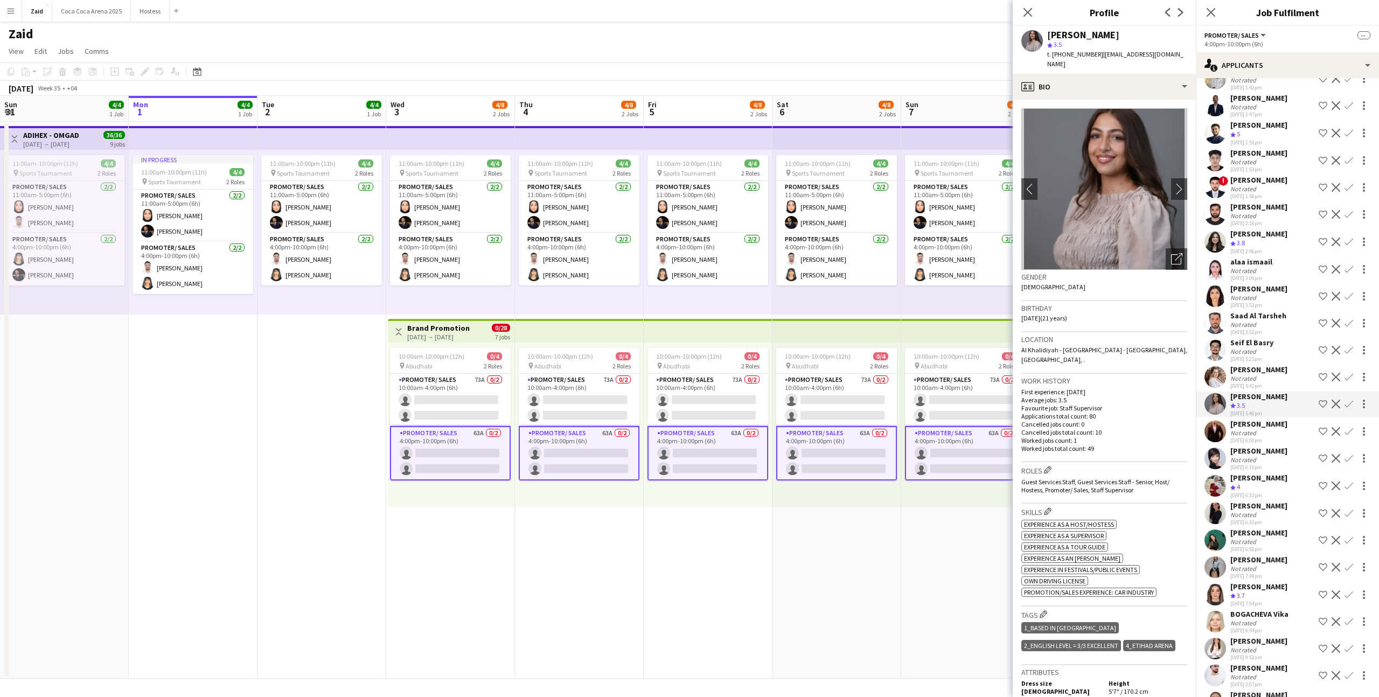
click at [1259, 528] on div "[PERSON_NAME]" at bounding box center [1258, 533] width 57 height 10
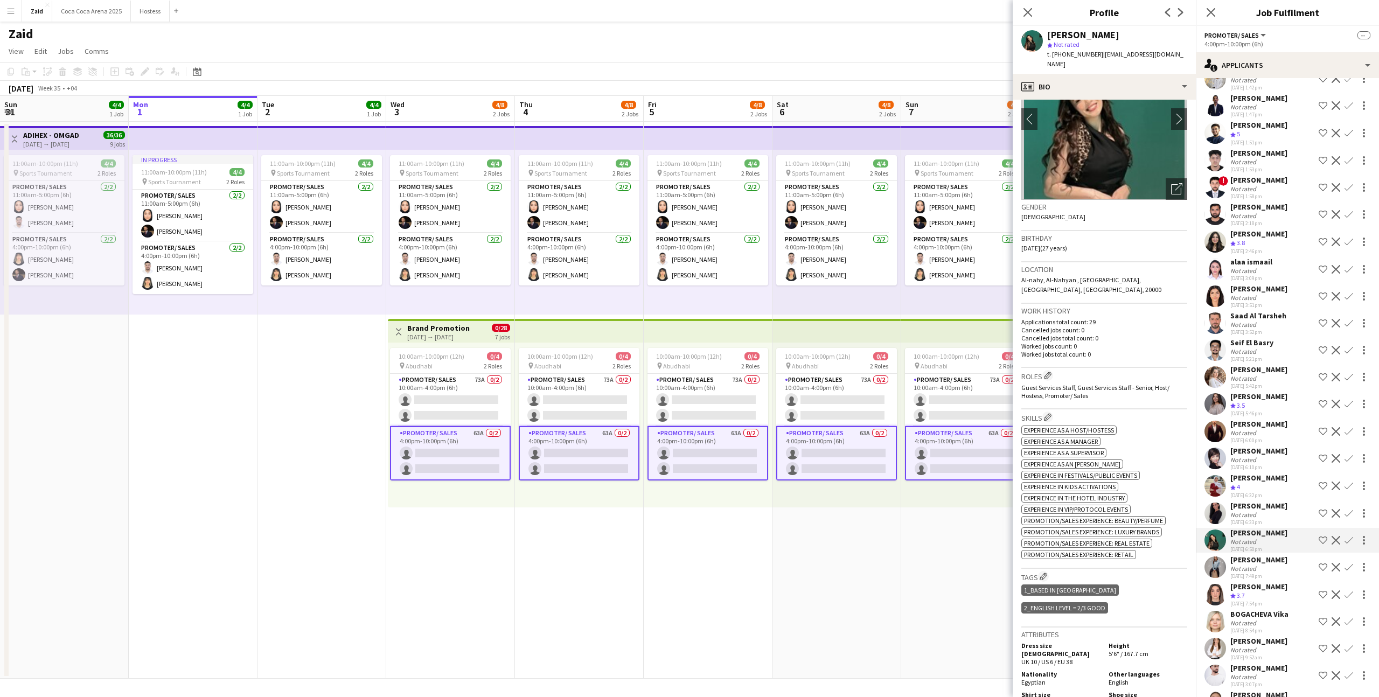
scroll to position [71, 0]
click at [1170, 186] on div "Open photos pop-in" at bounding box center [1177, 189] width 22 height 22
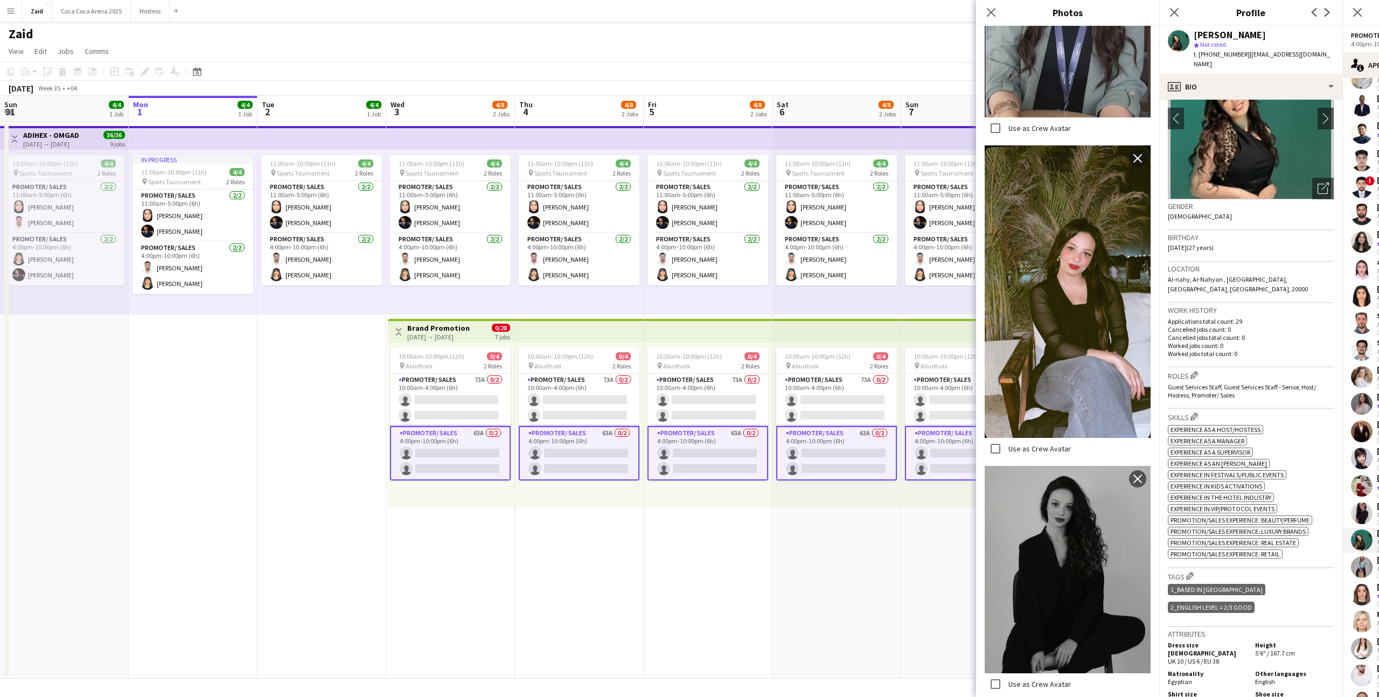
scroll to position [361, 0]
click at [1224, 344] on div "Work history Applications total count: 29 Cancelled jobs count: 0 Cancelled job…" at bounding box center [1251, 335] width 166 height 64
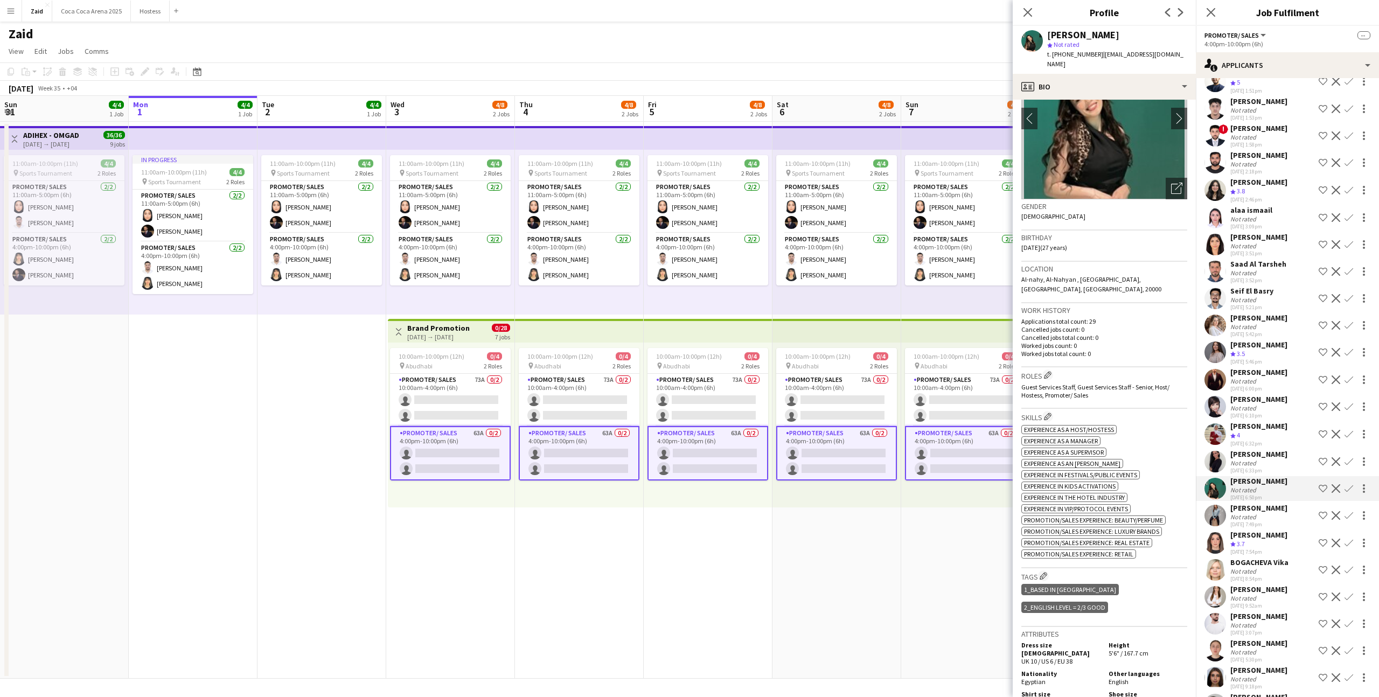
scroll to position [944, 0]
click at [1241, 502] on div "[PERSON_NAME]" at bounding box center [1258, 507] width 57 height 10
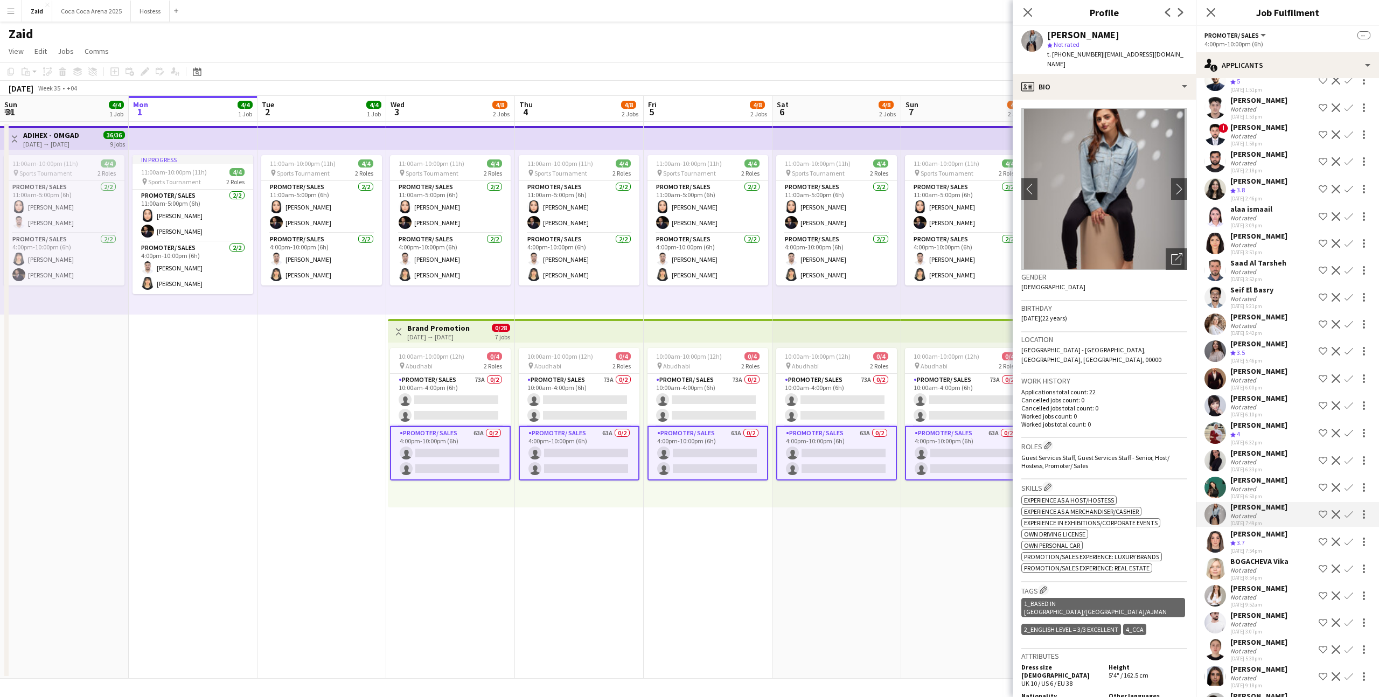
scroll to position [1020, 0]
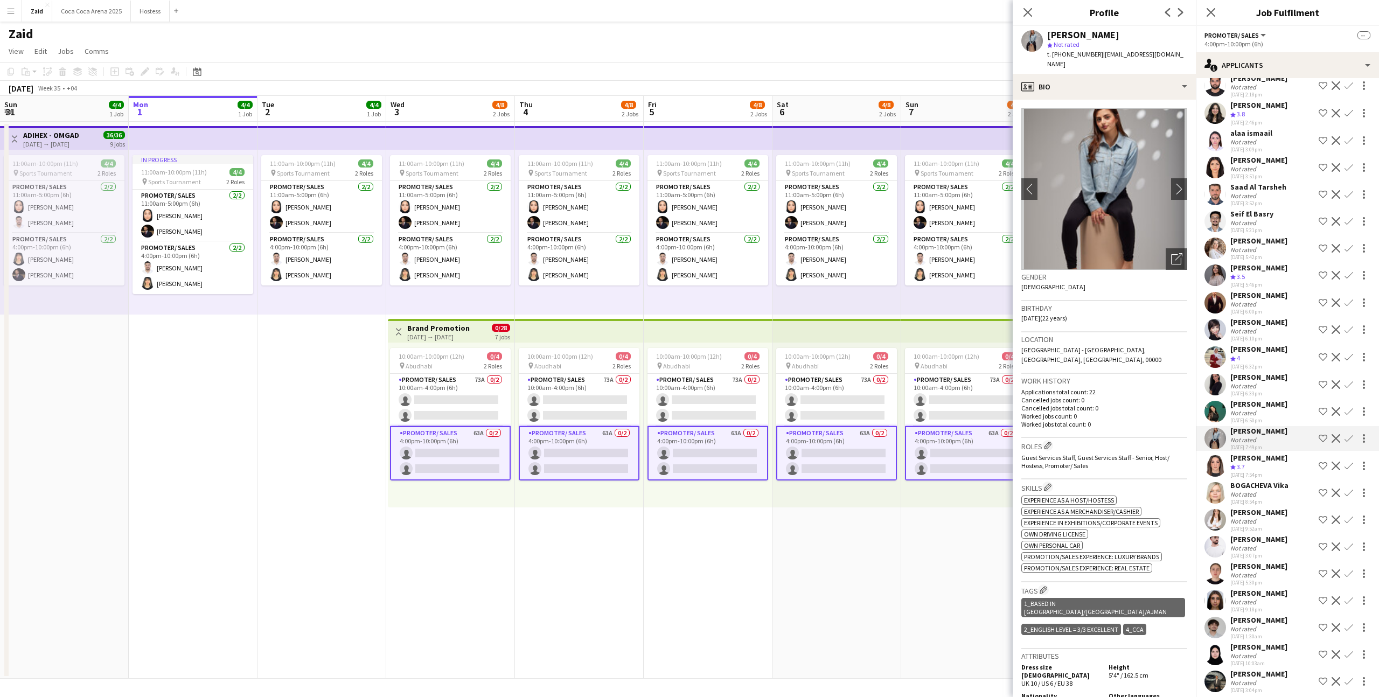
click at [1237, 409] on div "Not rated" at bounding box center [1244, 413] width 28 height 8
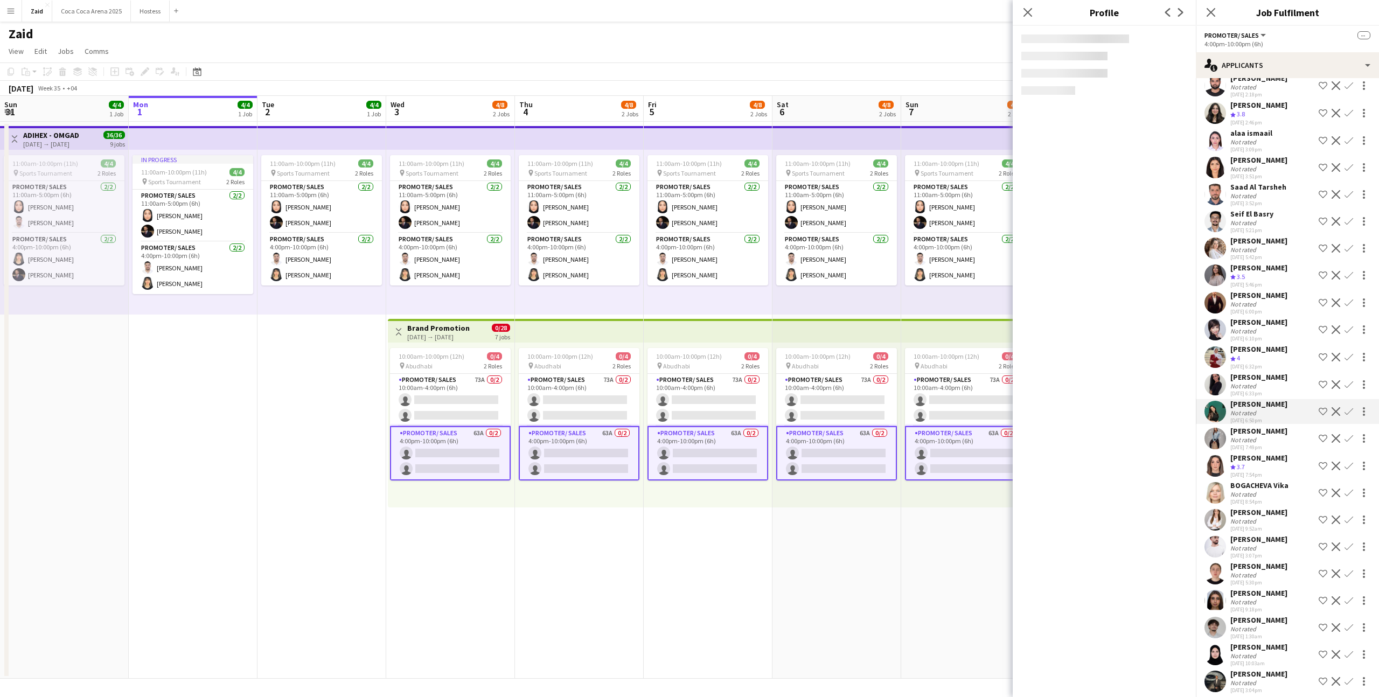
click at [1256, 471] on div "[DATE] 7:54pm" at bounding box center [1258, 474] width 57 height 7
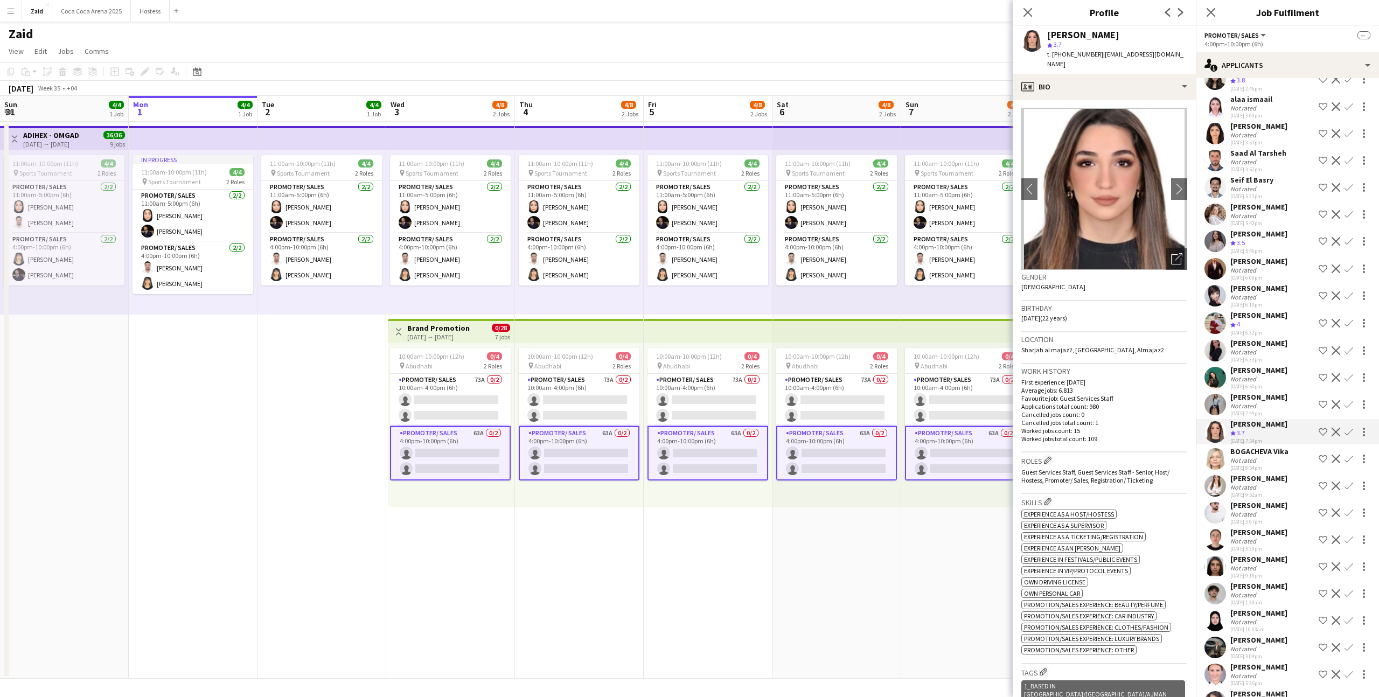
scroll to position [1053, 0]
click at [1256, 475] on div "[PERSON_NAME]" at bounding box center [1258, 480] width 57 height 10
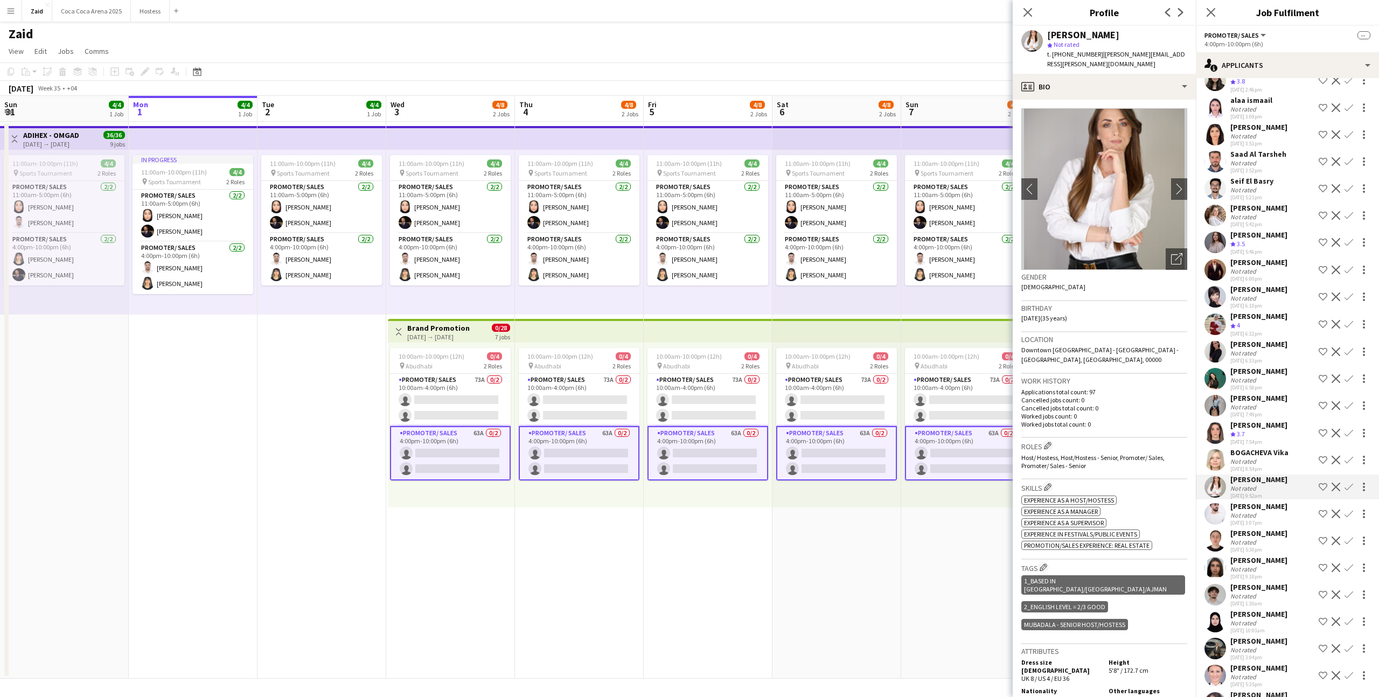
click at [1268, 492] on div "[DATE] 9:52am" at bounding box center [1258, 495] width 57 height 7
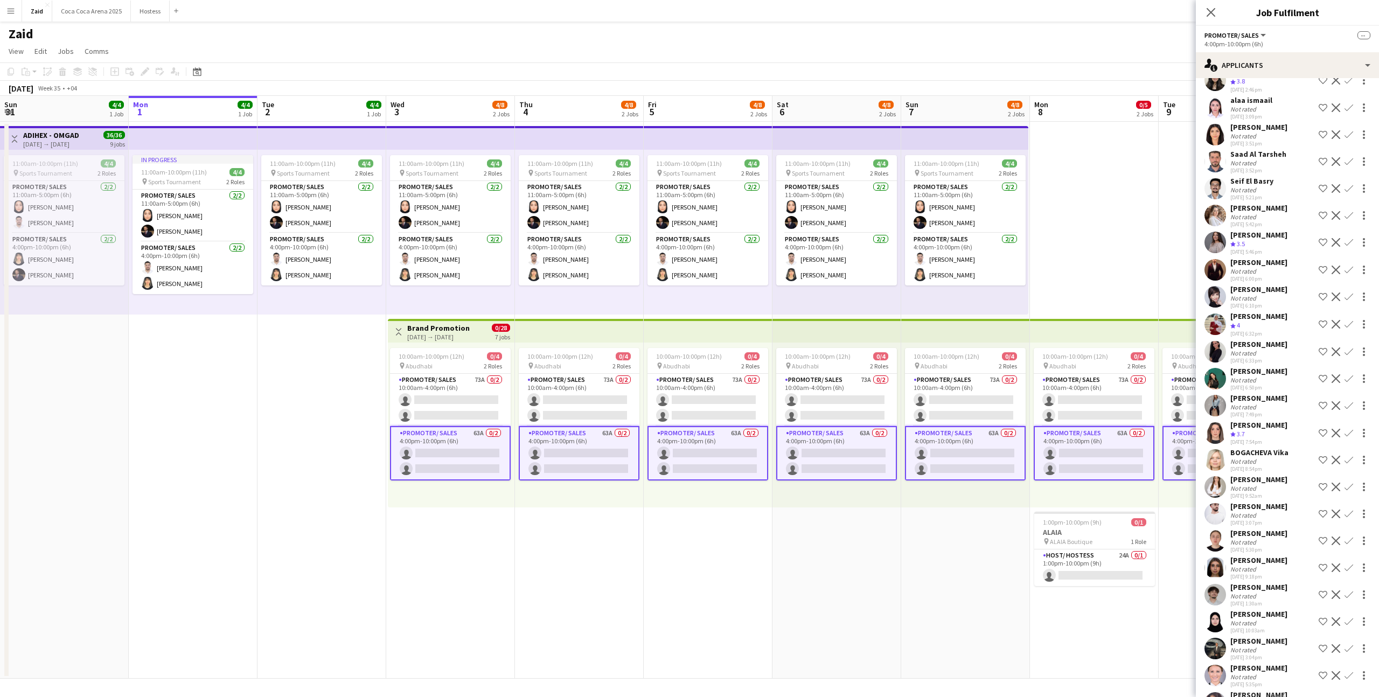
click at [1268, 502] on div "[PERSON_NAME]" at bounding box center [1258, 507] width 57 height 10
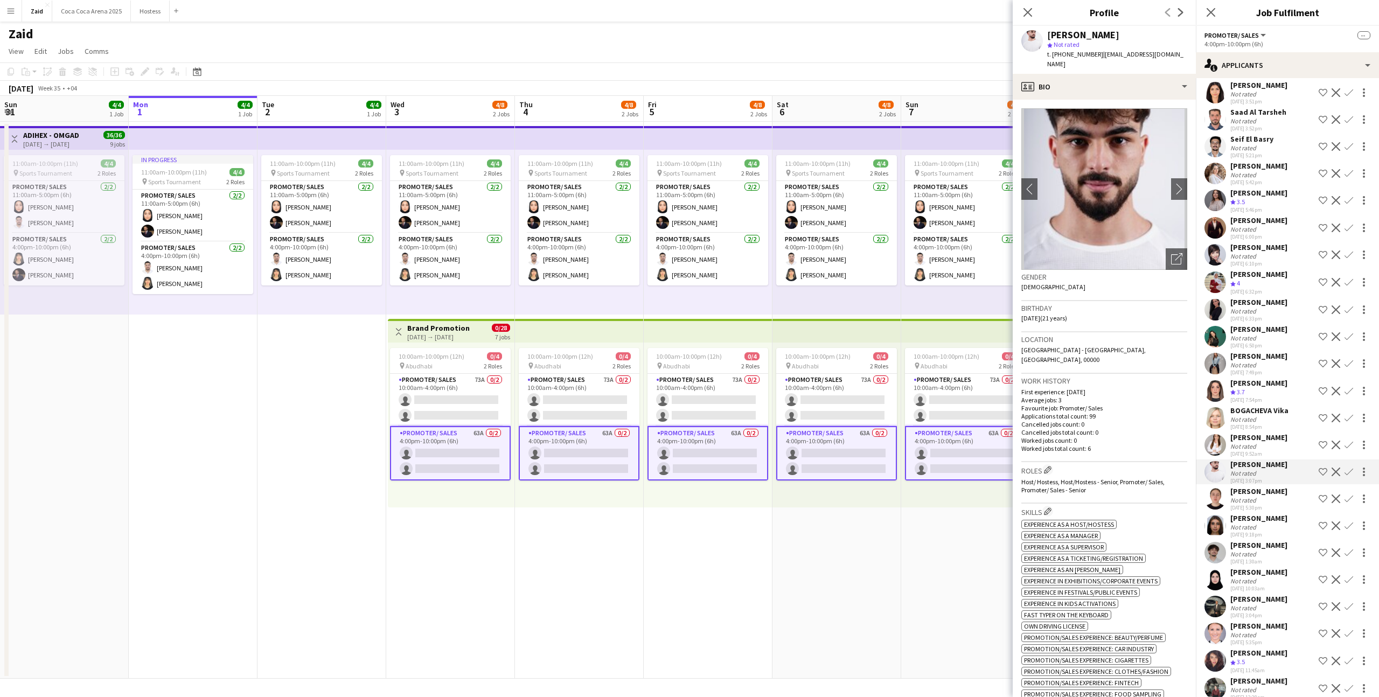
click at [1268, 486] on div "[PERSON_NAME]" at bounding box center [1258, 491] width 57 height 10
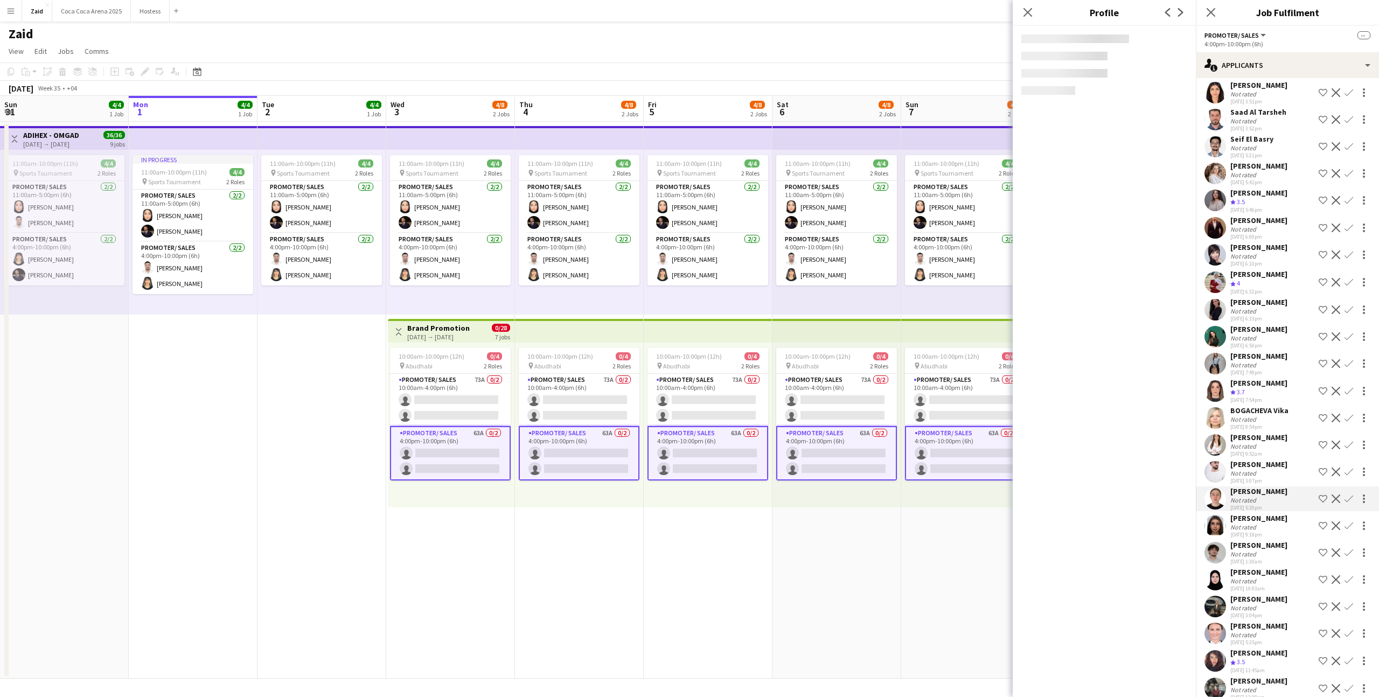
scroll to position [1126, 0]
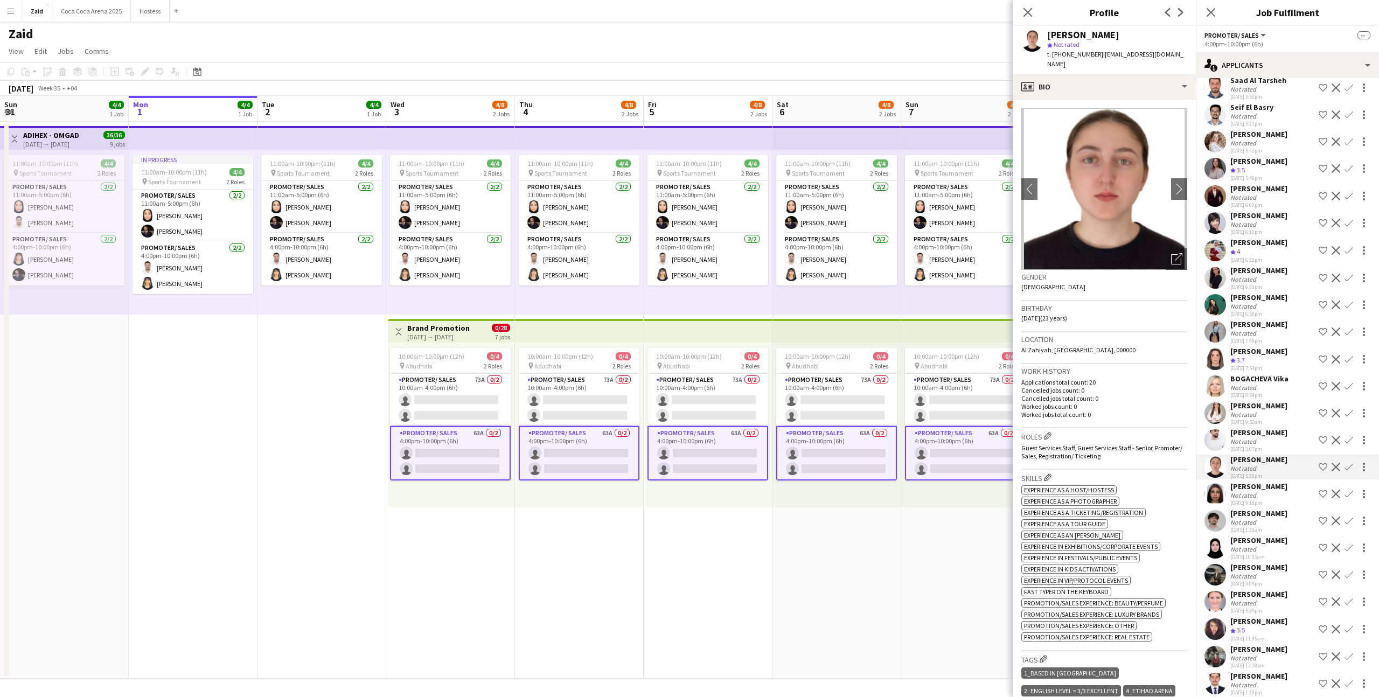
click at [1268, 491] on div "Not rated" at bounding box center [1258, 495] width 57 height 8
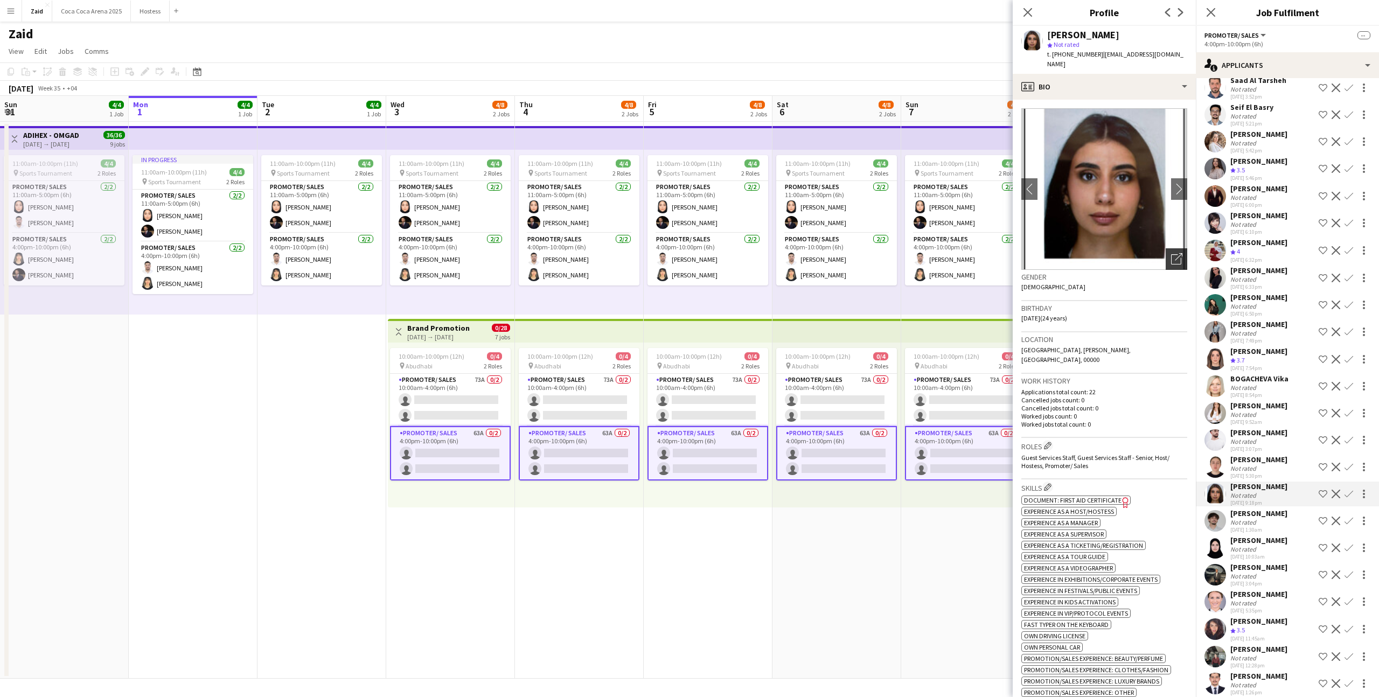
click at [1179, 253] on icon at bounding box center [1179, 257] width 8 height 8
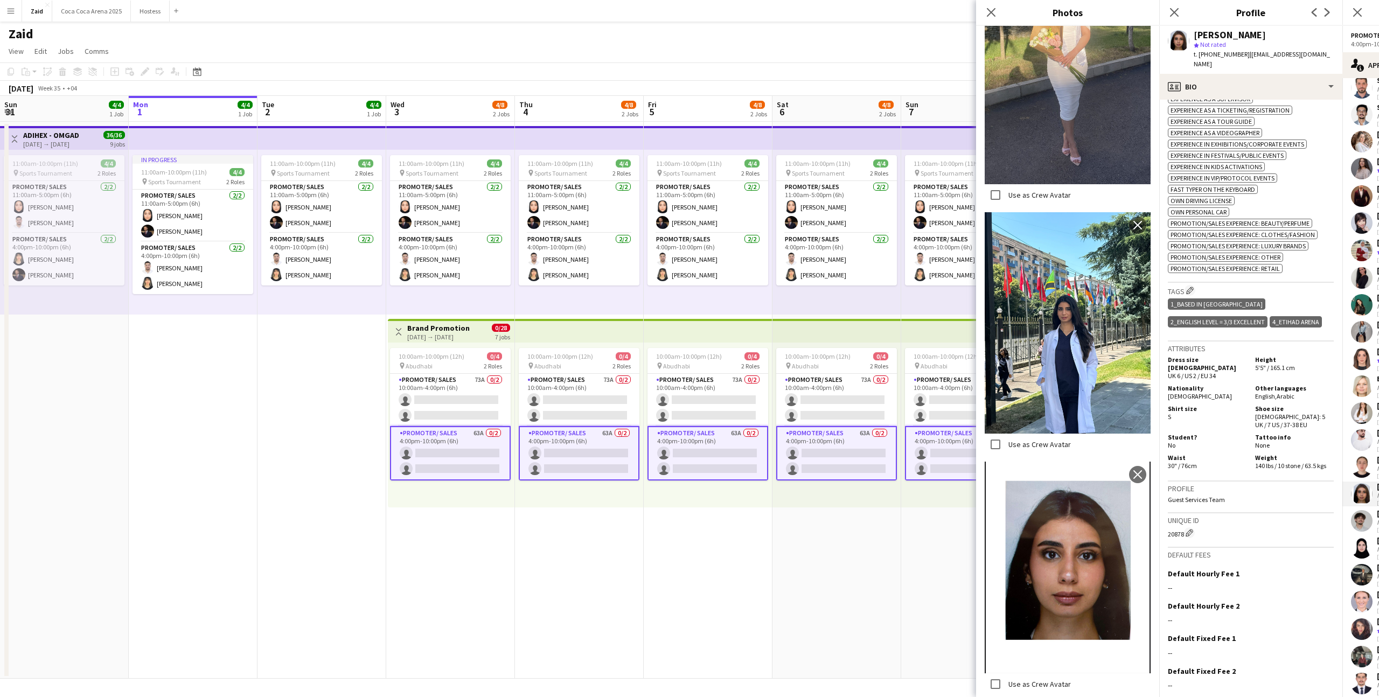
scroll to position [434, 0]
click at [1215, 497] on p "Guest Services Team" at bounding box center [1251, 501] width 166 height 8
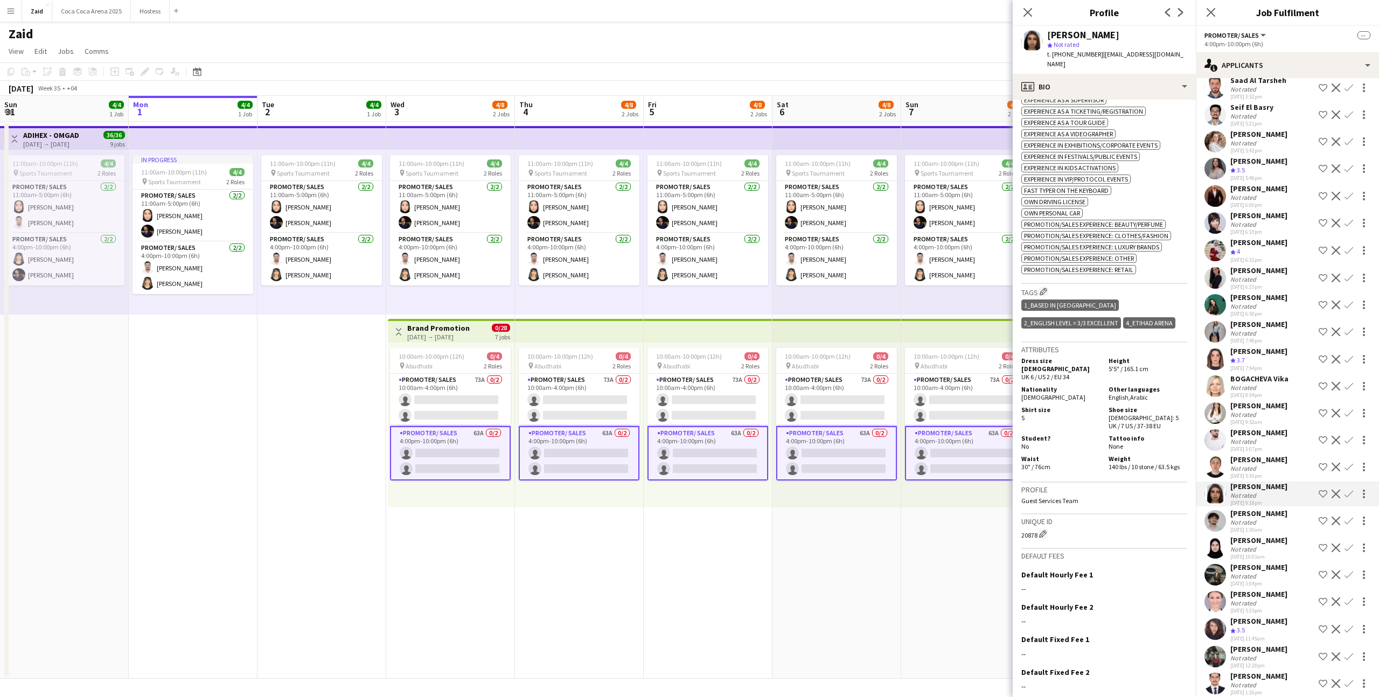
click at [1262, 644] on div "[PERSON_NAME]" at bounding box center [1258, 649] width 57 height 10
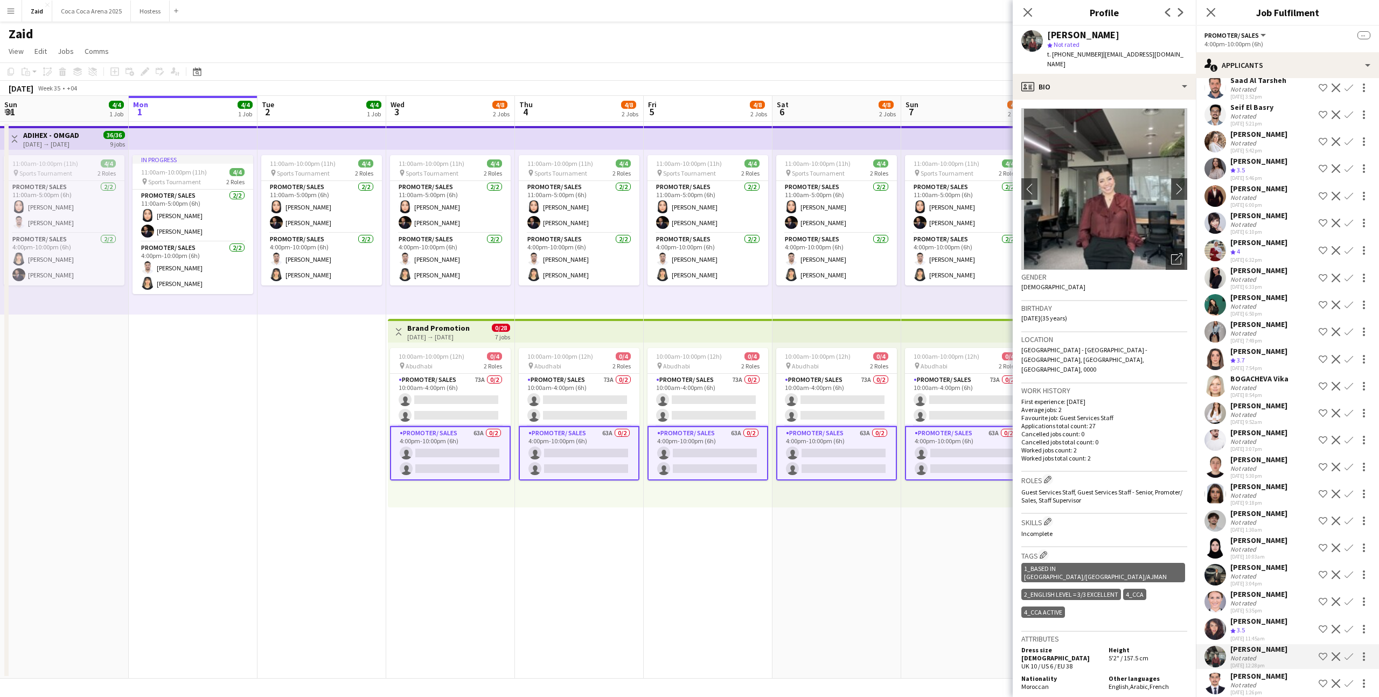
click at [1262, 589] on div "[PERSON_NAME]" at bounding box center [1258, 594] width 57 height 10
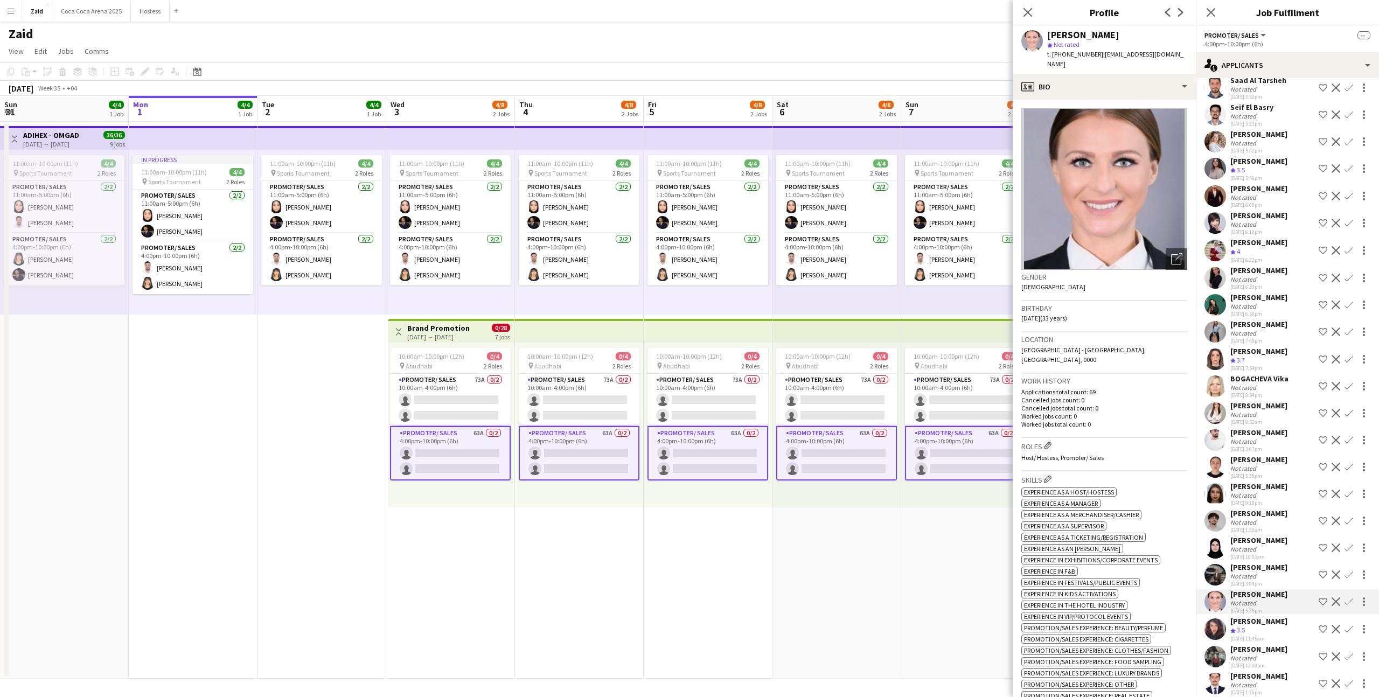
click at [1269, 545] on div "Not rated" at bounding box center [1258, 549] width 57 height 8
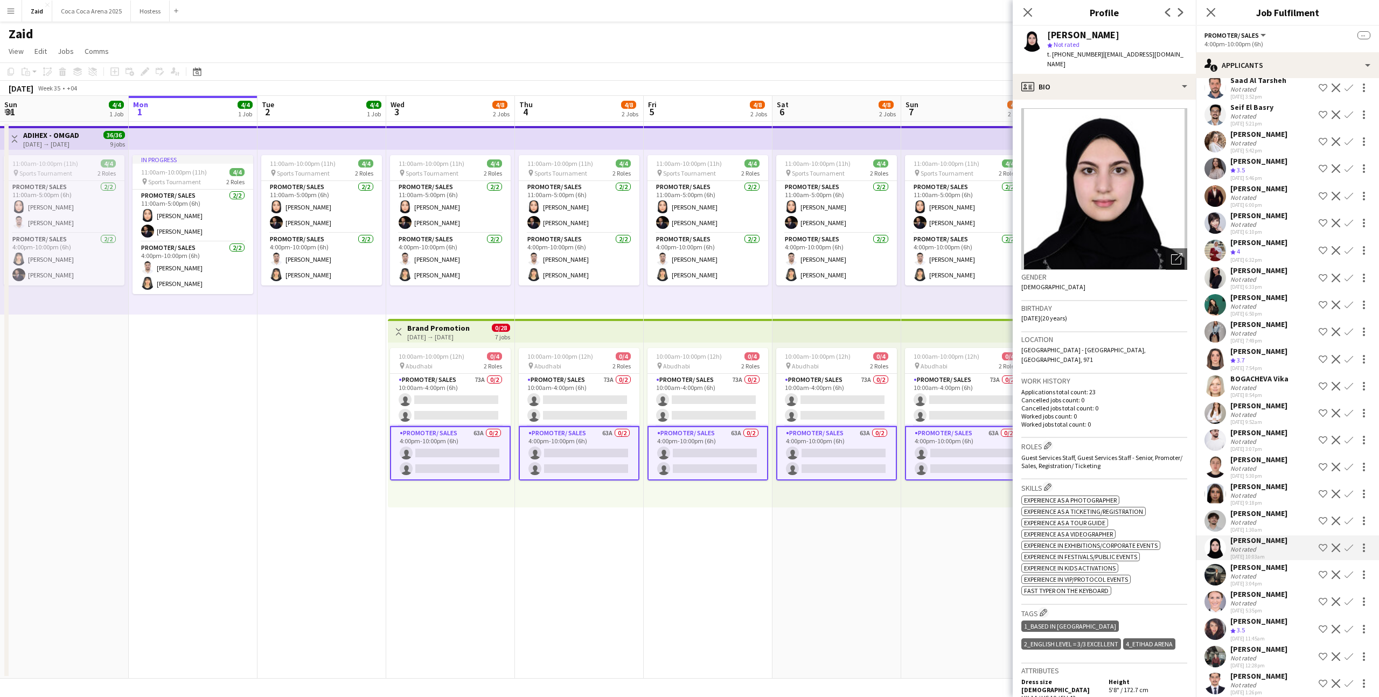
click at [1249, 419] on div "[DATE] 9:52am" at bounding box center [1258, 422] width 57 height 7
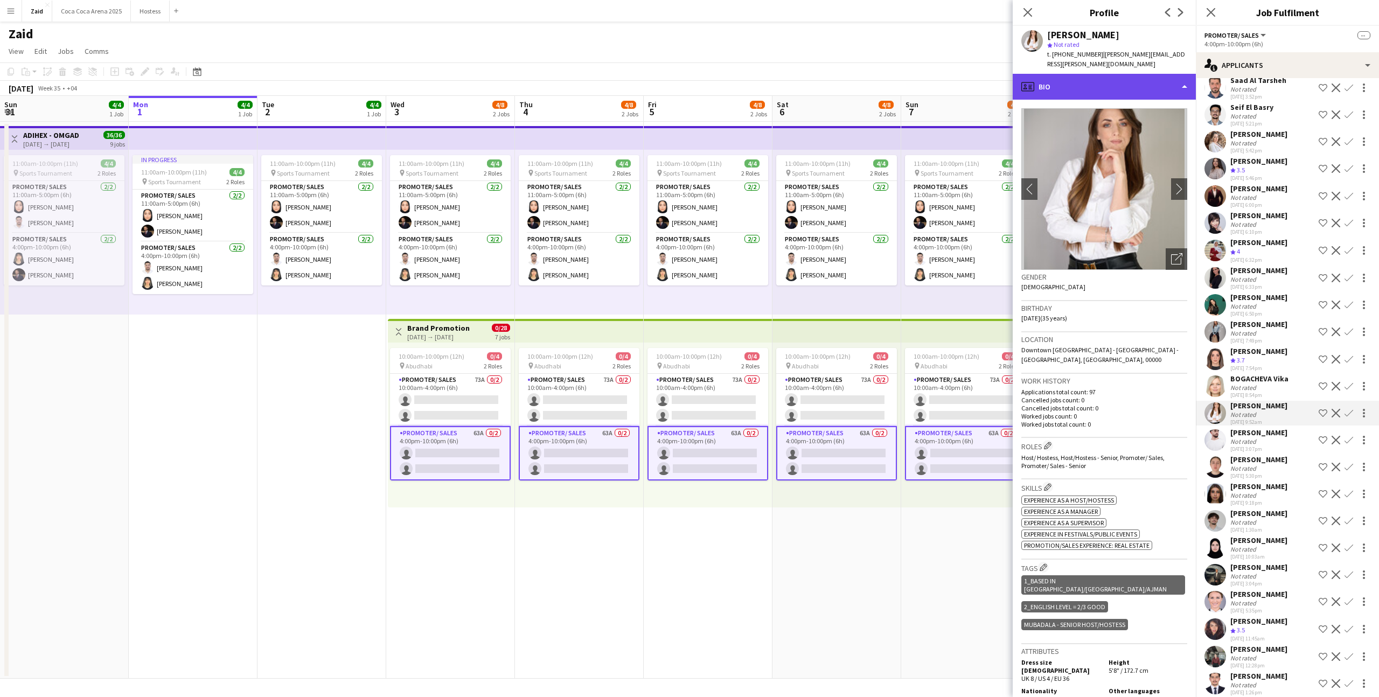
click at [1128, 87] on div "profile Bio" at bounding box center [1104, 87] width 183 height 26
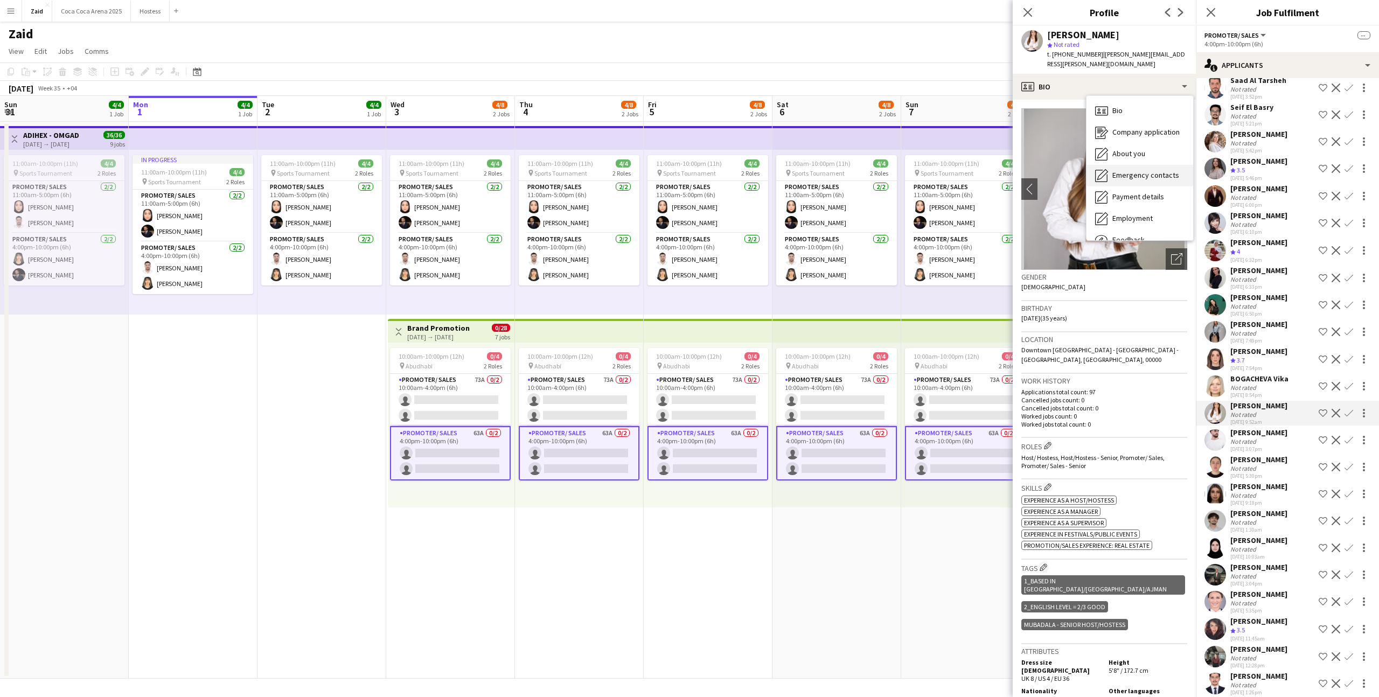
click at [1146, 165] on div "Emergency contacts Emergency contacts" at bounding box center [1140, 176] width 107 height 22
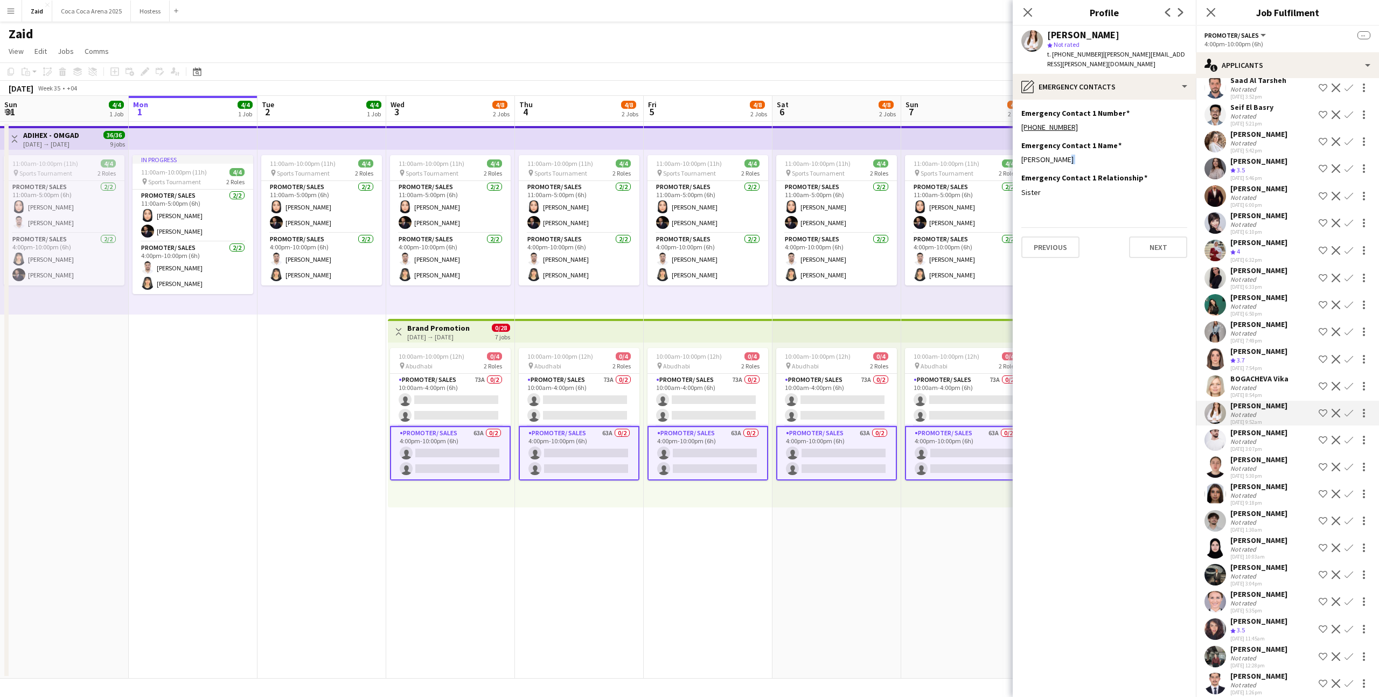
click at [1146, 155] on div "Emergency Contact 1 Name Edit this field [PERSON_NAME]" at bounding box center [1104, 157] width 166 height 32
click at [1137, 74] on div "pencil4 Emergency contacts" at bounding box center [1104, 87] width 183 height 26
click at [1159, 143] on div "About you About you" at bounding box center [1140, 154] width 107 height 22
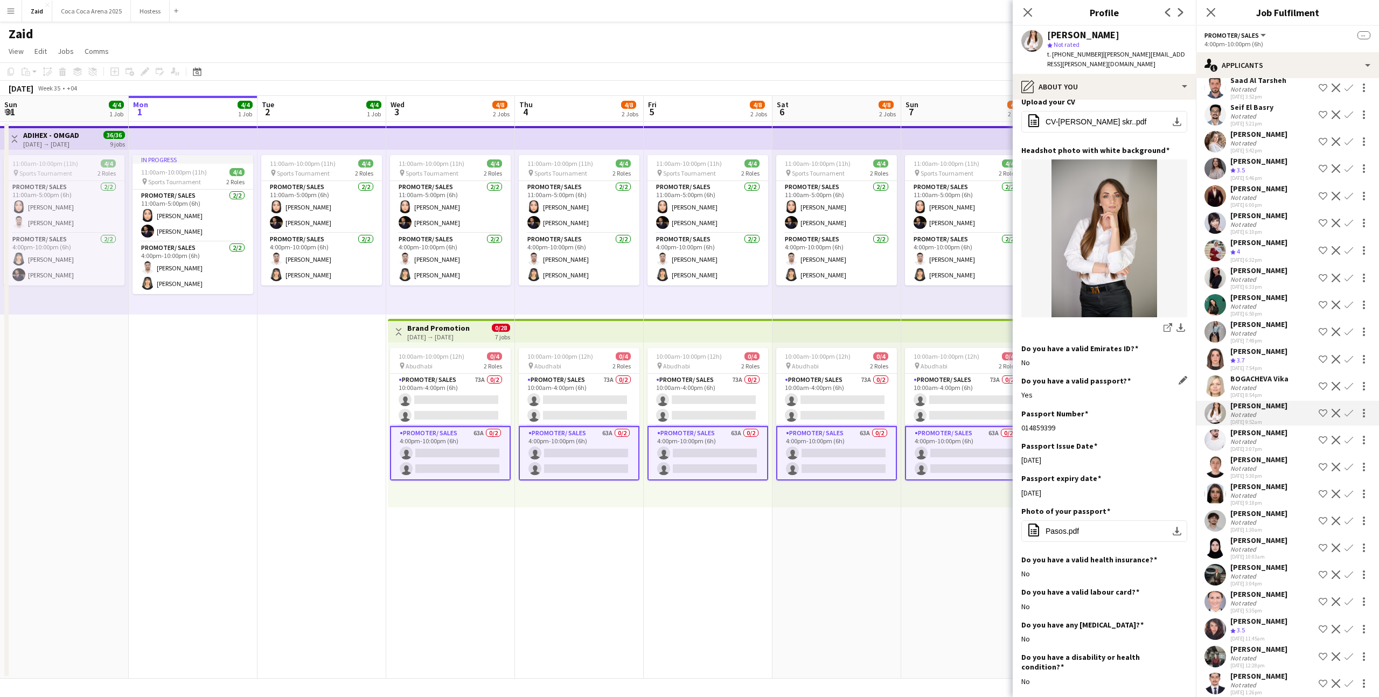
scroll to position [82, 0]
click at [1266, 589] on div "[PERSON_NAME]" at bounding box center [1258, 594] width 57 height 10
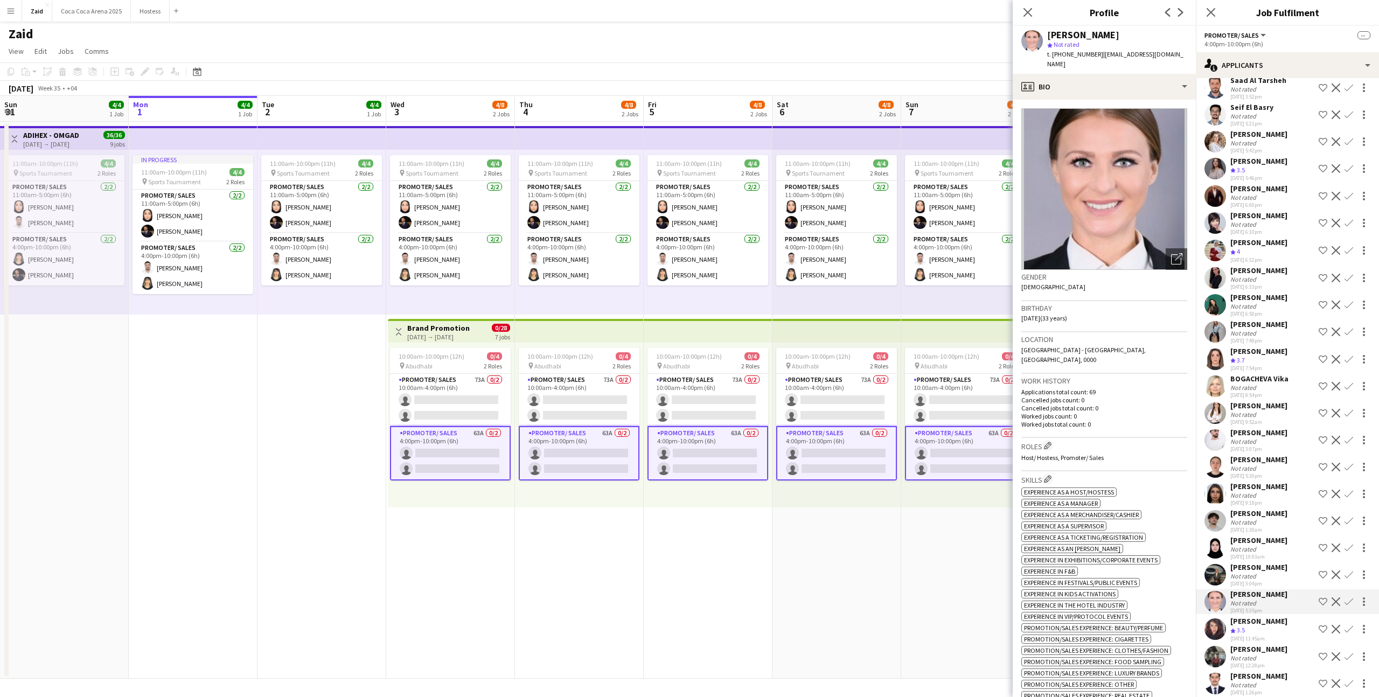
click at [1257, 562] on div "[PERSON_NAME]" at bounding box center [1258, 567] width 57 height 10
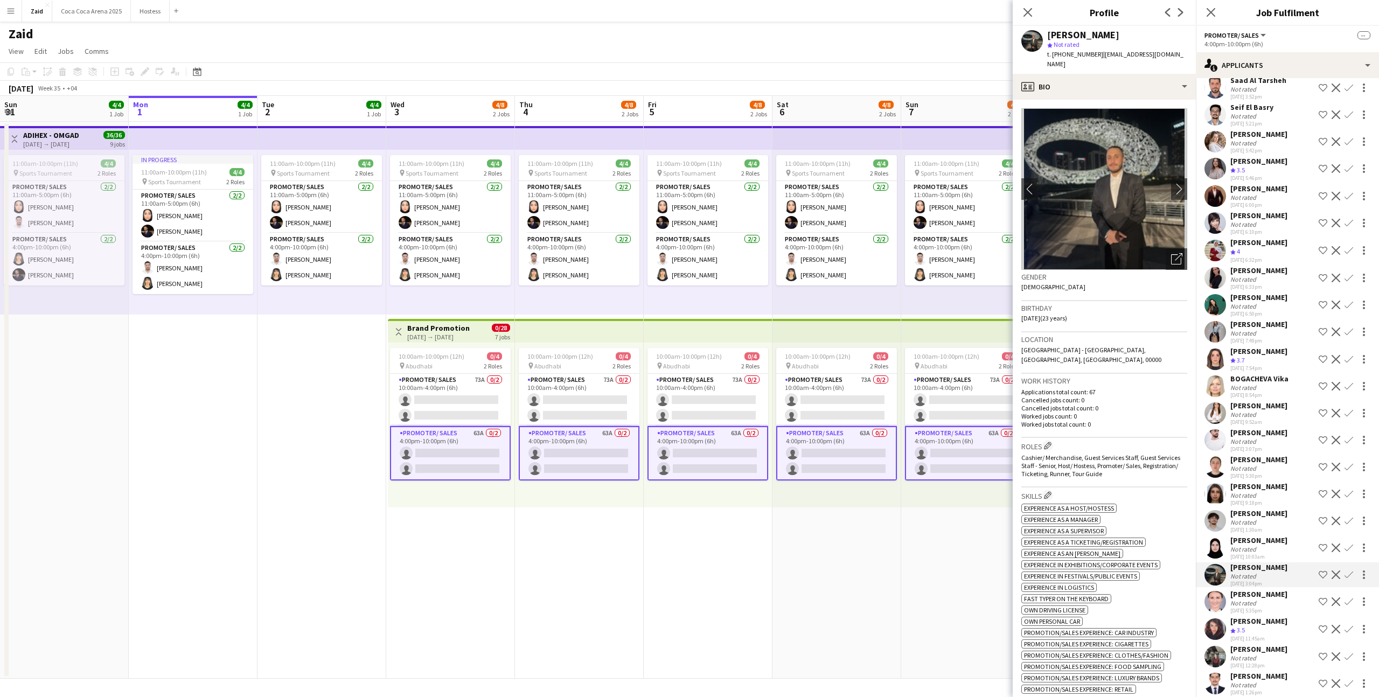
click at [1253, 535] on div "[PERSON_NAME]" at bounding box center [1258, 540] width 57 height 10
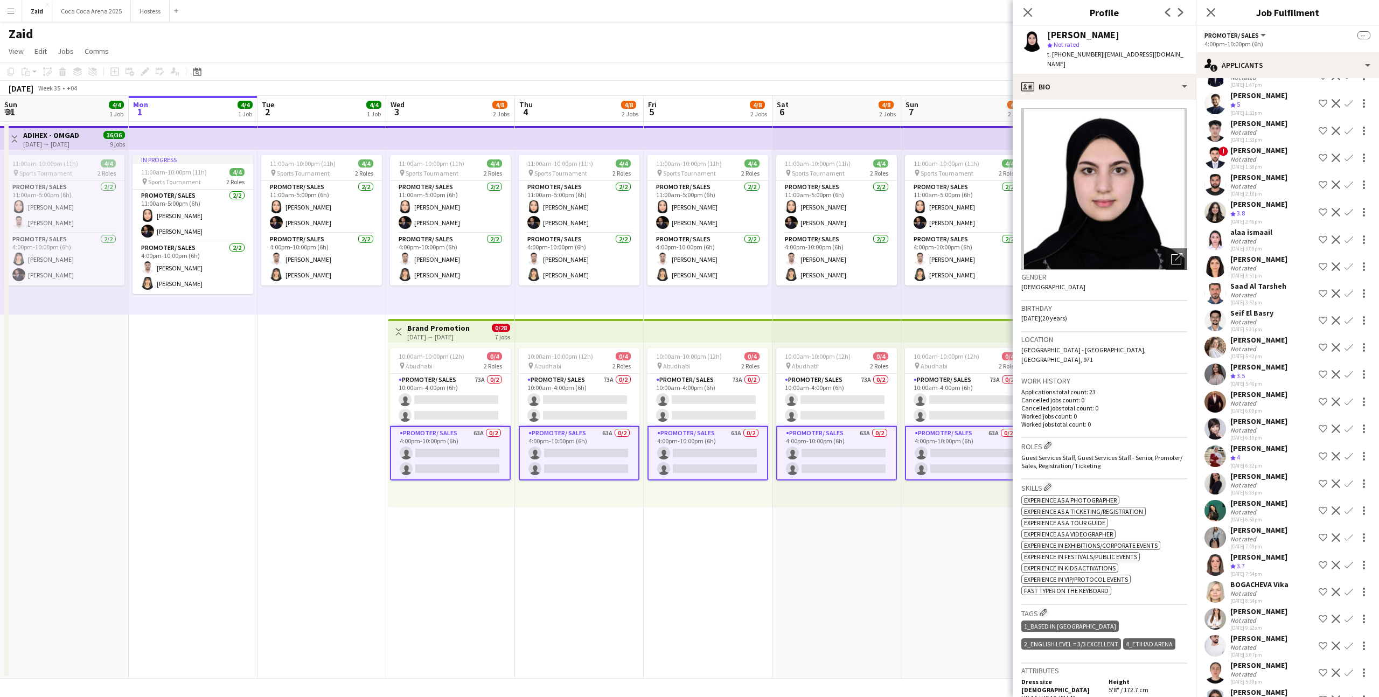
scroll to position [904, 0]
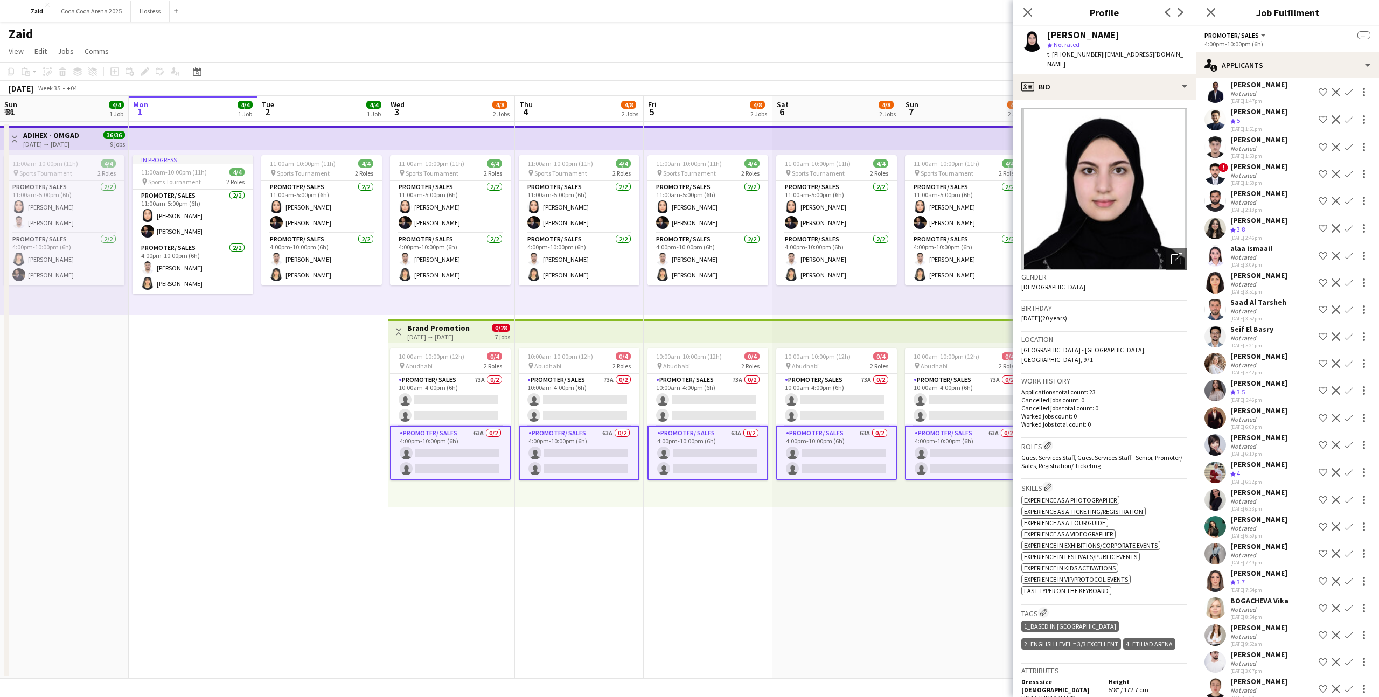
click at [1253, 361] on div "Not rated" at bounding box center [1244, 365] width 28 height 8
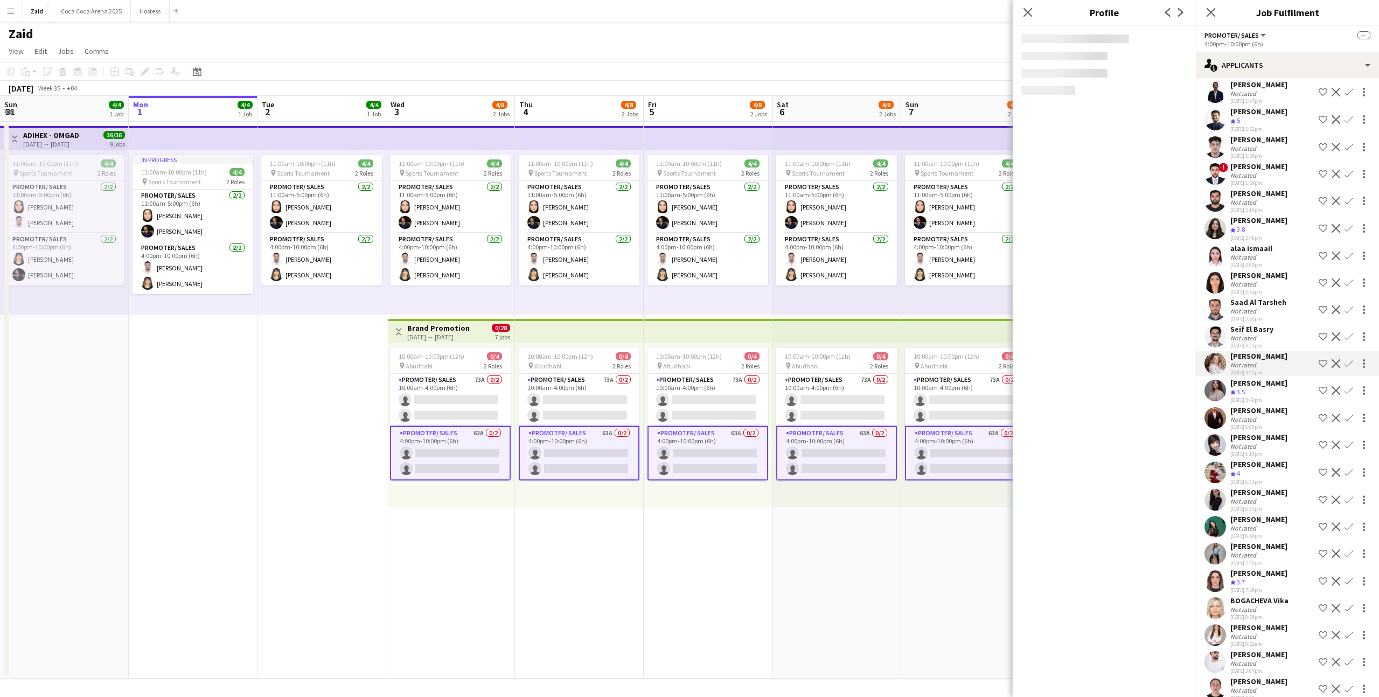
scroll to position [887, 0]
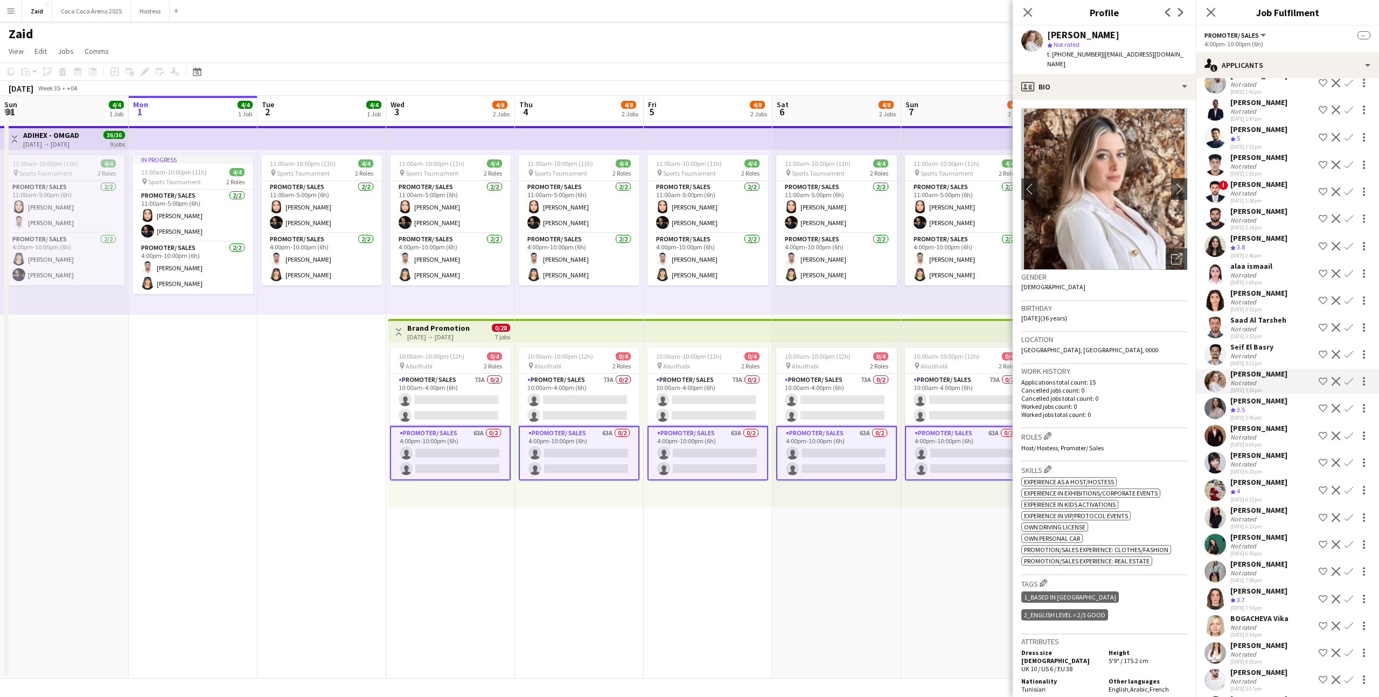
click at [1249, 306] on div "[DATE] 3:51pm" at bounding box center [1258, 309] width 57 height 7
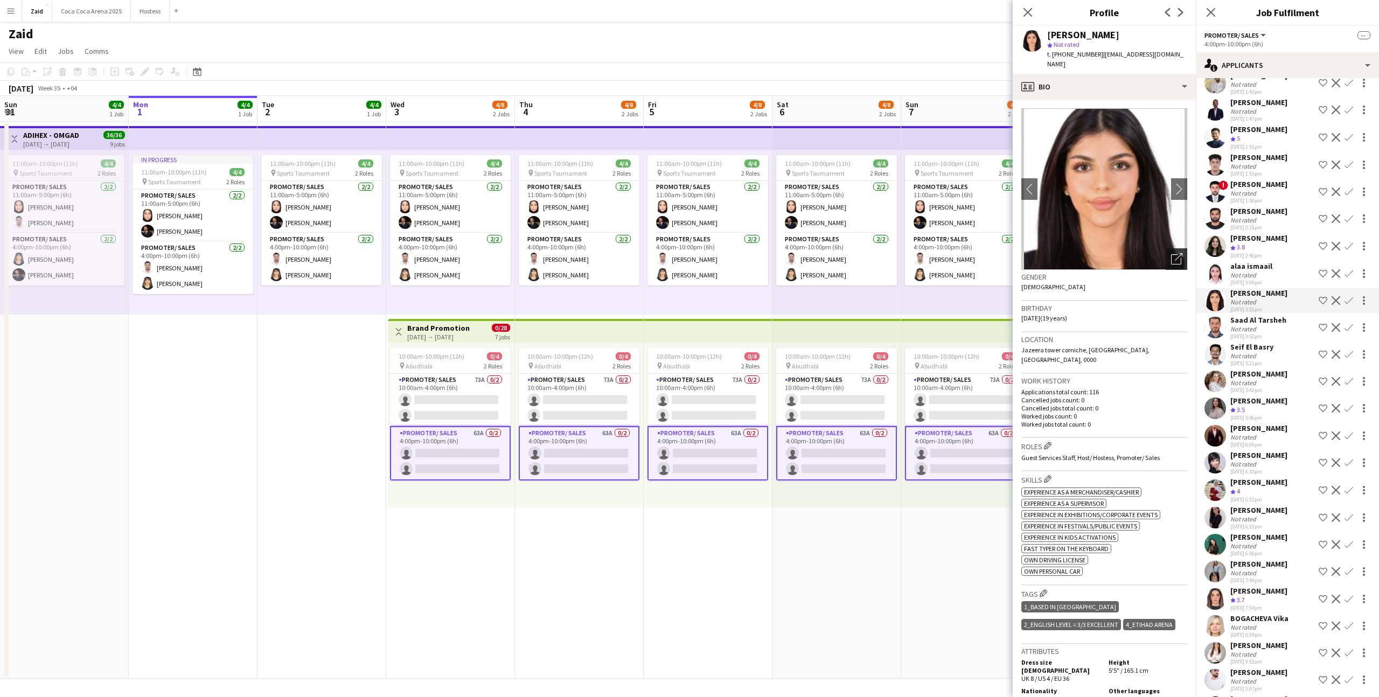
click at [1183, 248] on div "Open photos pop-in" at bounding box center [1177, 259] width 22 height 22
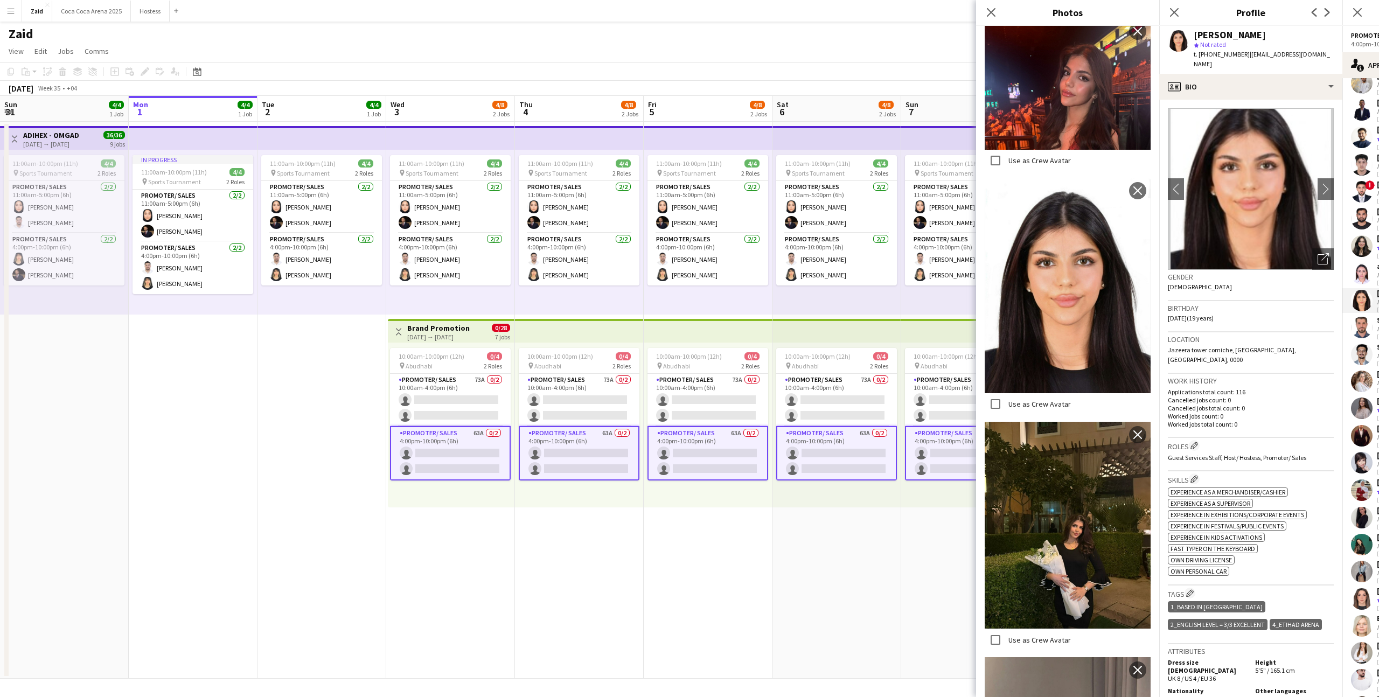
scroll to position [241, 0]
click at [846, 405] on app-card-role "Promoter/ Sales 73A 0/2 10:00am-4:00pm (6h) single-neutral-actions single-neutr…" at bounding box center [836, 400] width 121 height 52
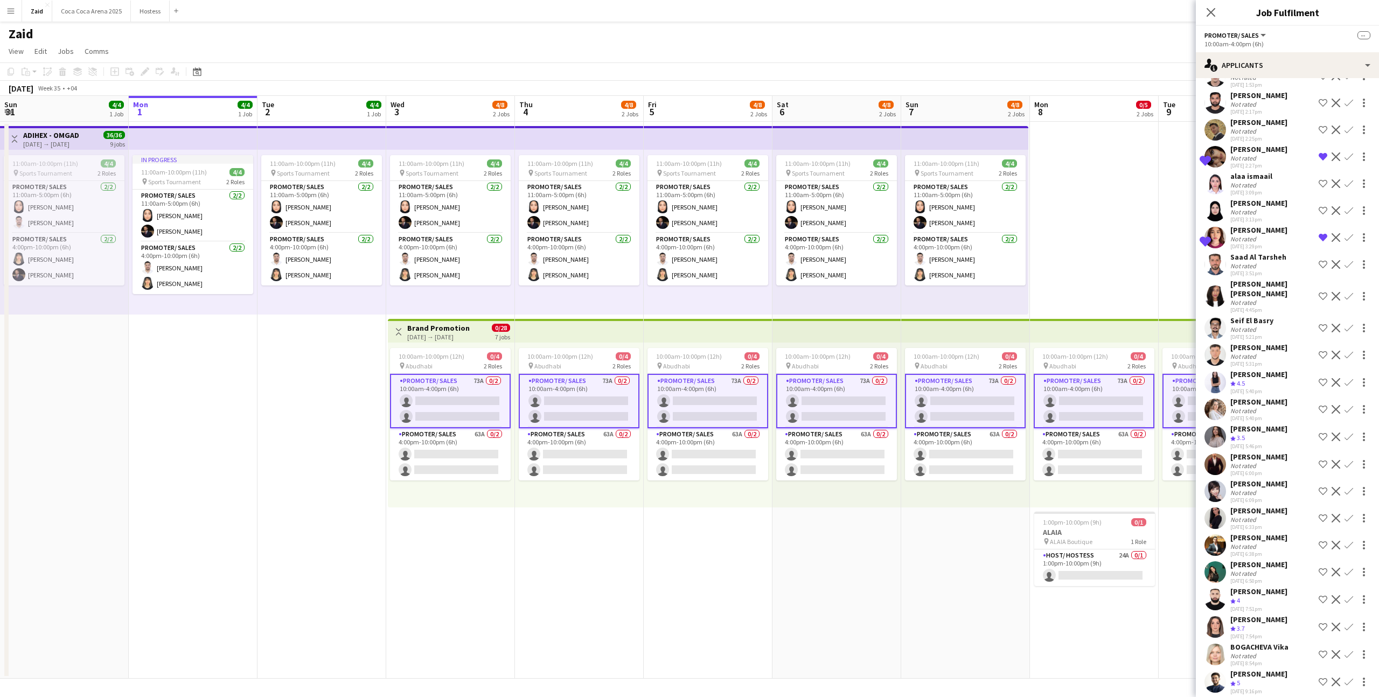
scroll to position [883, 0]
click at [1257, 367] on div "! [PERSON_NAME] Not rated [DATE] 12:38pm Shortlist crew Decline Confirm [PERSON…" at bounding box center [1287, 246] width 183 height 2007
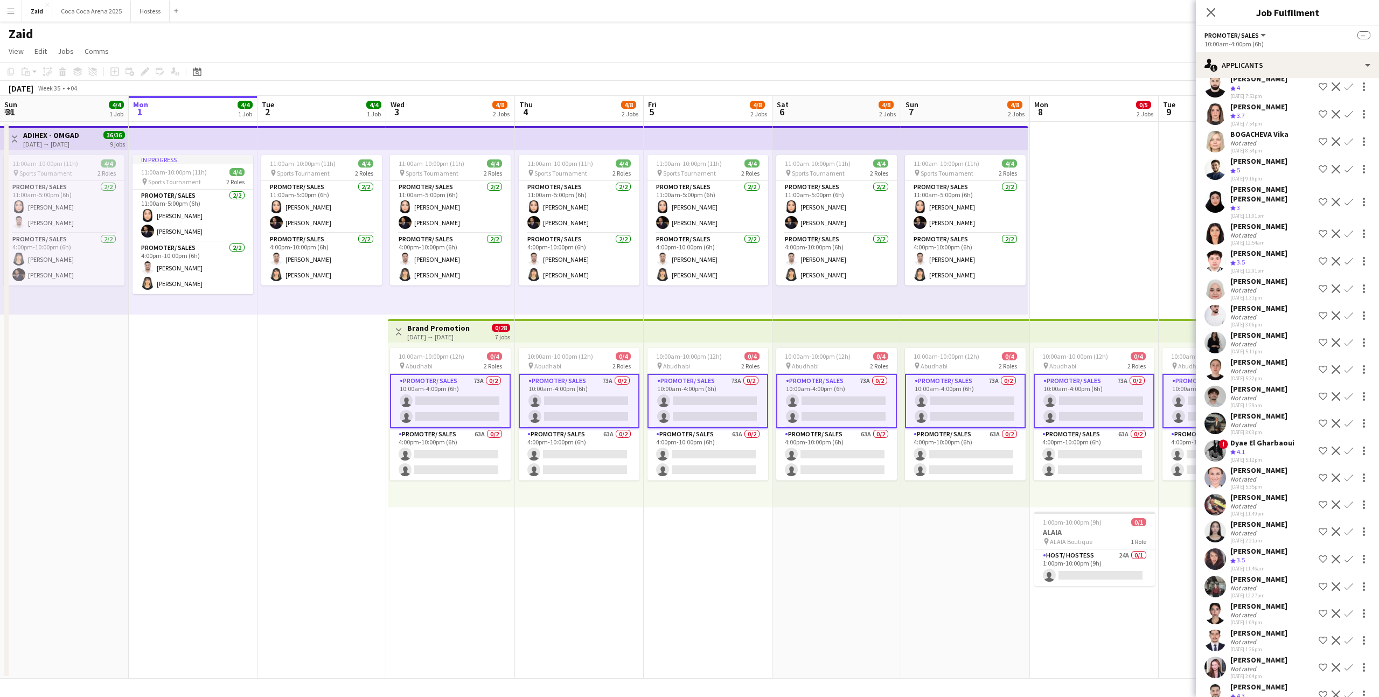
scroll to position [1415, 0]
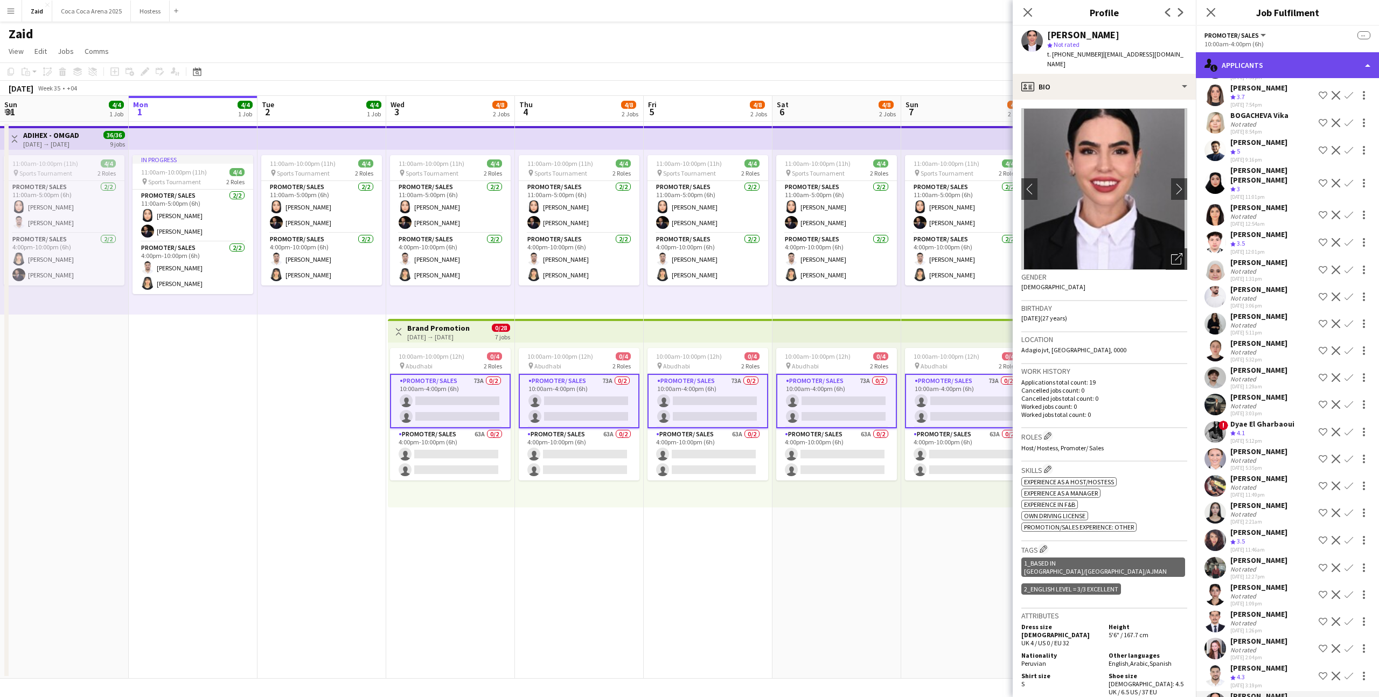
click at [1284, 66] on div "single-neutral-actions-information Applicants" at bounding box center [1287, 65] width 183 height 26
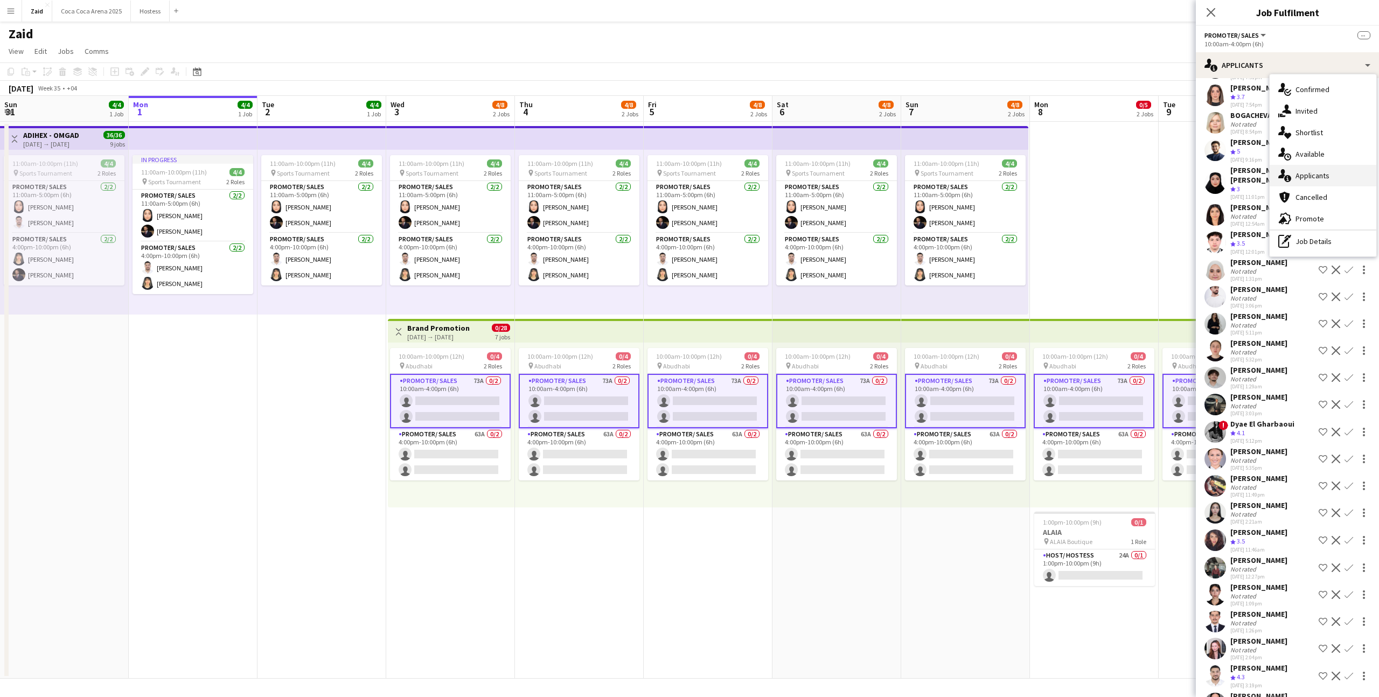
click at [1312, 170] on div "single-neutral-actions-information Applicants" at bounding box center [1323, 176] width 107 height 22
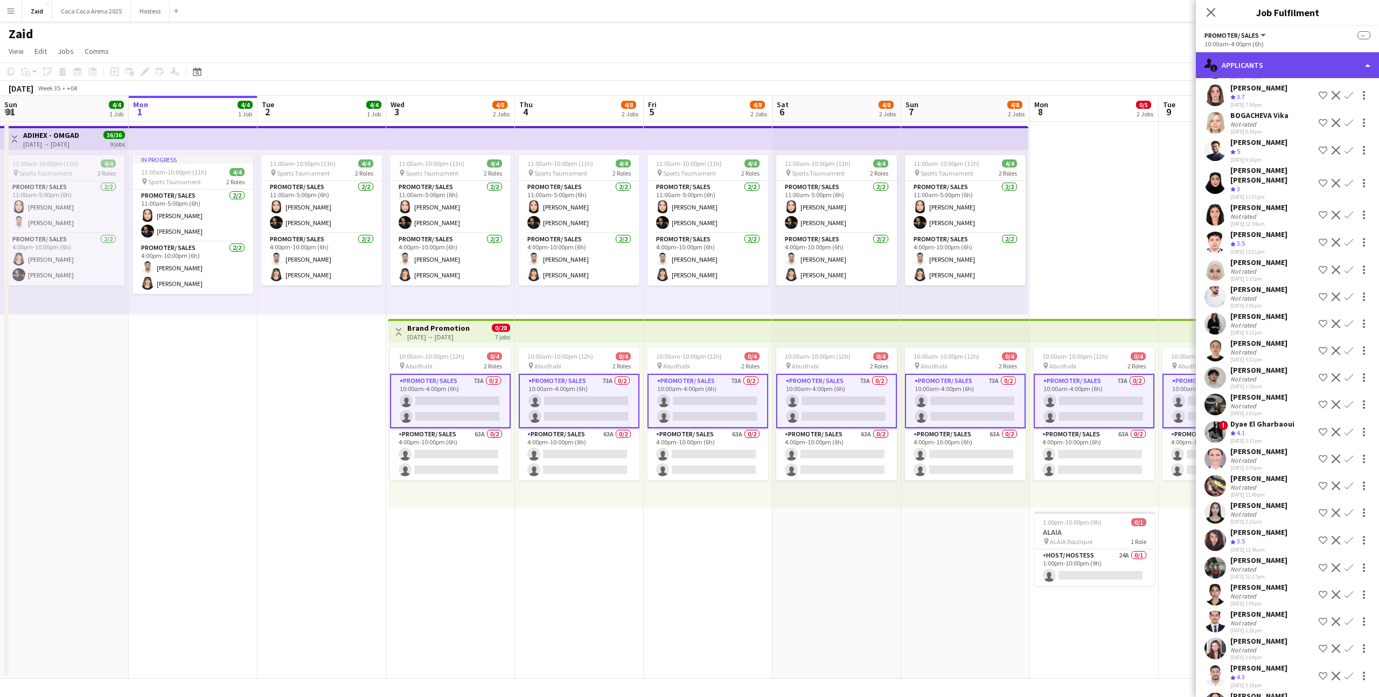
click at [1286, 59] on div "single-neutral-actions-information Applicants" at bounding box center [1287, 65] width 183 height 26
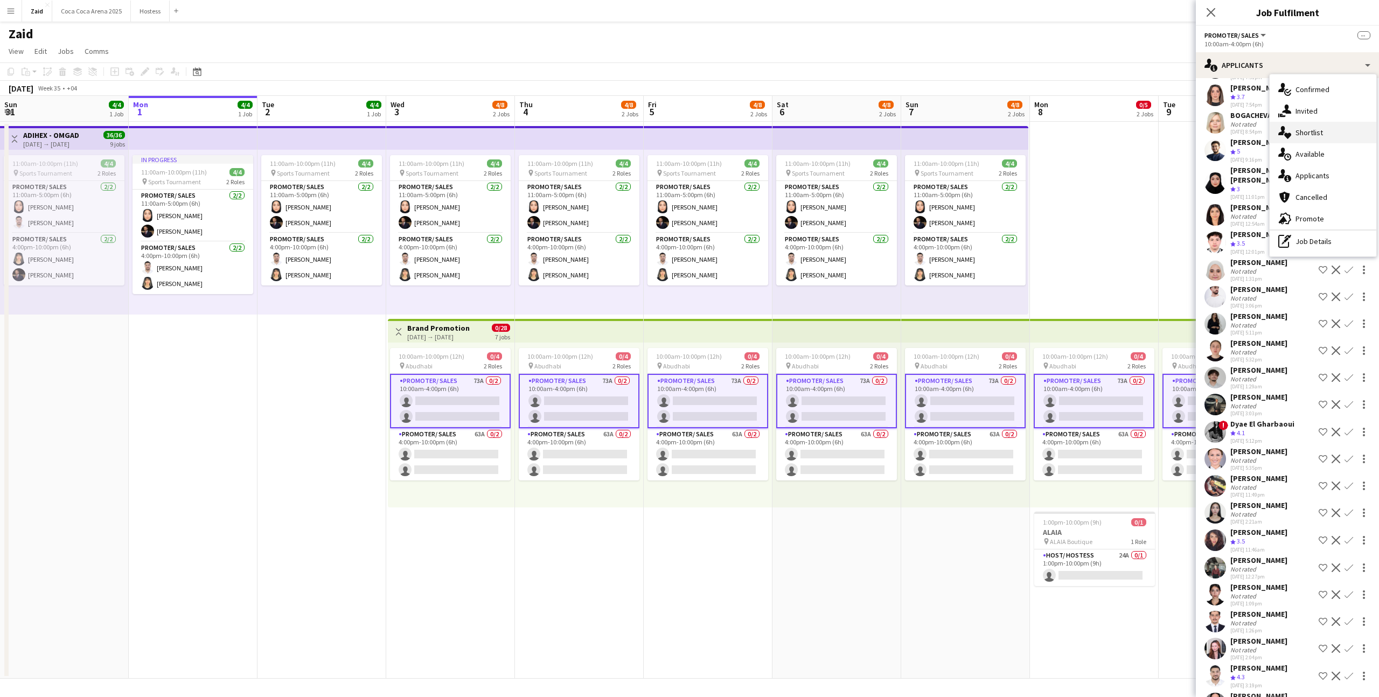
click at [1313, 126] on div "single-neutral-actions-heart Shortlist" at bounding box center [1323, 133] width 107 height 22
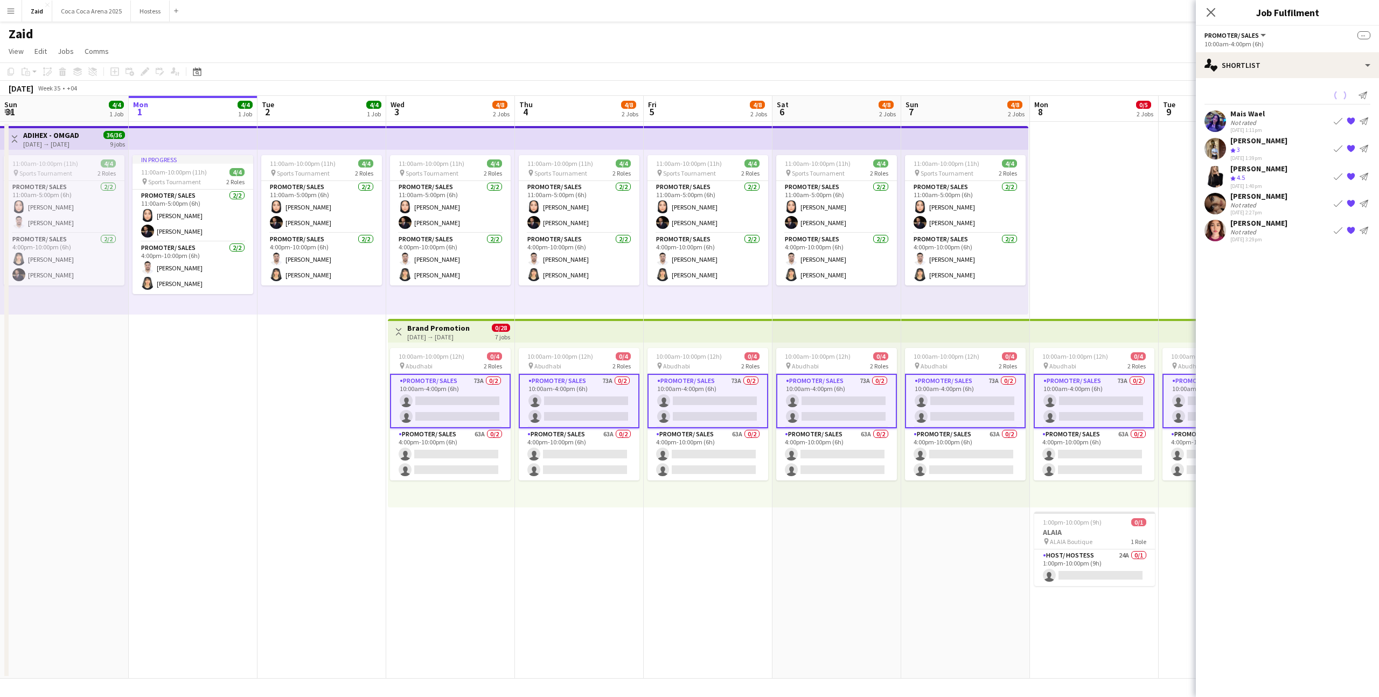
scroll to position [0, 0]
click at [1283, 171] on div "[PERSON_NAME] Crew rating 4.5 [DATE] 1:40pm Book crew {{ spriteTitle }} Send no…" at bounding box center [1287, 177] width 183 height 26
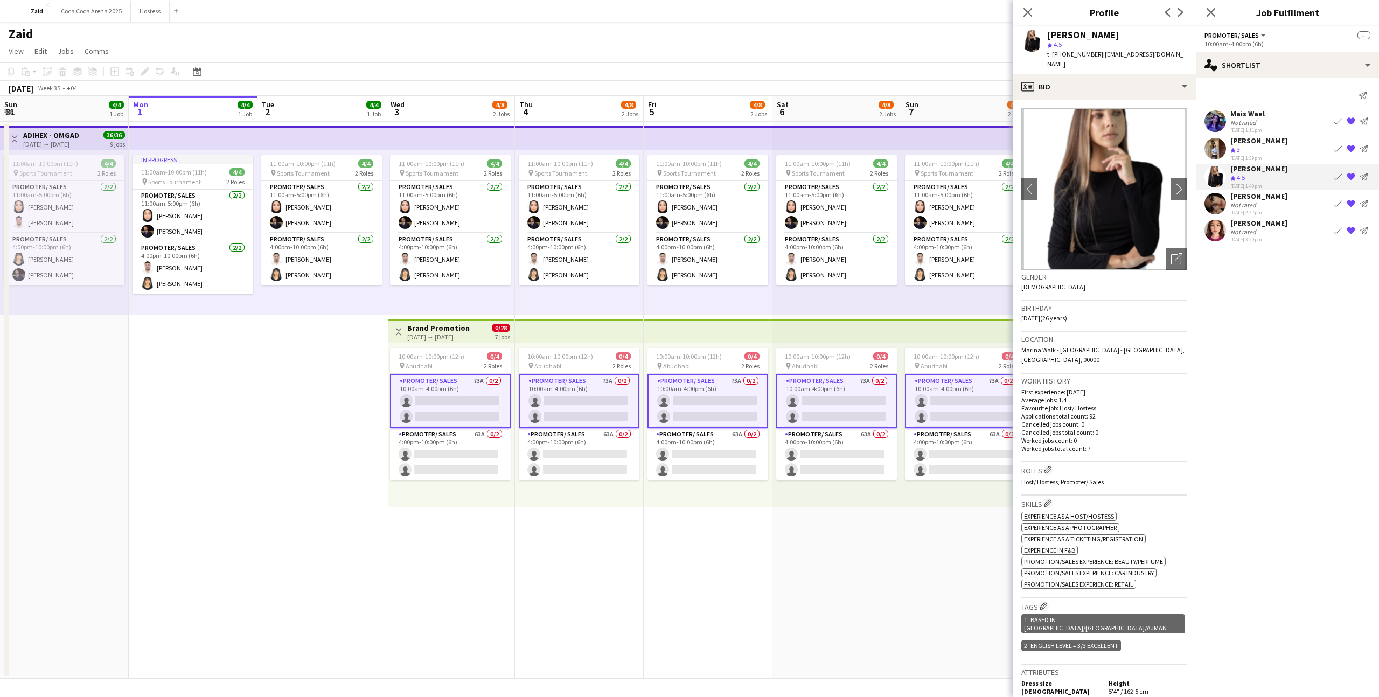
click at [1287, 206] on div "Not rated" at bounding box center [1258, 205] width 57 height 8
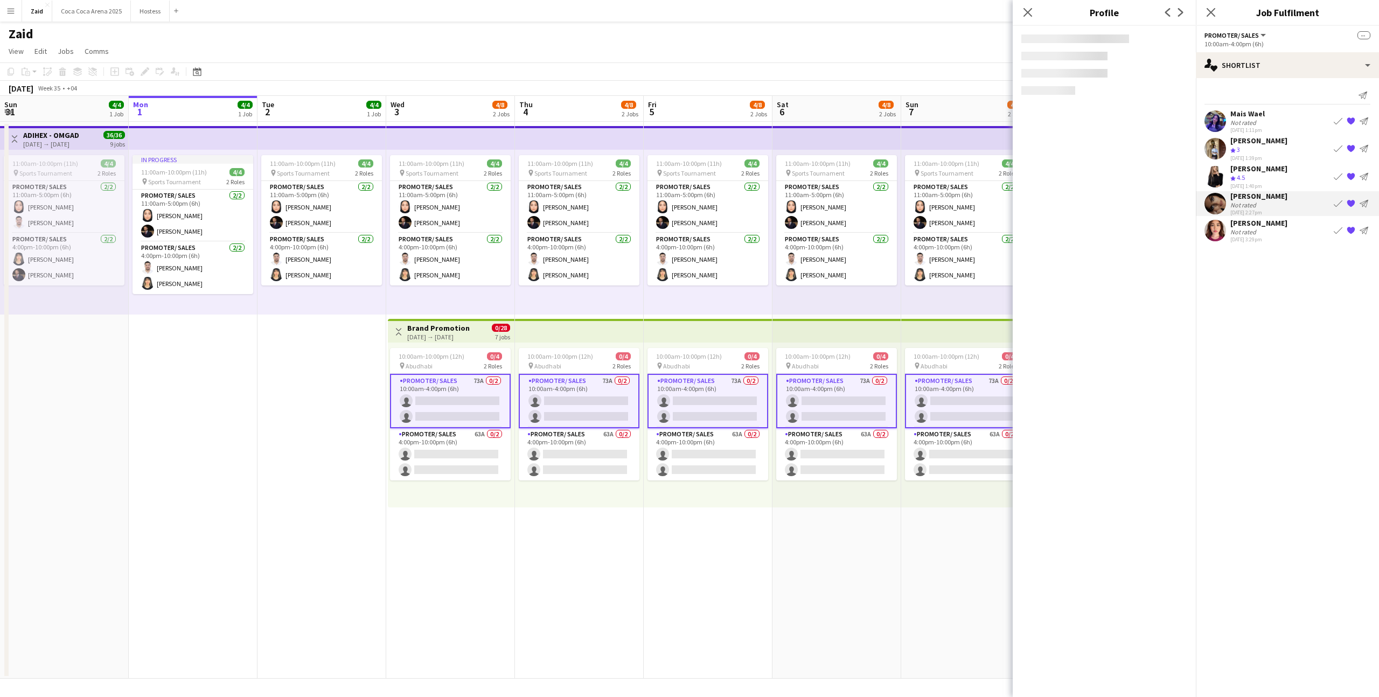
click at [1284, 224] on div "[PERSON_NAME] Not rated [DATE] 3:29pm Book crew {{ spriteTitle }} Send notifica…" at bounding box center [1287, 230] width 183 height 25
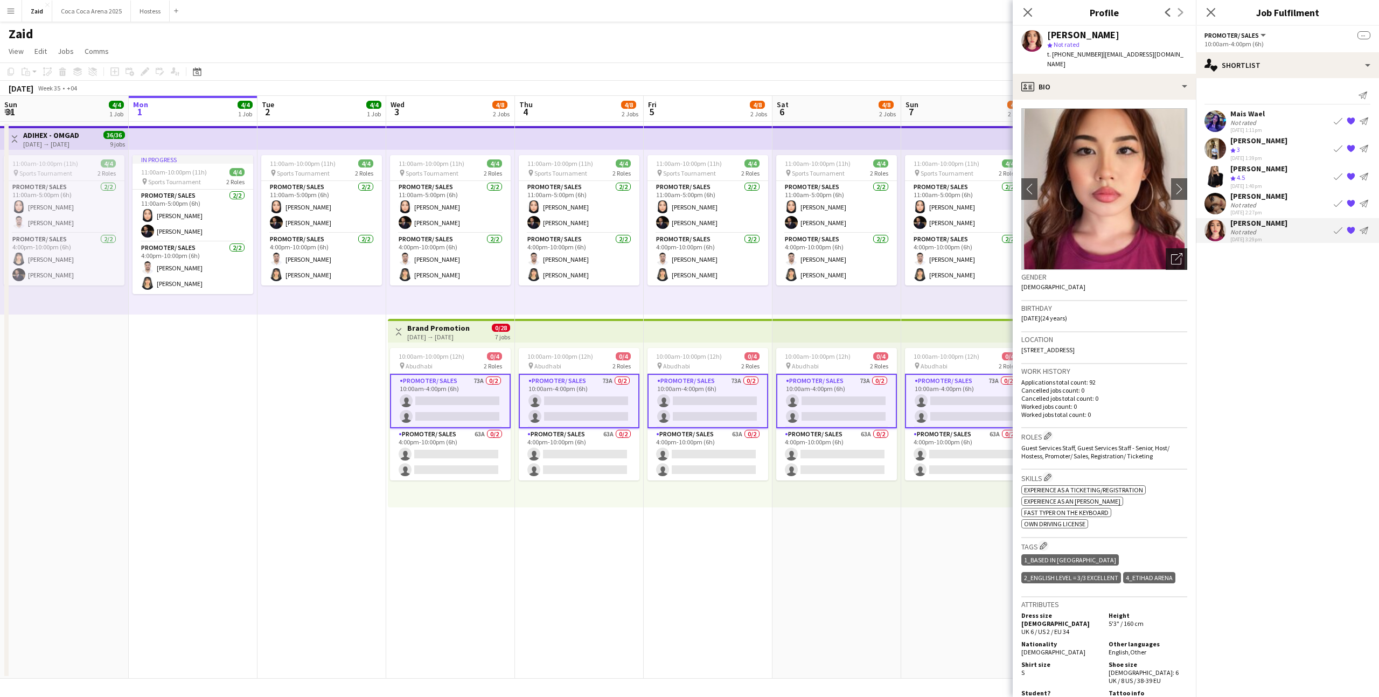
click at [1177, 253] on icon "Open photos pop-in" at bounding box center [1176, 258] width 11 height 11
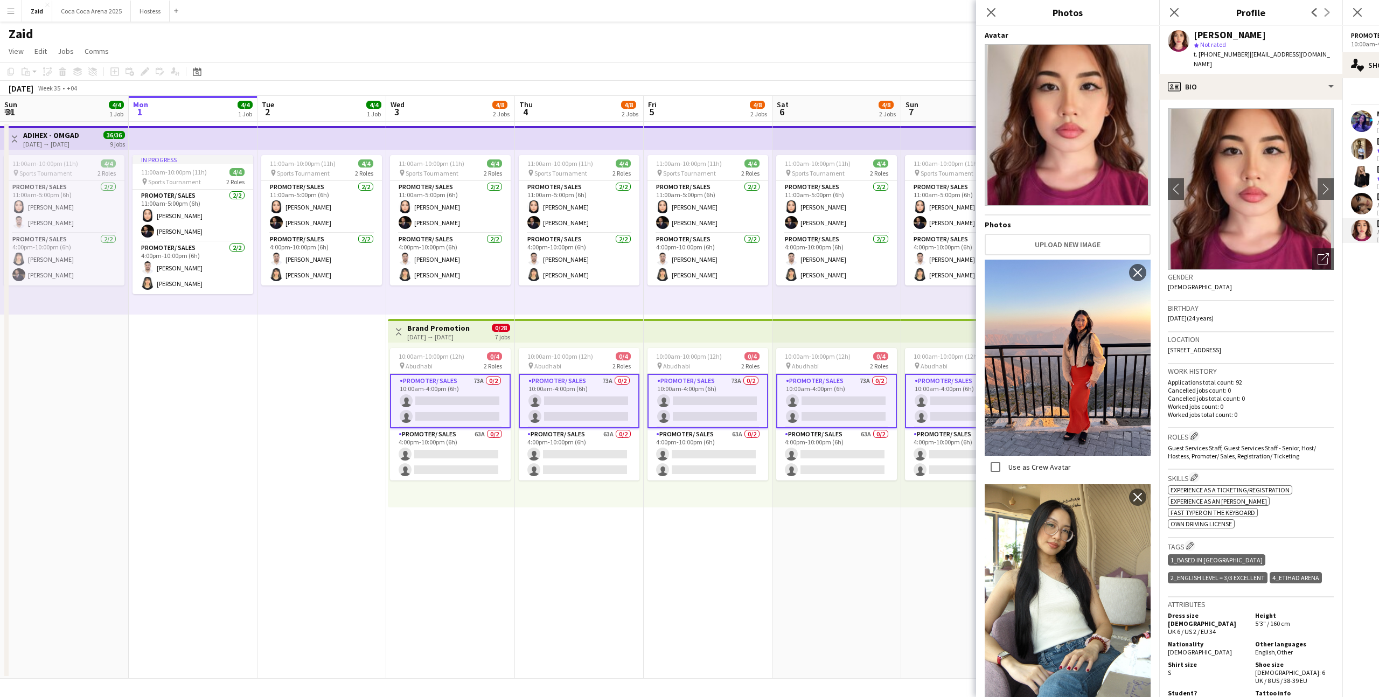
click at [1245, 344] on div "Location [STREET_ADDRESS]" at bounding box center [1251, 347] width 166 height 31
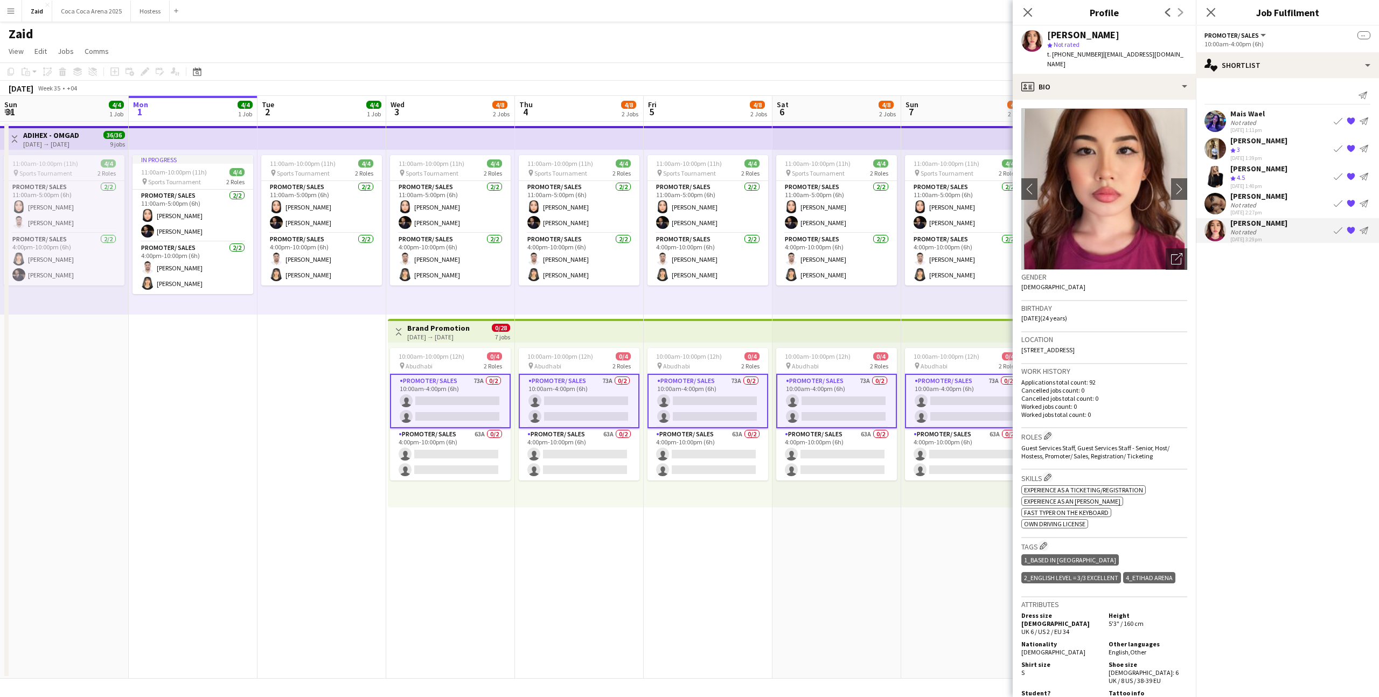
click at [1241, 121] on div "Not rated" at bounding box center [1244, 123] width 28 height 8
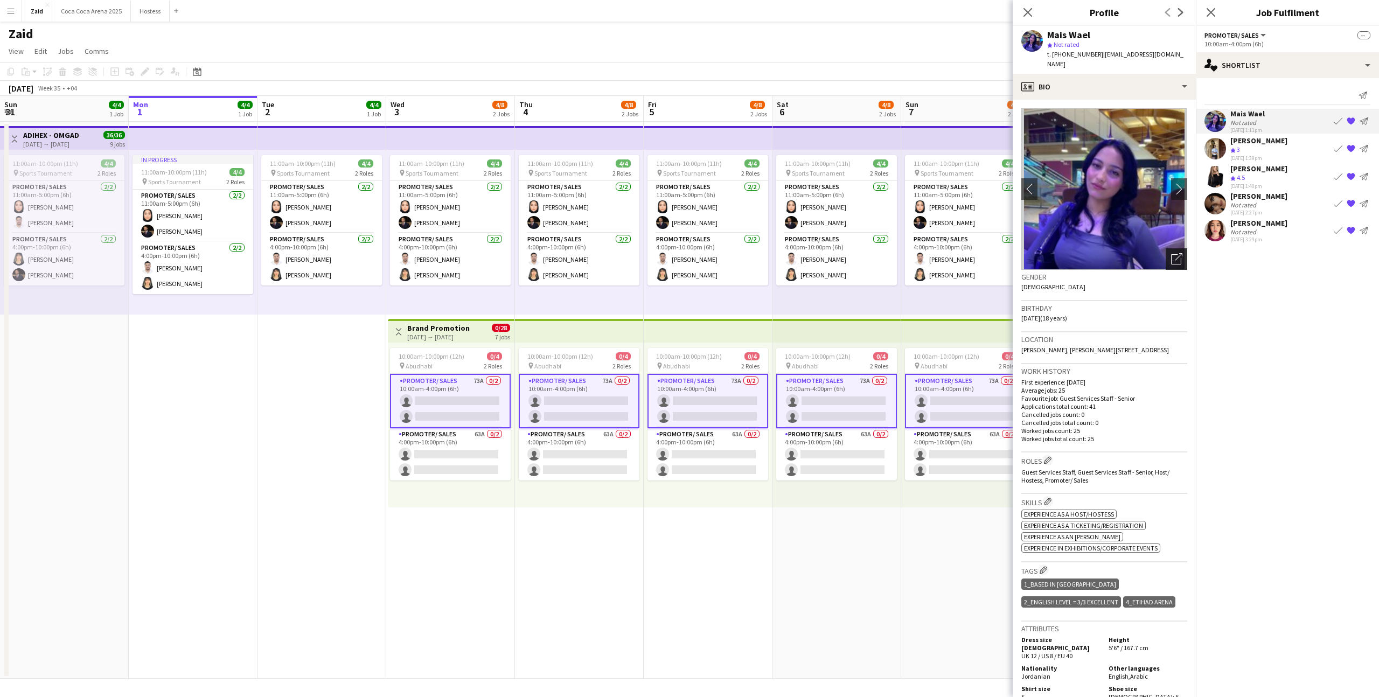
click at [1181, 253] on icon "Open photos pop-in" at bounding box center [1176, 258] width 11 height 11
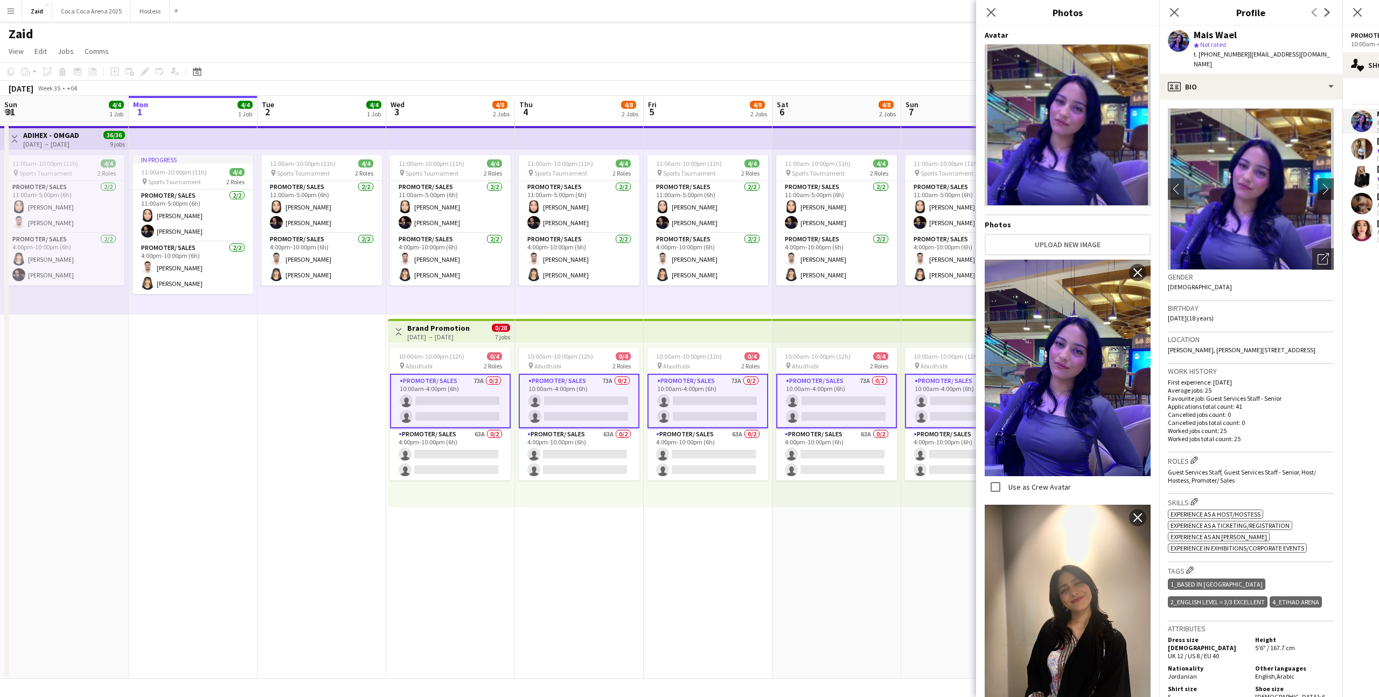
scroll to position [52, 0]
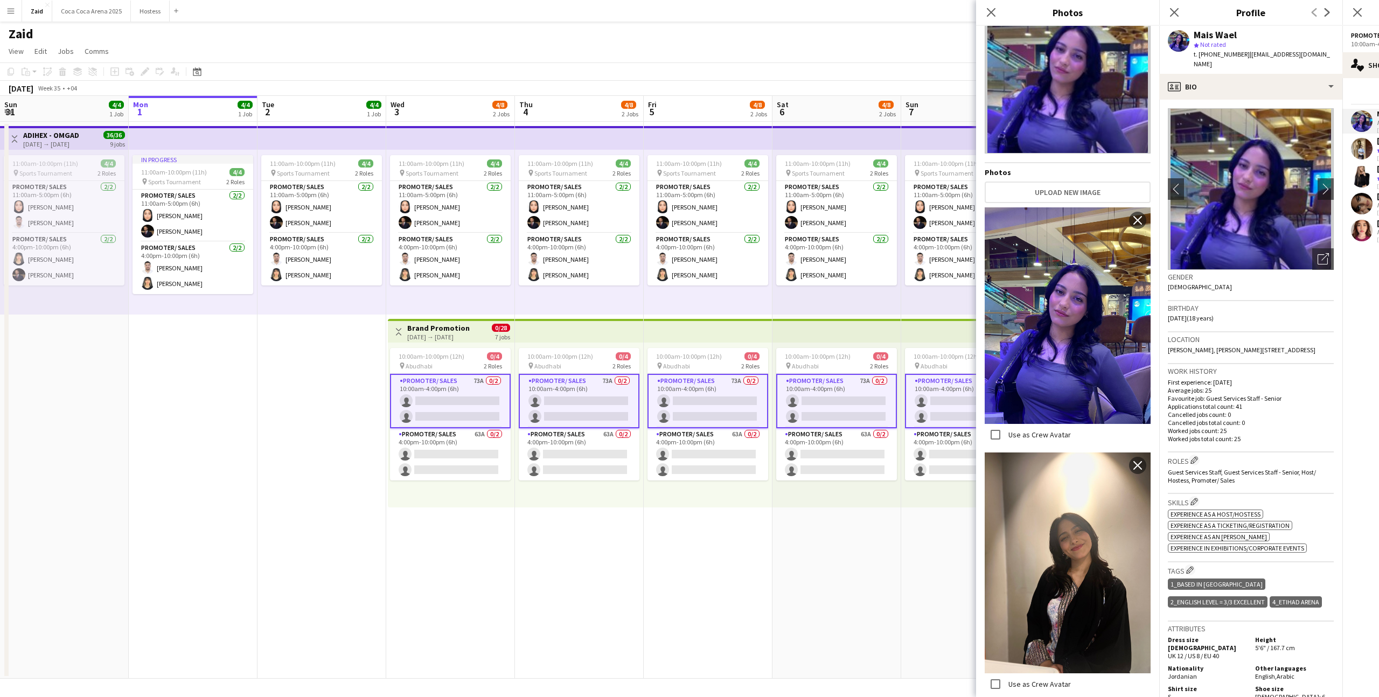
click at [1276, 100] on app-crew-profile-bio "chevron-left chevron-right Open photos pop-in Gender [DEMOGRAPHIC_DATA] Birthda…" at bounding box center [1250, 398] width 183 height 597
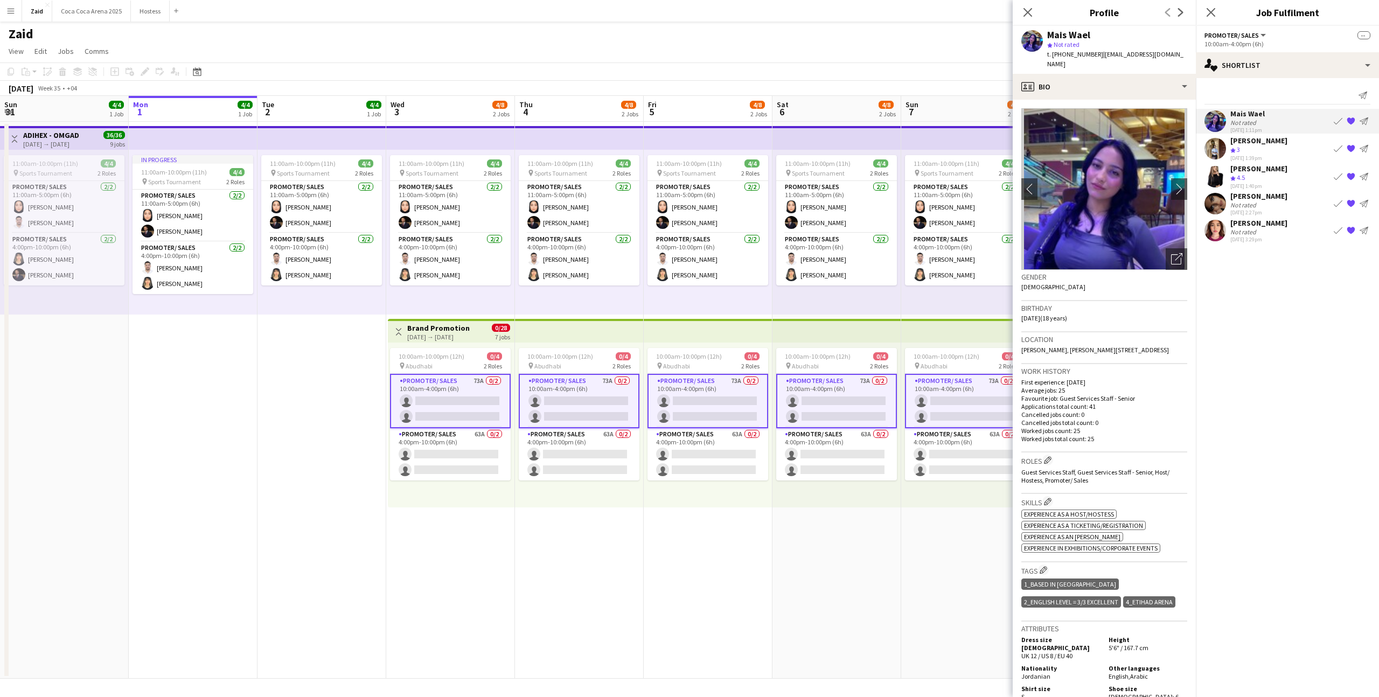
click at [1123, 100] on app-crew-profile-bio "chevron-left chevron-right Open photos pop-in Gender [DEMOGRAPHIC_DATA] Birthda…" at bounding box center [1104, 398] width 183 height 597
click at [1123, 81] on div "profile Bio" at bounding box center [1104, 87] width 183 height 26
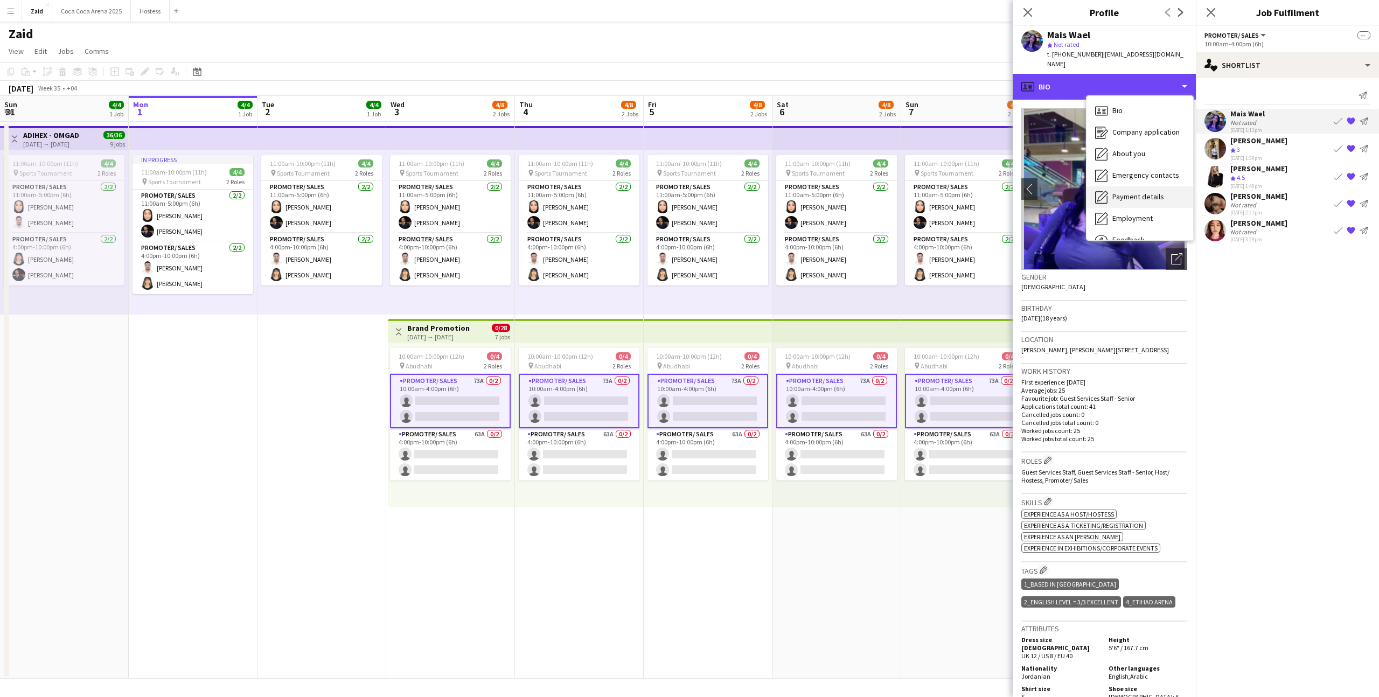
scroll to position [37, 0]
click at [1123, 193] on div "Feedback Feedback" at bounding box center [1140, 204] width 107 height 22
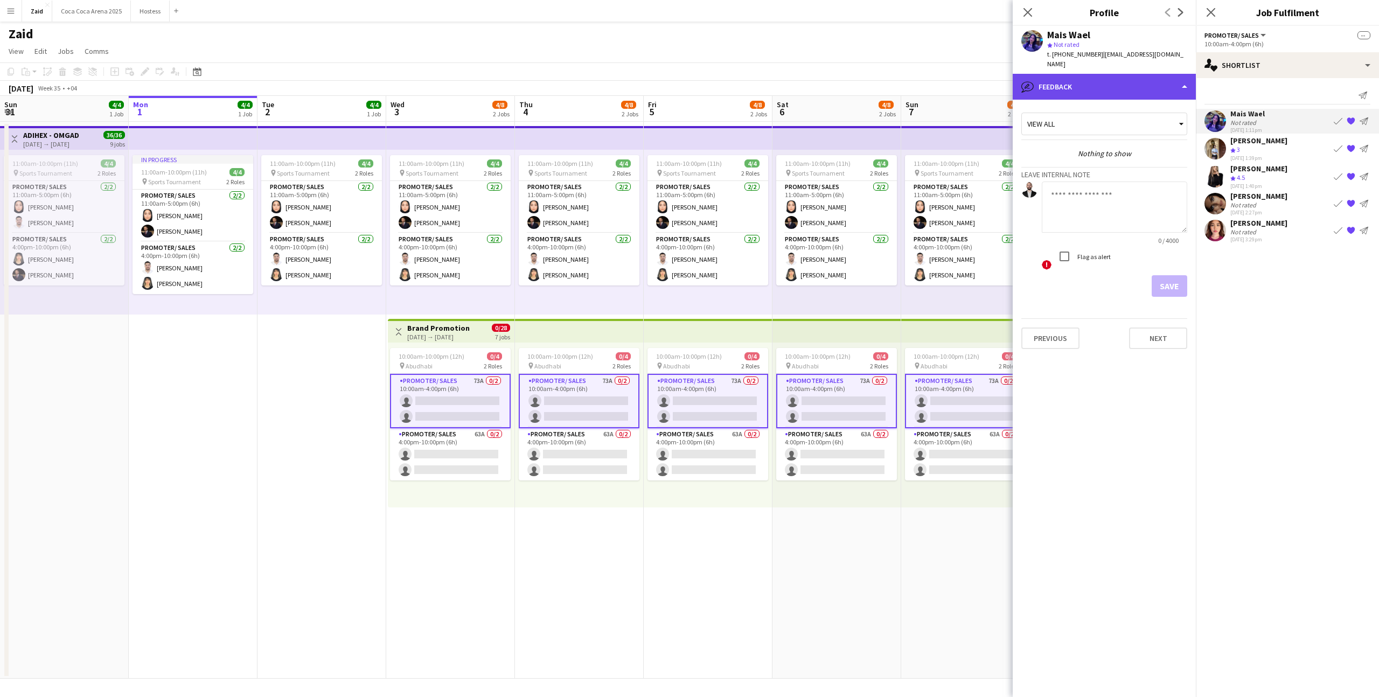
click at [1112, 87] on div "bubble-pencil Feedback" at bounding box center [1104, 87] width 183 height 26
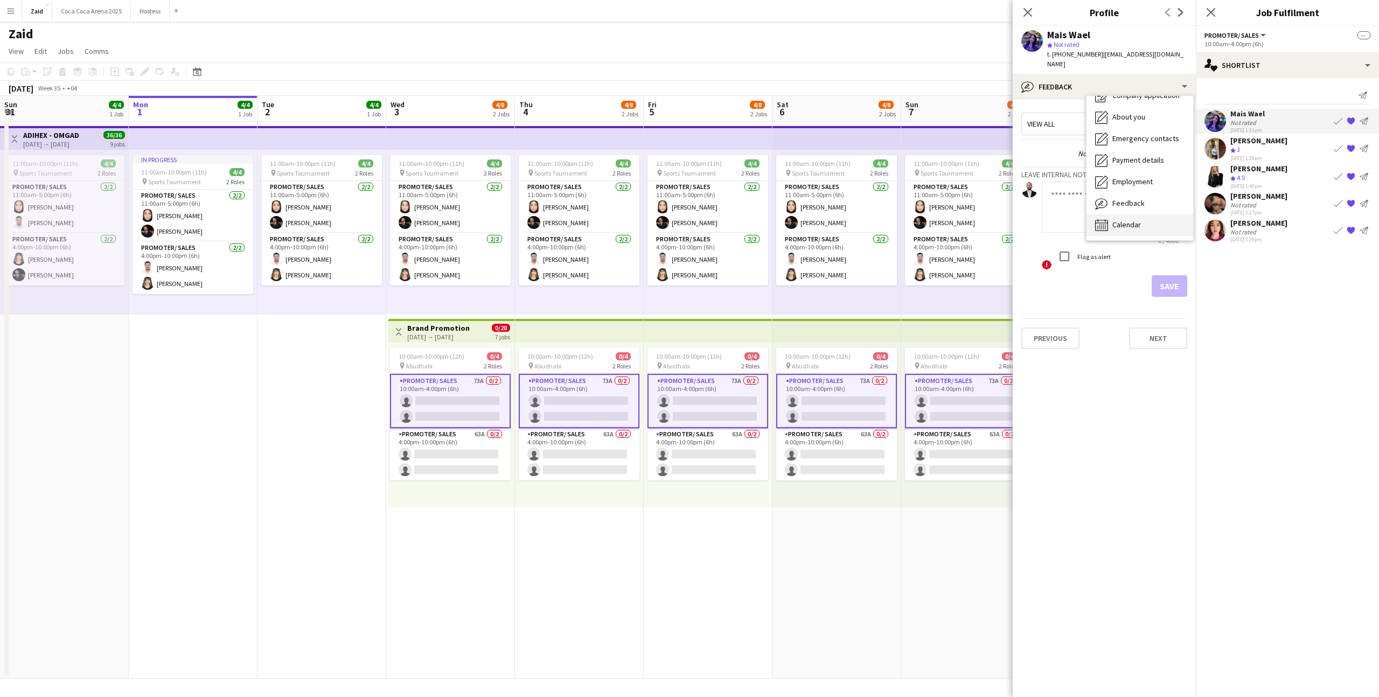
click at [1150, 215] on div "Calendar Calendar" at bounding box center [1140, 225] width 107 height 22
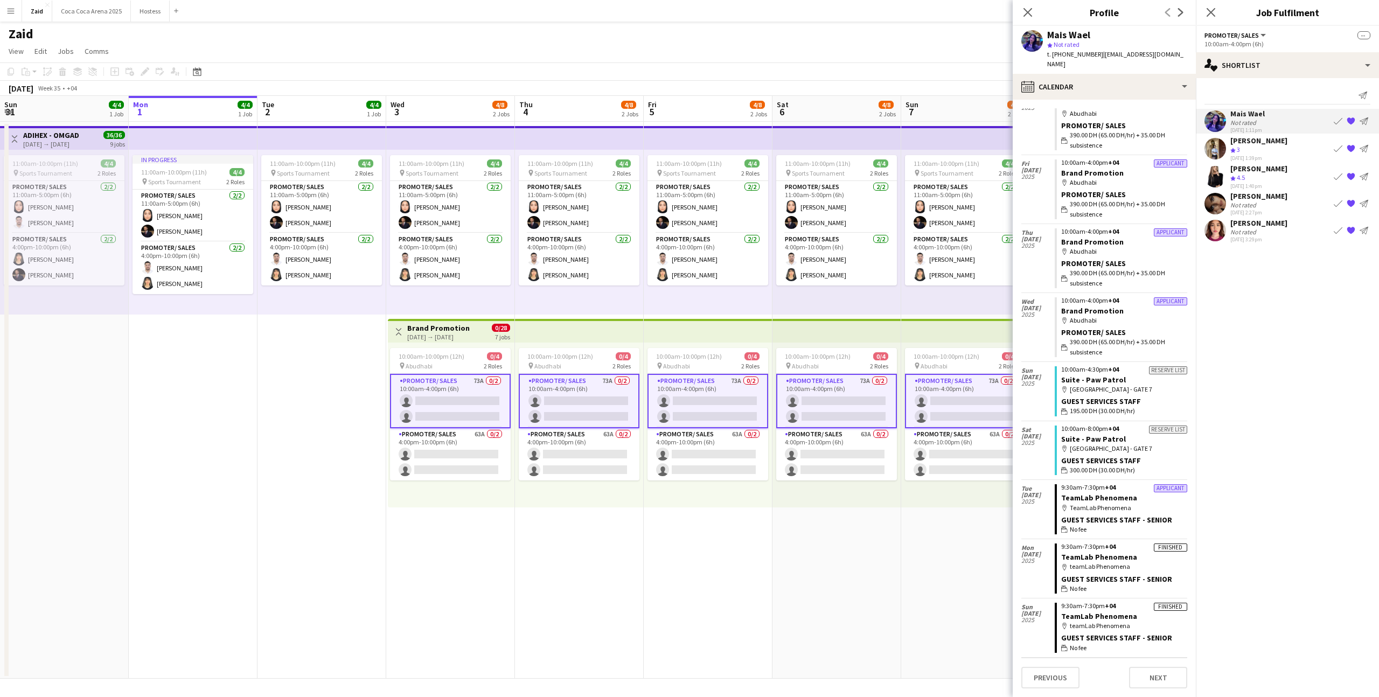
scroll to position [605, 0]
click at [887, 454] on app-card-role "Promoter/ Sales 63A 0/2 4:00pm-10:00pm (6h) single-neutral-actions single-neutr…" at bounding box center [836, 454] width 121 height 52
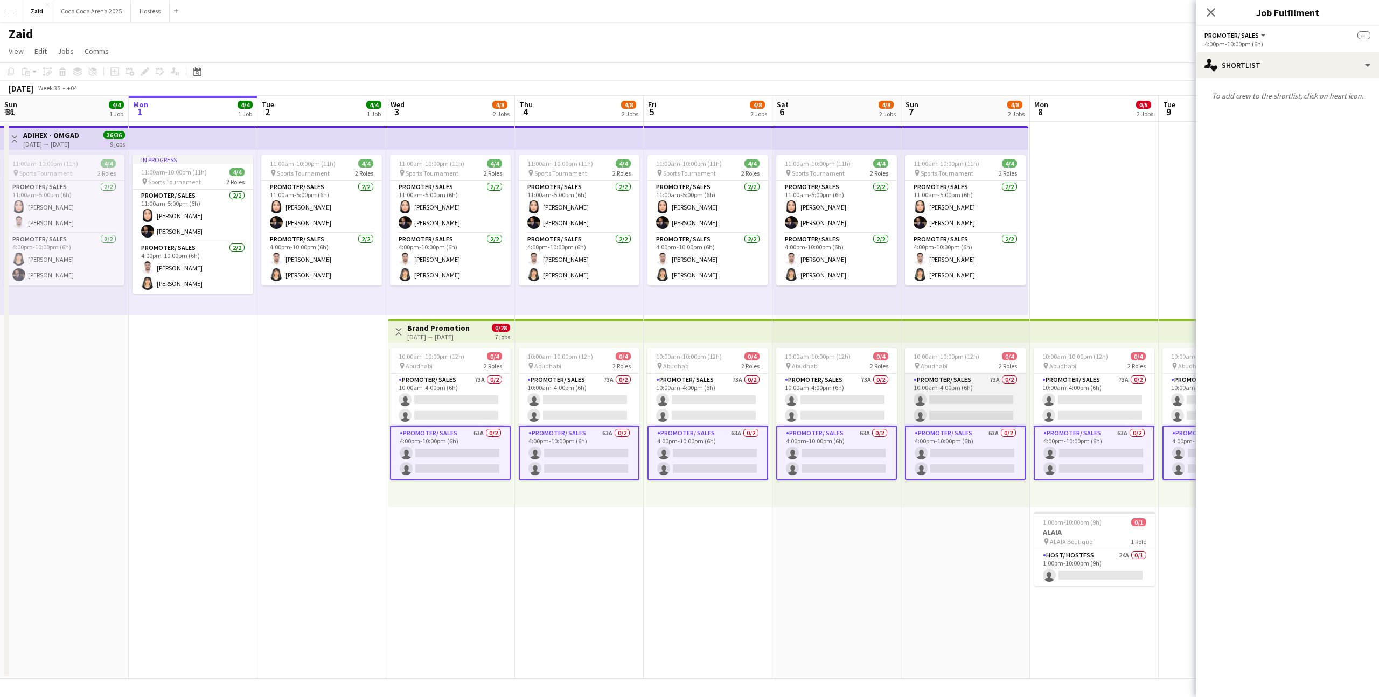
click at [983, 384] on app-card-role "Promoter/ Sales 73A 0/2 10:00am-4:00pm (6h) single-neutral-actions single-neutr…" at bounding box center [965, 400] width 121 height 52
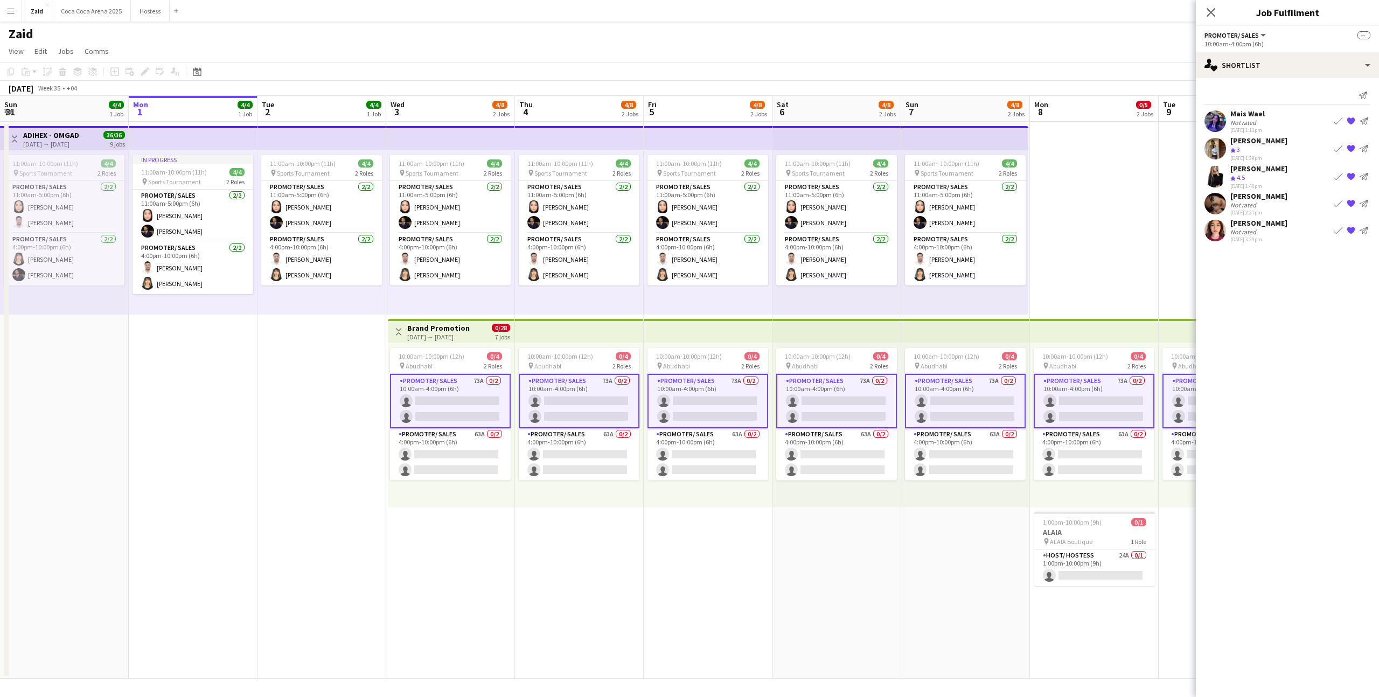
click at [1286, 102] on div "Send notification" at bounding box center [1287, 96] width 166 height 18
click at [1284, 110] on div "Mais Wael Not rated [DATE] 1:11pm Book crew {{ spriteTitle }} Send notification" at bounding box center [1287, 121] width 183 height 25
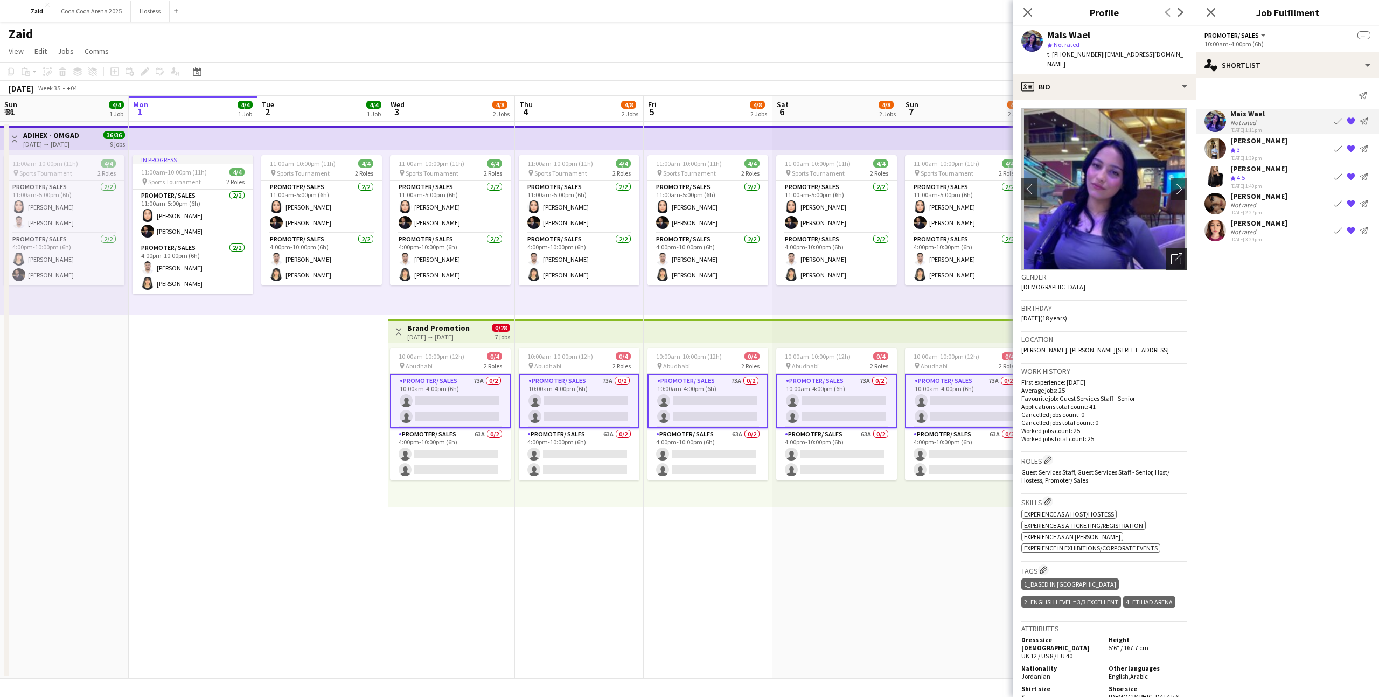
click at [1178, 253] on icon "Open photos pop-in" at bounding box center [1176, 258] width 11 height 11
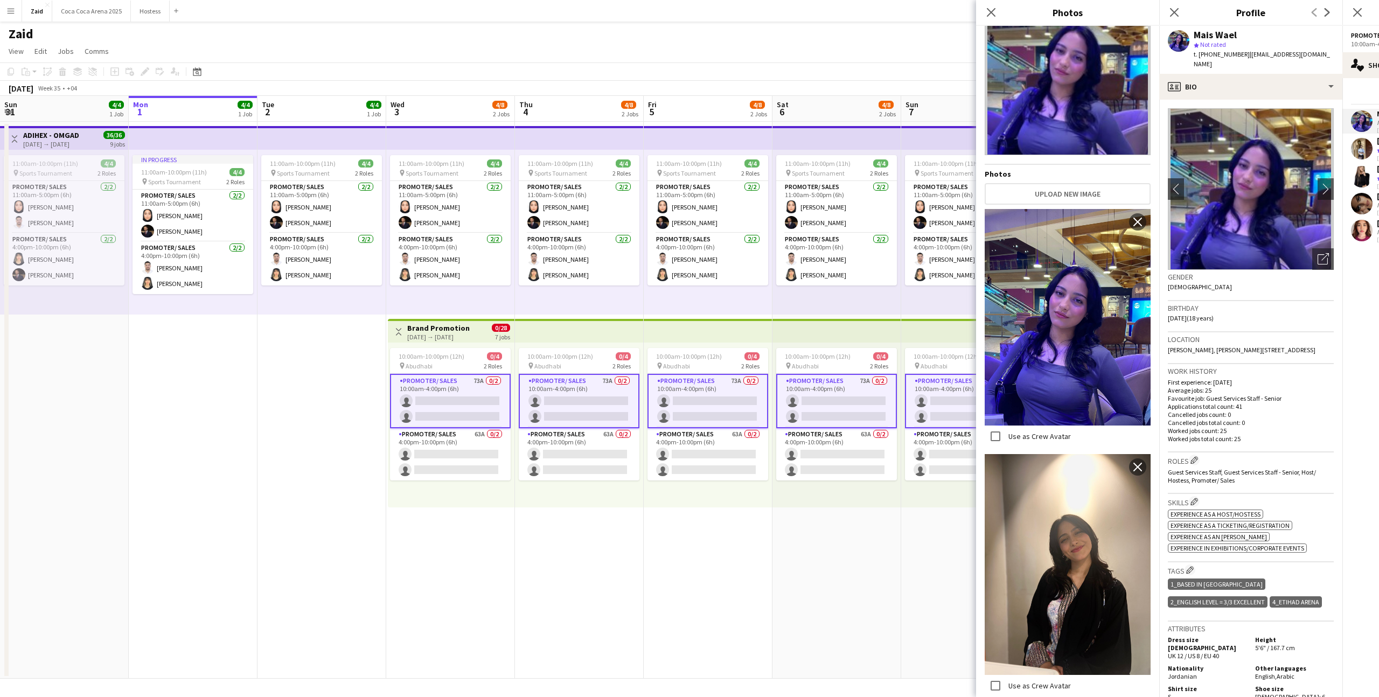
scroll to position [52, 0]
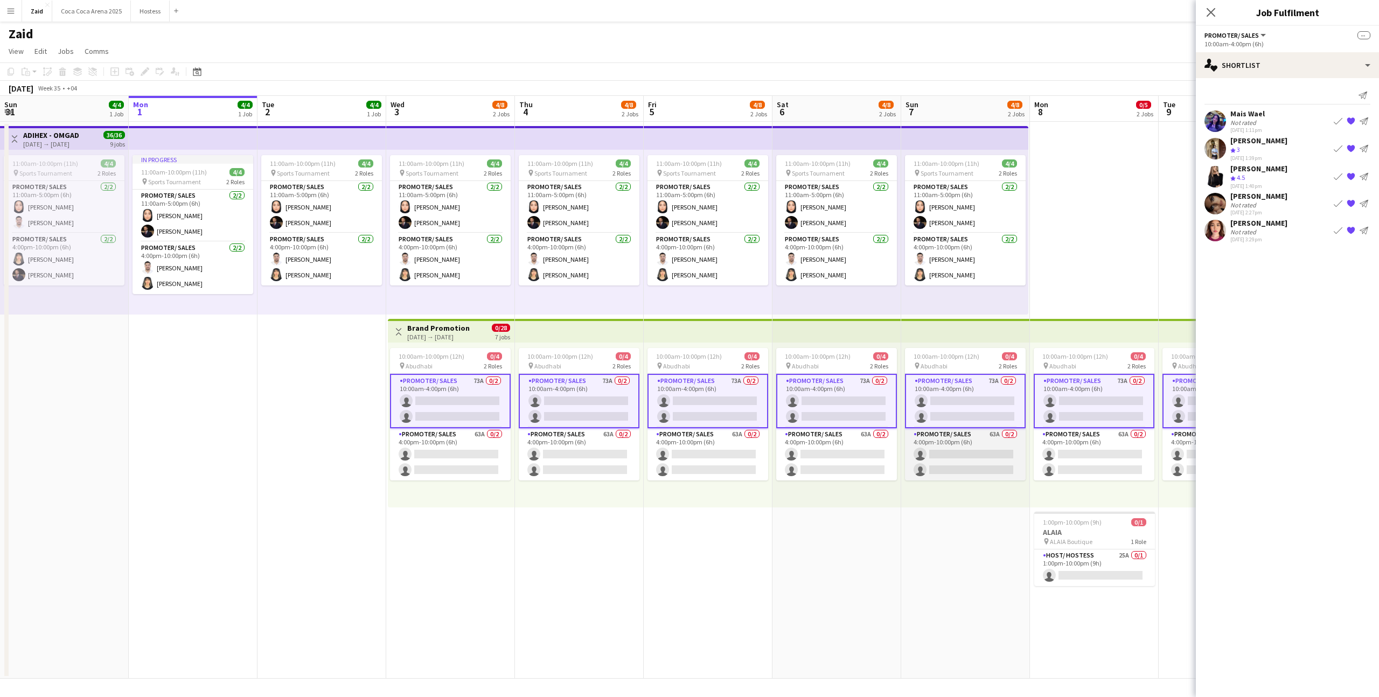
click at [993, 474] on app-card-role "Promoter/ Sales 63A 0/2 4:00pm-10:00pm (6h) single-neutral-actions single-neutr…" at bounding box center [965, 454] width 121 height 52
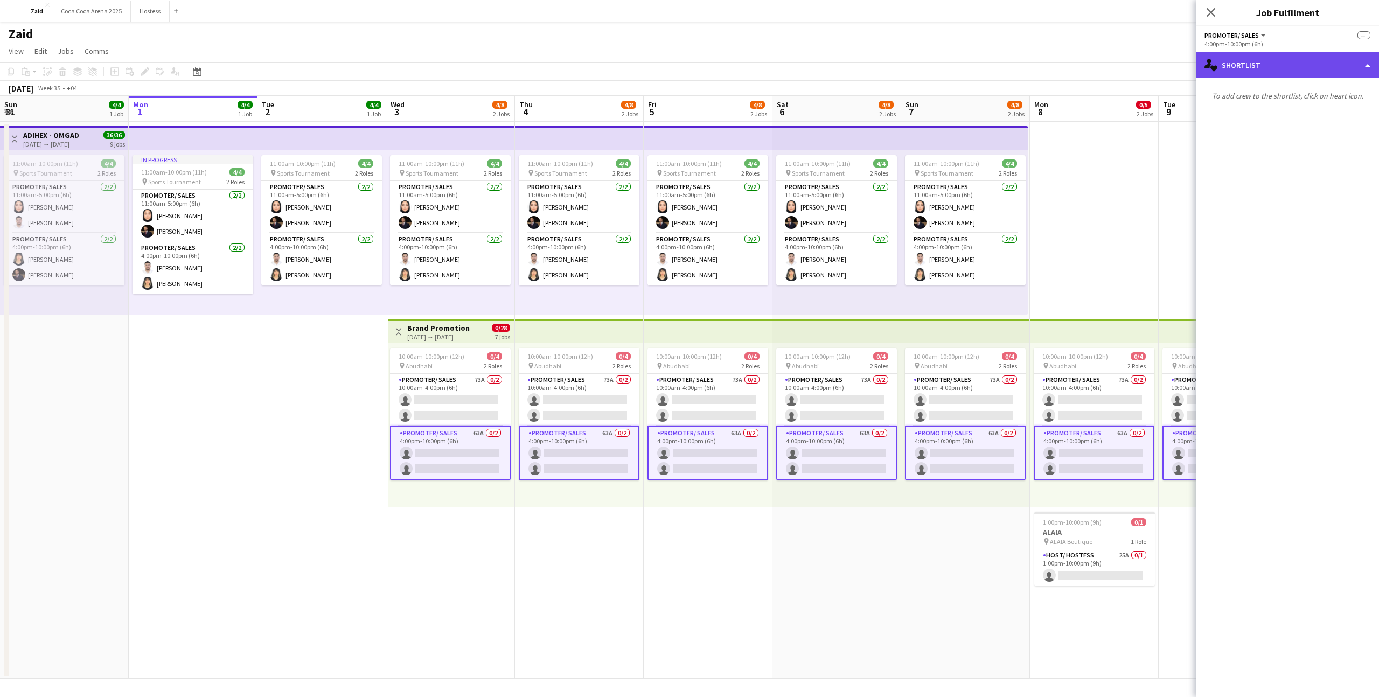
click at [1277, 58] on div "single-neutral-actions-heart Shortlist" at bounding box center [1287, 65] width 183 height 26
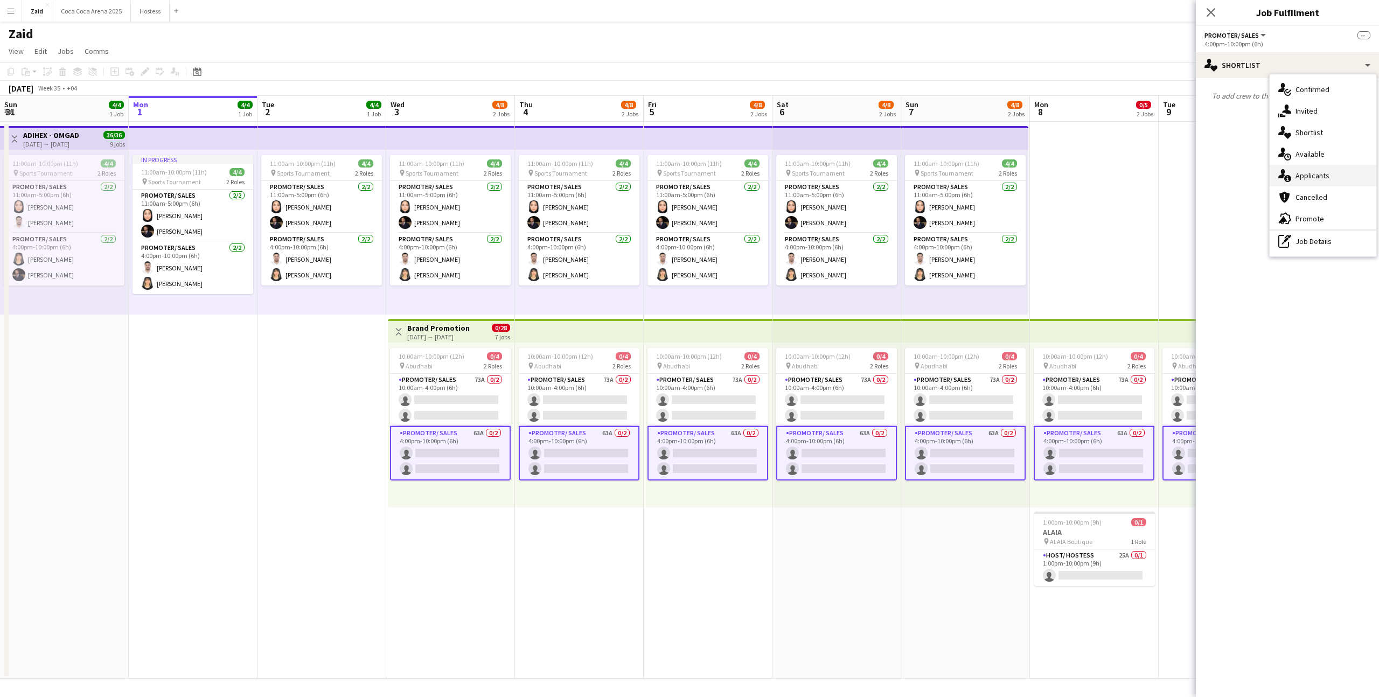
click at [1314, 177] on div "single-neutral-actions-information Applicants" at bounding box center [1323, 176] width 107 height 22
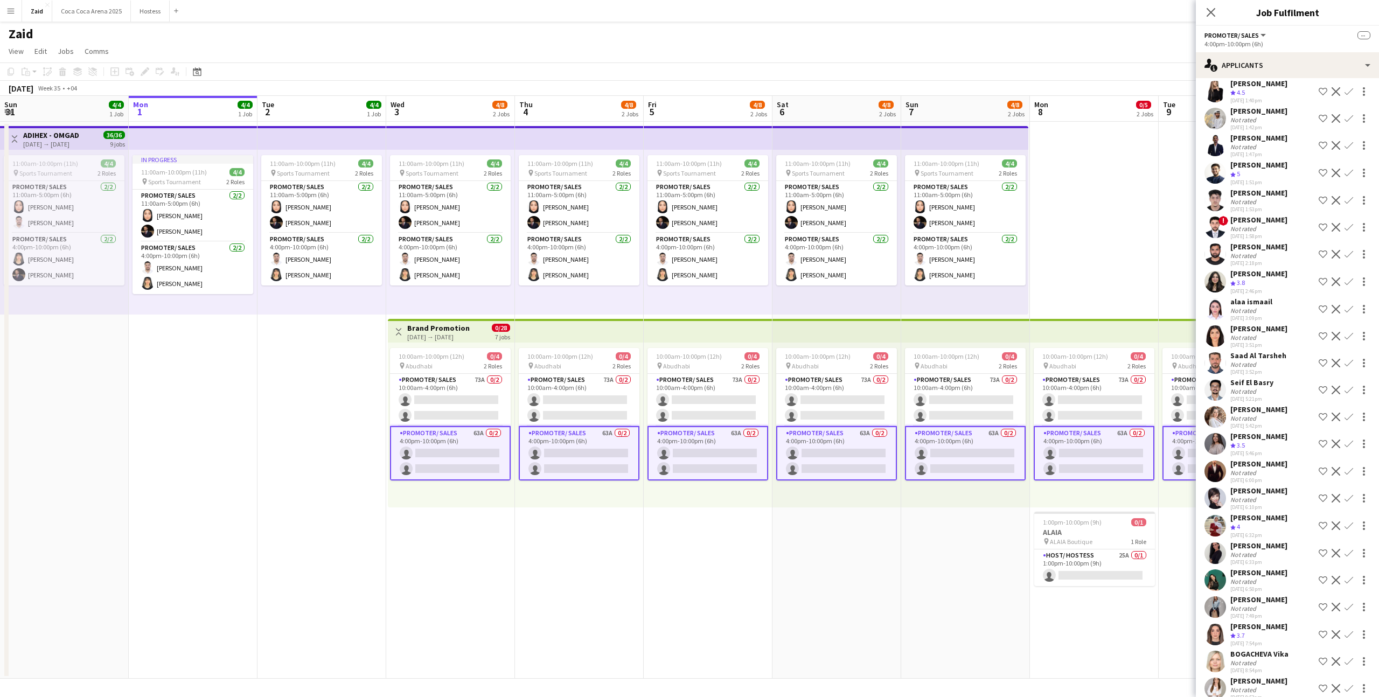
scroll to position [1126, 0]
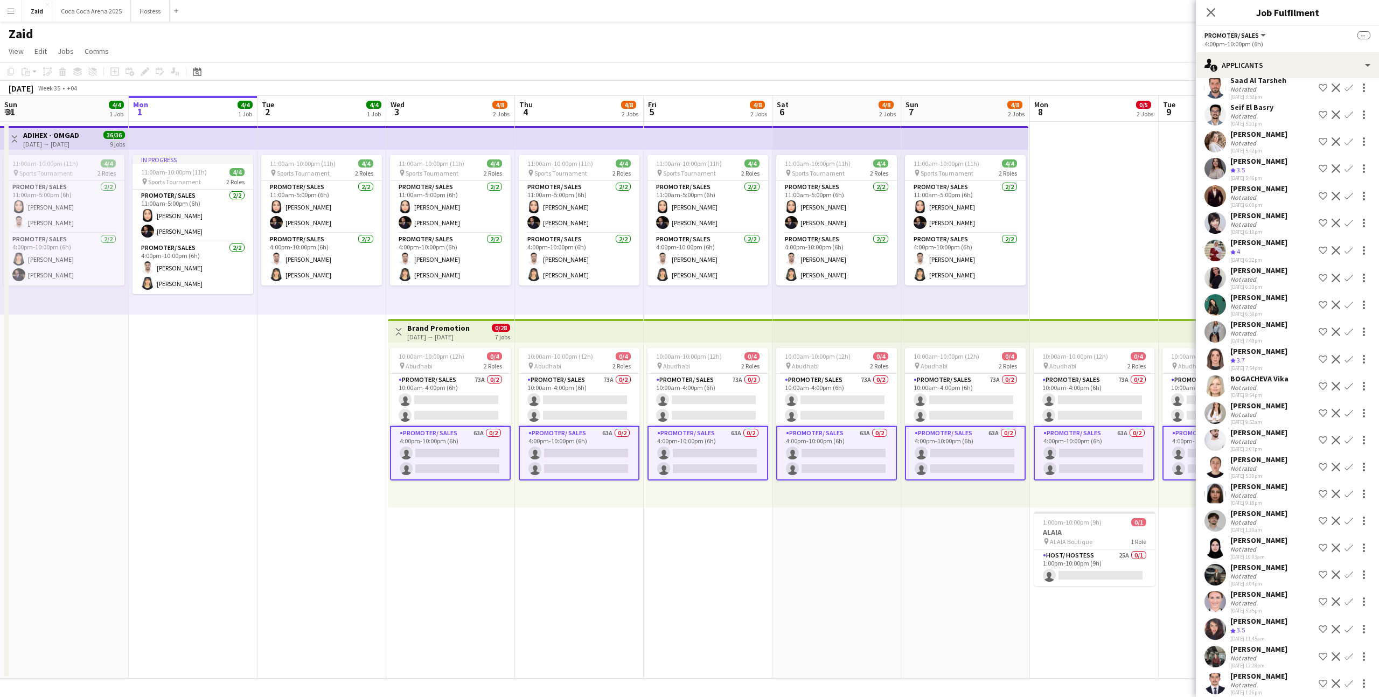
click at [1266, 644] on div "[PERSON_NAME]" at bounding box center [1258, 649] width 57 height 10
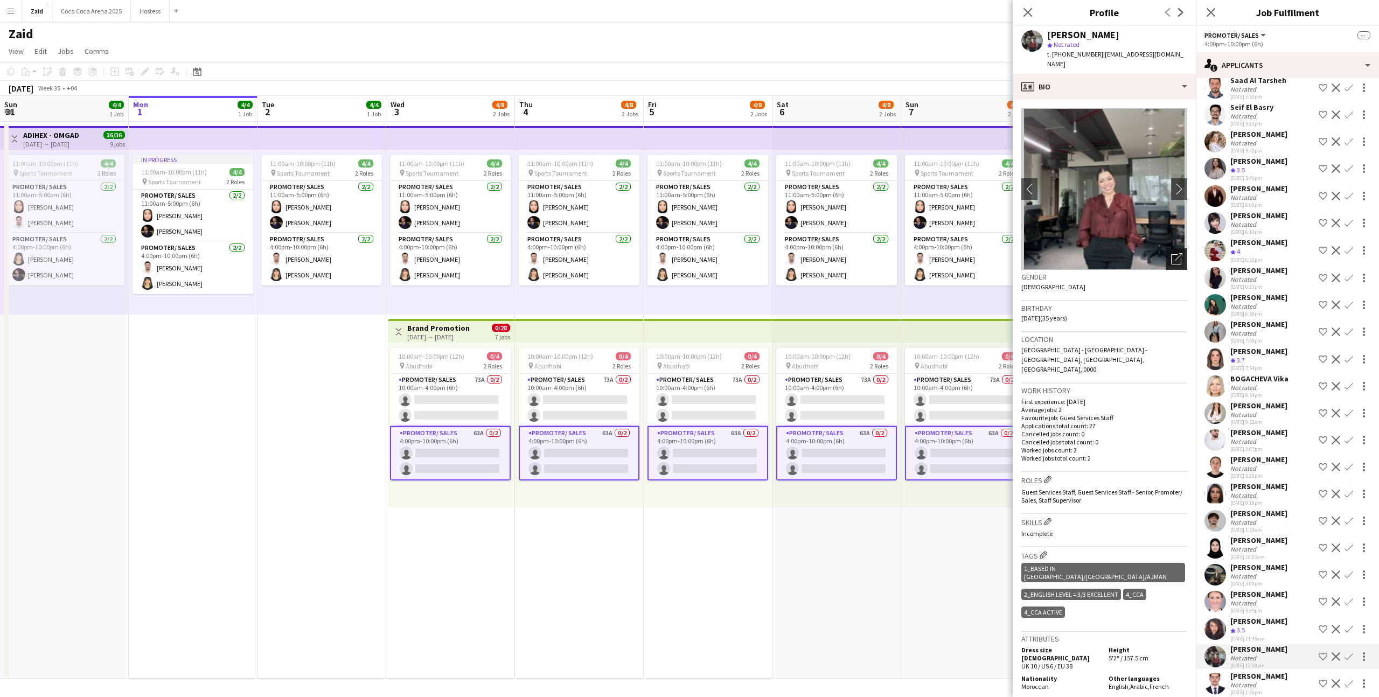
click at [1186, 250] on div "Open photos pop-in" at bounding box center [1177, 259] width 22 height 22
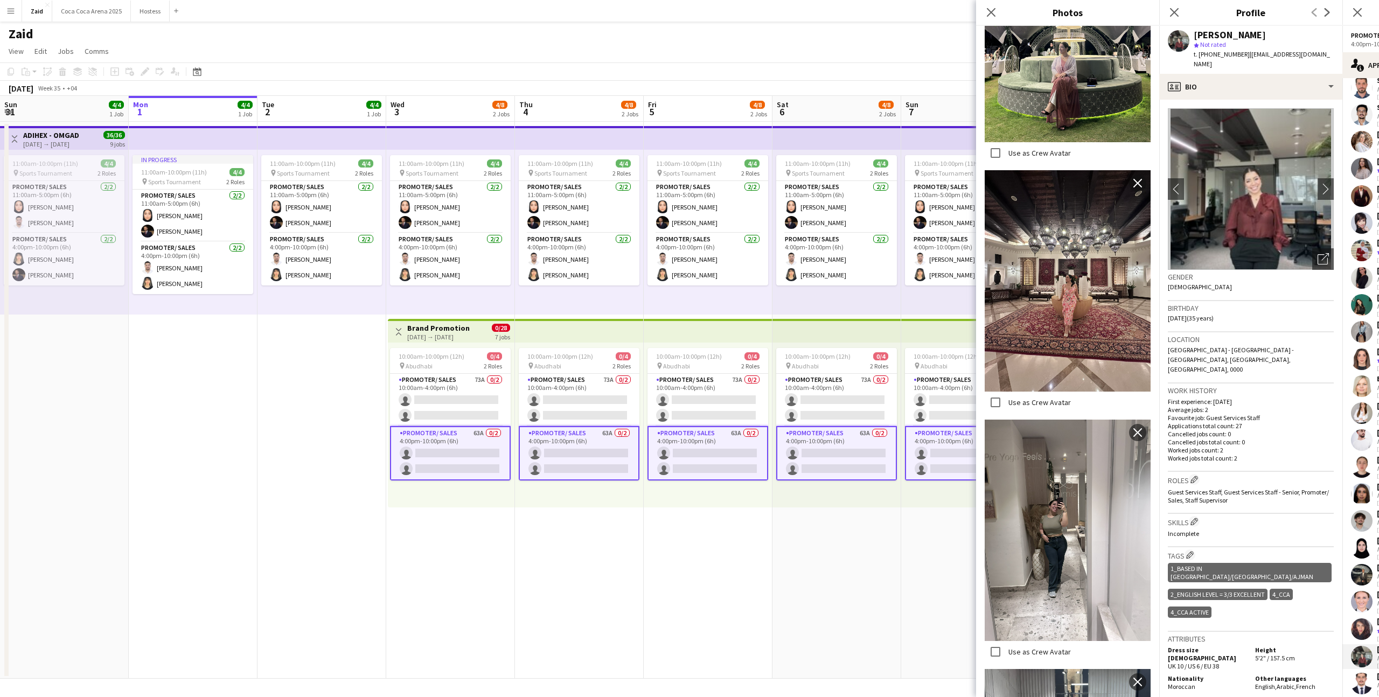
scroll to position [619, 0]
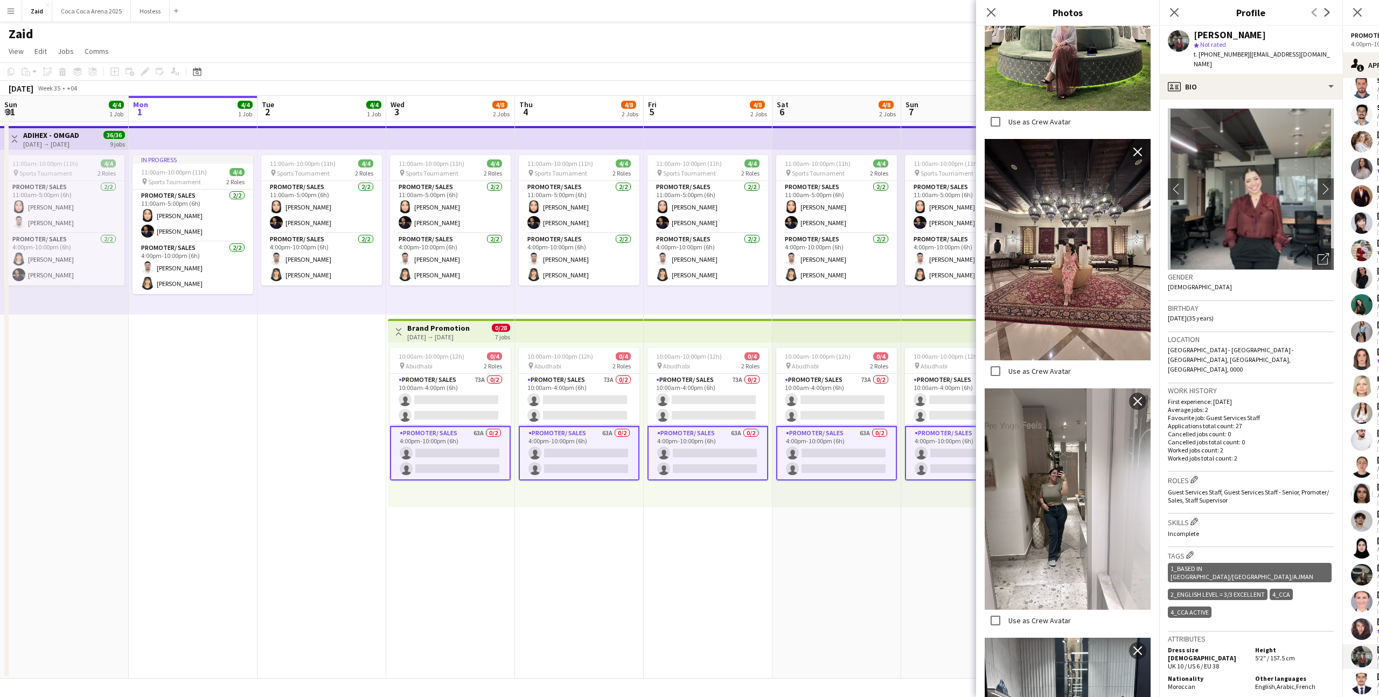
click at [1250, 530] on p "Incomplete" at bounding box center [1251, 534] width 166 height 8
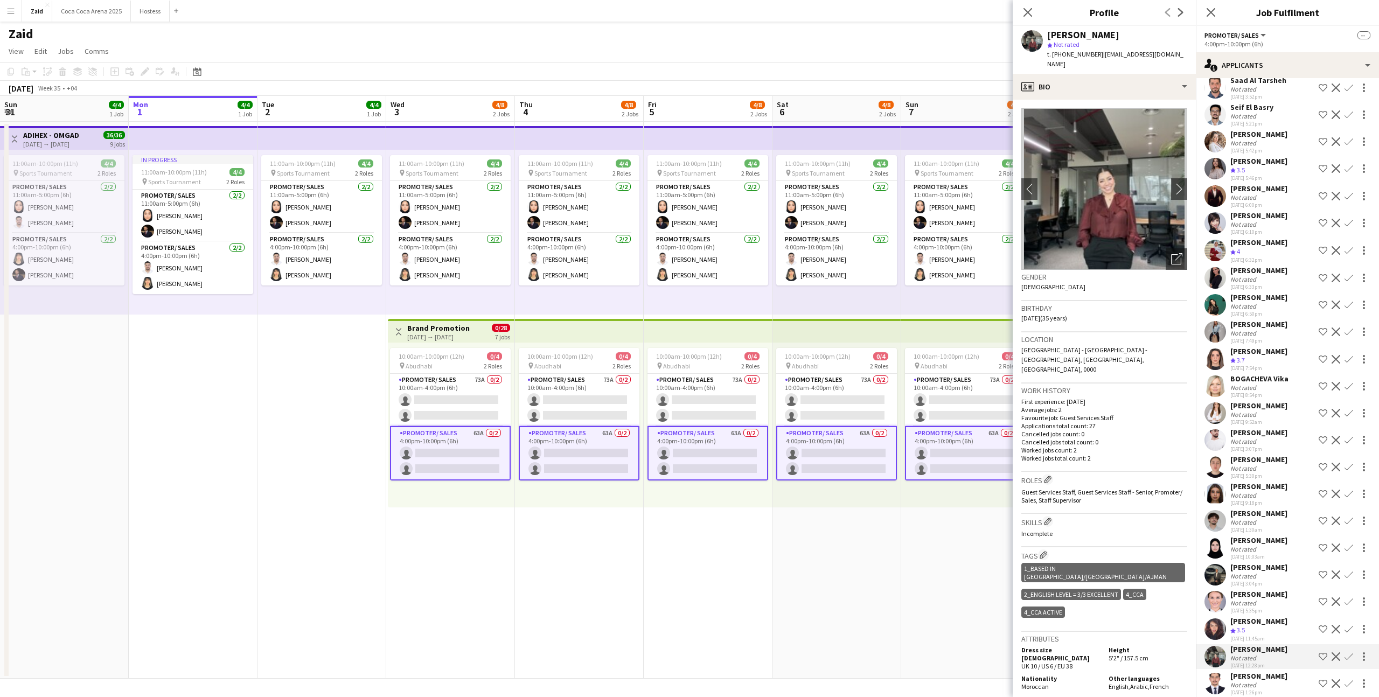
click at [1276, 580] on div "[DATE] 3:04pm" at bounding box center [1258, 583] width 57 height 7
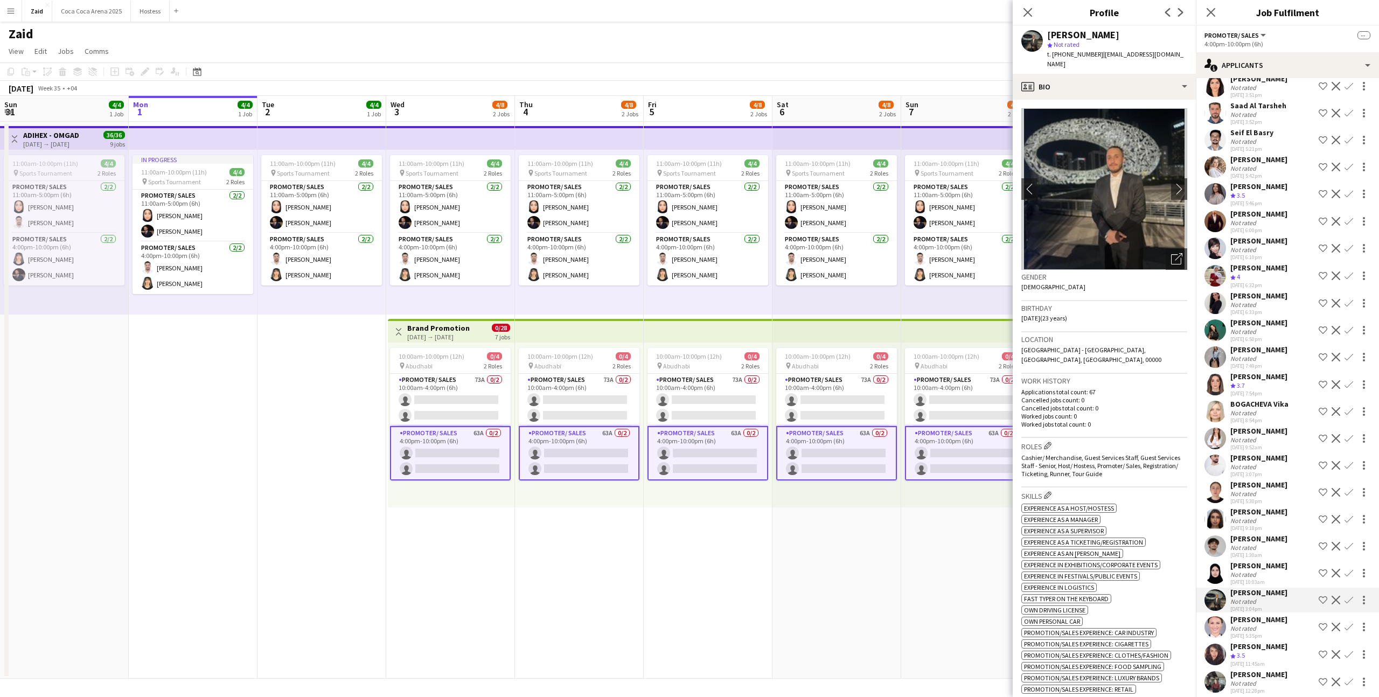
click at [1276, 561] on div "[PERSON_NAME] Not rated [DATE] 10:03am Shortlist crew Decline Confirm" at bounding box center [1287, 573] width 183 height 25
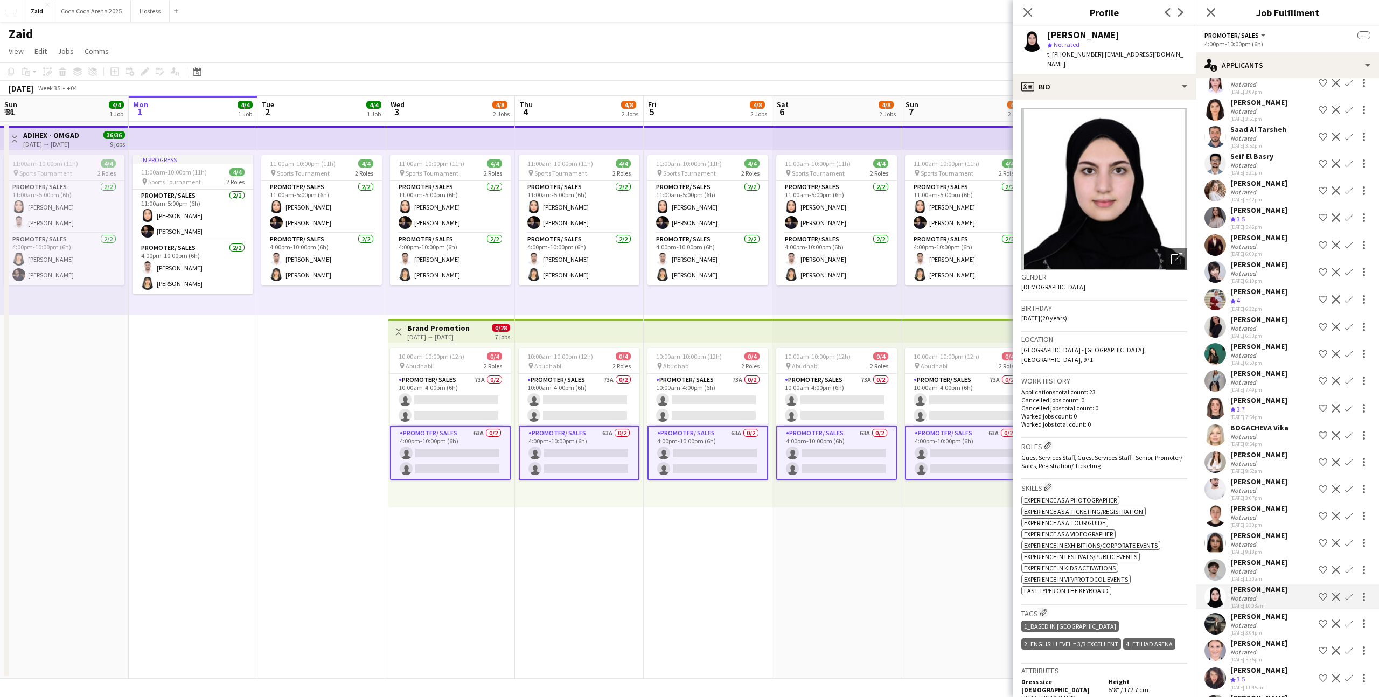
scroll to position [1076, 0]
click at [1276, 561] on div "[PERSON_NAME] Not rated [DATE] 1:30am Shortlist crew Decline Confirm" at bounding box center [1287, 571] width 183 height 25
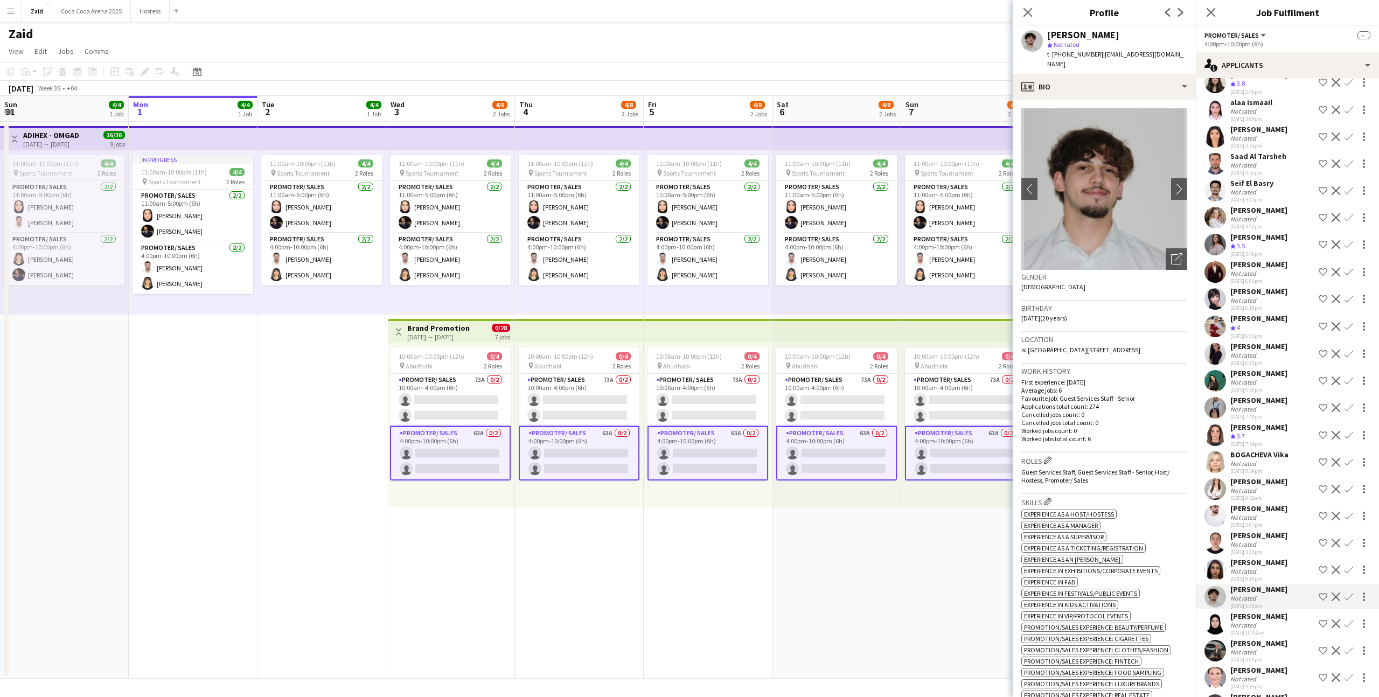
scroll to position [1049, 0]
click at [1276, 561] on div "[PERSON_NAME] Not rated [DATE] 9:18pm Shortlist crew Decline Confirm" at bounding box center [1287, 571] width 183 height 25
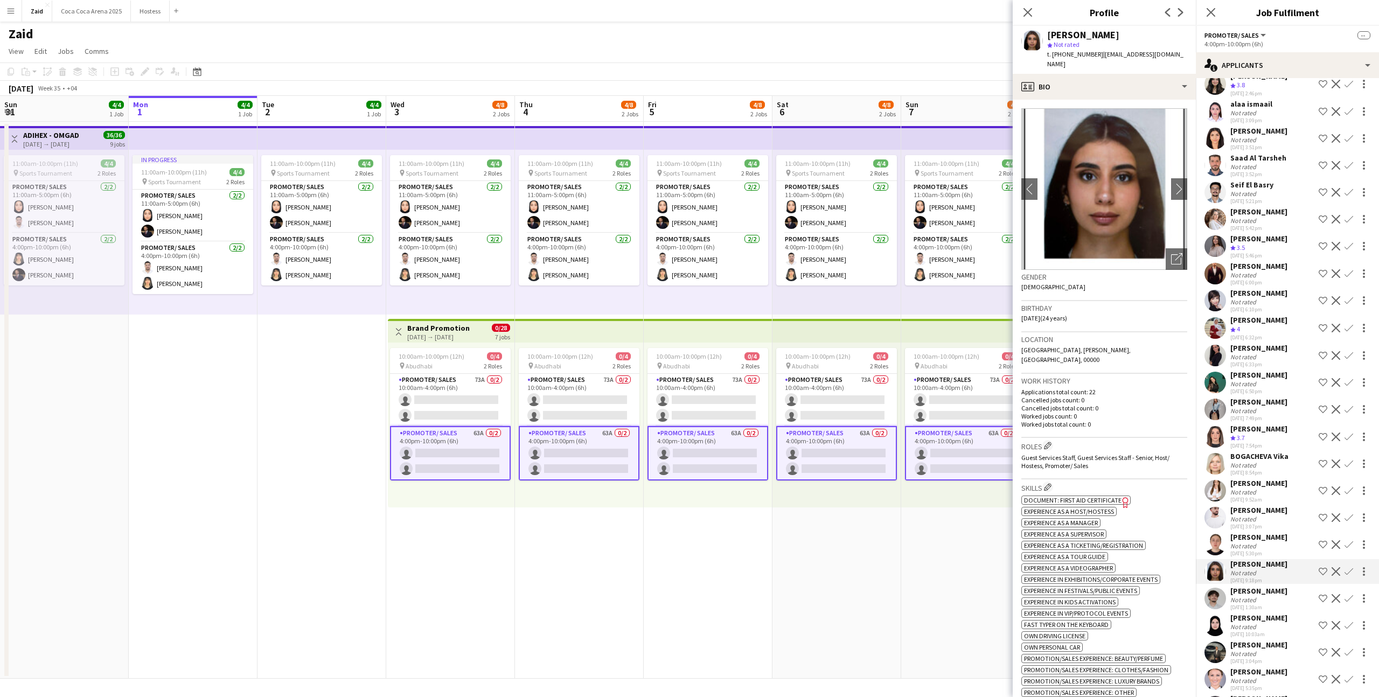
click at [1273, 559] on div "[PERSON_NAME] Not rated [DATE] 9:18pm Shortlist crew Decline Confirm" at bounding box center [1287, 571] width 183 height 25
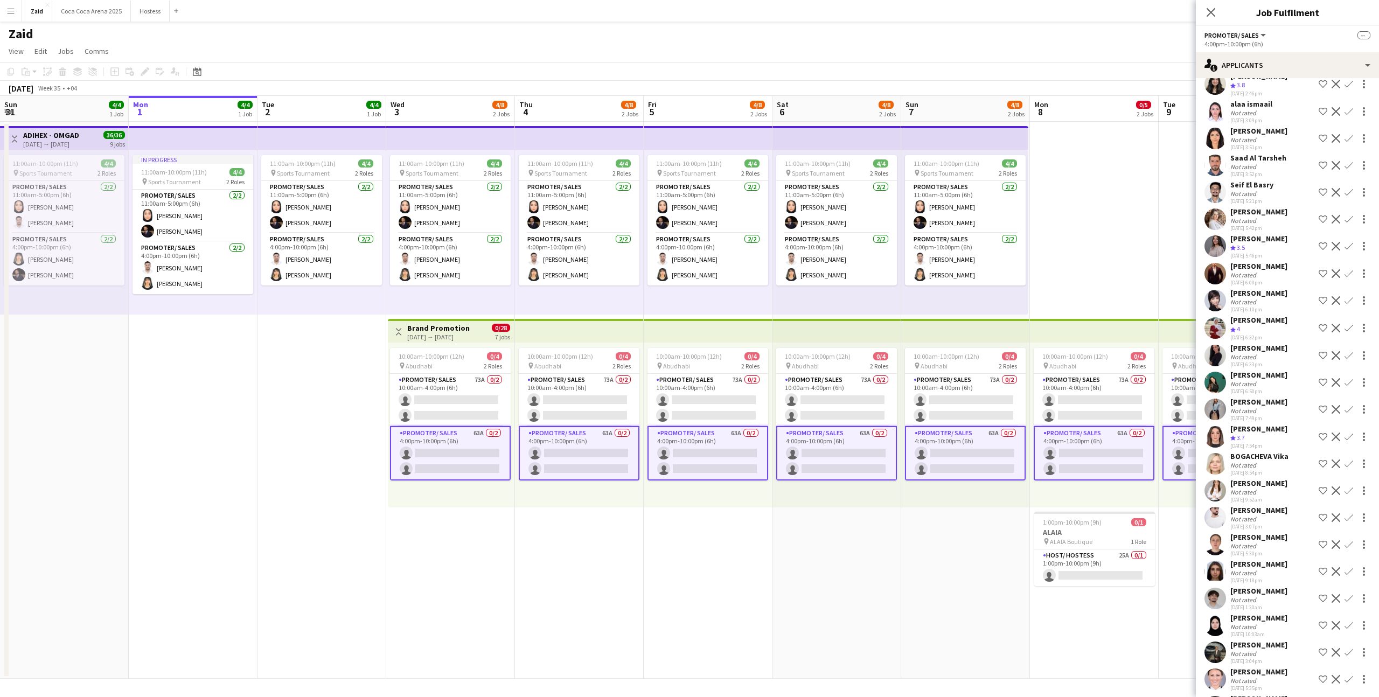
click at [1276, 424] on div "[PERSON_NAME] Crew rating 3.7 [DATE] 7:54pm Shortlist crew Decline Confirm" at bounding box center [1287, 437] width 183 height 26
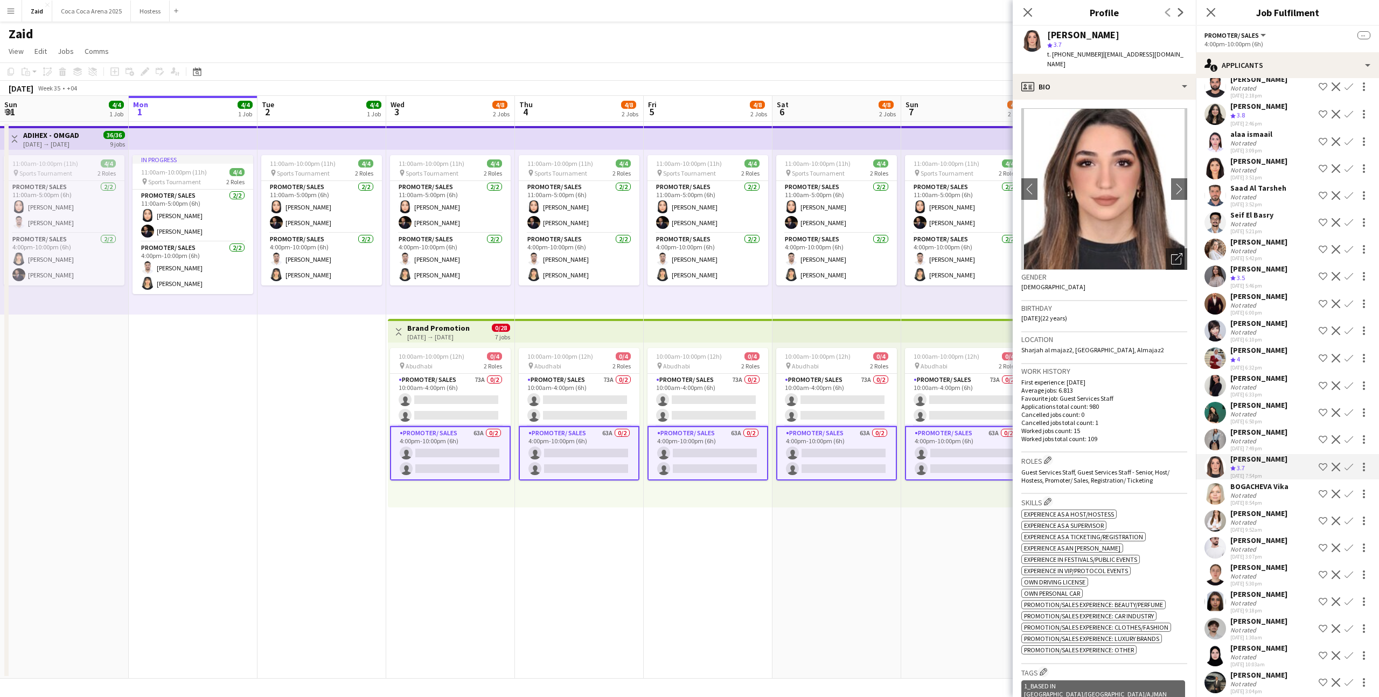
scroll to position [1016, 0]
click at [1276, 429] on div "[PERSON_NAME] Not rated [DATE] 7:49pm Shortlist crew Decline Confirm" at bounding box center [1287, 441] width 183 height 25
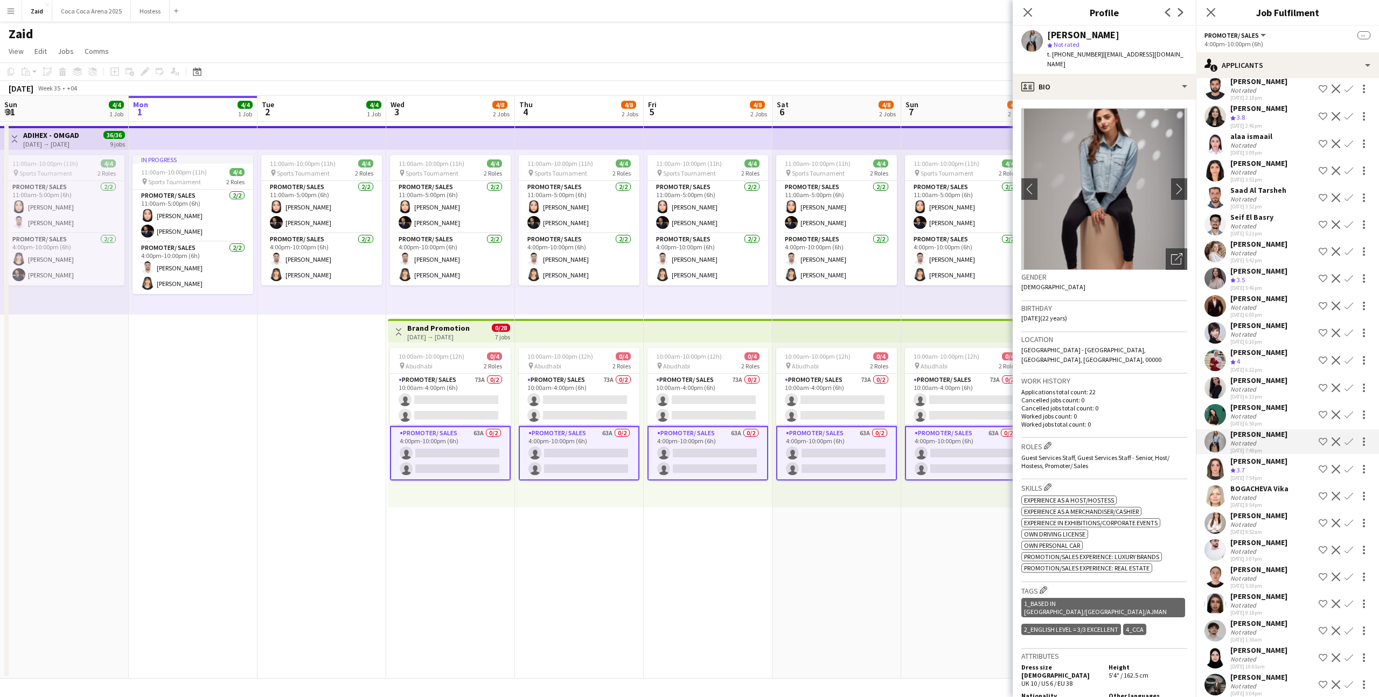
click at [1276, 420] on div "[DATE] 6:50pm" at bounding box center [1258, 423] width 57 height 7
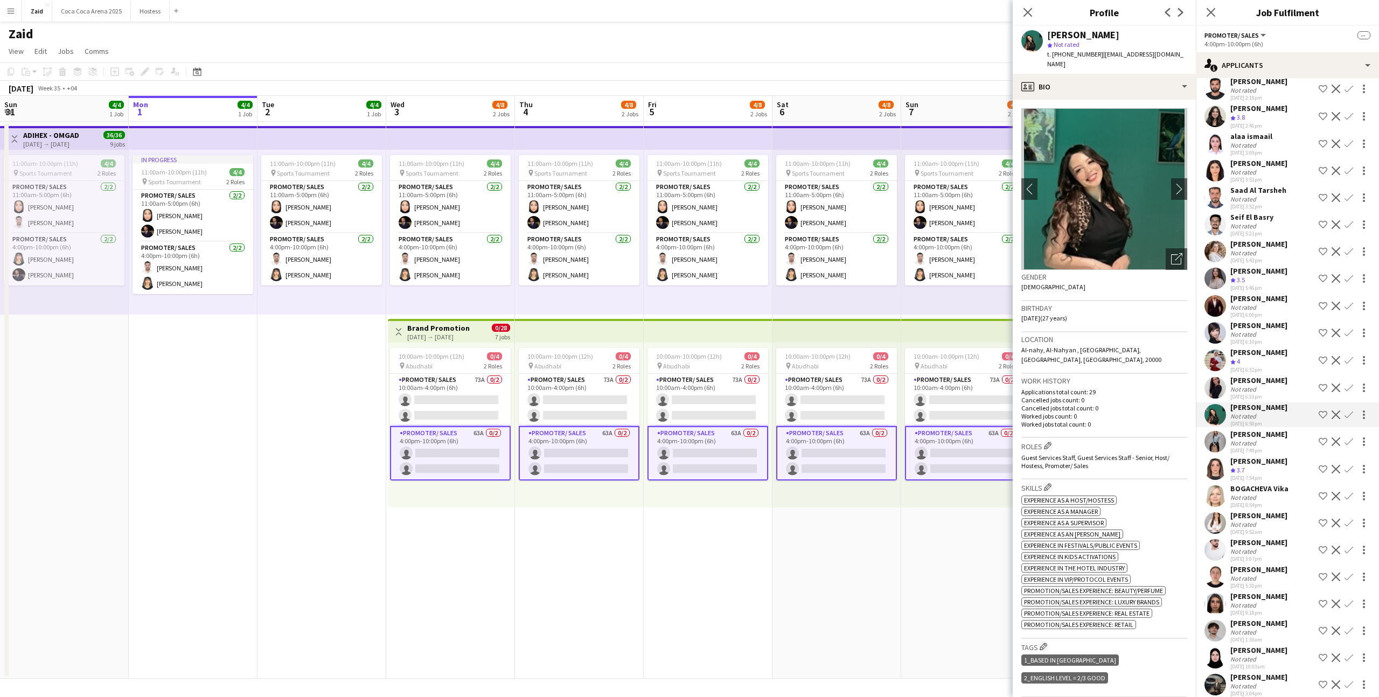
click at [1274, 393] on div "[DATE] 6:33pm" at bounding box center [1258, 396] width 57 height 7
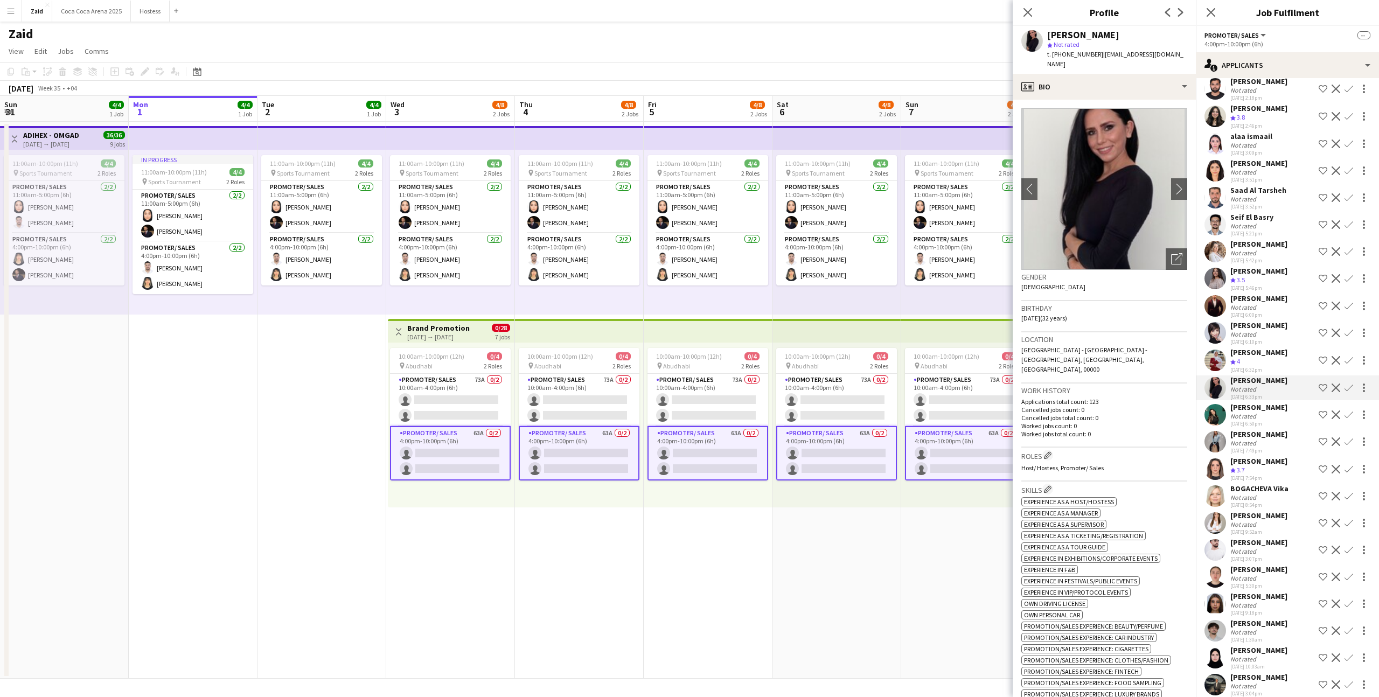
click at [1265, 357] on div "Crew rating 4" at bounding box center [1258, 361] width 57 height 9
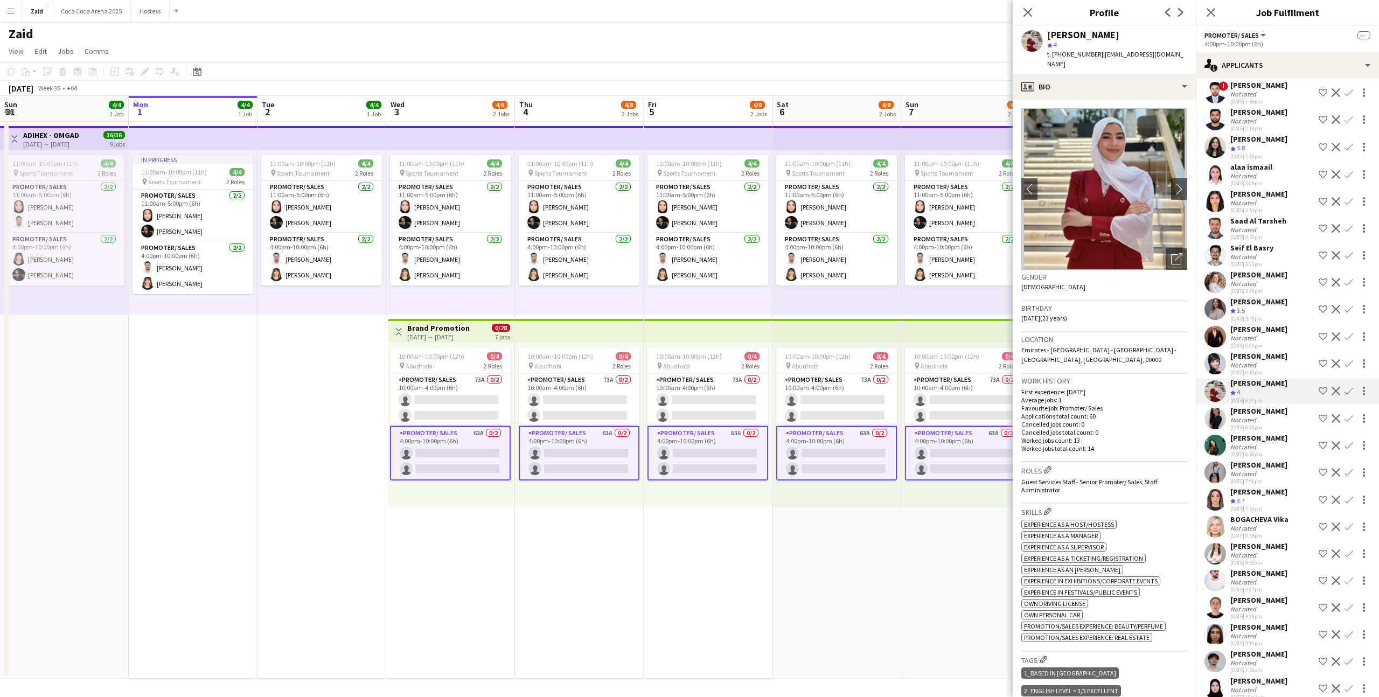
click at [1265, 361] on div "Not rated" at bounding box center [1258, 365] width 57 height 8
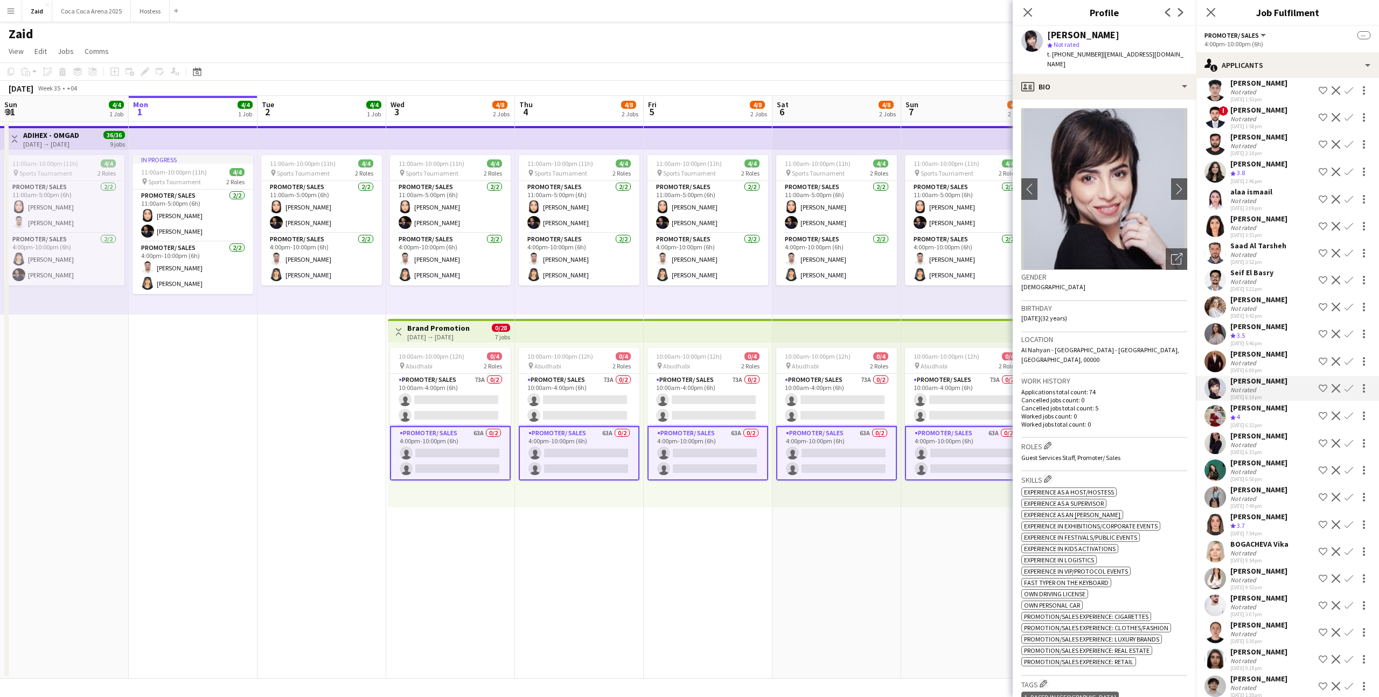
click at [1265, 359] on div "Not rated" at bounding box center [1258, 363] width 57 height 8
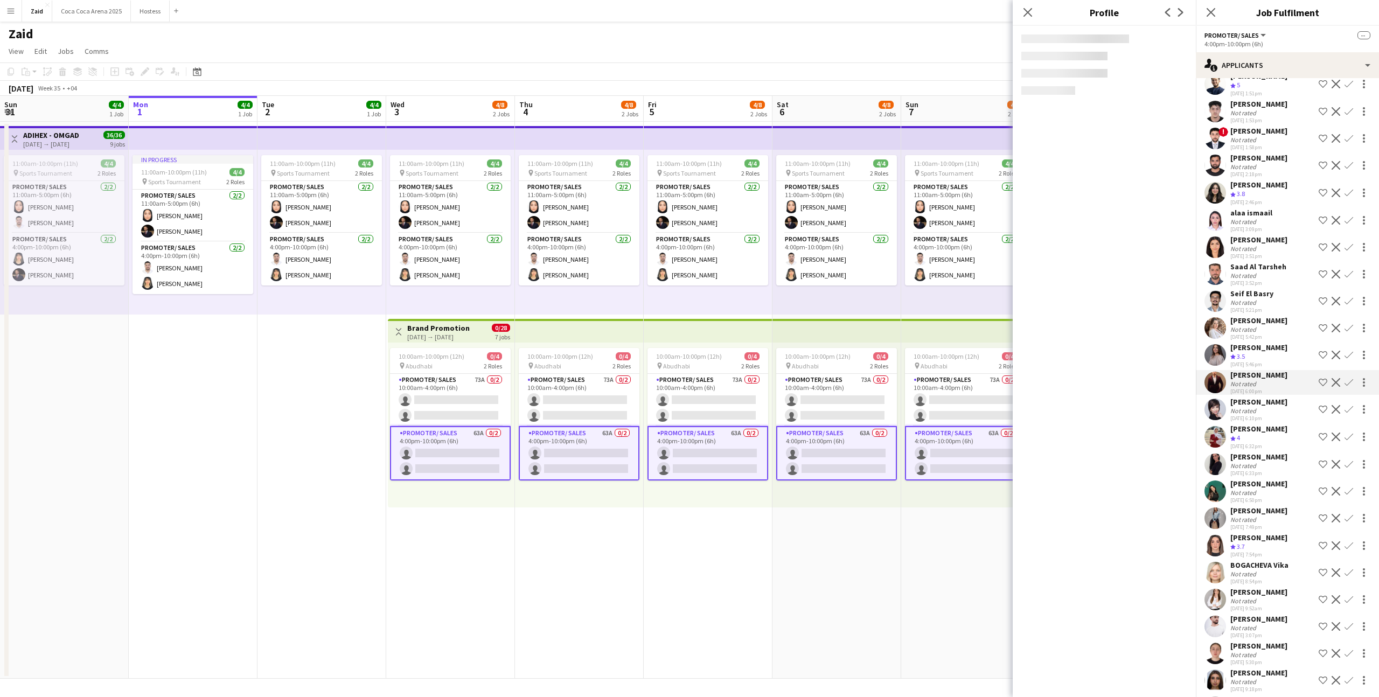
click at [1265, 361] on div "[DATE] 5:46pm" at bounding box center [1258, 364] width 57 height 7
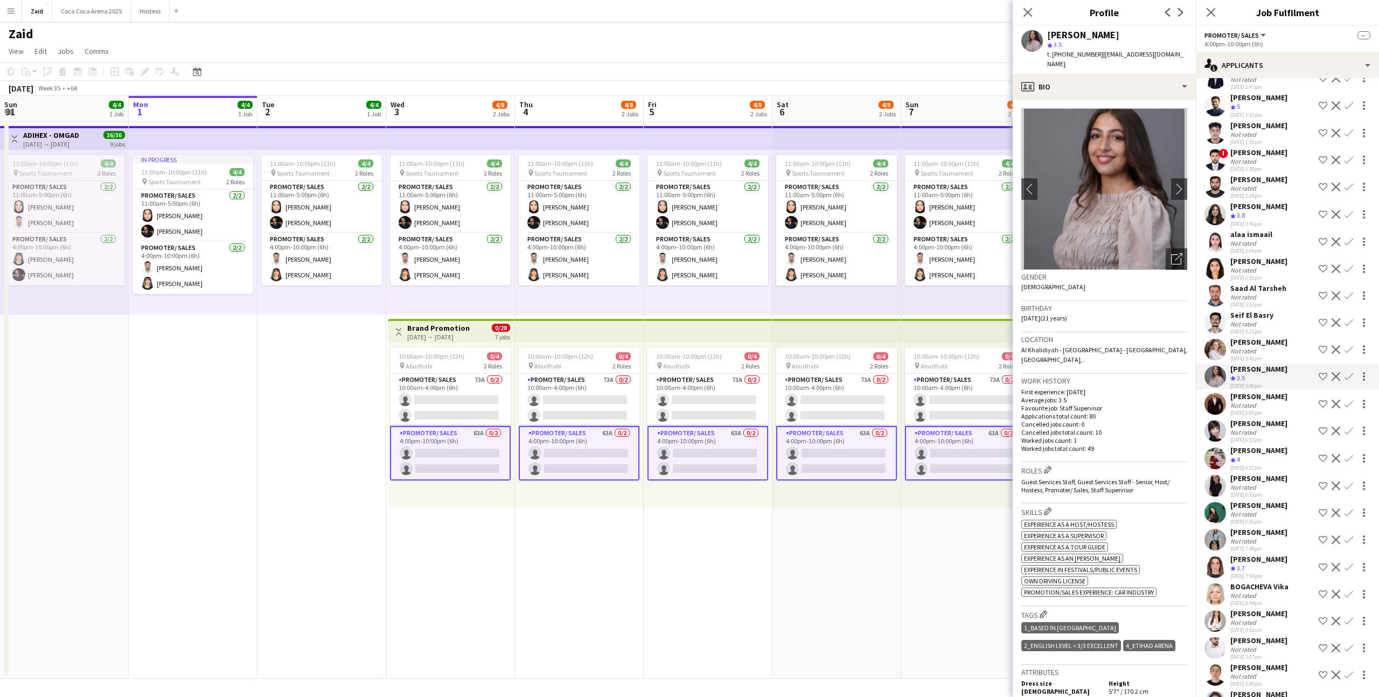
scroll to position [917, 0]
click at [1265, 343] on div "[PERSON_NAME] Crew rating 4.8 [DATE] 12:39pm Shortlist crew Decline Confirm [PE…" at bounding box center [1287, 57] width 183 height 1699
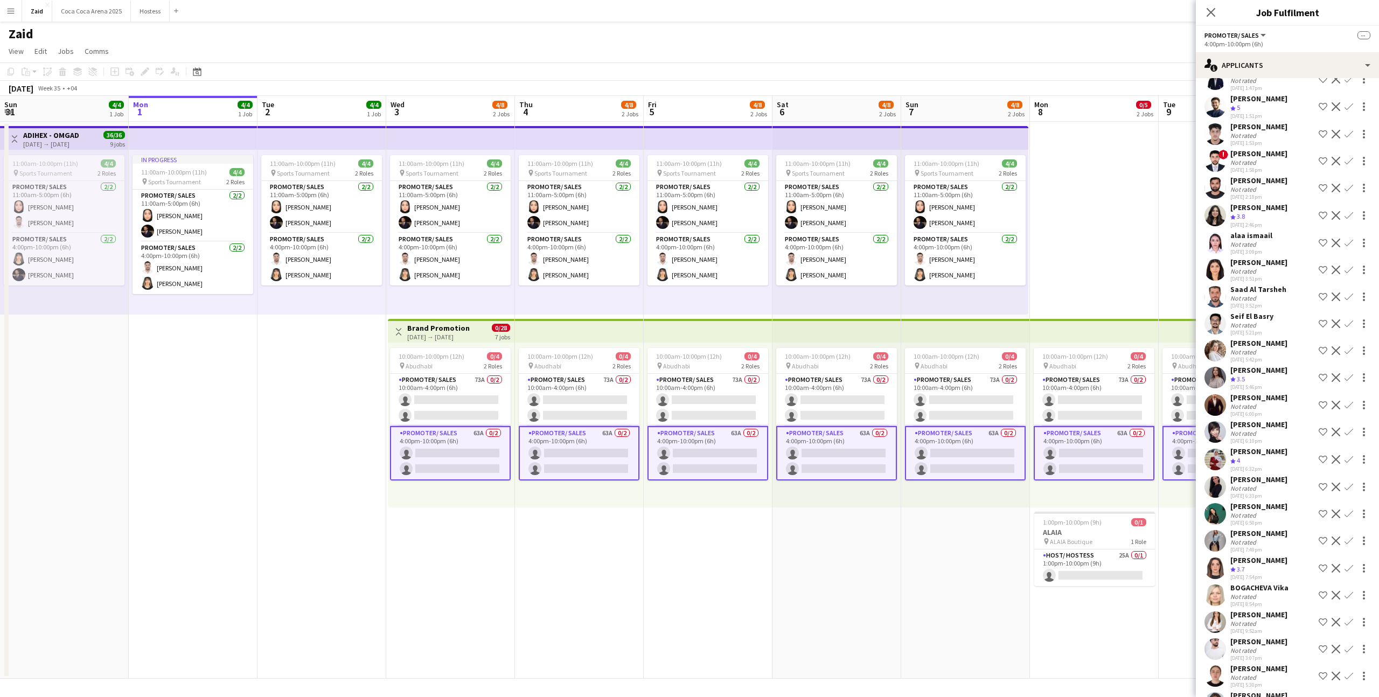
click at [1265, 343] on div "[PERSON_NAME] Crew rating 4.8 [DATE] 12:39pm Shortlist crew Decline Confirm [PE…" at bounding box center [1287, 57] width 183 height 1699
click at [1265, 356] on div "[DATE] 5:42pm" at bounding box center [1258, 359] width 57 height 7
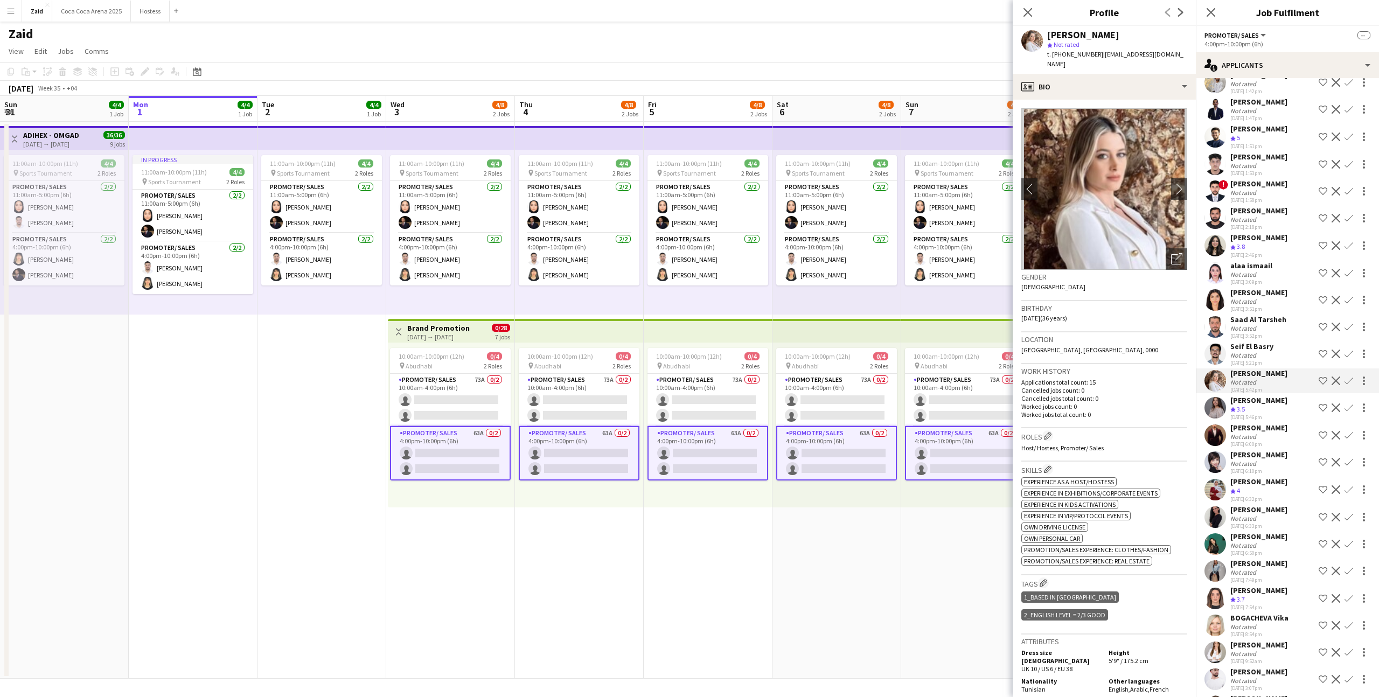
click at [1265, 351] on div "Not rated" at bounding box center [1251, 355] width 43 height 8
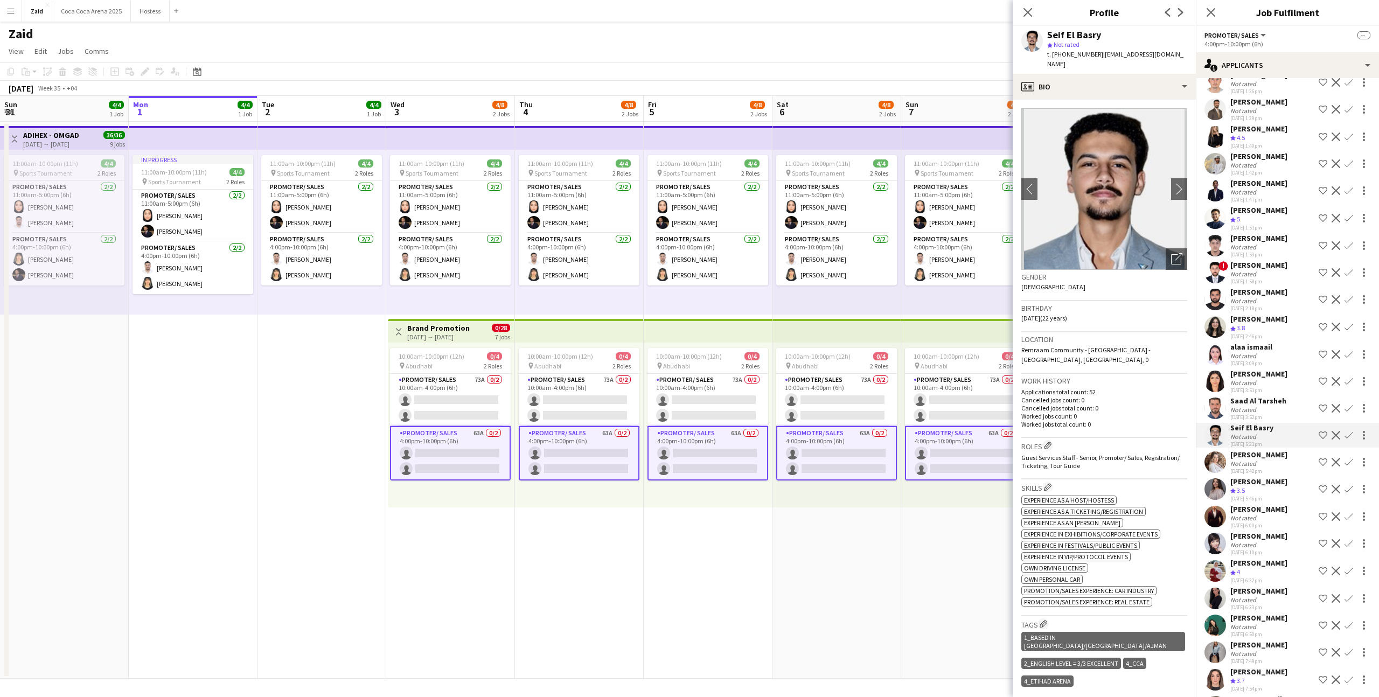
click at [1264, 333] on div "[DATE] 2:46pm" at bounding box center [1258, 336] width 57 height 7
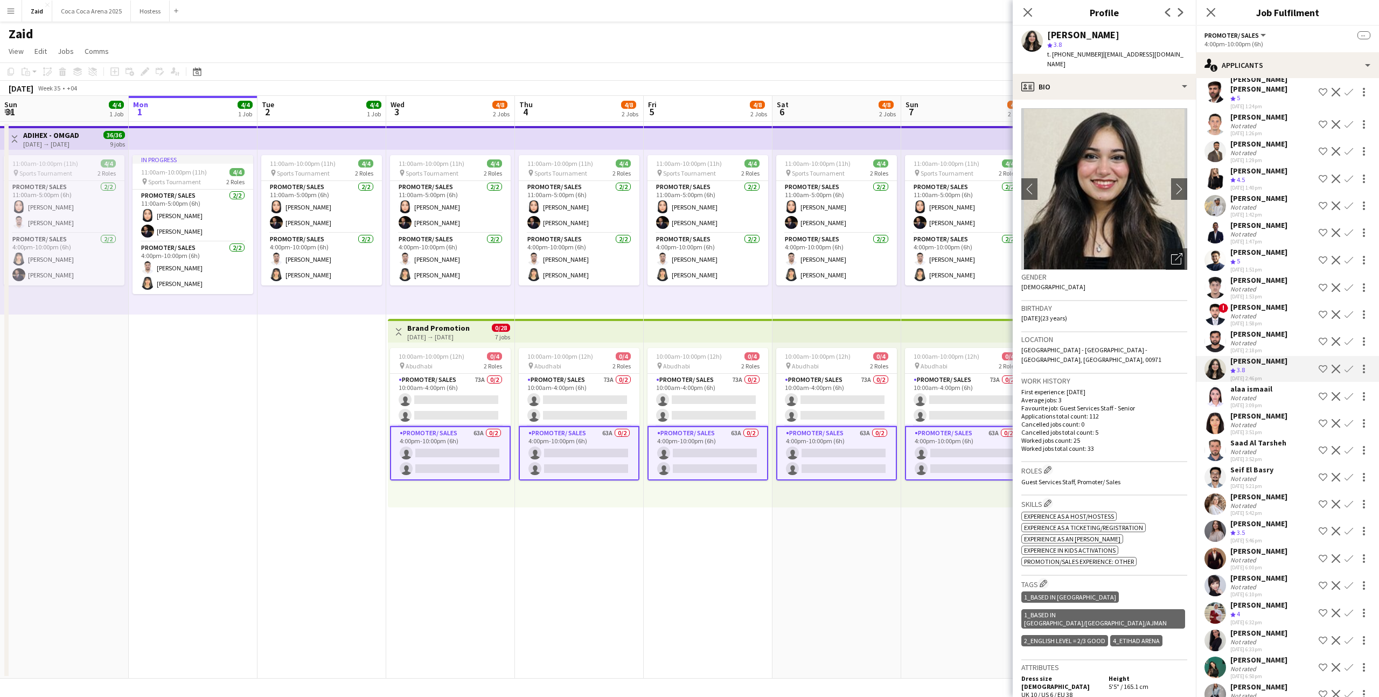
click at [1264, 329] on div "[PERSON_NAME]" at bounding box center [1258, 334] width 57 height 10
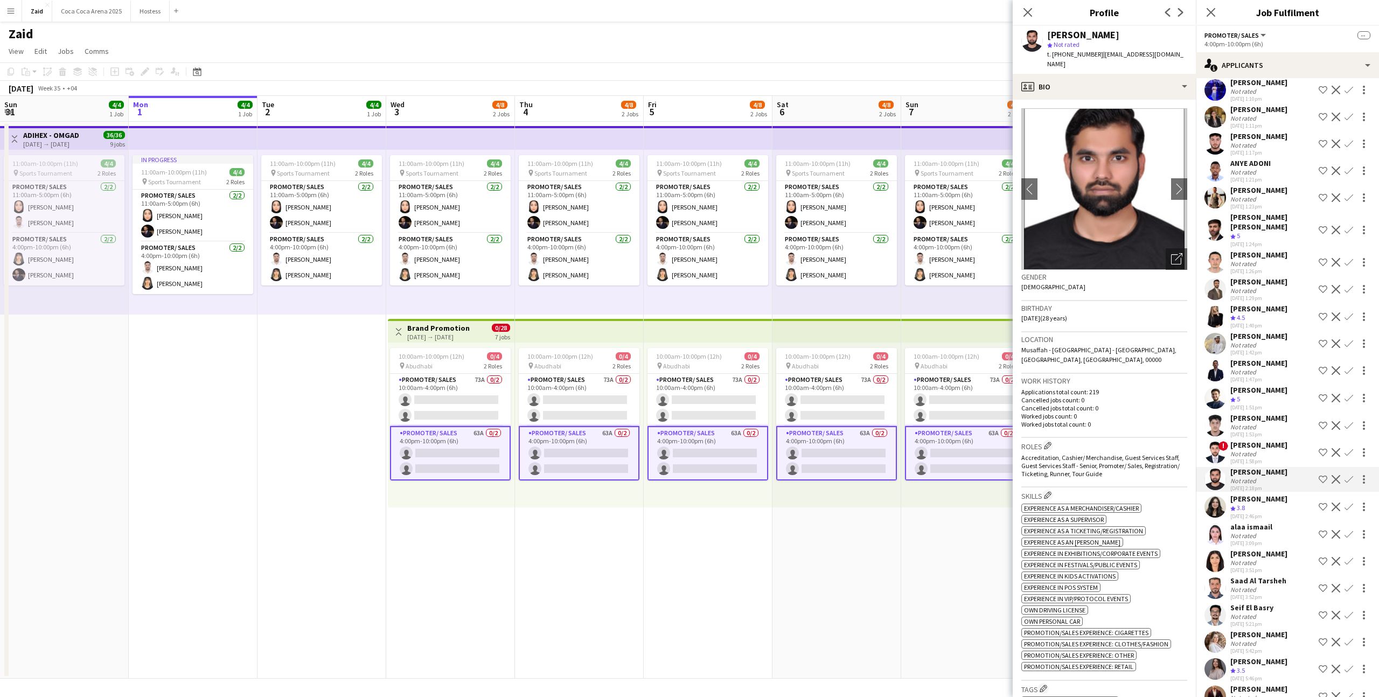
scroll to position [624, 0]
click at [1263, 305] on div "[PERSON_NAME]" at bounding box center [1258, 310] width 57 height 10
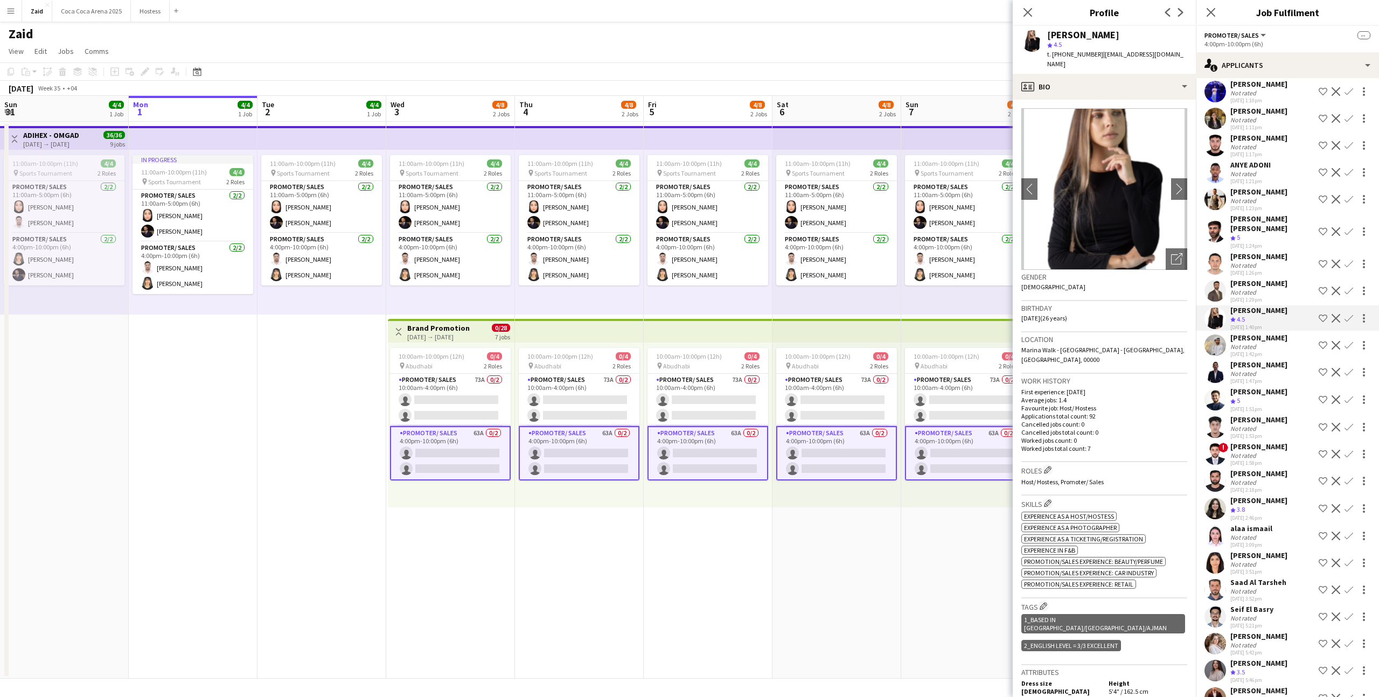
click at [1283, 278] on div "[PERSON_NAME] Not rated [DATE] 1:29pm Shortlist crew Decline Confirm" at bounding box center [1287, 290] width 183 height 25
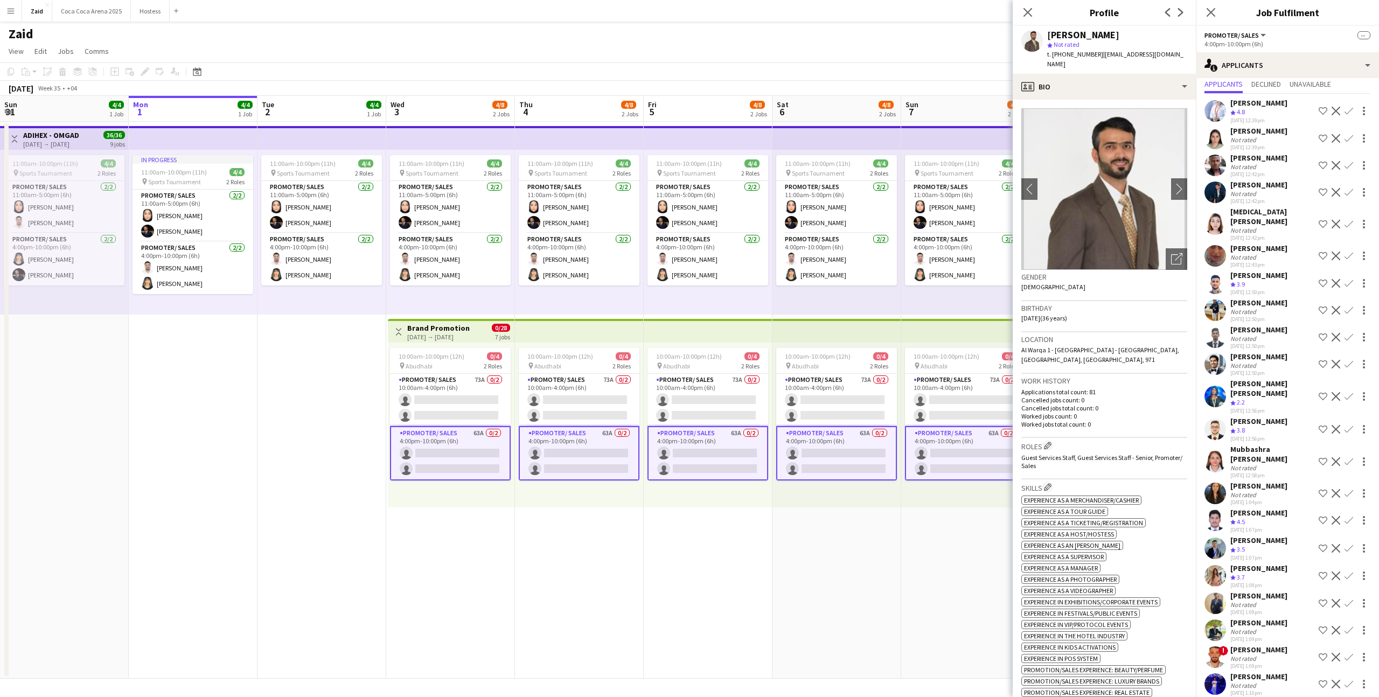
scroll to position [0, 0]
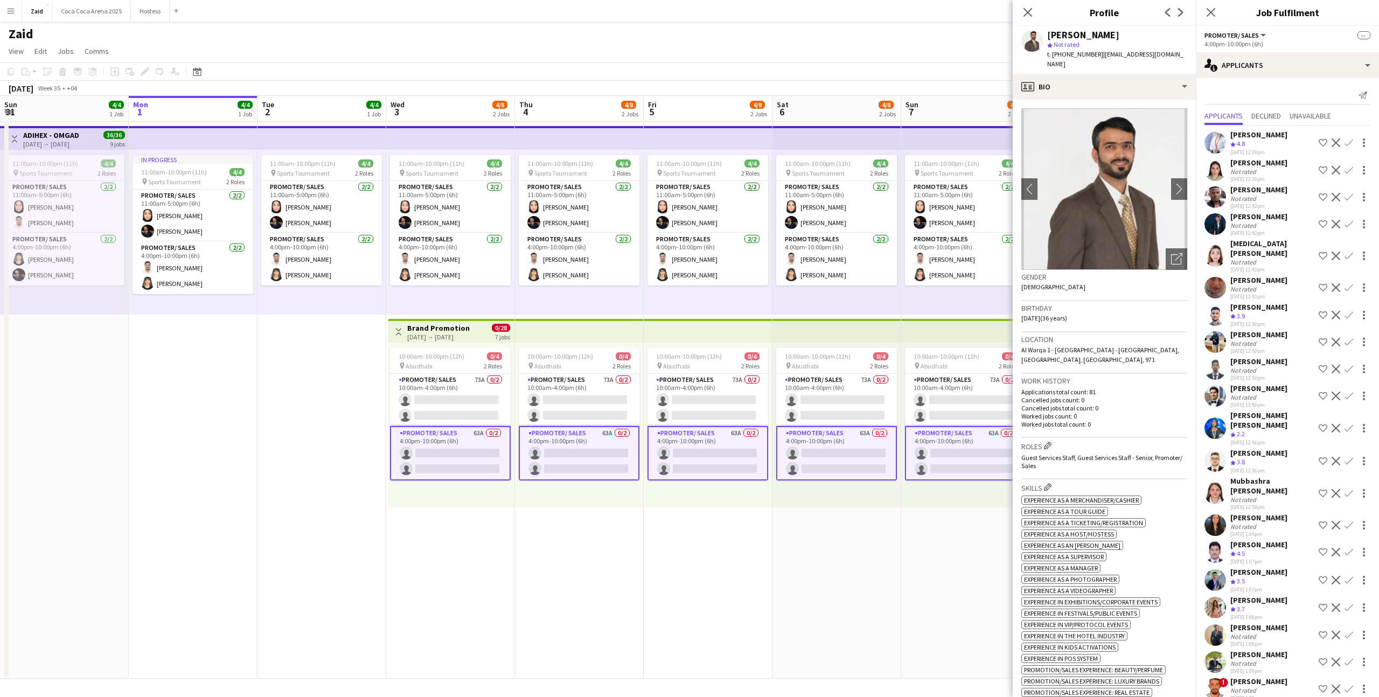
click at [1276, 189] on div "[PERSON_NAME]" at bounding box center [1258, 190] width 57 height 10
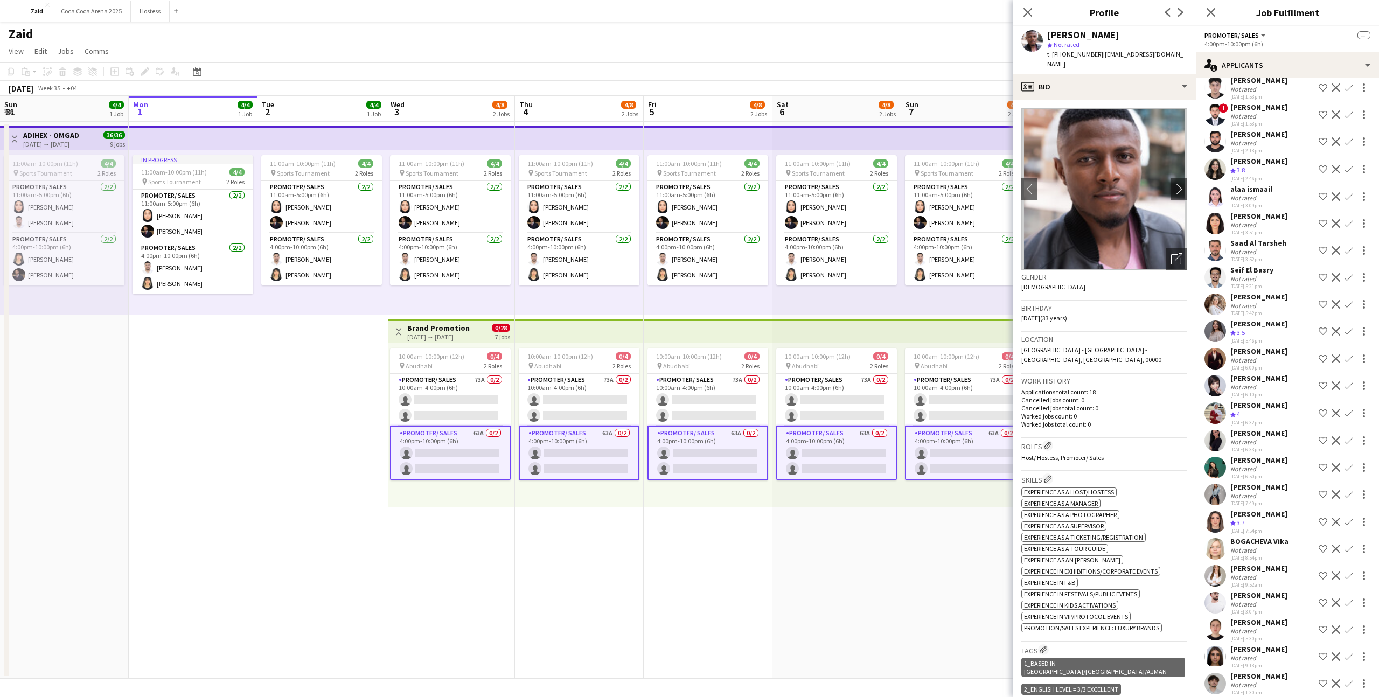
scroll to position [1126, 0]
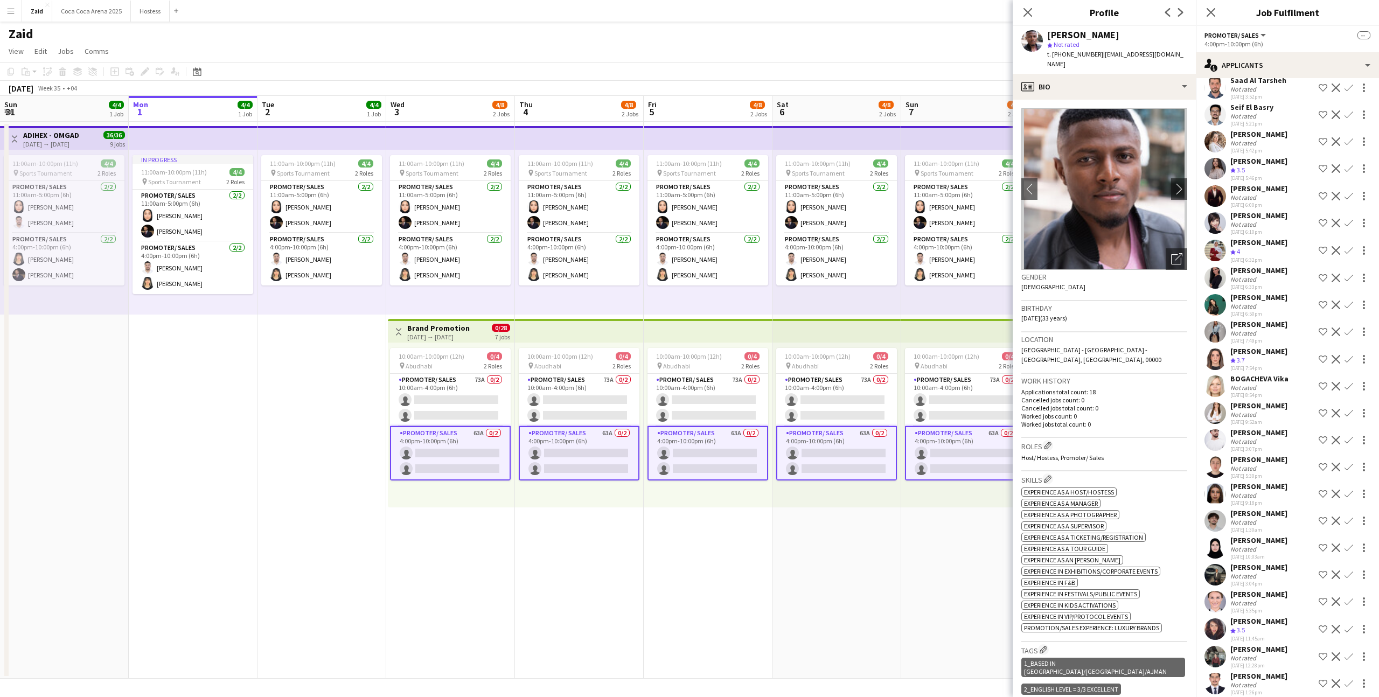
click at [1255, 644] on div "[PERSON_NAME]" at bounding box center [1258, 649] width 57 height 10
